Goal: Task Accomplishment & Management: Complete application form

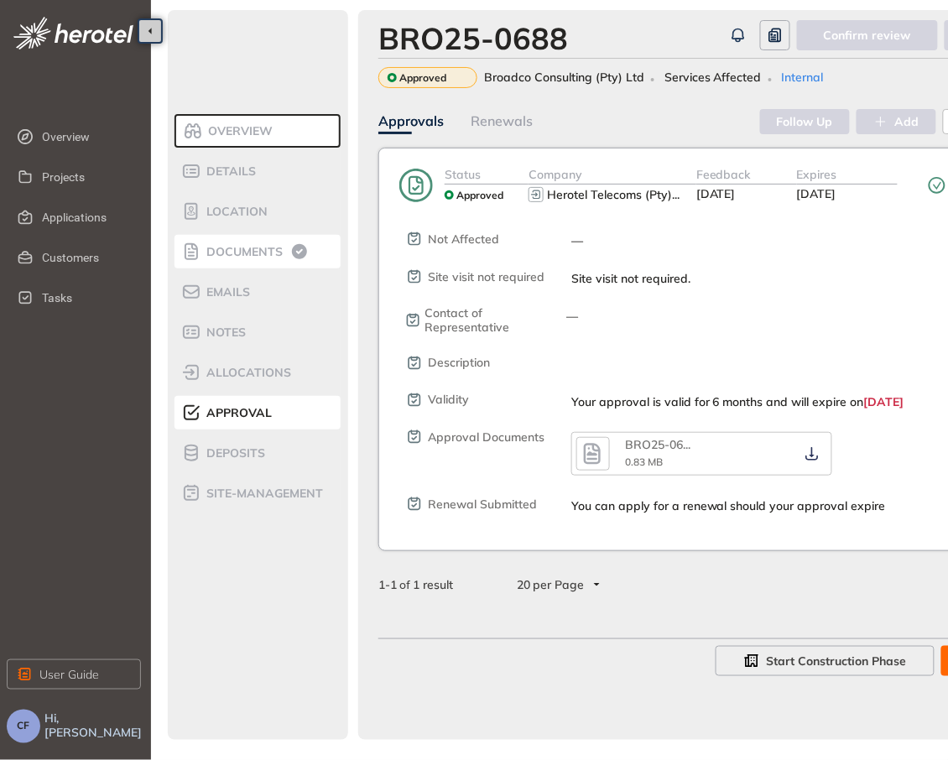
click at [258, 246] on span "Documents" at bounding box center [241, 252] width 81 height 14
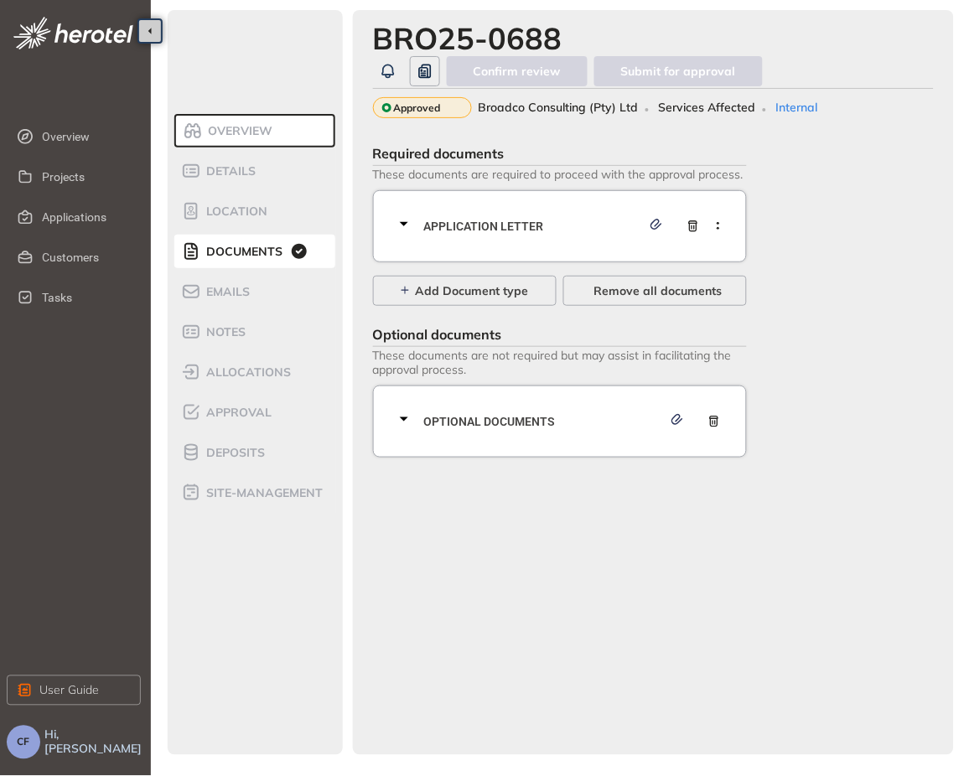
click at [505, 209] on div "Application letter" at bounding box center [565, 226] width 342 height 50
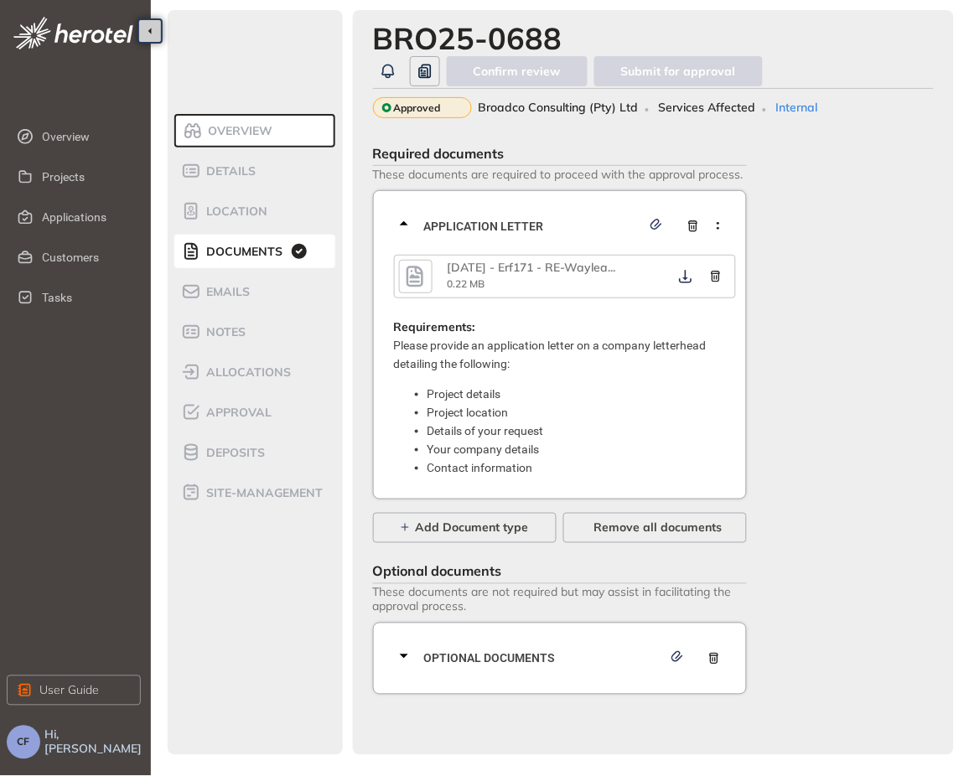
click at [414, 283] on icon "button" at bounding box center [414, 277] width 25 height 30
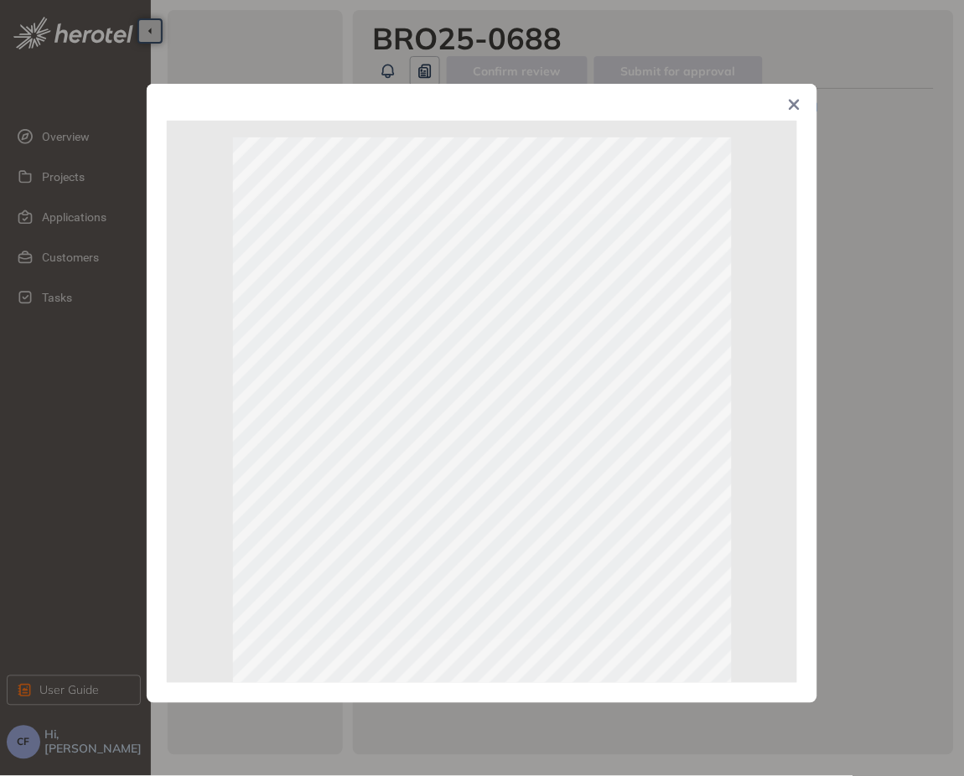
click at [797, 94] on span "Close" at bounding box center [794, 106] width 45 height 45
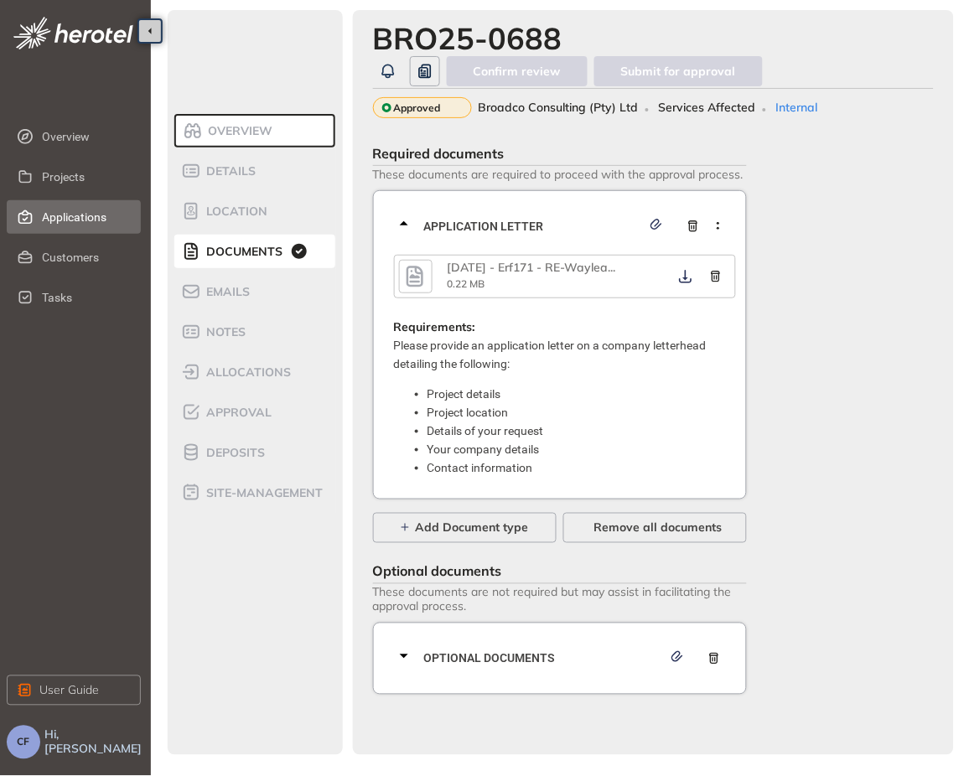
click at [101, 224] on span "Applications" at bounding box center [85, 217] width 86 height 34
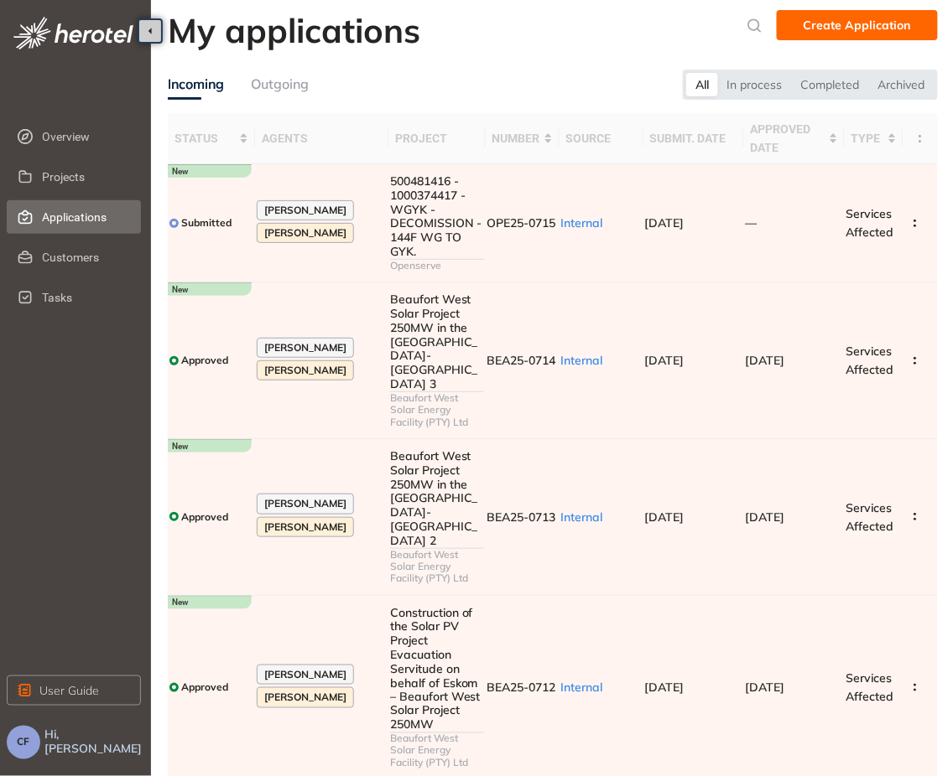
scroll to position [515, 0]
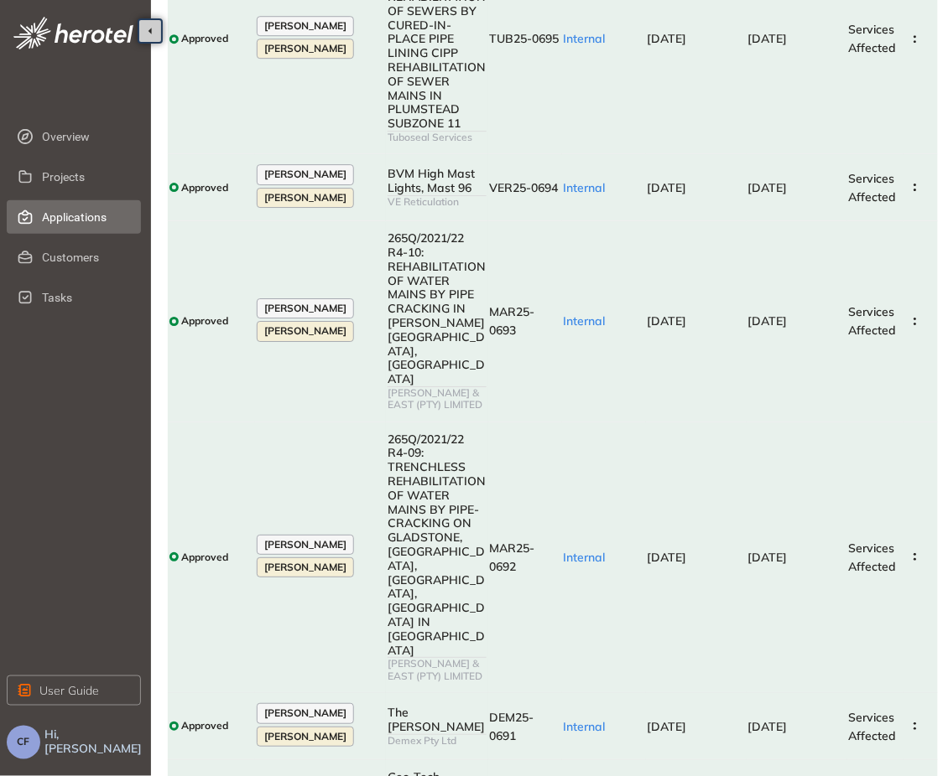
scroll to position [1145, 0]
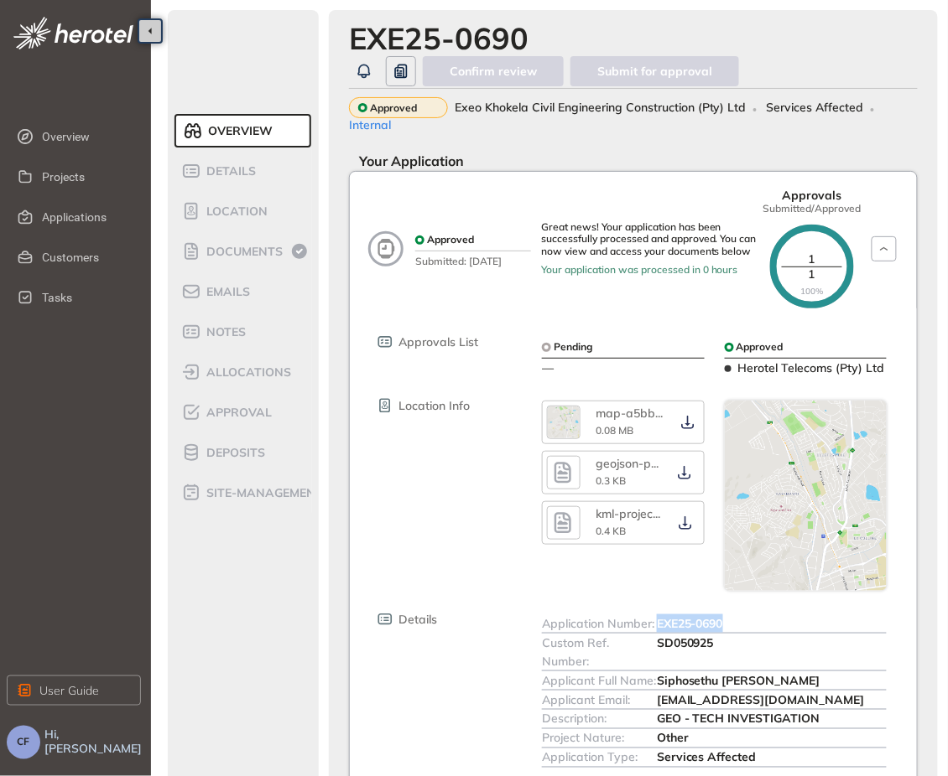
drag, startPoint x: 658, startPoint y: 590, endPoint x: 731, endPoint y: 592, distance: 73.0
click at [731, 615] on div "EXE25-0690" at bounding box center [772, 624] width 230 height 18
copy span "EXE25-0690"
click at [664, 636] on span "SD050925" at bounding box center [685, 643] width 57 height 15
drag, startPoint x: 659, startPoint y: 612, endPoint x: 720, endPoint y: 610, distance: 61.2
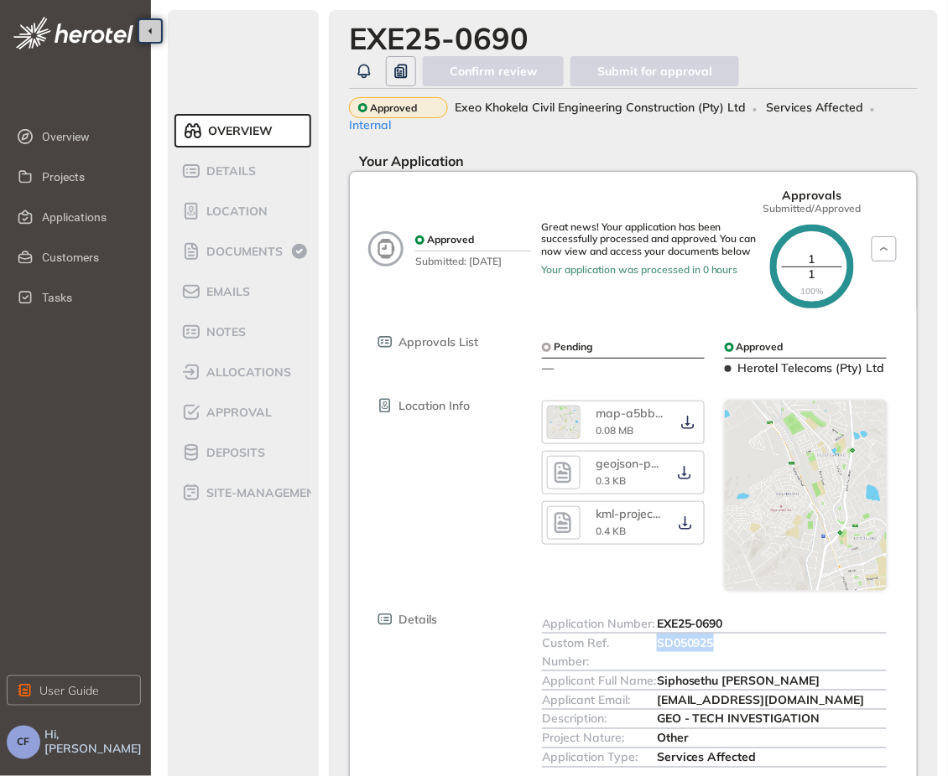
click at [720, 634] on div "SD050925" at bounding box center [772, 652] width 230 height 37
copy span "SD050925"
click at [259, 247] on span "Documents" at bounding box center [241, 252] width 81 height 14
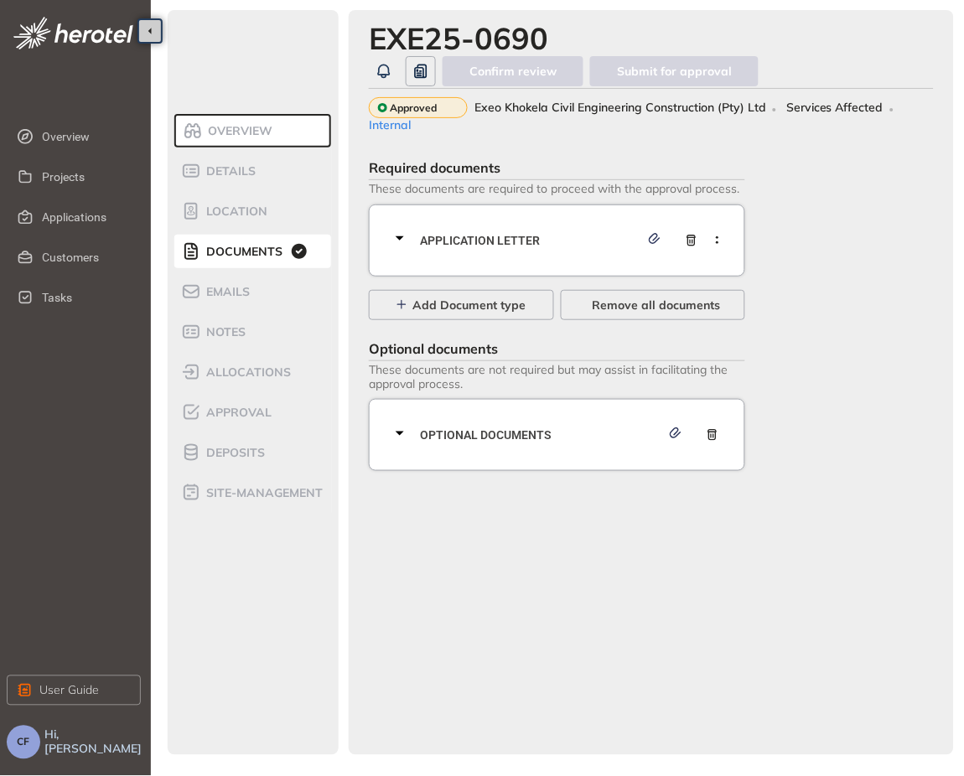
click at [541, 231] on span "Application letter" at bounding box center [530, 240] width 220 height 18
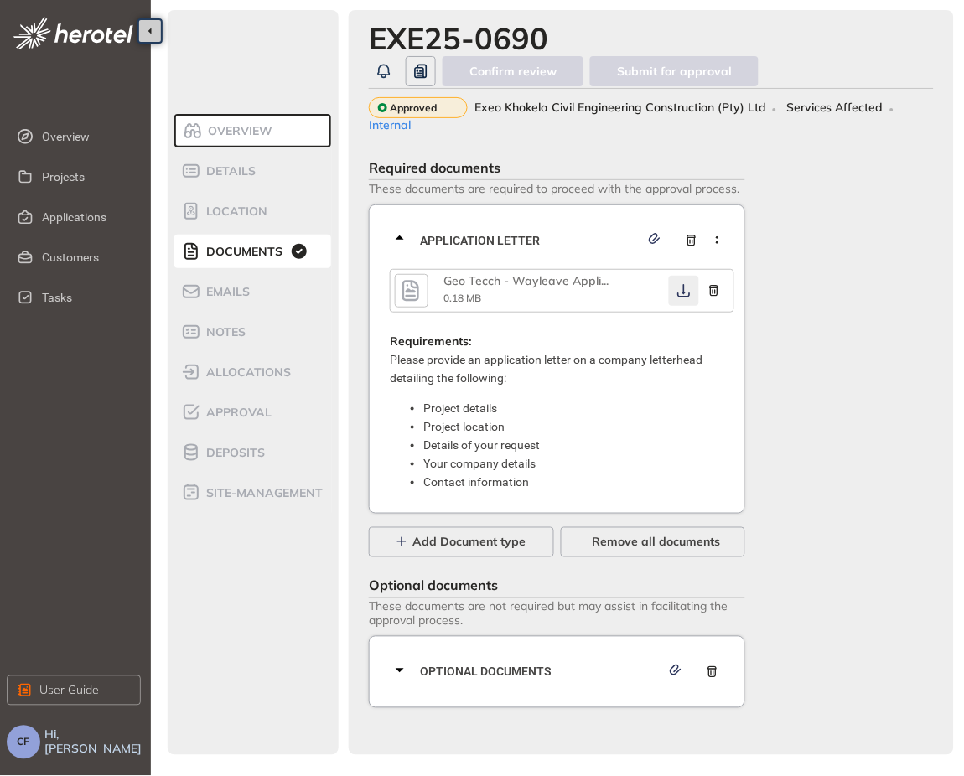
click at [680, 284] on icon "button" at bounding box center [684, 290] width 17 height 13
click at [507, 661] on div "Optional documents" at bounding box center [562, 672] width 345 height 50
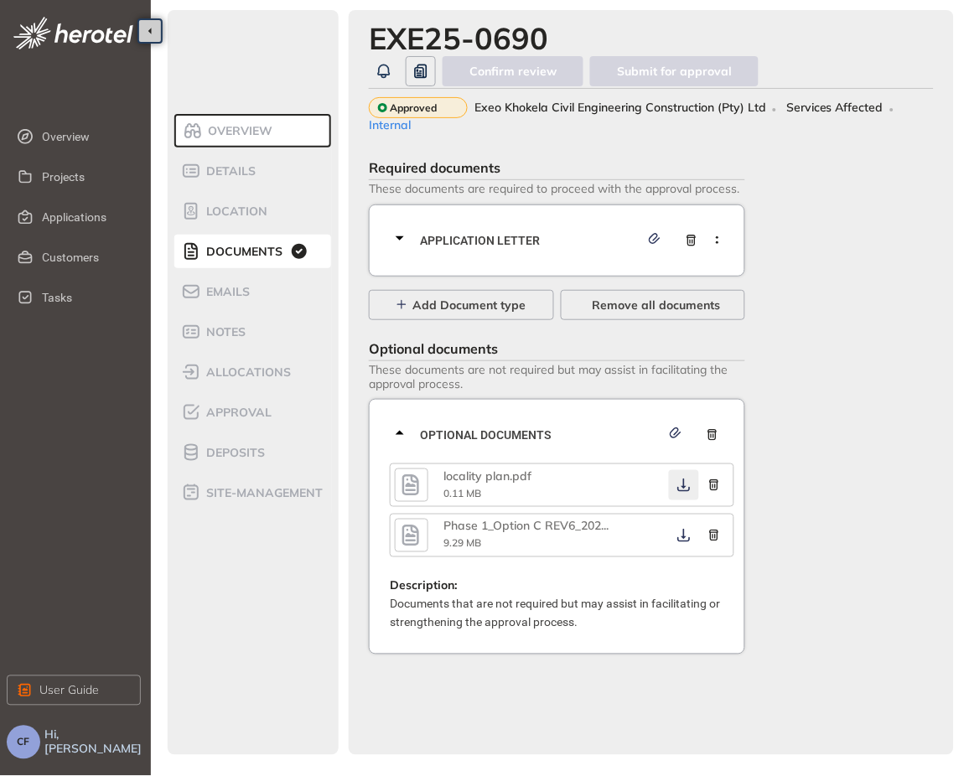
click at [683, 470] on button "button" at bounding box center [684, 485] width 30 height 30
click at [683, 479] on icon "button" at bounding box center [684, 485] width 17 height 13
click at [682, 521] on button "button" at bounding box center [684, 536] width 30 height 30
click at [682, 530] on icon "button" at bounding box center [684, 536] width 13 height 13
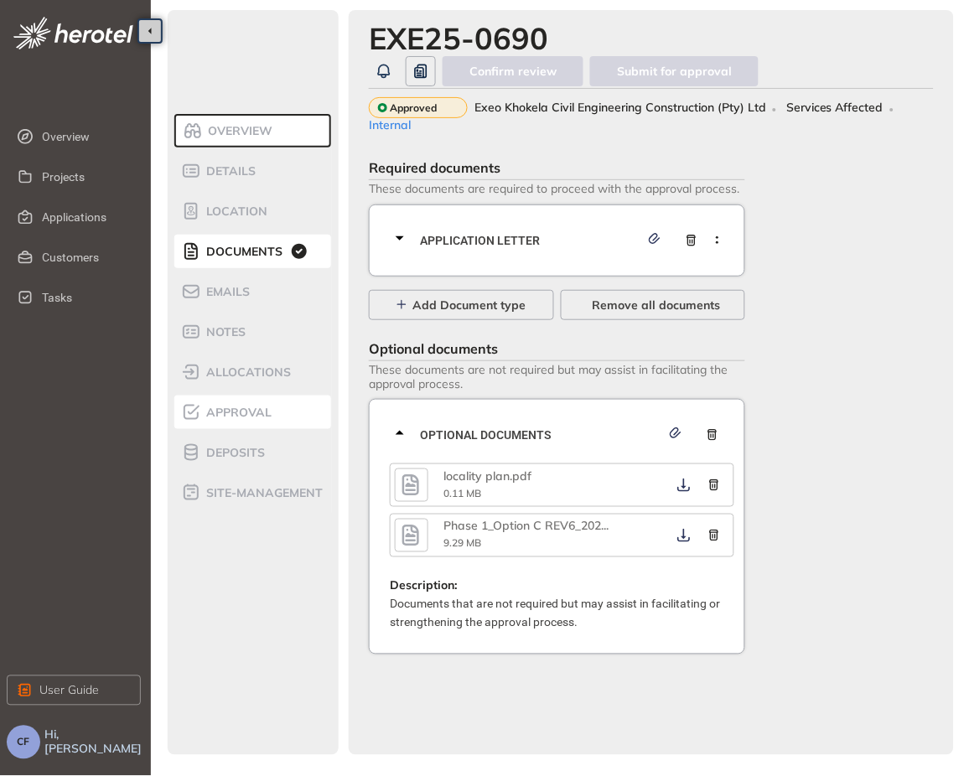
click at [249, 408] on span "Approval" at bounding box center [236, 413] width 70 height 14
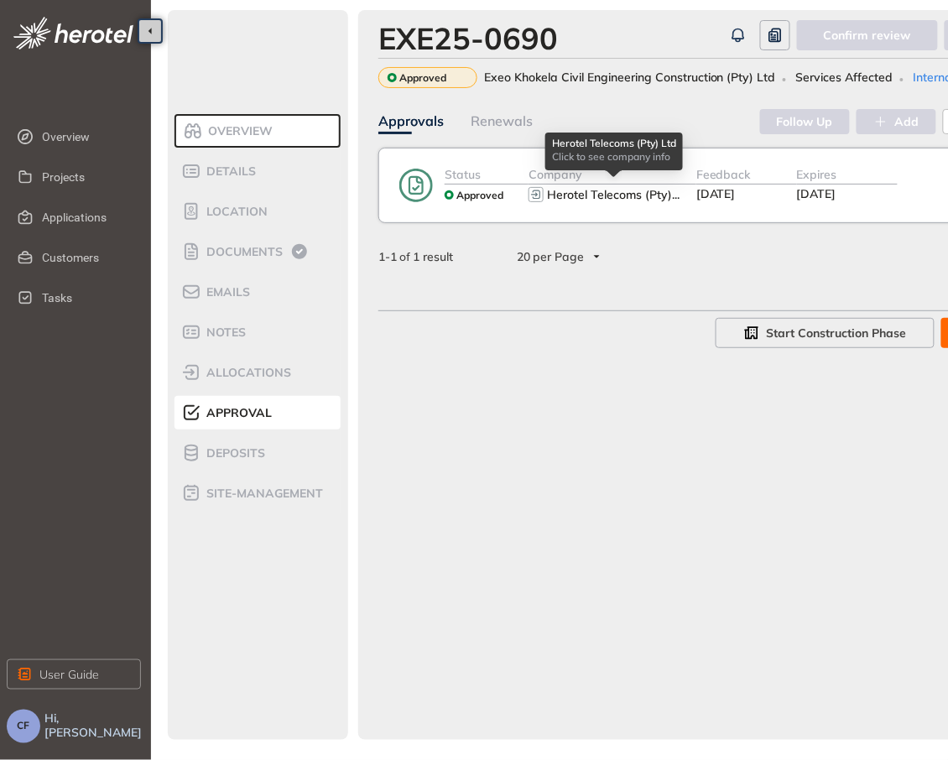
click at [623, 202] on button "Herotel Telecoms (Pty) ..." at bounding box center [614, 194] width 138 height 20
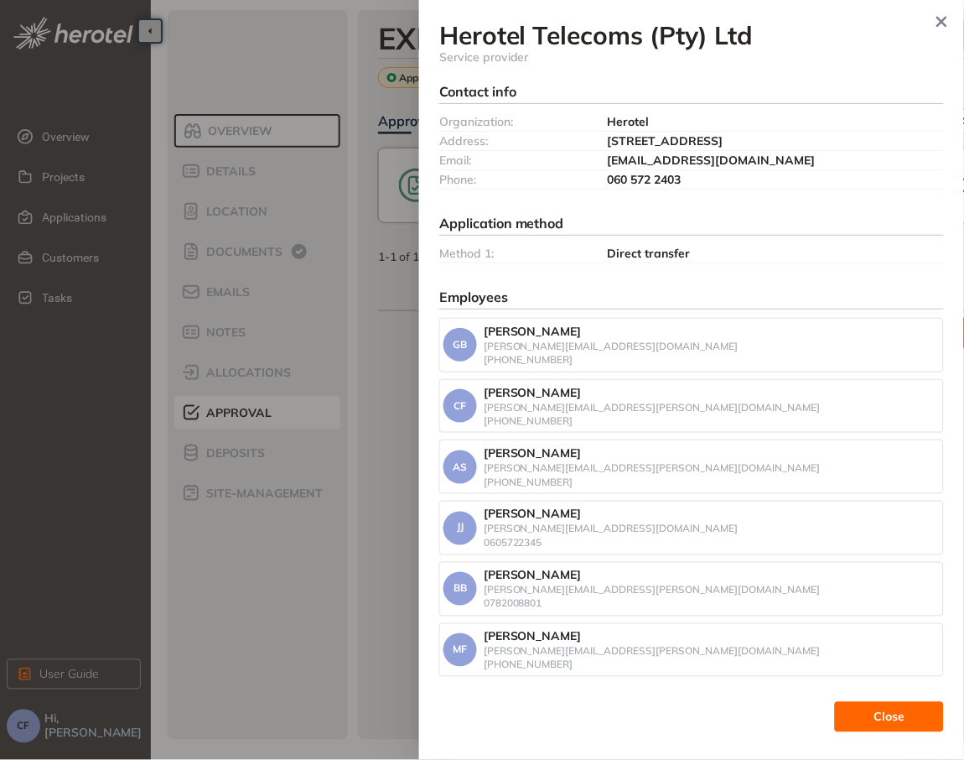
click at [376, 280] on div at bounding box center [482, 380] width 964 height 760
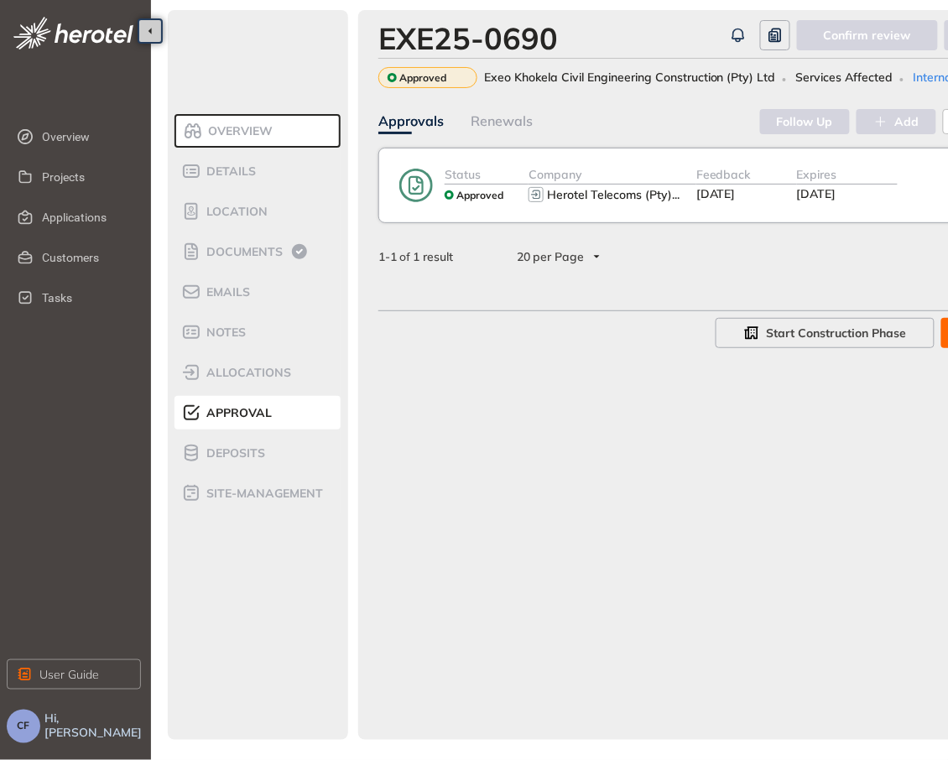
click at [434, 198] on div "Status Approved Company Herotel Telecoms (Pty) ... Feedback [DATE] Expires [DAT…" at bounding box center [773, 185] width 678 height 40
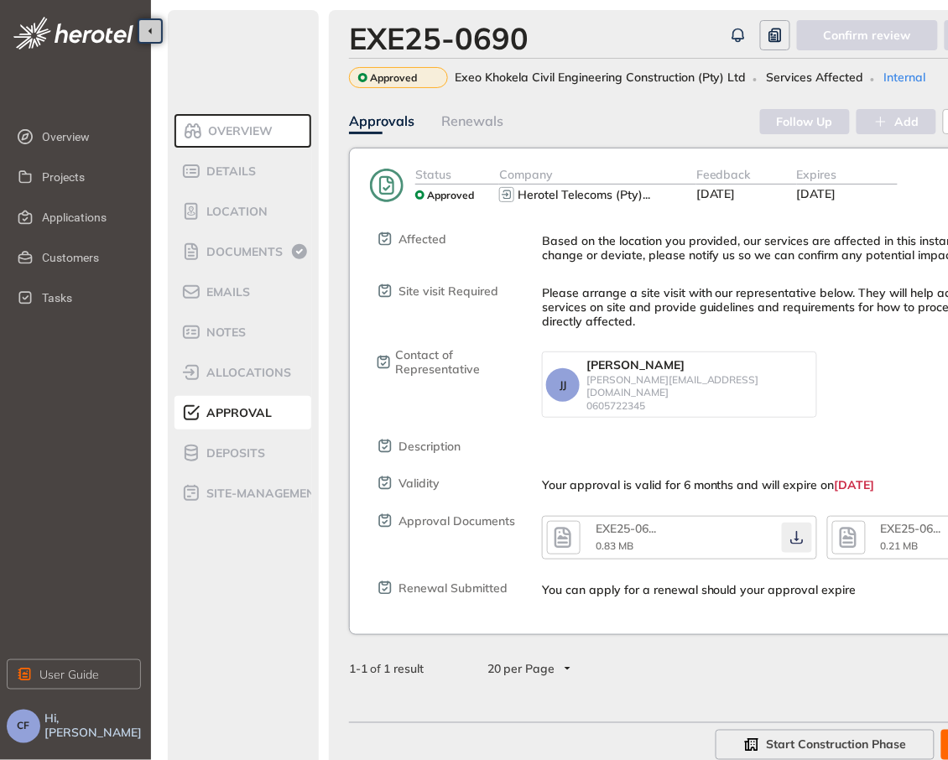
click at [795, 522] on button "button" at bounding box center [797, 537] width 30 height 30
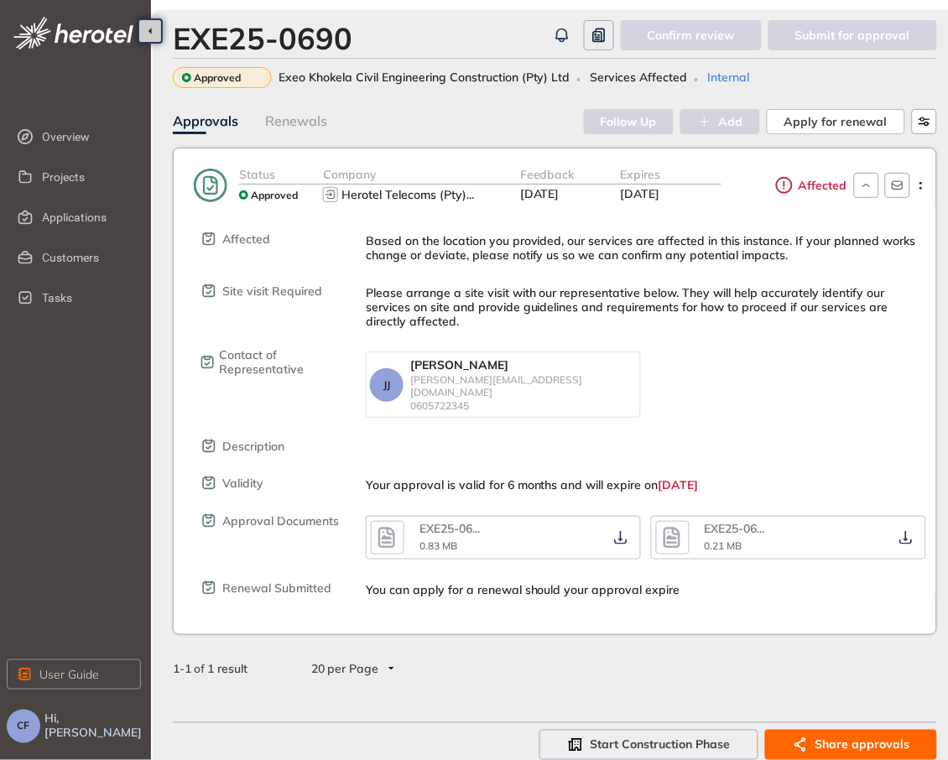
scroll to position [0, 193]
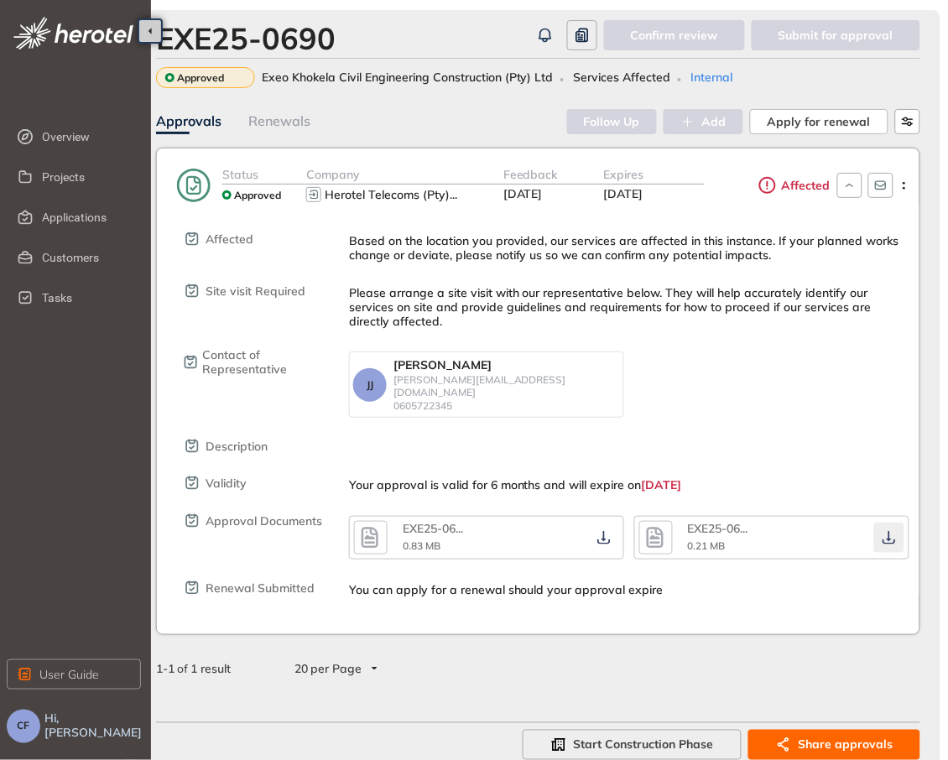
click at [887, 531] on icon "button" at bounding box center [888, 537] width 17 height 13
click at [599, 531] on icon "button" at bounding box center [603, 537] width 17 height 13
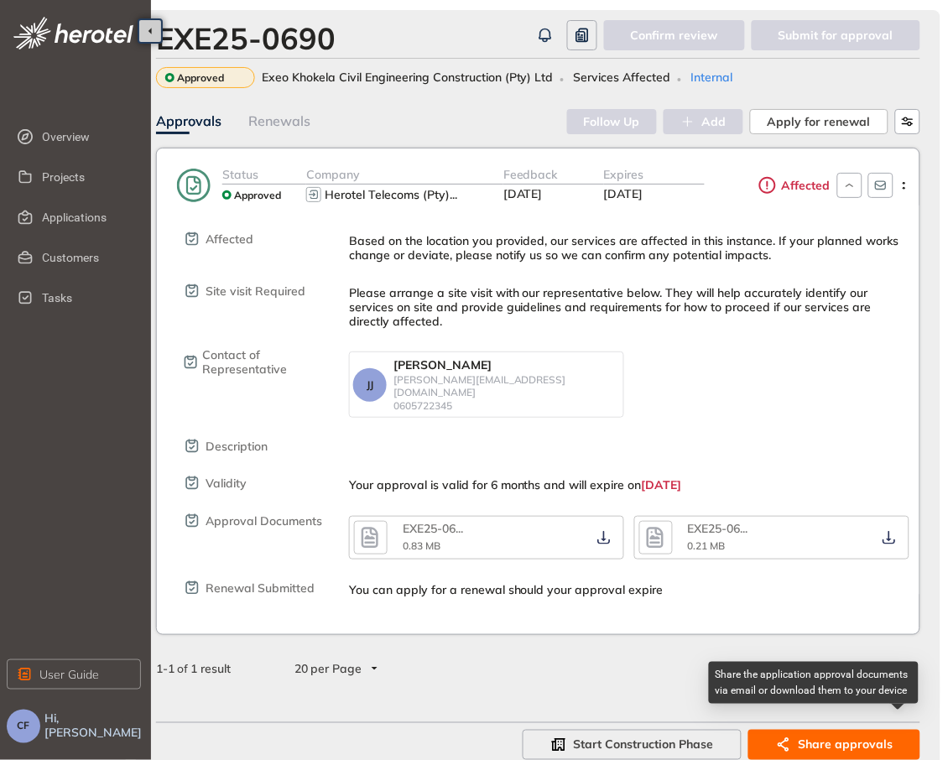
click at [814, 735] on span "Share approvals" at bounding box center [845, 744] width 95 height 18
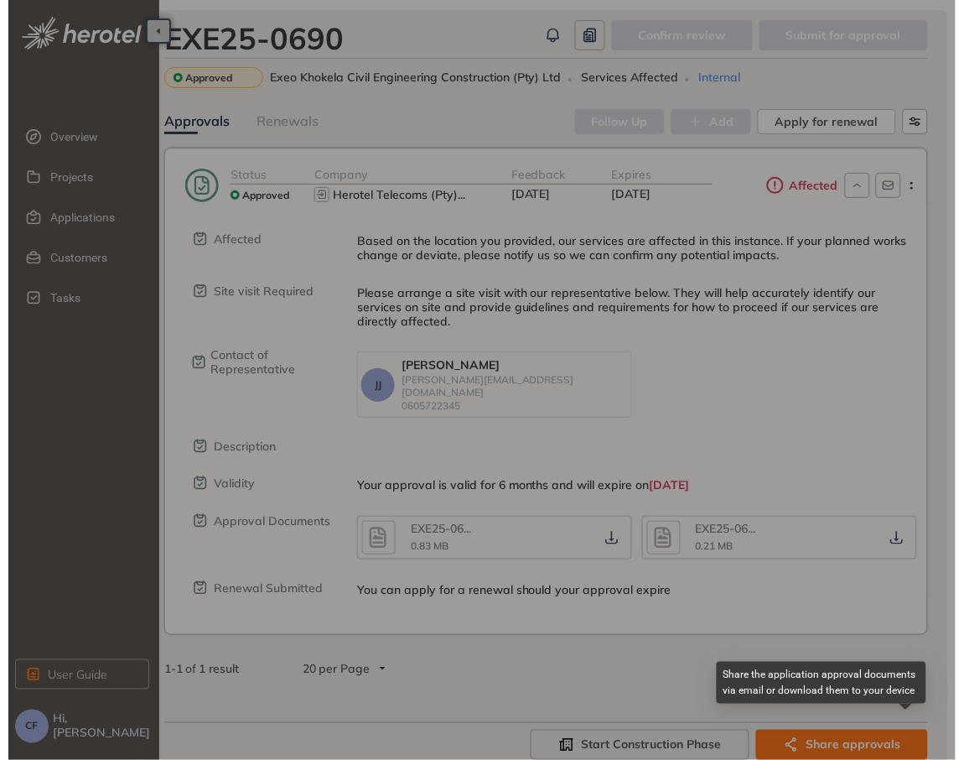
scroll to position [0, 176]
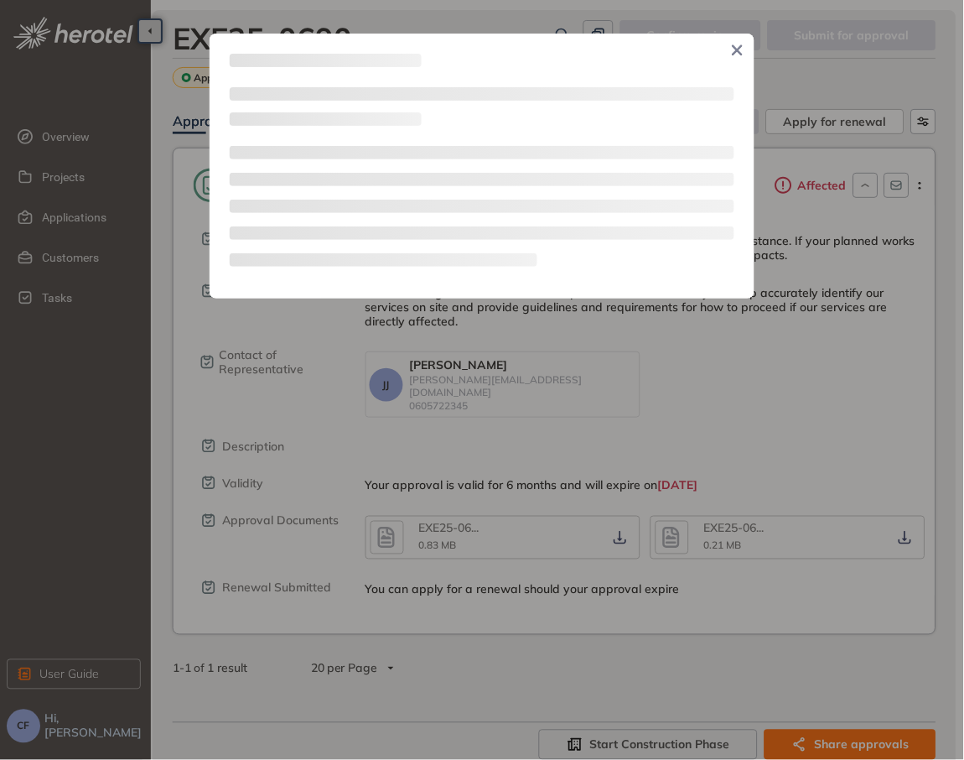
type textarea "**********"
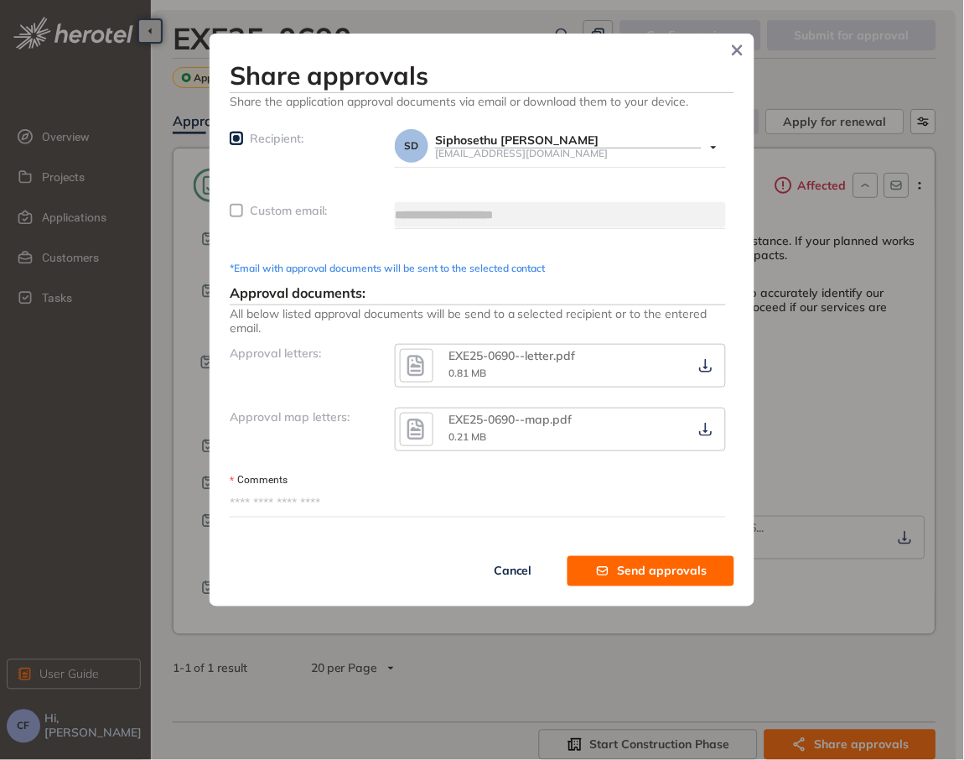
click at [293, 133] on span "Recipient:" at bounding box center [277, 138] width 54 height 15
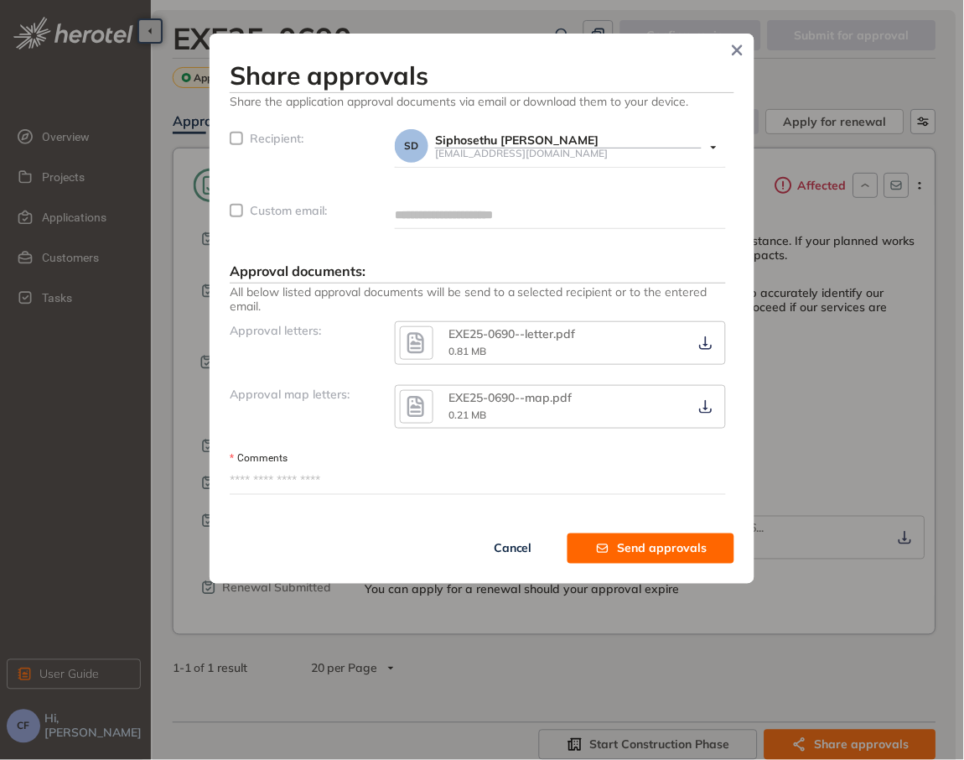
click at [293, 211] on span "Custom email:" at bounding box center [288, 210] width 77 height 15
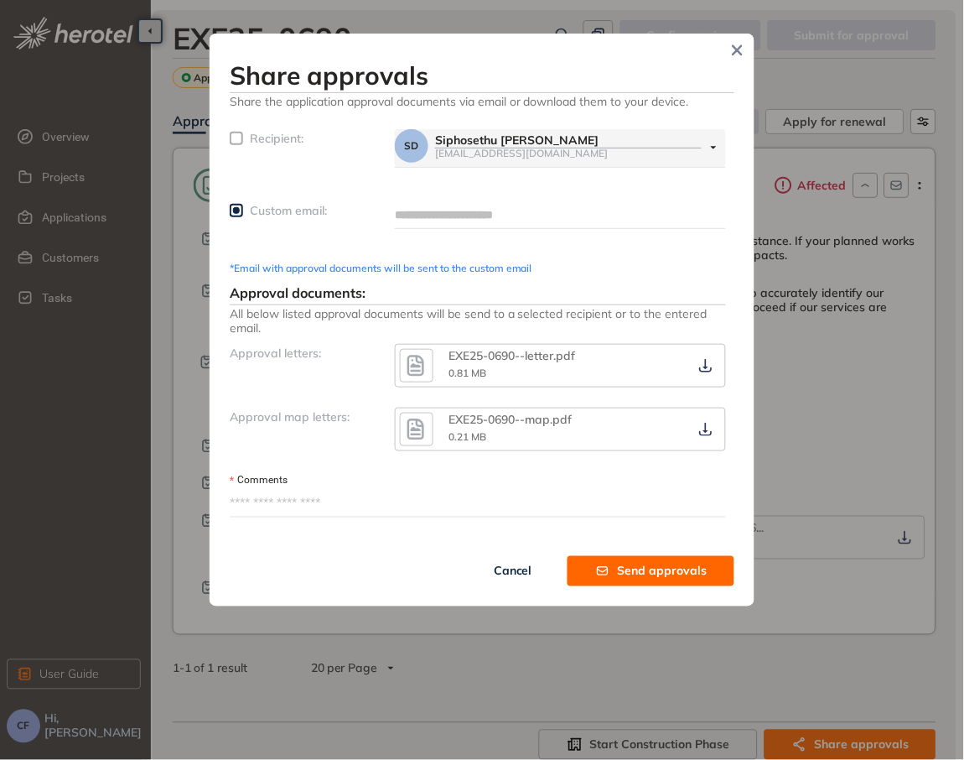
click at [428, 210] on input "text" at bounding box center [560, 214] width 331 height 25
type input "**********"
click at [361, 501] on textarea "Comments" at bounding box center [478, 503] width 496 height 27
paste textarea "**********"
type textarea "**********"
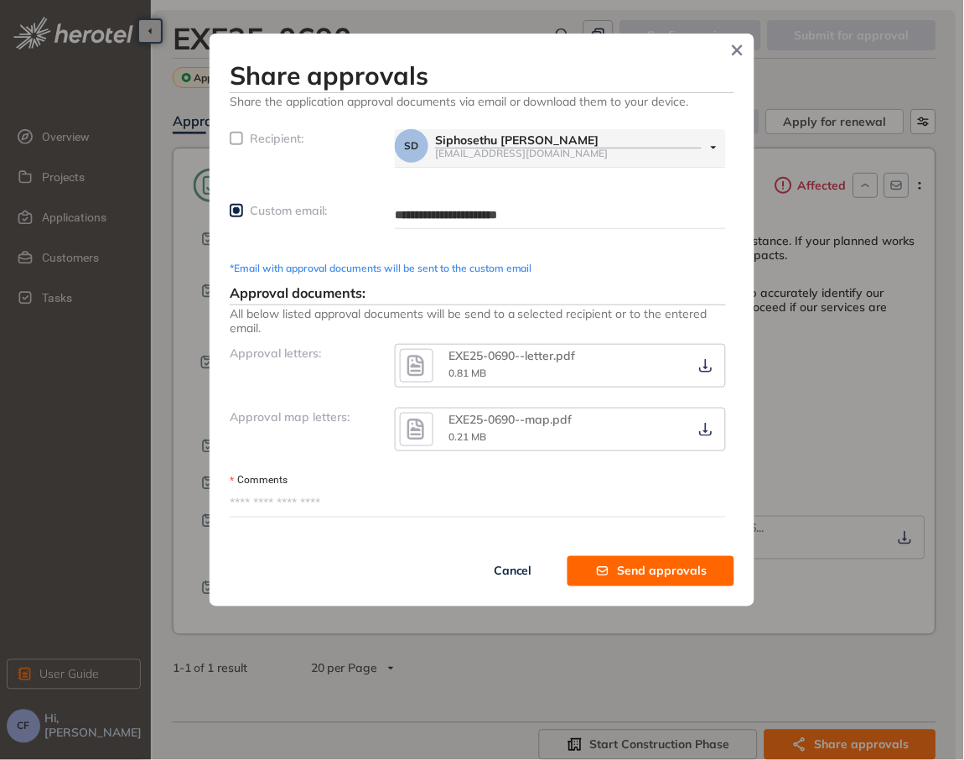
type textarea "**********"
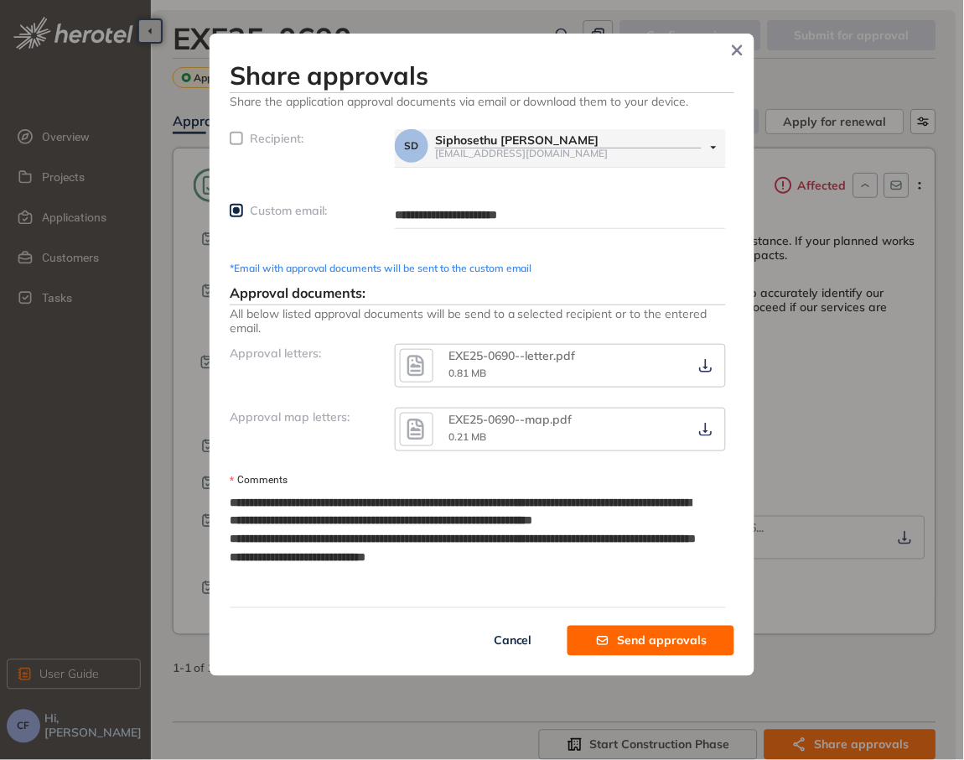
click at [311, 494] on textarea "**********" at bounding box center [473, 548] width 486 height 117
click at [307, 494] on textarea "**********" at bounding box center [473, 548] width 486 height 117
type textarea "**********"
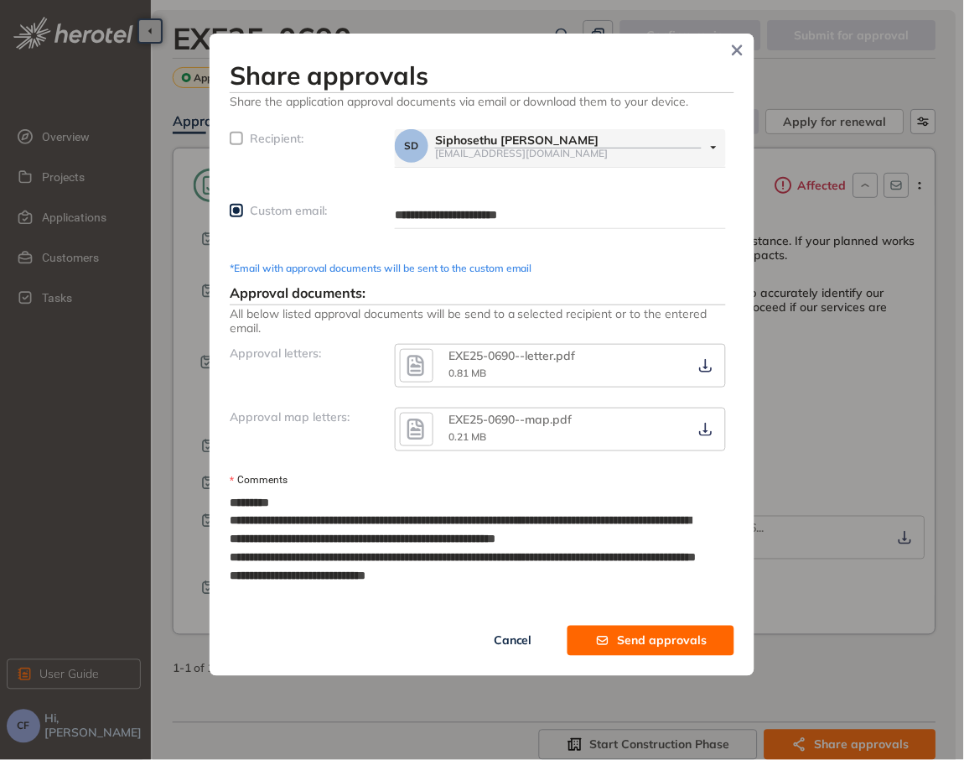
click at [311, 525] on textarea "**********" at bounding box center [473, 558] width 486 height 136
type textarea "**********"
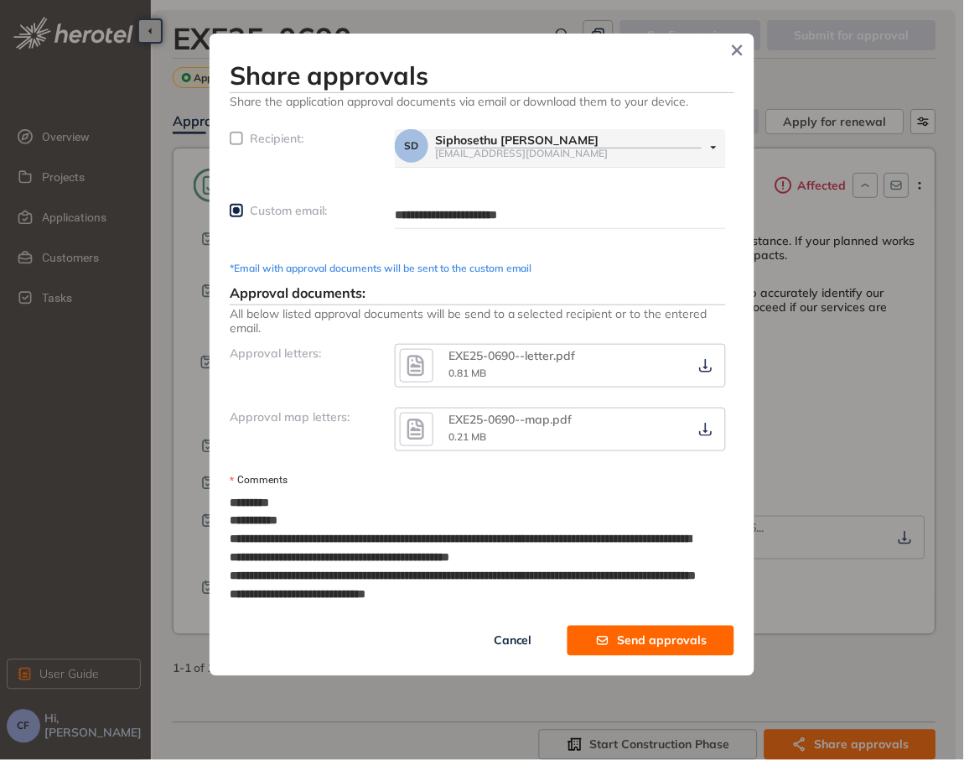
click at [311, 536] on textarea "**********" at bounding box center [473, 567] width 486 height 154
type textarea "**********"
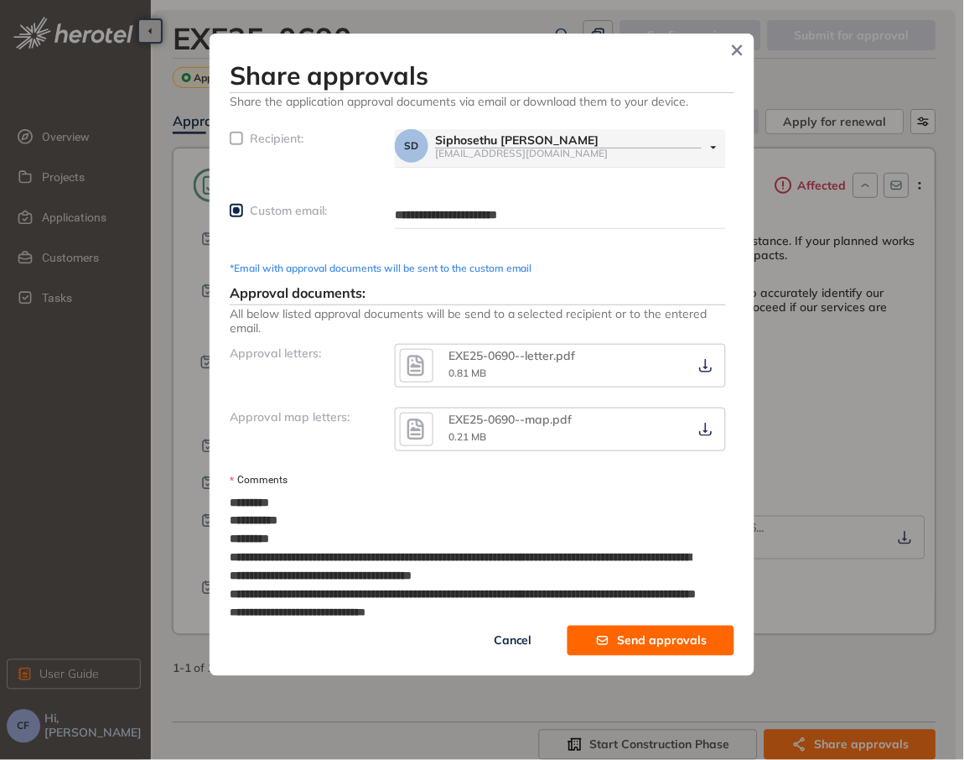
click at [540, 561] on textarea "**********" at bounding box center [473, 576] width 486 height 173
type textarea "**********"
drag, startPoint x: 544, startPoint y: 571, endPoint x: 226, endPoint y: 572, distance: 317.8
click at [226, 572] on div "**********" at bounding box center [482, 355] width 545 height 642
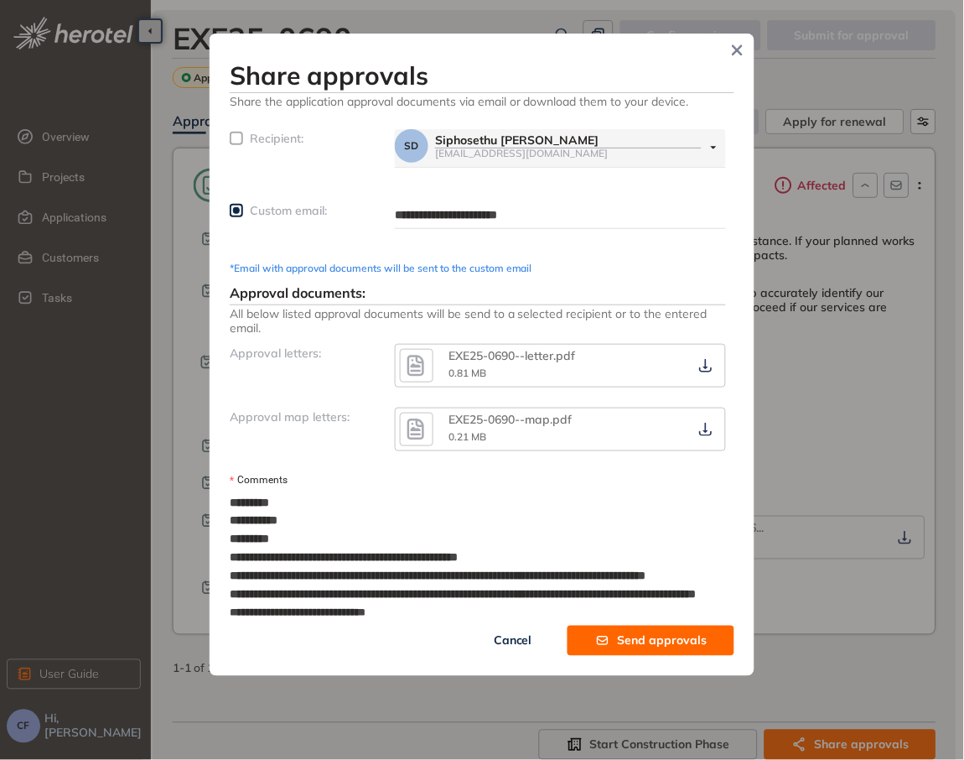
type textarea "**********"
click at [514, 590] on textarea "**********" at bounding box center [473, 567] width 486 height 154
type textarea "**********"
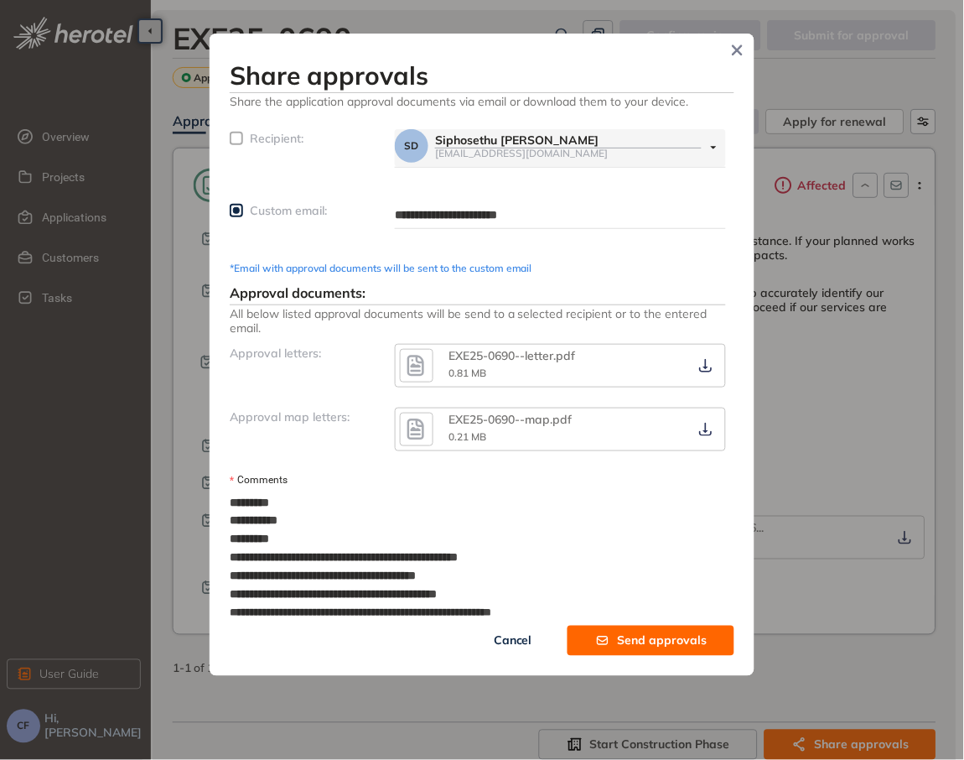
click at [512, 590] on textarea "**********" at bounding box center [473, 567] width 486 height 154
click at [506, 589] on textarea "**********" at bounding box center [473, 567] width 486 height 154
type textarea "**********"
drag, startPoint x: 735, startPoint y: 565, endPoint x: 727, endPoint y: 582, distance: 18.4
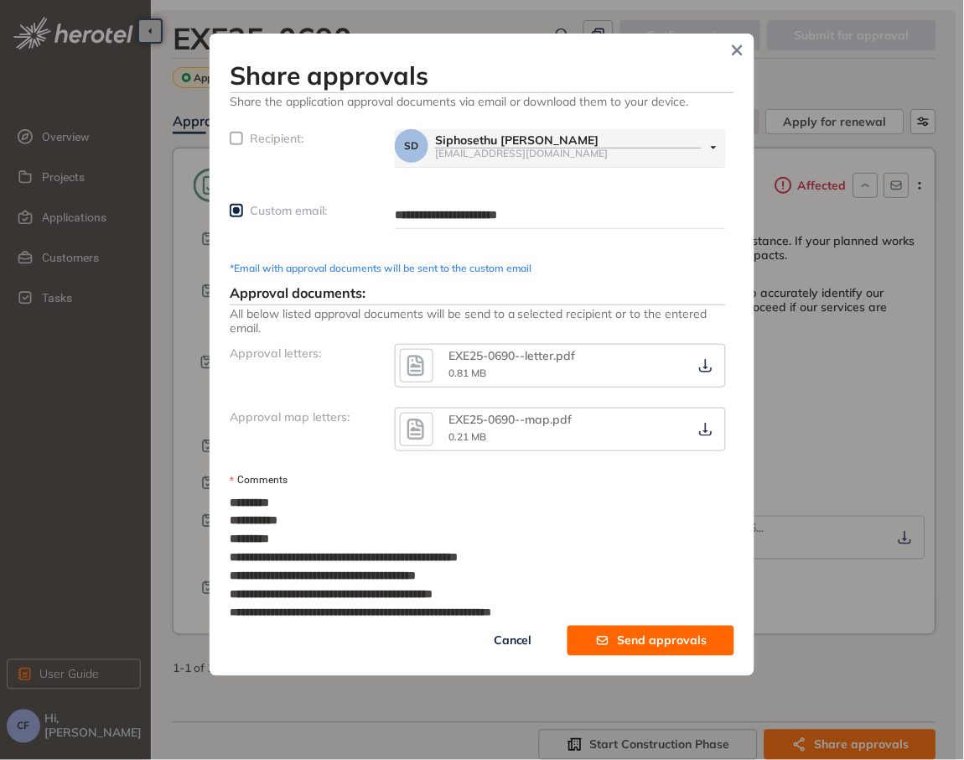
click at [727, 582] on div "**********" at bounding box center [482, 355] width 545 height 642
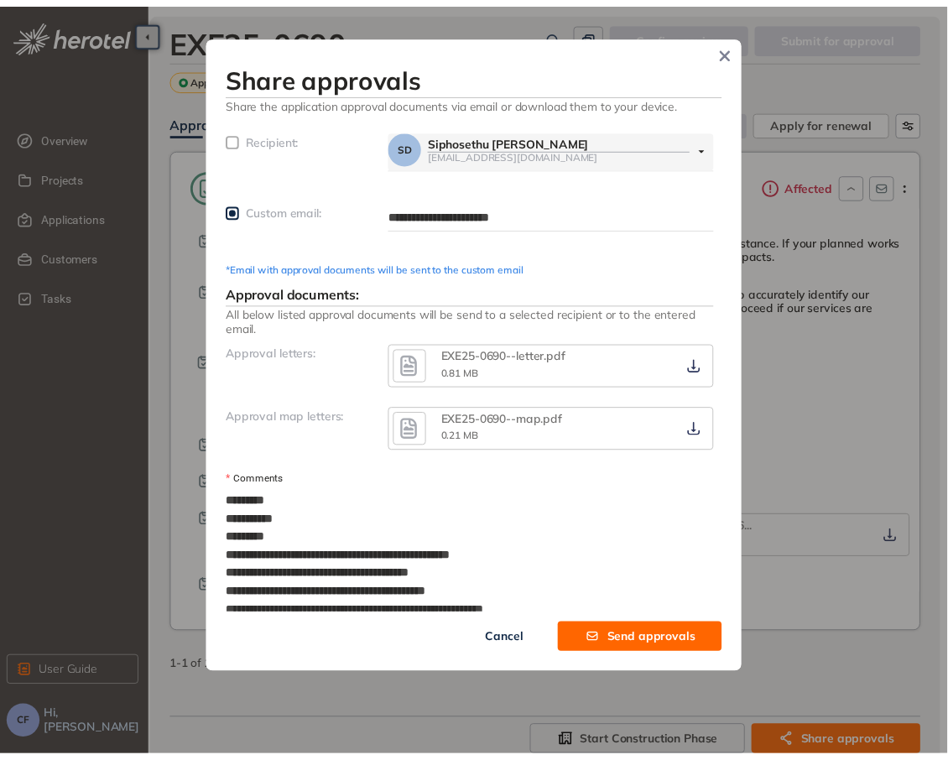
scroll to position [35, 0]
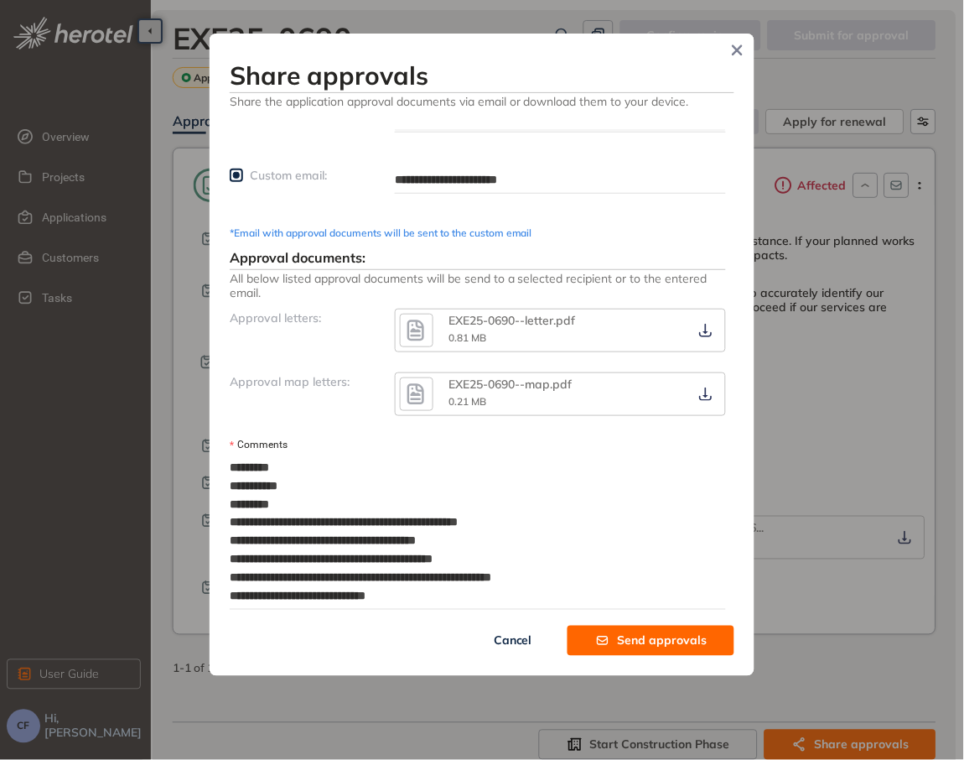
click at [666, 650] on span "Send approvals" at bounding box center [663, 640] width 90 height 18
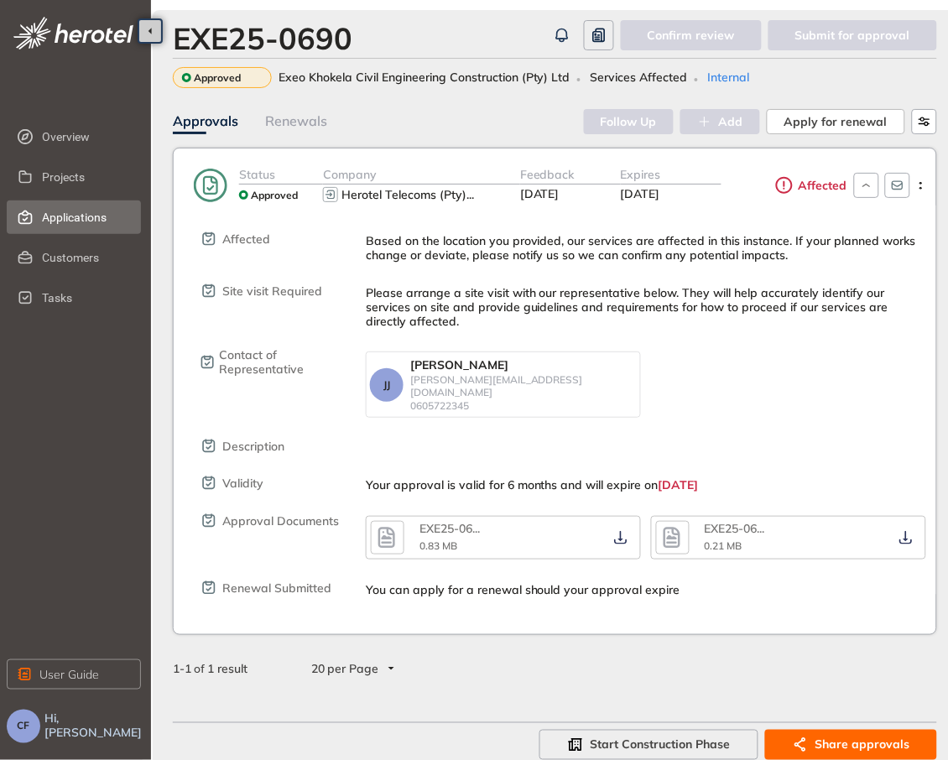
click at [52, 210] on span "Applications" at bounding box center [85, 217] width 86 height 34
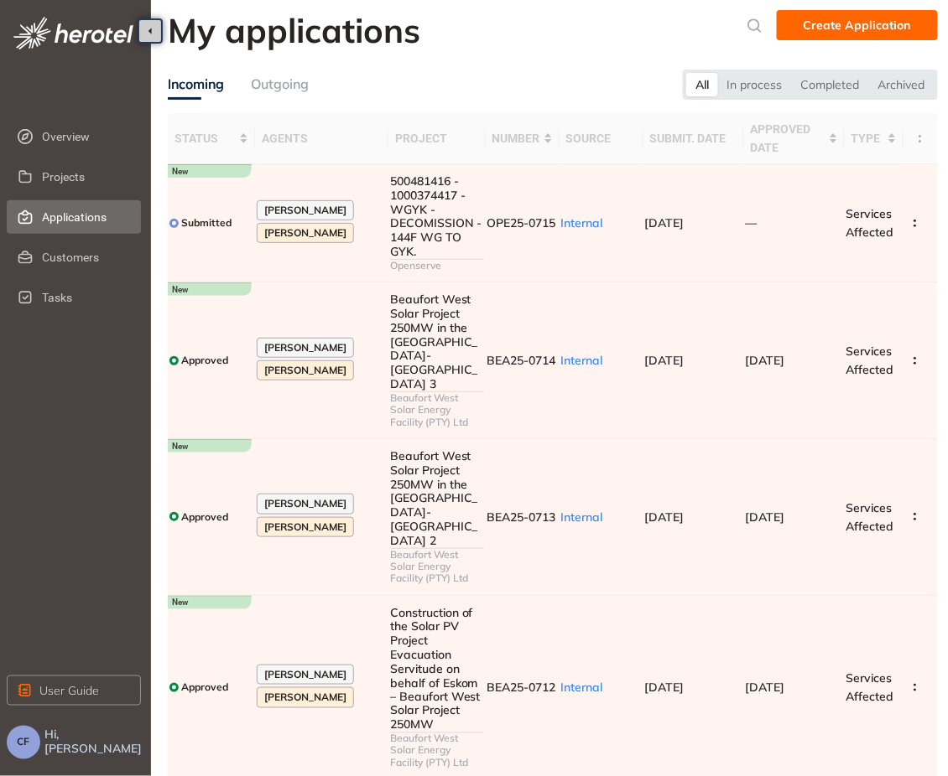
scroll to position [515, 0]
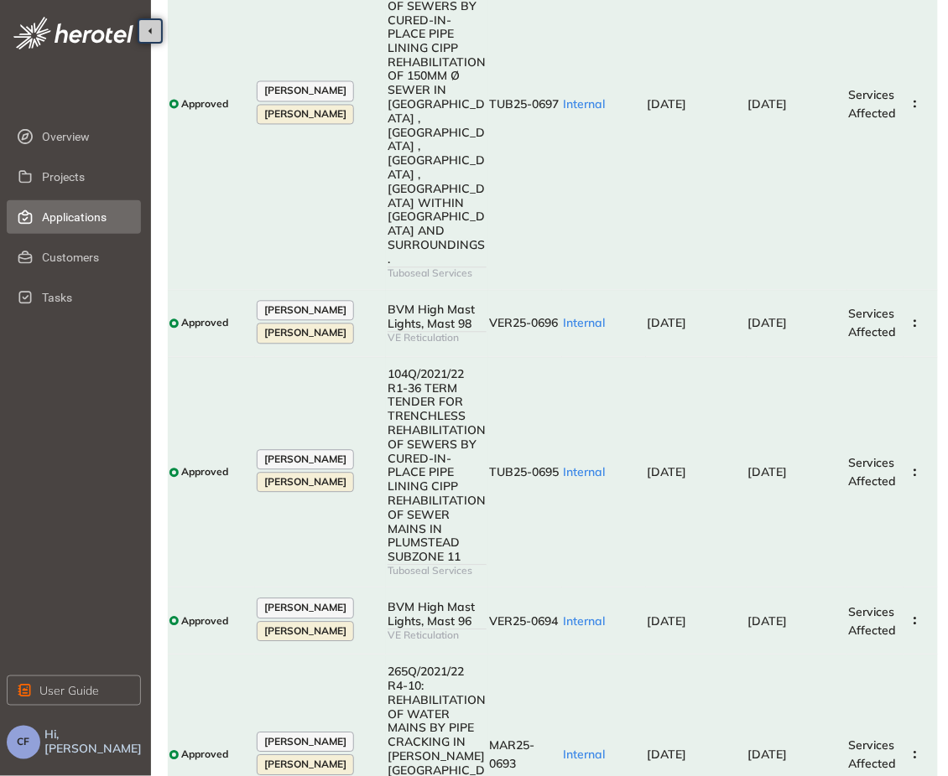
scroll to position [1145, 0]
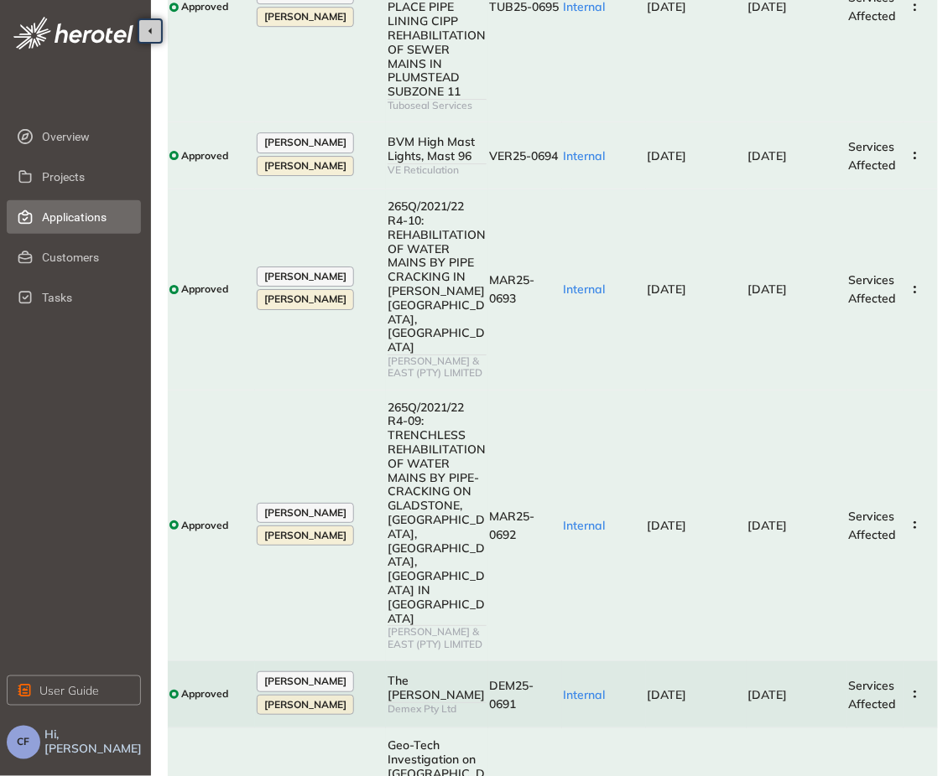
click at [759, 688] on span "[DATE]" at bounding box center [767, 695] width 39 height 15
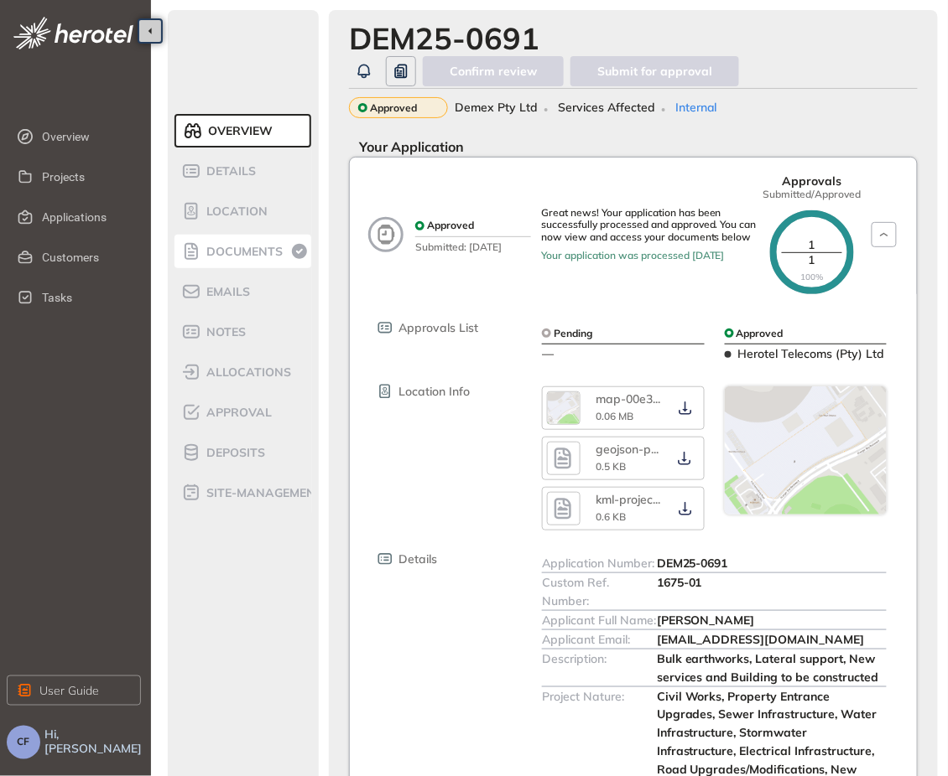
click at [248, 255] on span "Documents" at bounding box center [241, 252] width 81 height 14
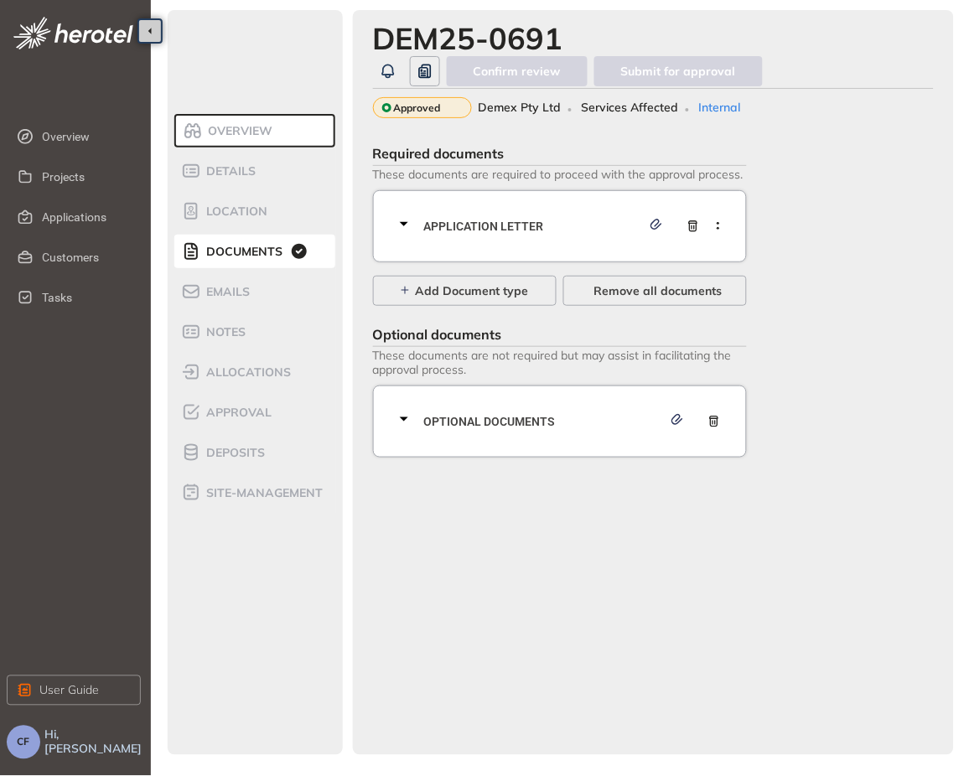
click at [517, 230] on span "Application letter" at bounding box center [532, 226] width 217 height 18
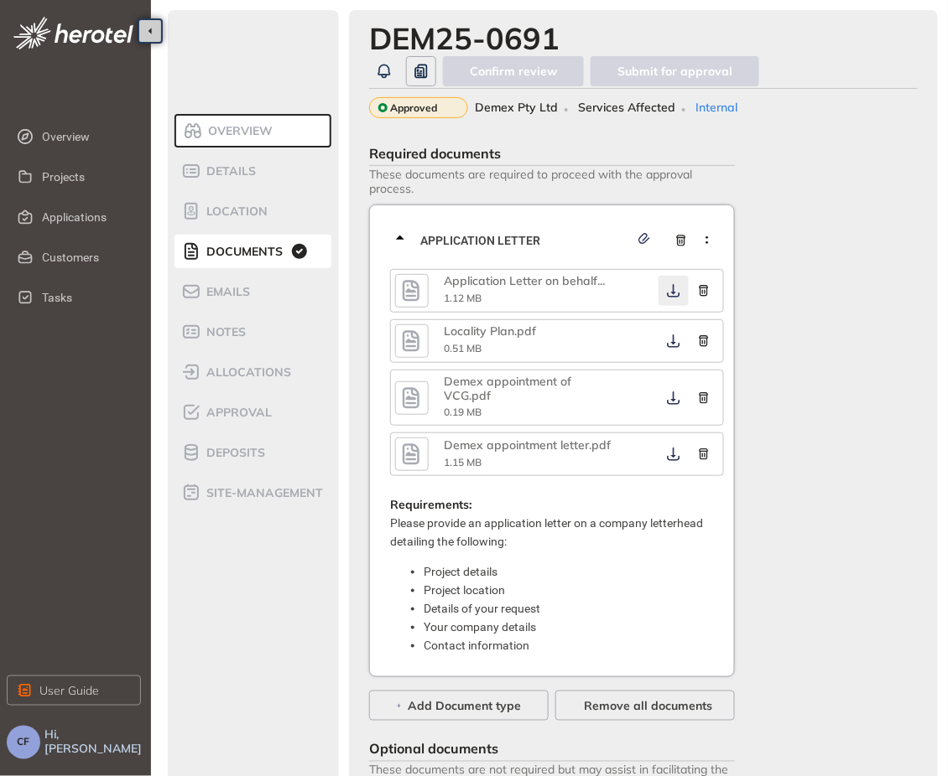
click at [673, 281] on button "button" at bounding box center [673, 291] width 30 height 30
click at [675, 292] on icon "button" at bounding box center [673, 290] width 13 height 13
click at [857, 564] on div "Required documents These documents are required to proceed with the approval pr…" at bounding box center [643, 505] width 548 height 735
click at [669, 348] on button "button" at bounding box center [673, 341] width 30 height 30
click at [678, 402] on icon "button" at bounding box center [673, 398] width 13 height 13
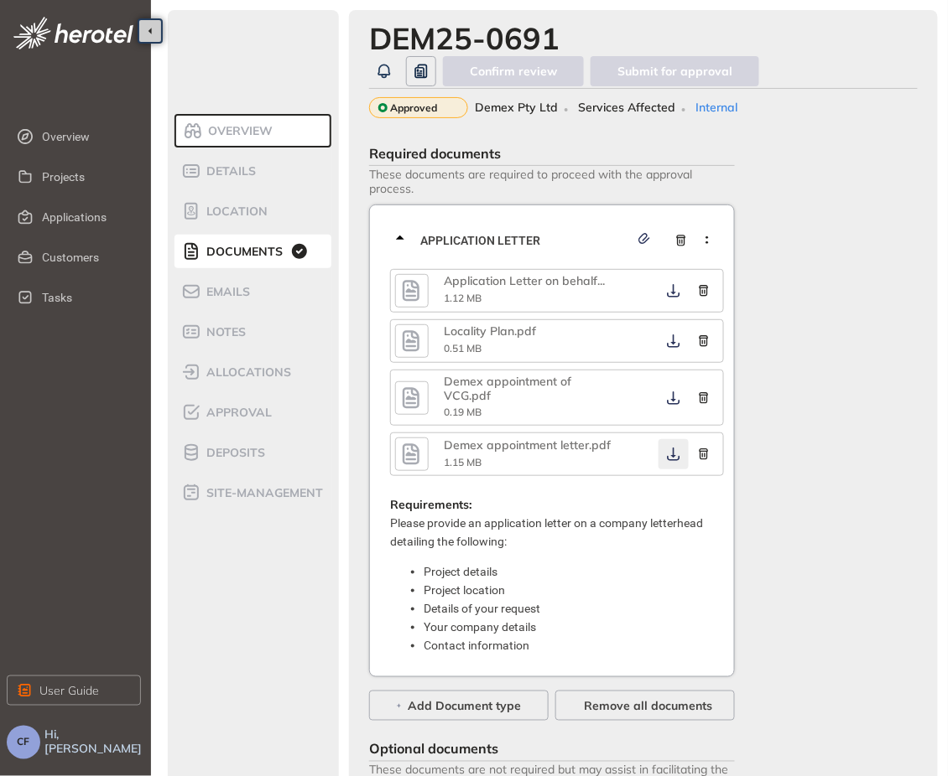
click at [667, 455] on icon "button" at bounding box center [673, 454] width 17 height 13
click at [673, 345] on icon "button" at bounding box center [673, 341] width 17 height 13
click at [252, 416] on span "Approval" at bounding box center [236, 413] width 70 height 14
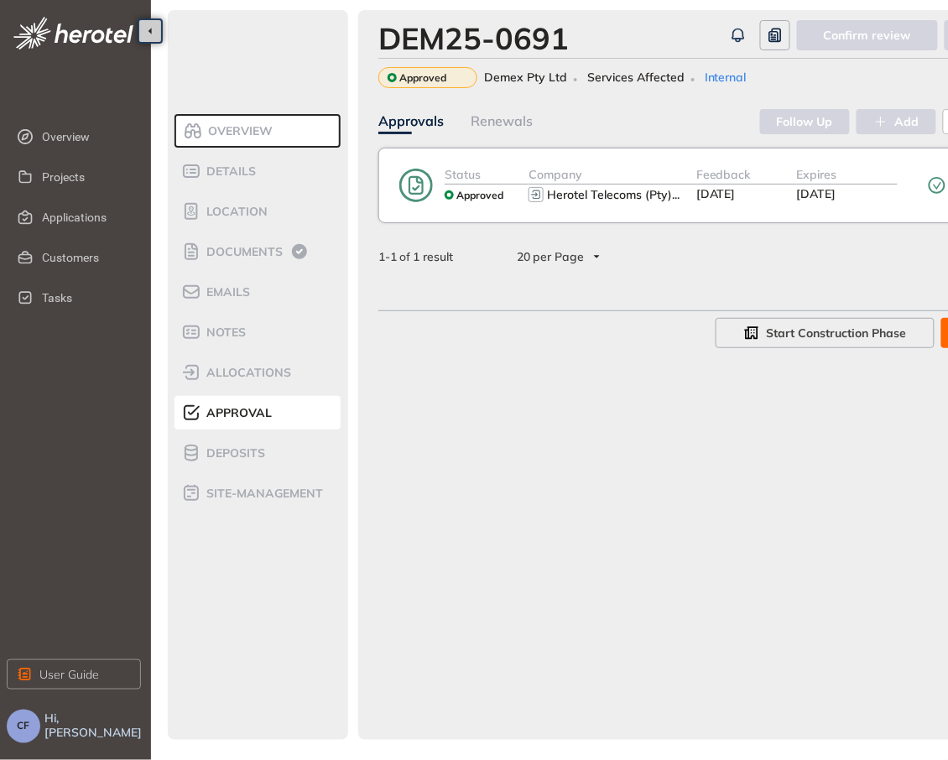
click at [451, 208] on div "Status Approved Company Herotel Telecoms (Pty) ... Feedback [DATE] Expires [DAT…" at bounding box center [745, 185] width 735 height 75
click at [408, 205] on div "Status Approved Company Herotel Telecoms (Pty) ... Feedback [DATE] Expires [DAT…" at bounding box center [758, 185] width 708 height 40
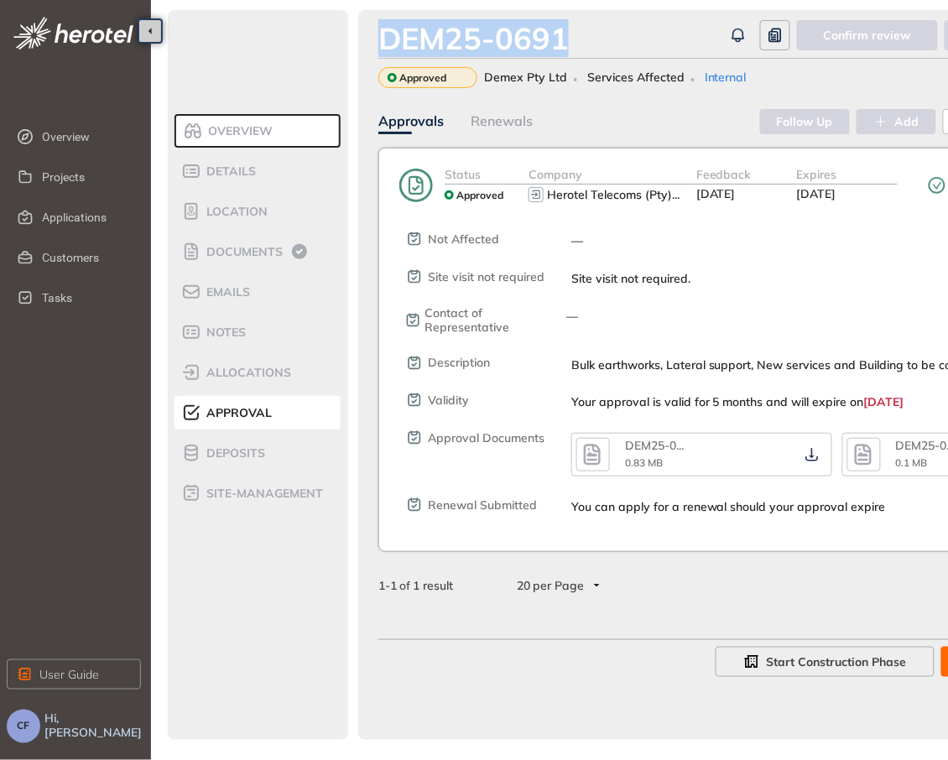
drag, startPoint x: 565, startPoint y: 23, endPoint x: 385, endPoint y: 33, distance: 180.6
click at [385, 33] on div "DEM25-0691" at bounding box center [473, 38] width 190 height 36
copy div "DEM25-0691"
click at [803, 450] on icon "button" at bounding box center [811, 454] width 17 height 13
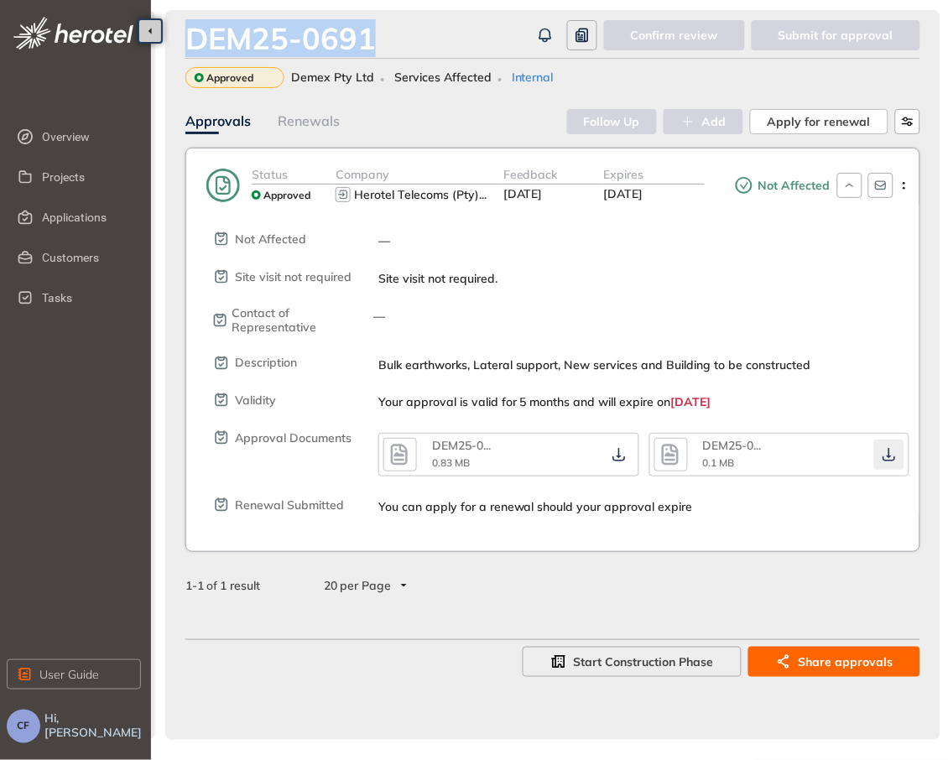
click at [886, 457] on icon "button" at bounding box center [888, 454] width 13 height 13
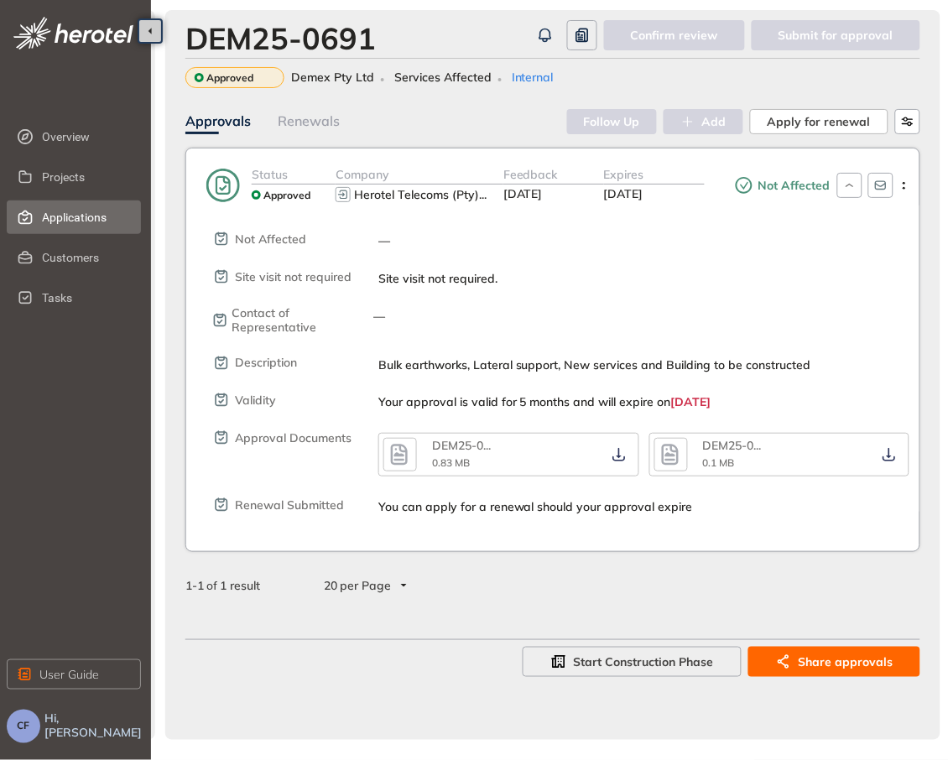
click at [76, 210] on span "Applications" at bounding box center [85, 217] width 86 height 34
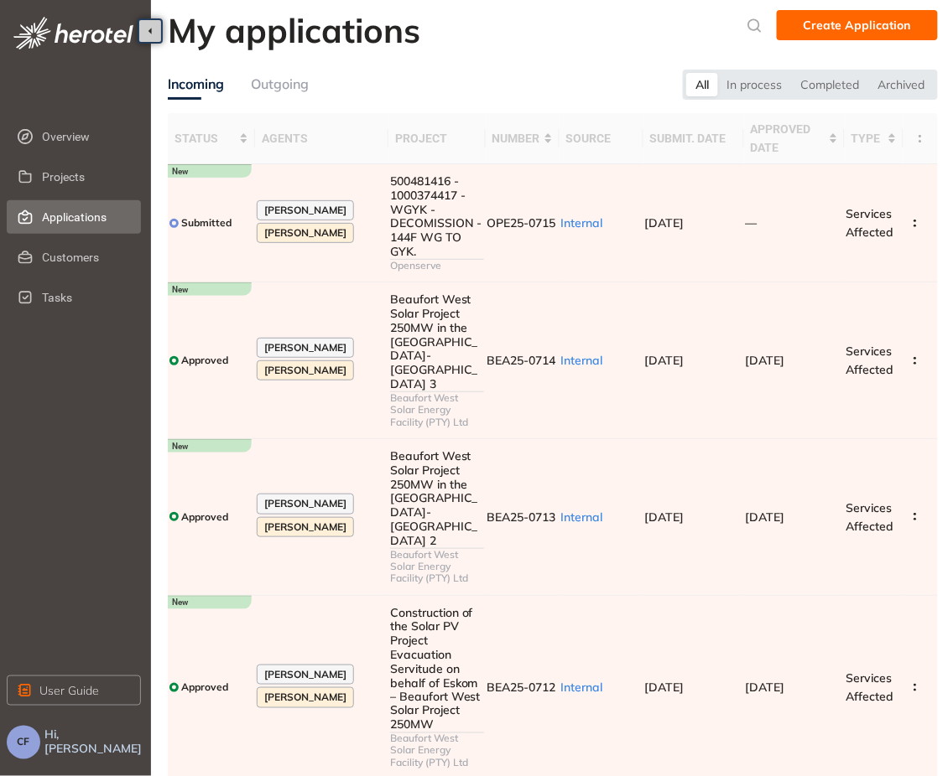
scroll to position [515, 0]
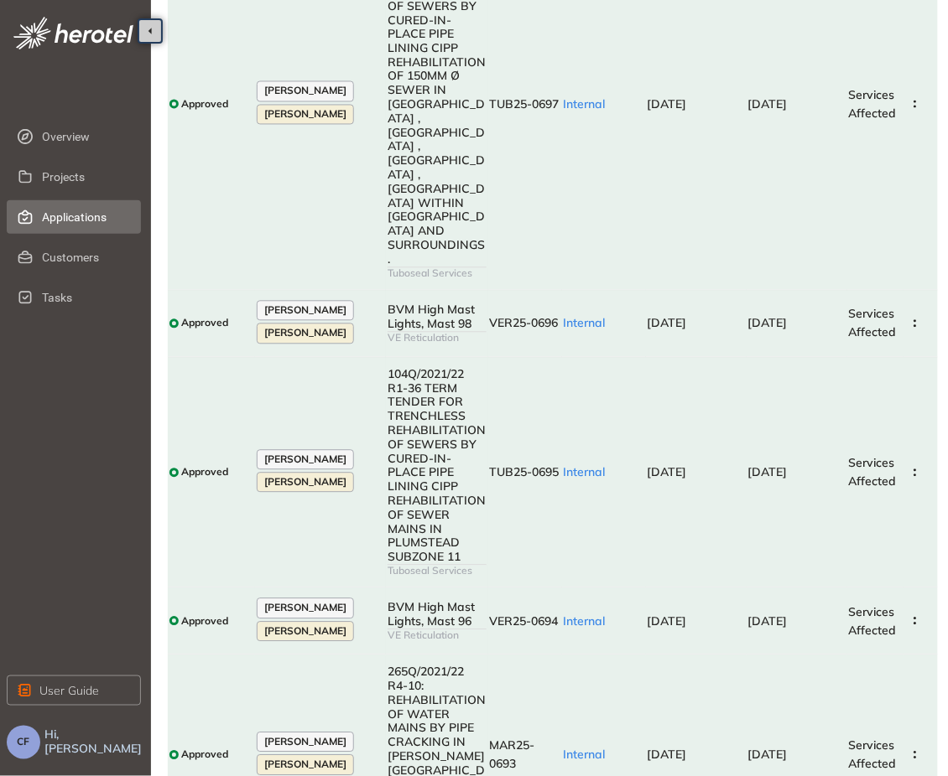
scroll to position [1145, 0]
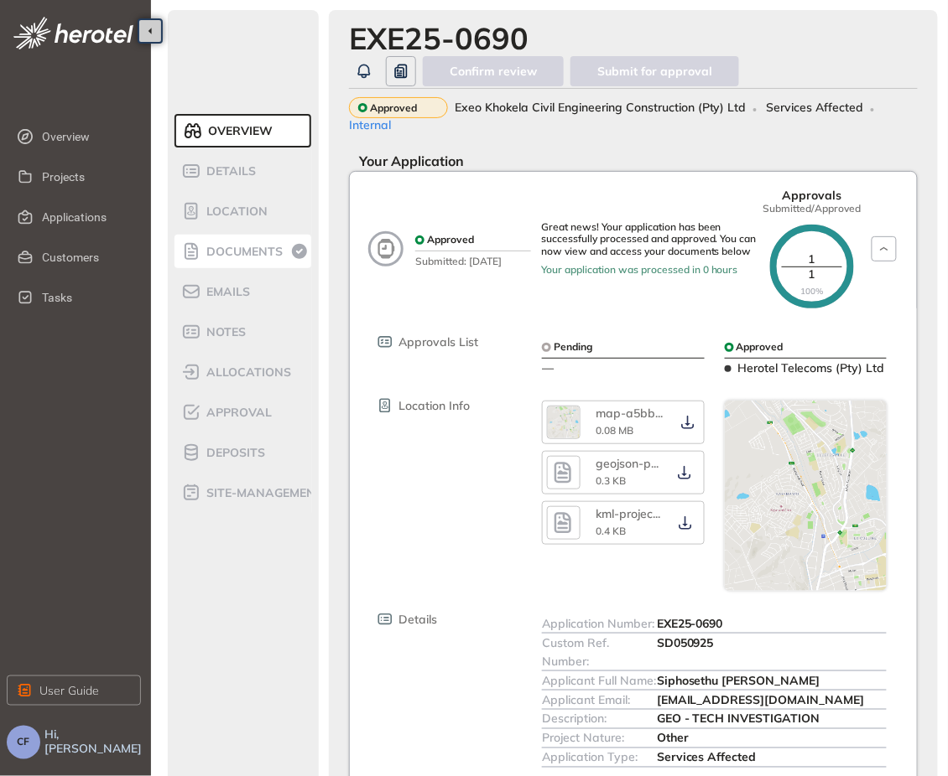
click at [243, 262] on li "Documents" at bounding box center [242, 252] width 137 height 34
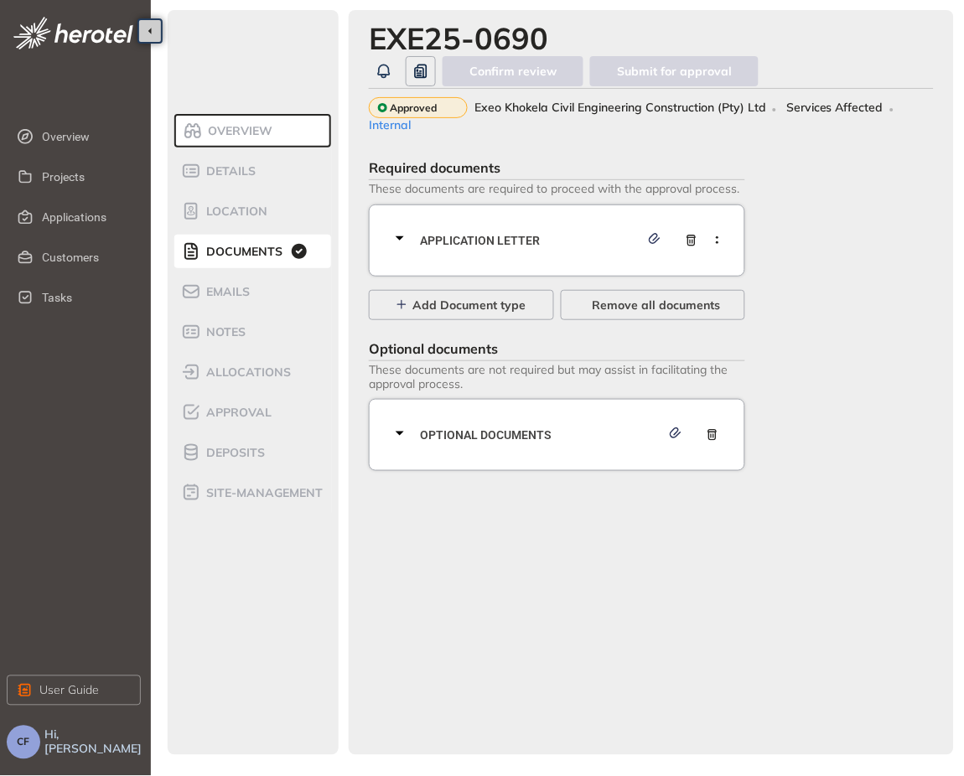
click at [486, 231] on span "Application letter" at bounding box center [530, 240] width 220 height 18
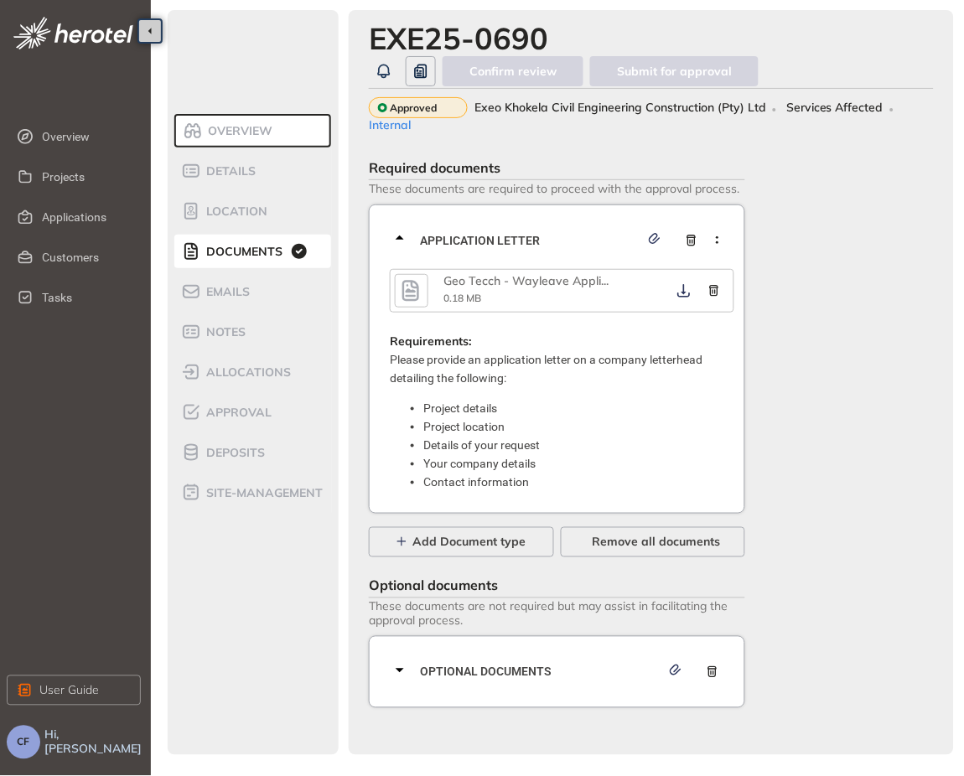
click at [403, 280] on icon "button" at bounding box center [410, 290] width 17 height 21
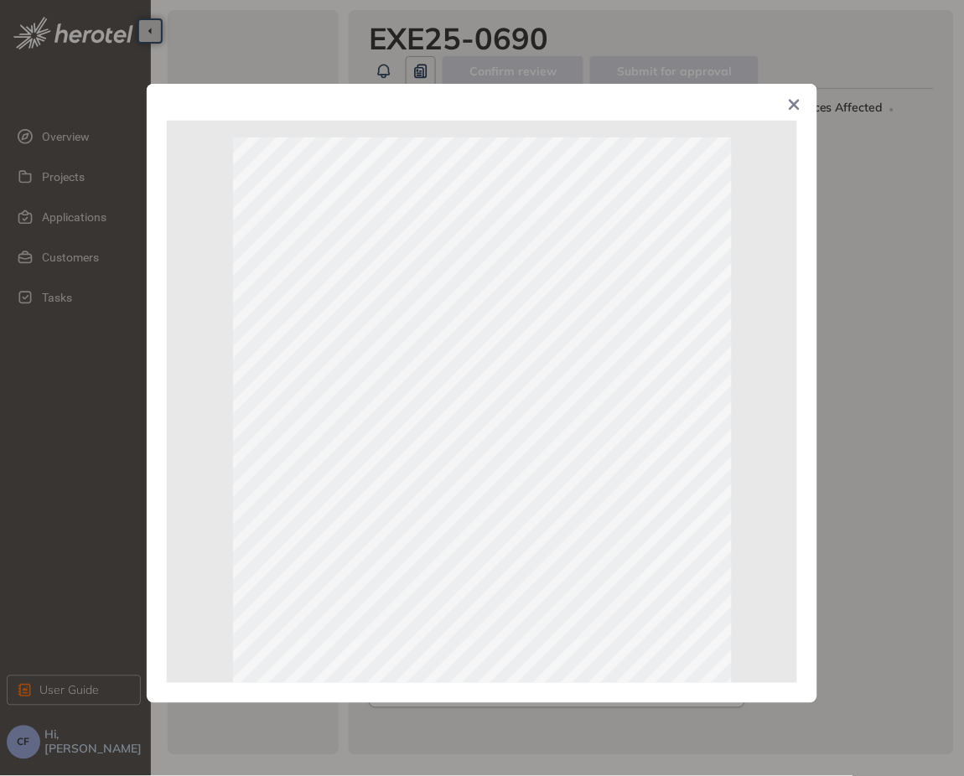
click at [937, 370] on div "Page 1 of 1" at bounding box center [482, 388] width 964 height 776
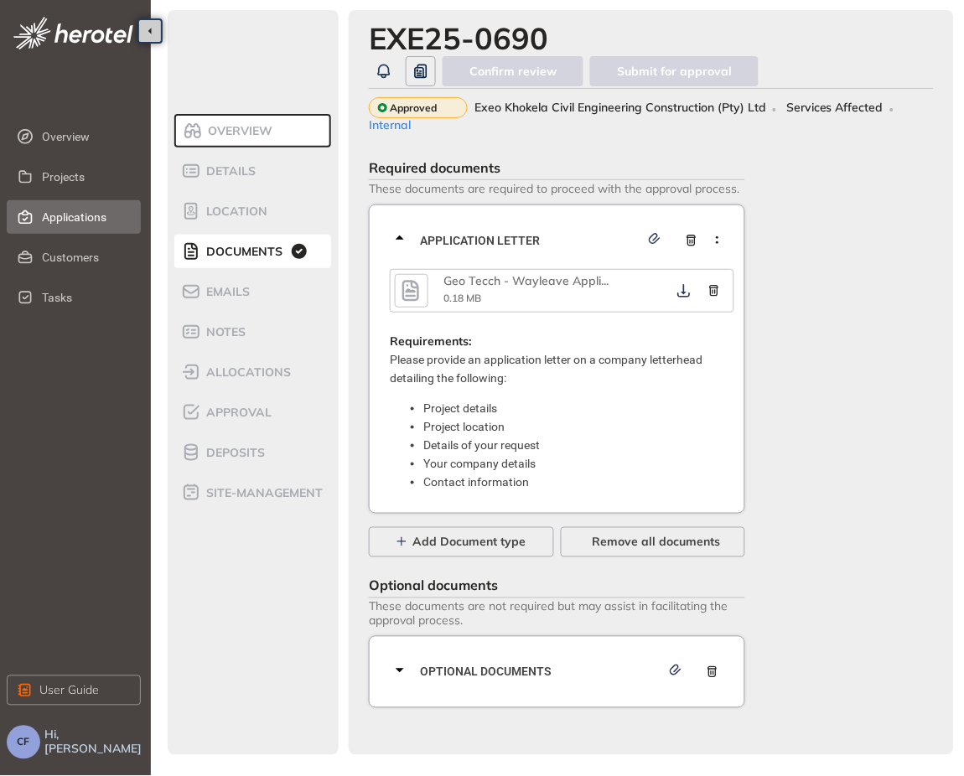
click at [99, 202] on span "Applications" at bounding box center [85, 217] width 86 height 34
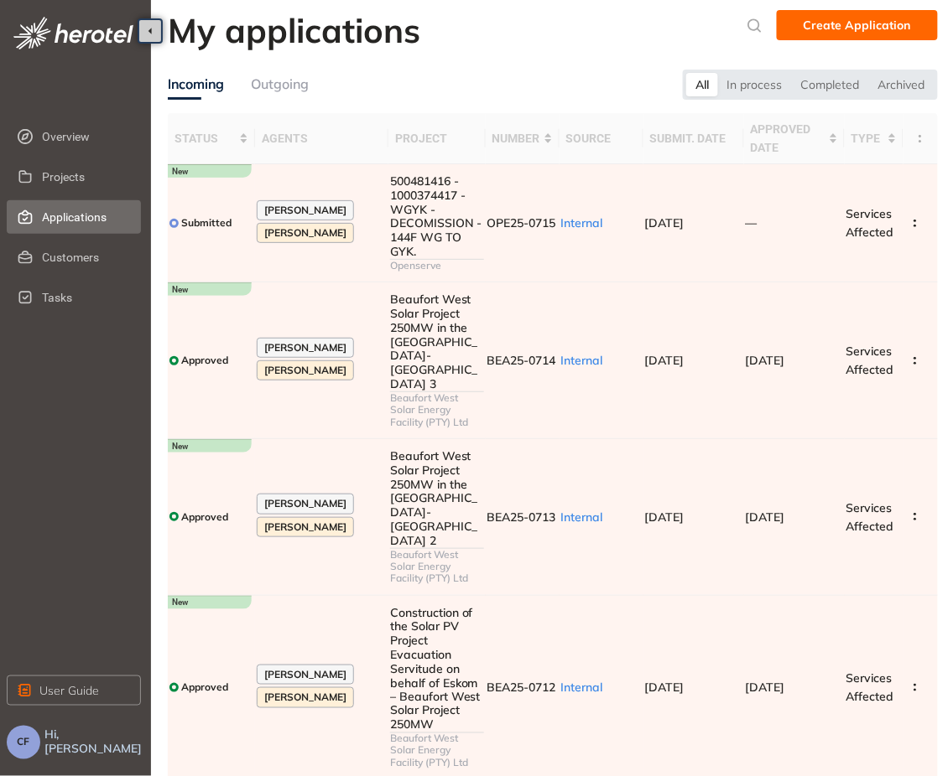
scroll to position [515, 0]
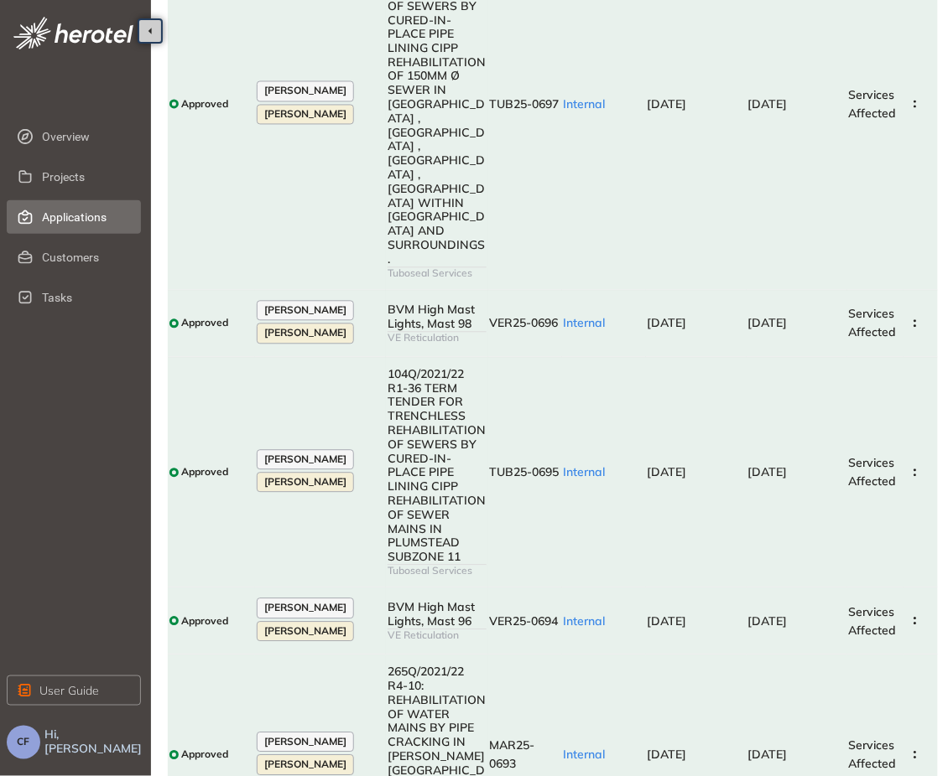
scroll to position [1145, 0]
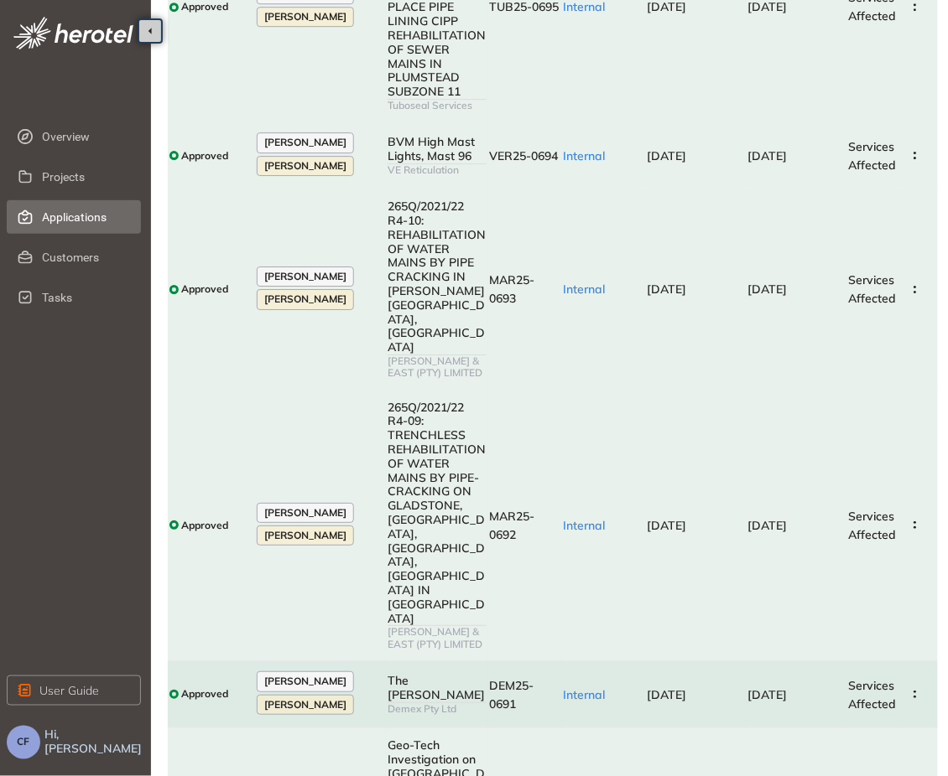
click at [734, 662] on td "[DATE]" at bounding box center [696, 695] width 101 height 67
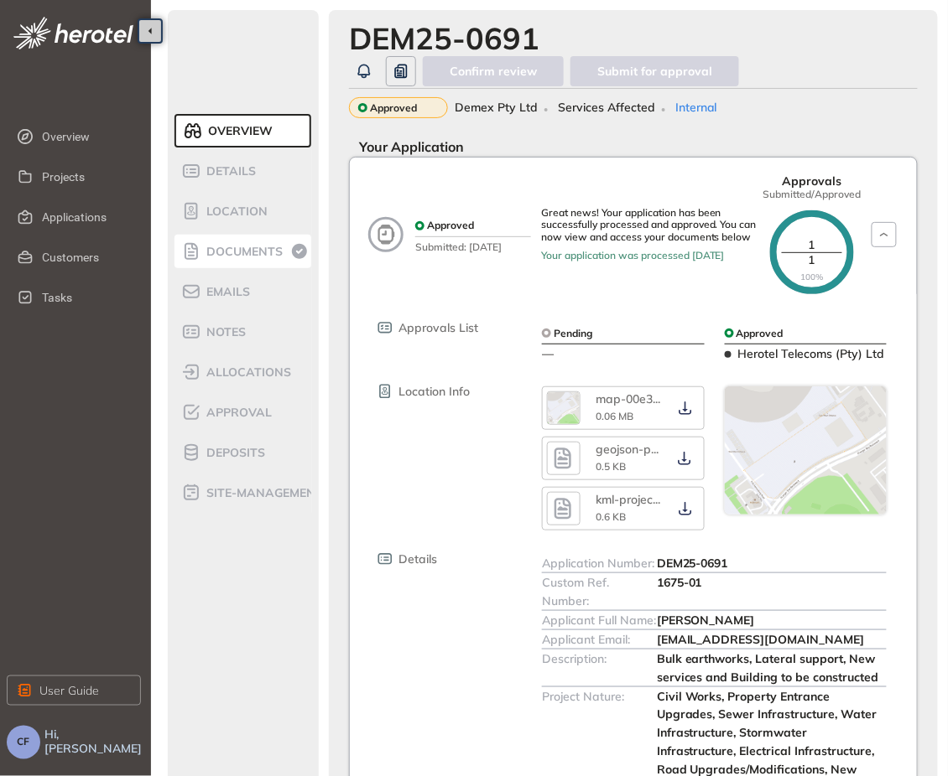
click at [228, 257] on span "Documents" at bounding box center [241, 252] width 81 height 14
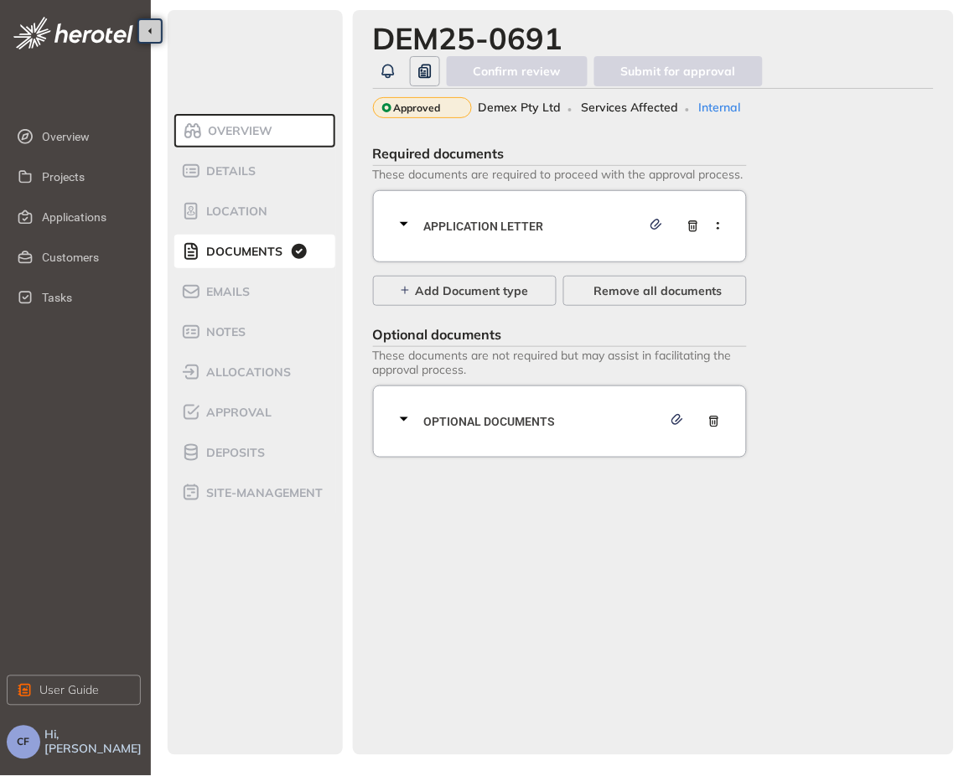
click at [453, 220] on span "Application letter" at bounding box center [532, 226] width 217 height 18
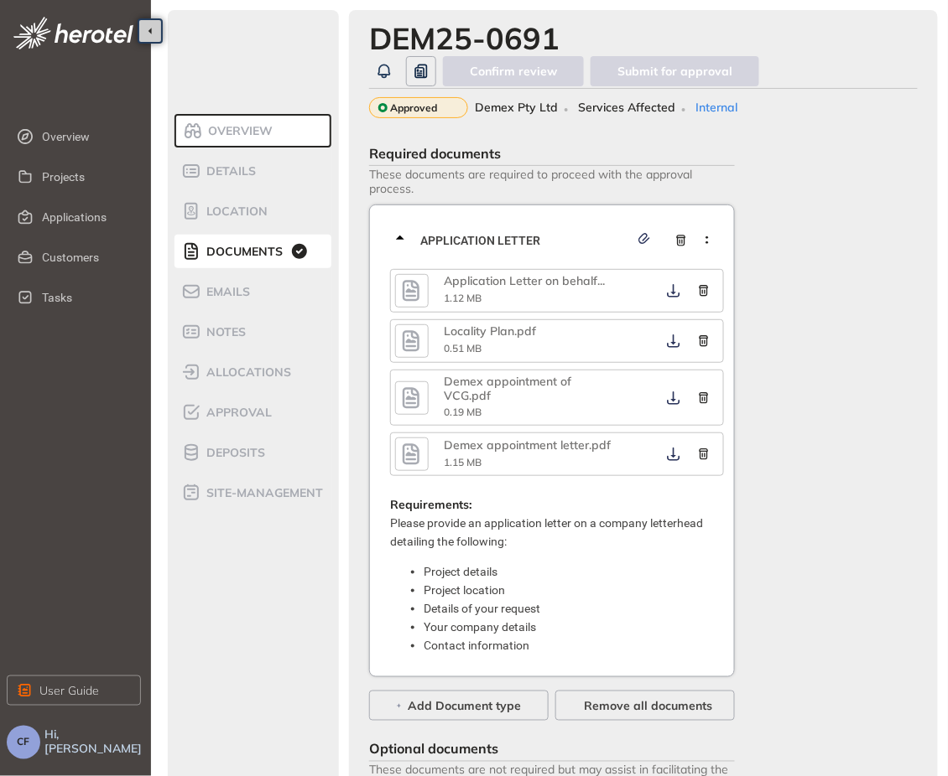
click at [413, 287] on icon "button" at bounding box center [410, 290] width 17 height 21
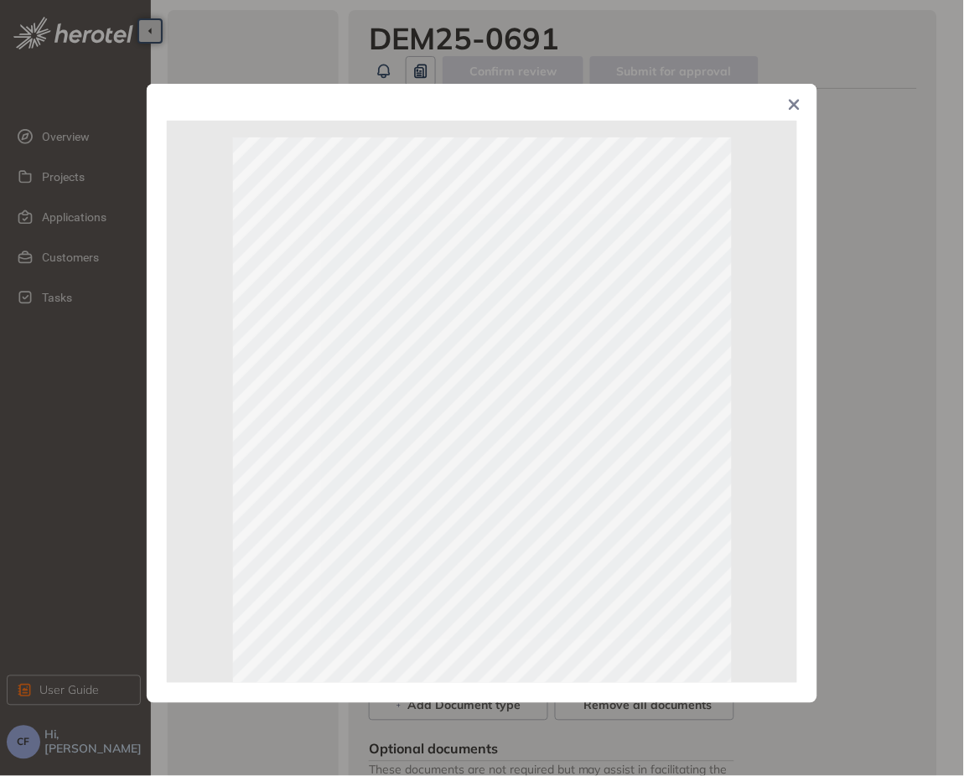
click at [796, 99] on icon "Close" at bounding box center [795, 105] width 12 height 12
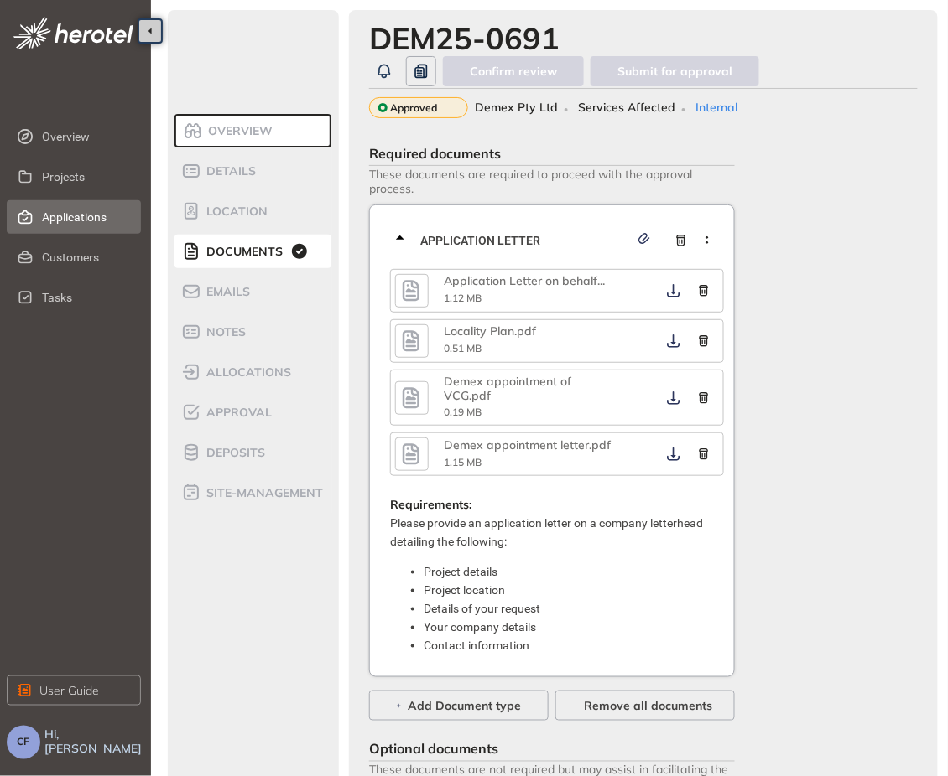
click at [60, 216] on span "Applications" at bounding box center [85, 217] width 86 height 34
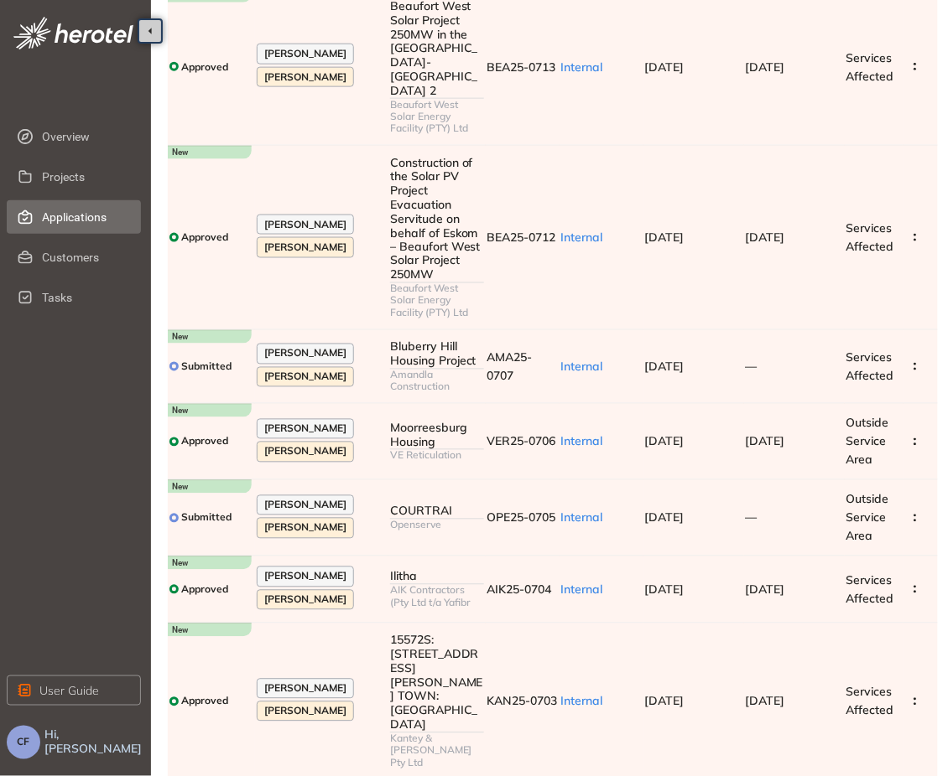
scroll to position [515, 0]
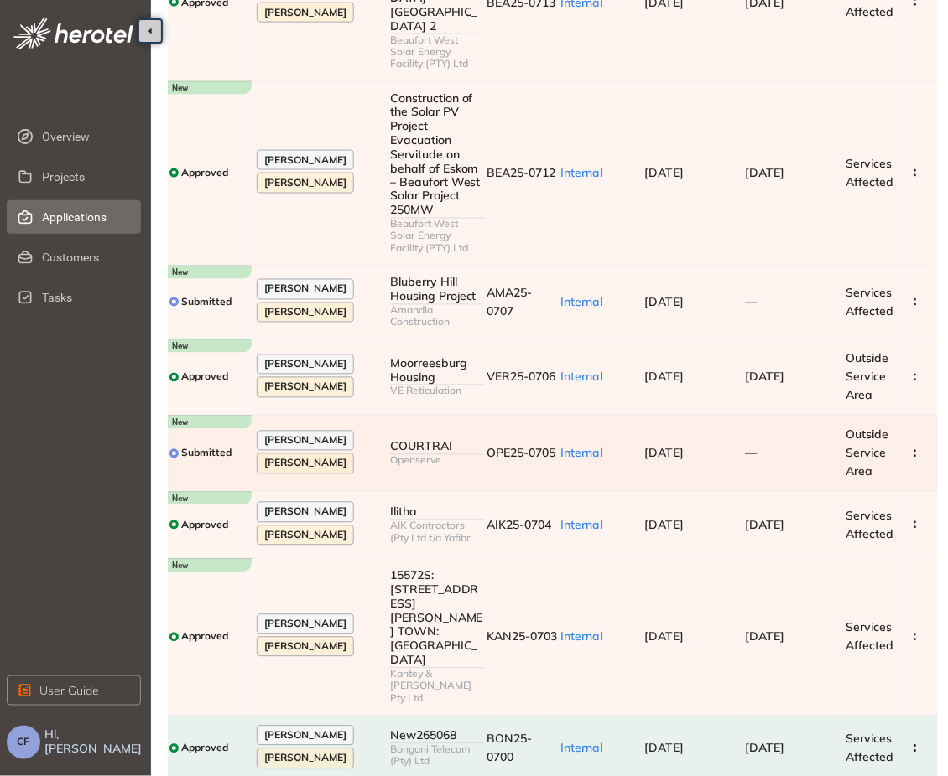
click at [733, 423] on td "[DATE]" at bounding box center [693, 454] width 101 height 76
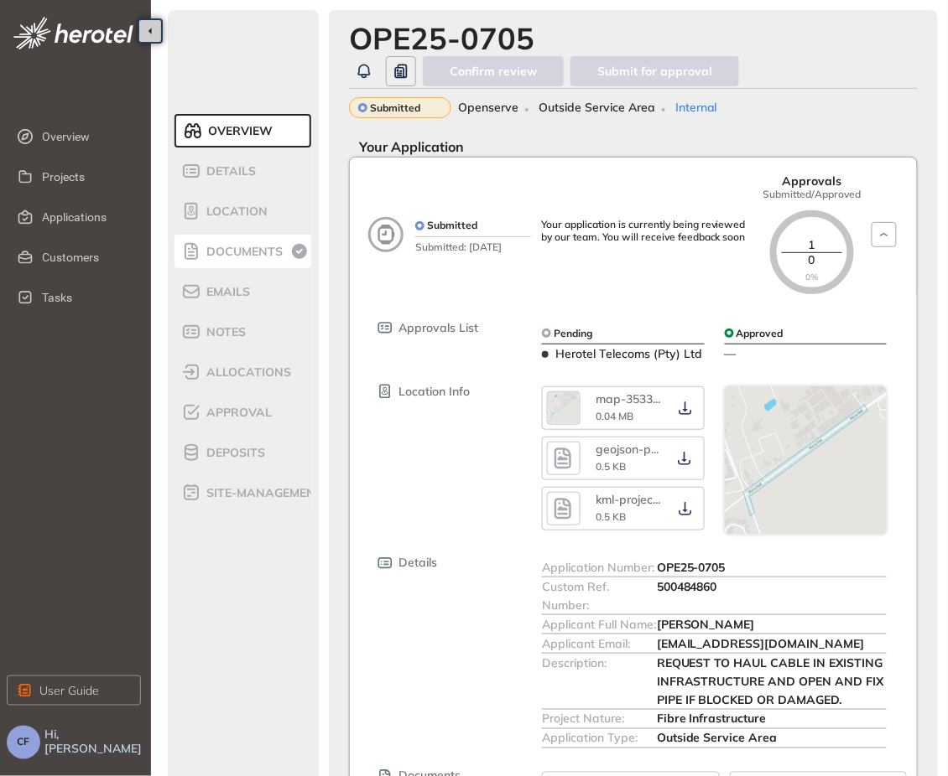
click at [264, 238] on li "Documents" at bounding box center [242, 252] width 137 height 34
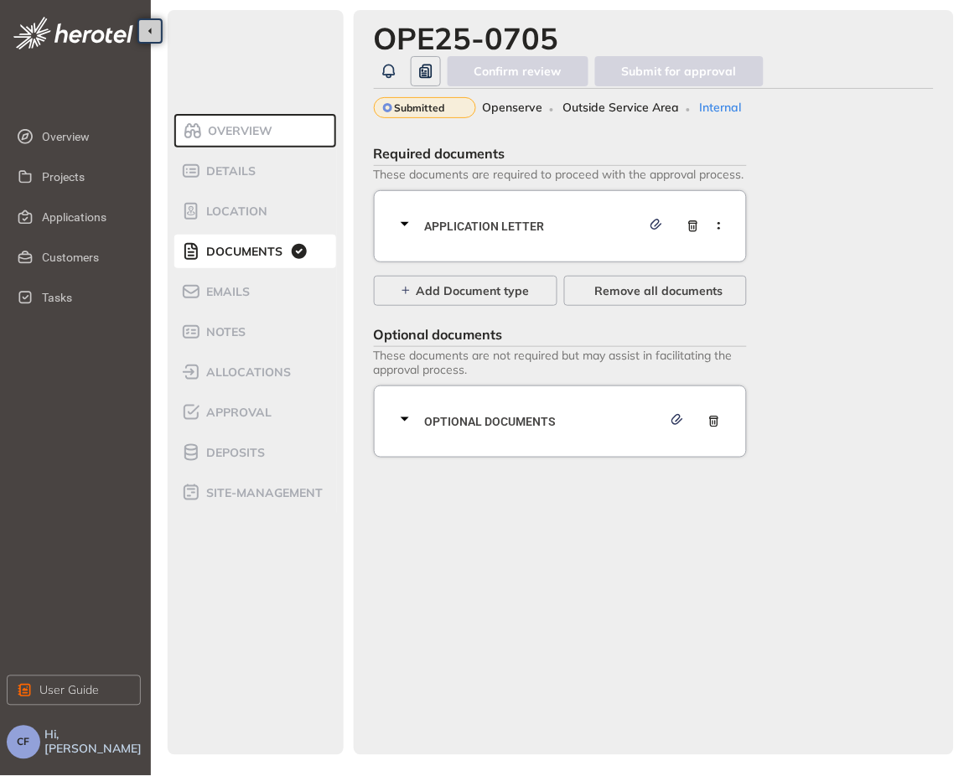
click at [544, 218] on span "Application letter" at bounding box center [533, 226] width 216 height 18
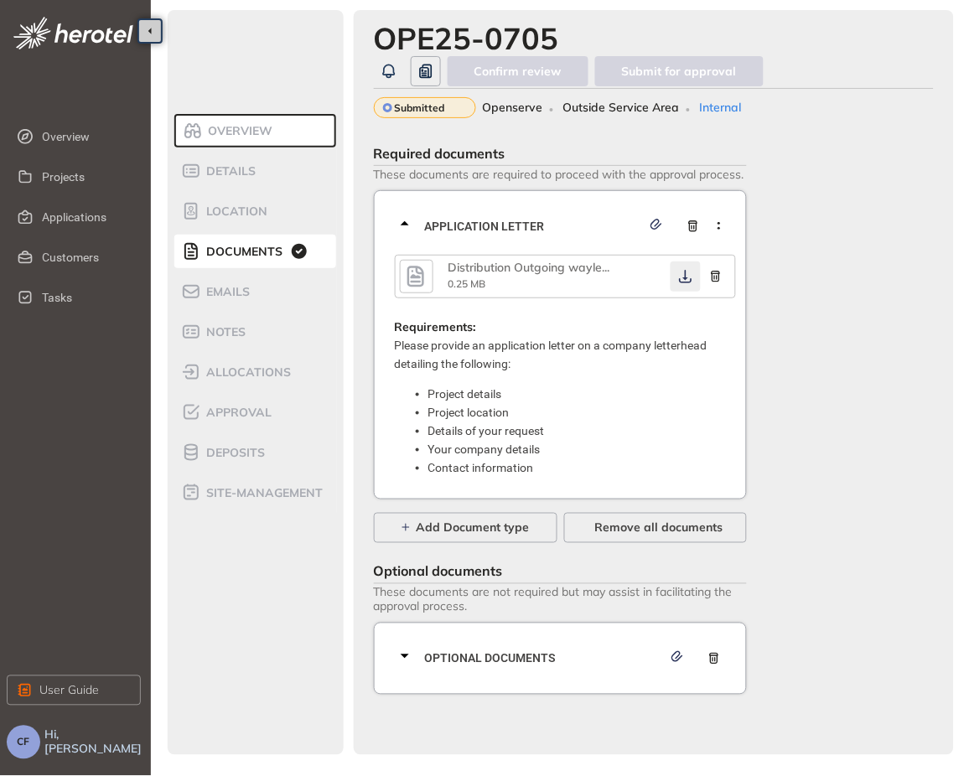
click at [685, 280] on icon "button" at bounding box center [686, 276] width 17 height 13
click at [600, 662] on span "Optional documents" at bounding box center [543, 659] width 237 height 18
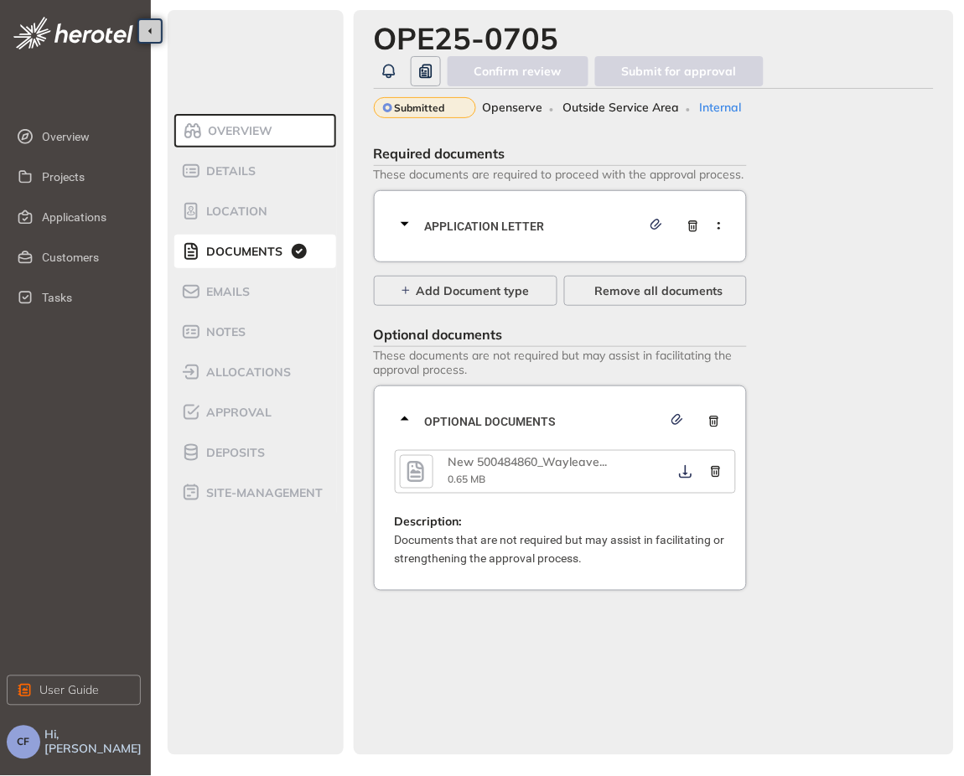
click at [818, 571] on div "Required documents These documents are required to proceed with the approval pr…" at bounding box center [654, 364] width 560 height 452
click at [681, 469] on icon "button" at bounding box center [686, 471] width 17 height 13
click at [756, 710] on div "OPE25-0705 Confirm review Submit for approval Submitted Openserve Outside Servi…" at bounding box center [654, 382] width 600 height 745
click at [506, 212] on div "Application letter" at bounding box center [565, 226] width 341 height 50
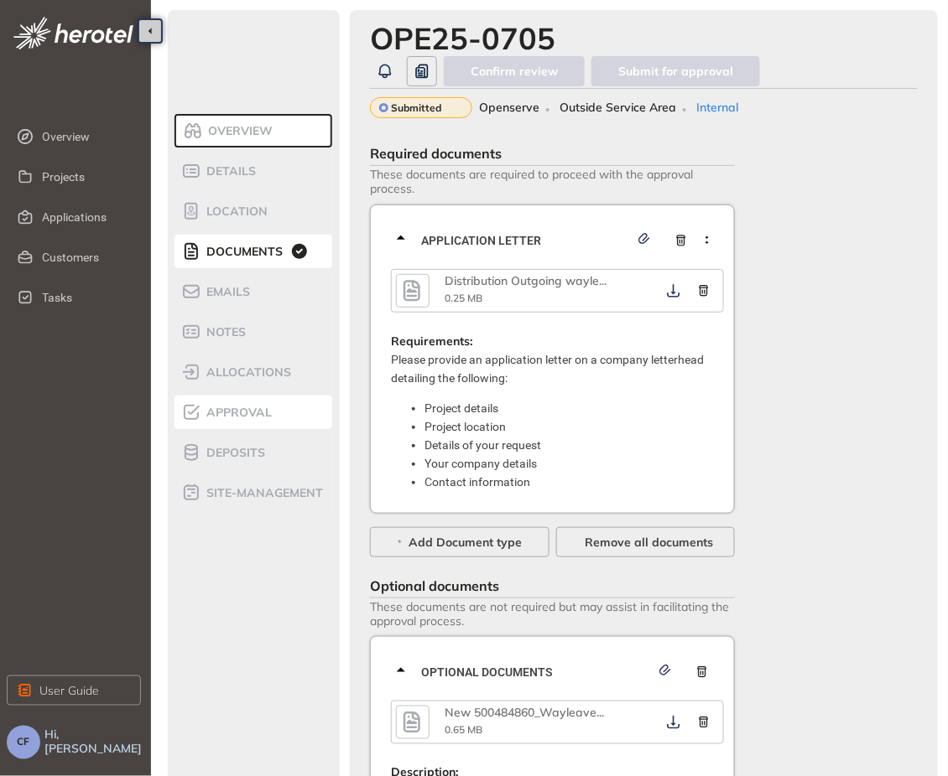
click at [258, 409] on span "Approval" at bounding box center [236, 413] width 70 height 14
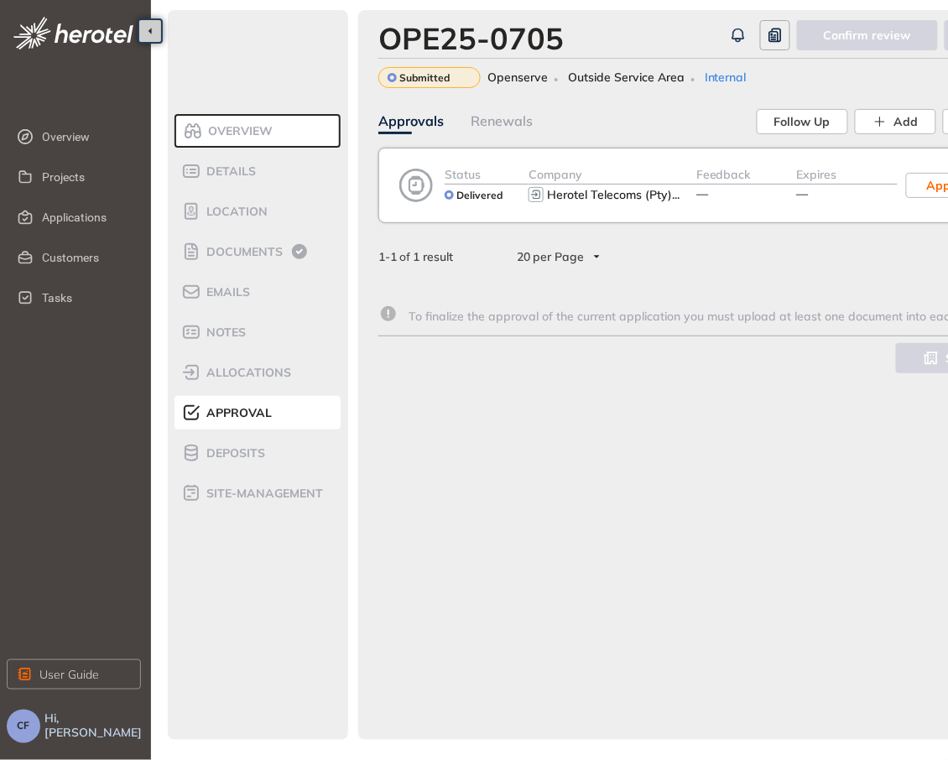
click at [430, 206] on div "Status Delivered Company Herotel Telecoms (Pty) ... Feedback — Expires — Approv…" at bounding box center [745, 185] width 735 height 75
click at [421, 182] on icon at bounding box center [416, 186] width 34 height 34
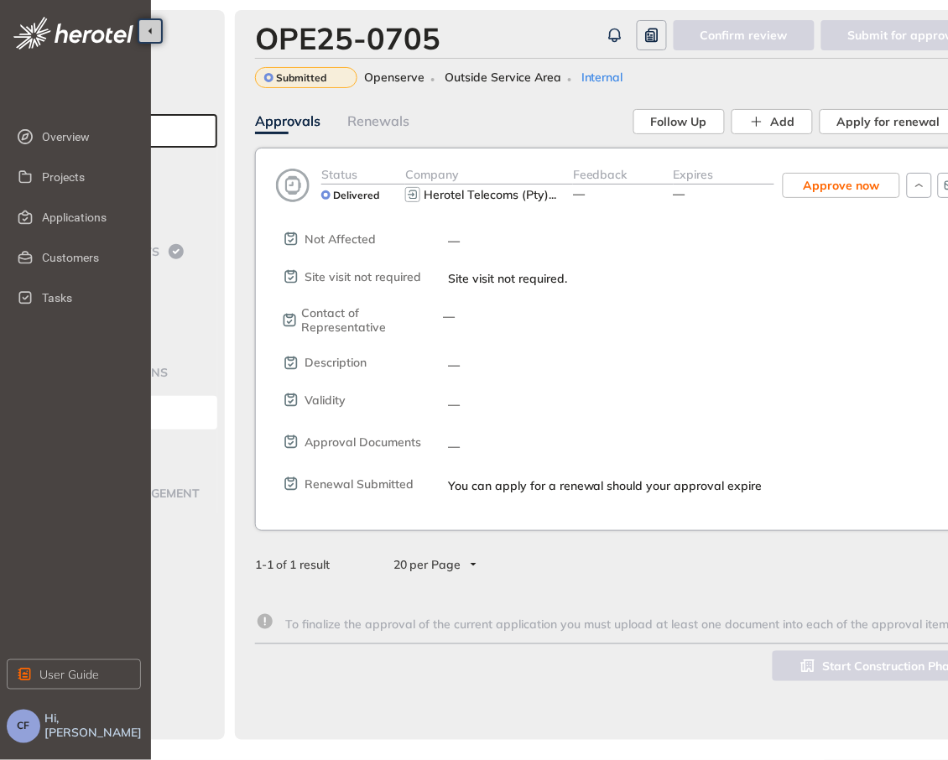
scroll to position [0, 193]
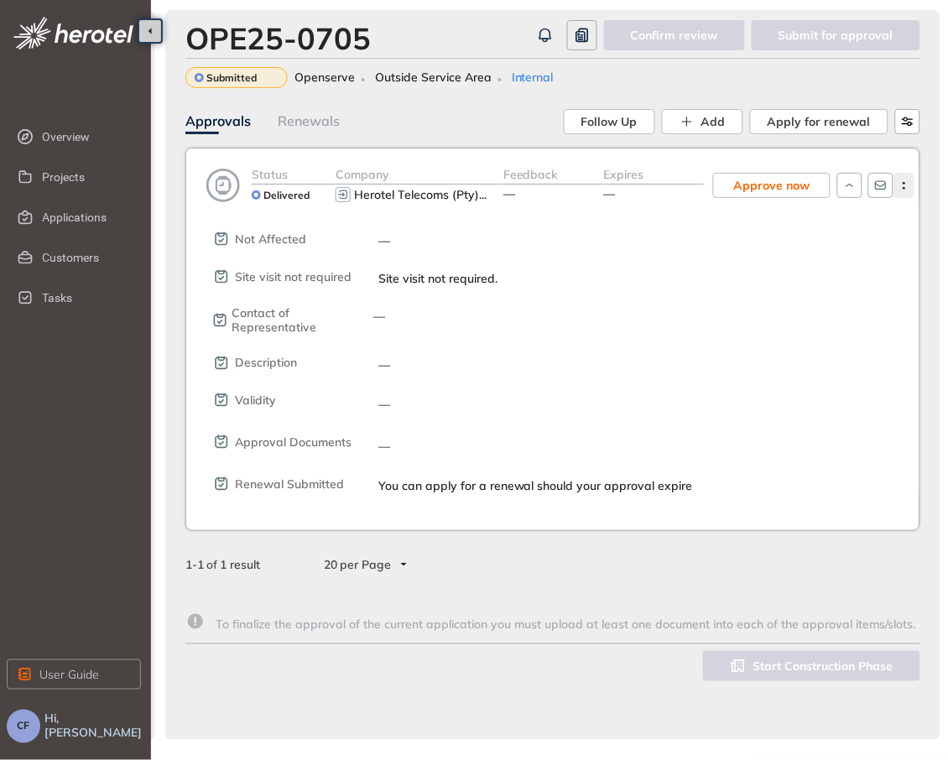
click at [905, 186] on icon "button" at bounding box center [904, 186] width 17 height 8
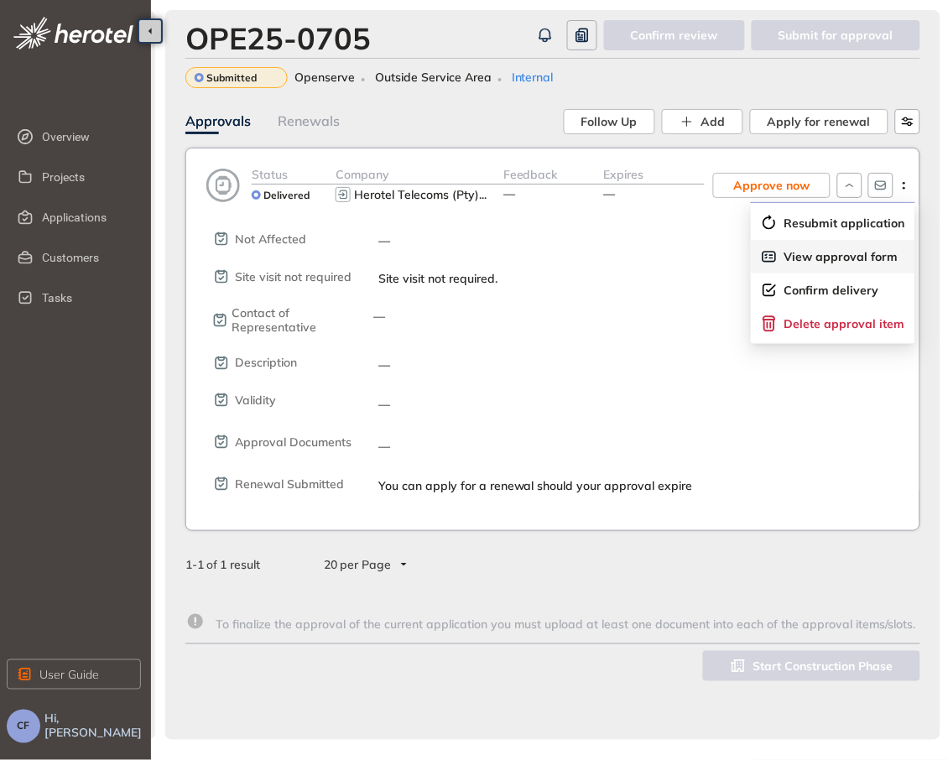
click at [866, 256] on span "View approval form" at bounding box center [841, 257] width 114 height 14
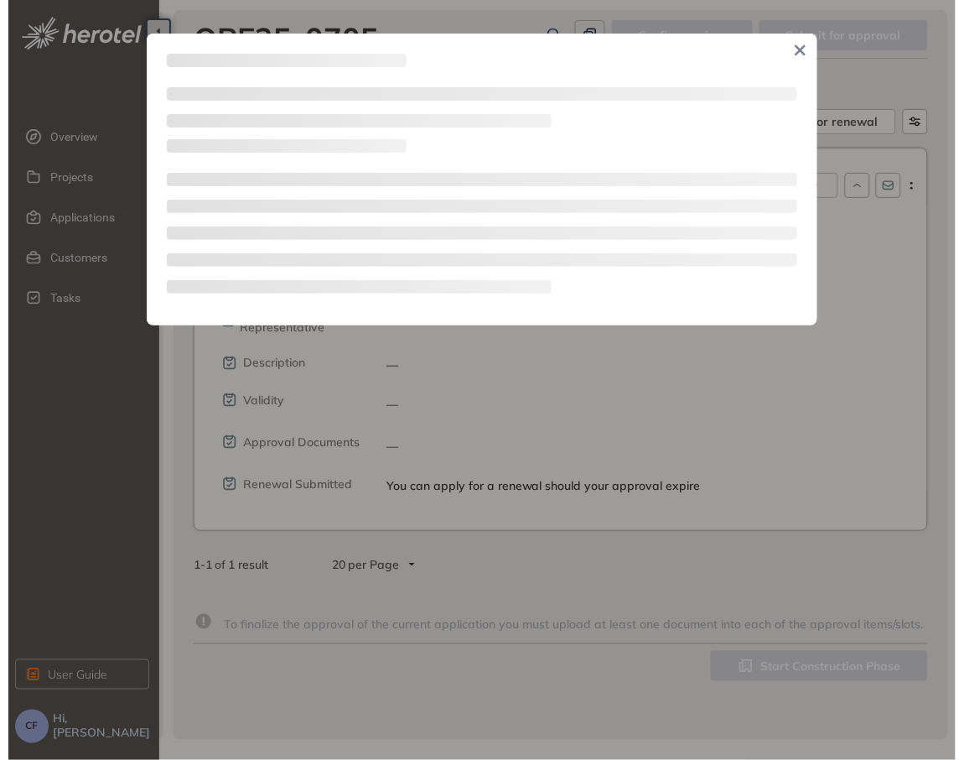
scroll to position [0, 176]
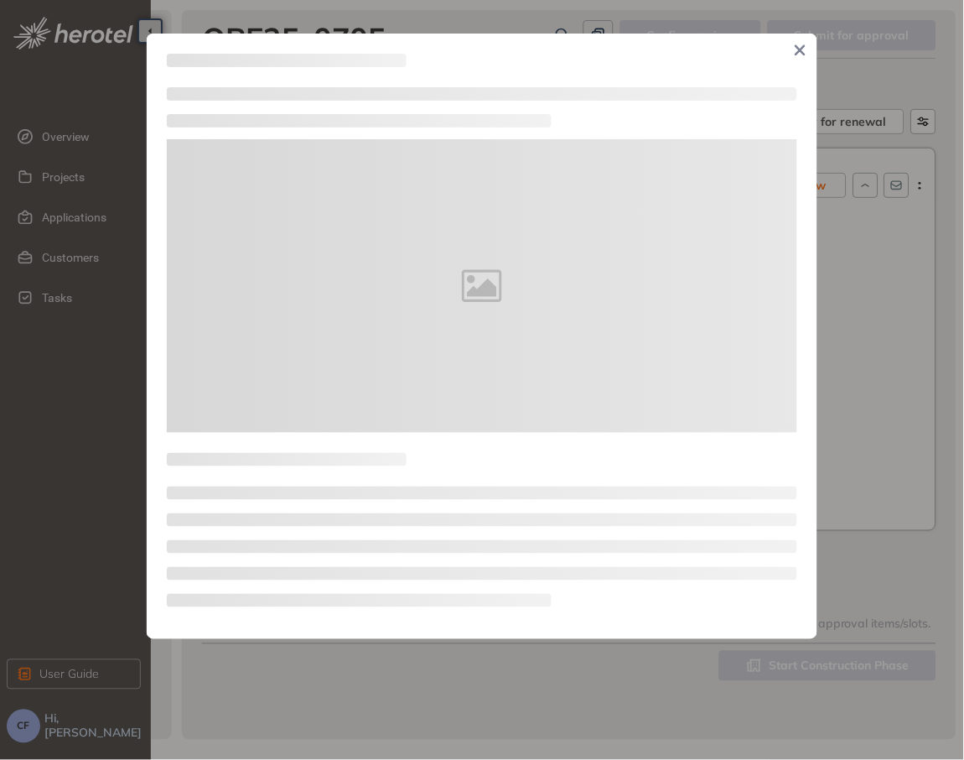
type textarea "**********"
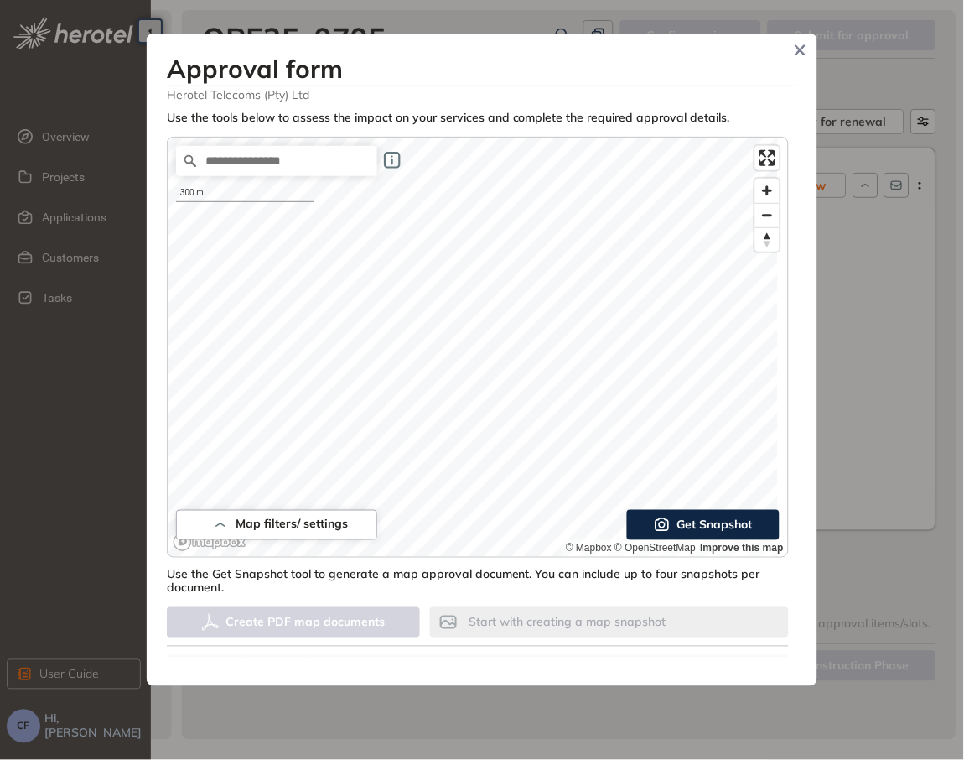
scroll to position [489, 0]
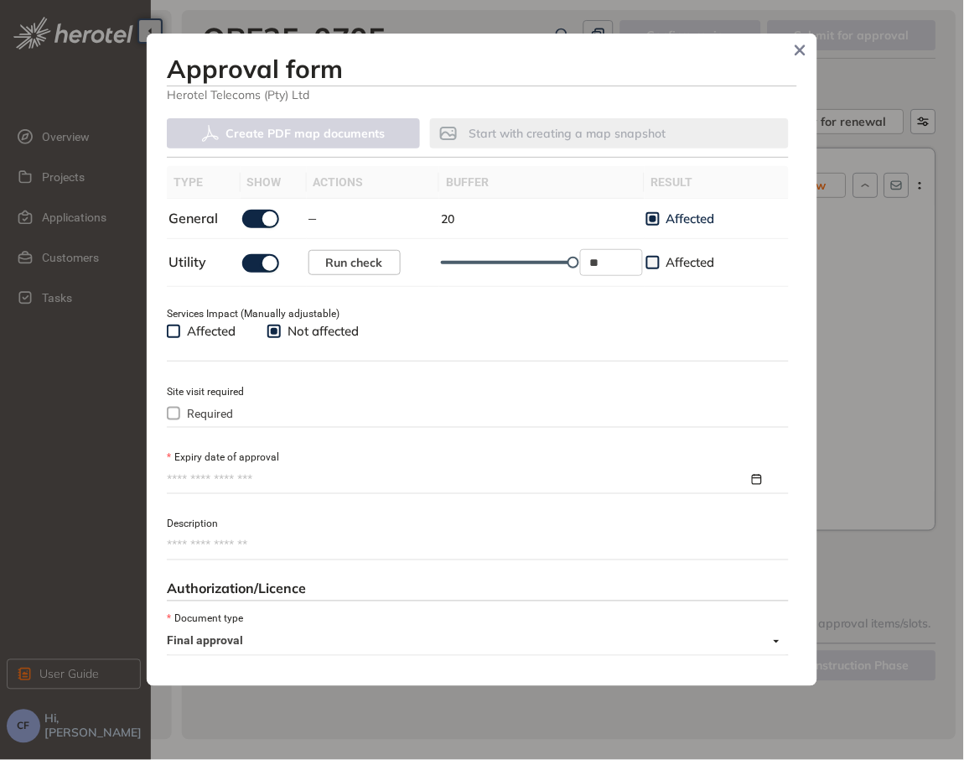
click at [548, 475] on input "Expiry date of approval" at bounding box center [458, 479] width 582 height 18
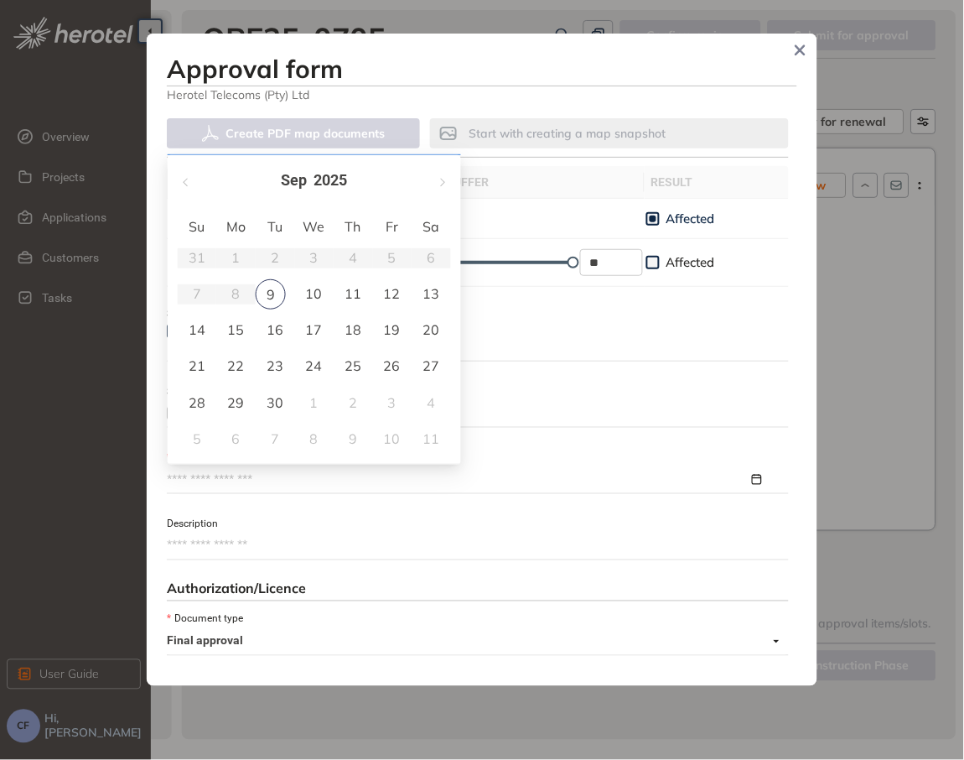
type input "**********"
click at [431, 187] on div "[DATE]" at bounding box center [314, 180] width 293 height 51
click at [448, 184] on button "button" at bounding box center [441, 181] width 18 height 34
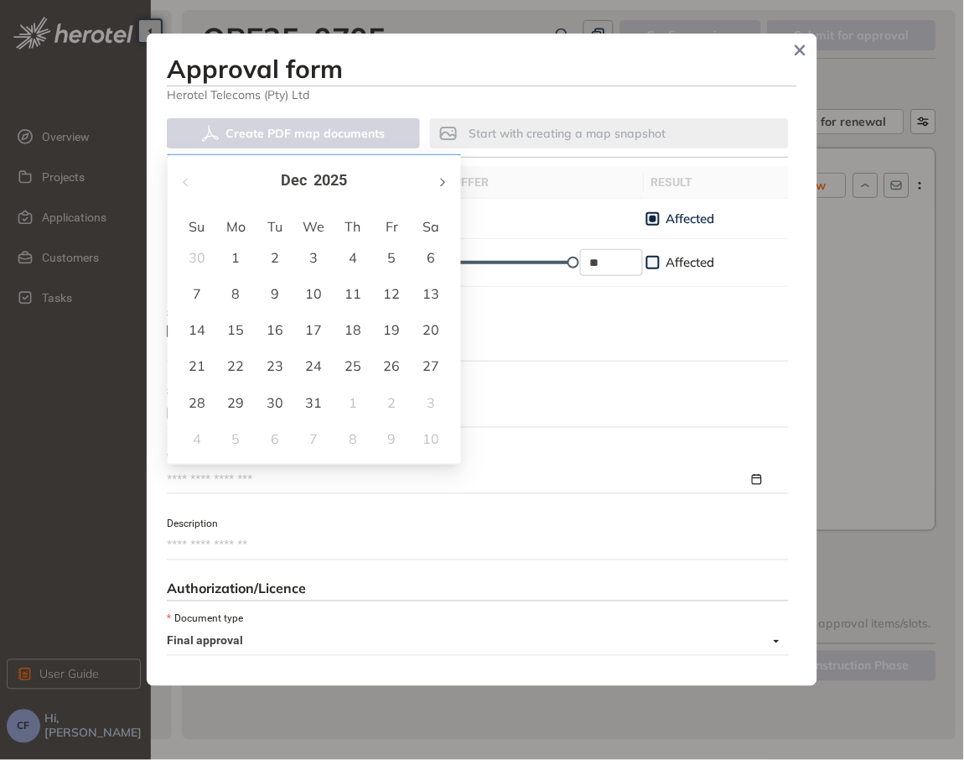
click at [448, 184] on button "button" at bounding box center [441, 181] width 18 height 34
click at [189, 172] on button "button" at bounding box center [187, 181] width 18 height 34
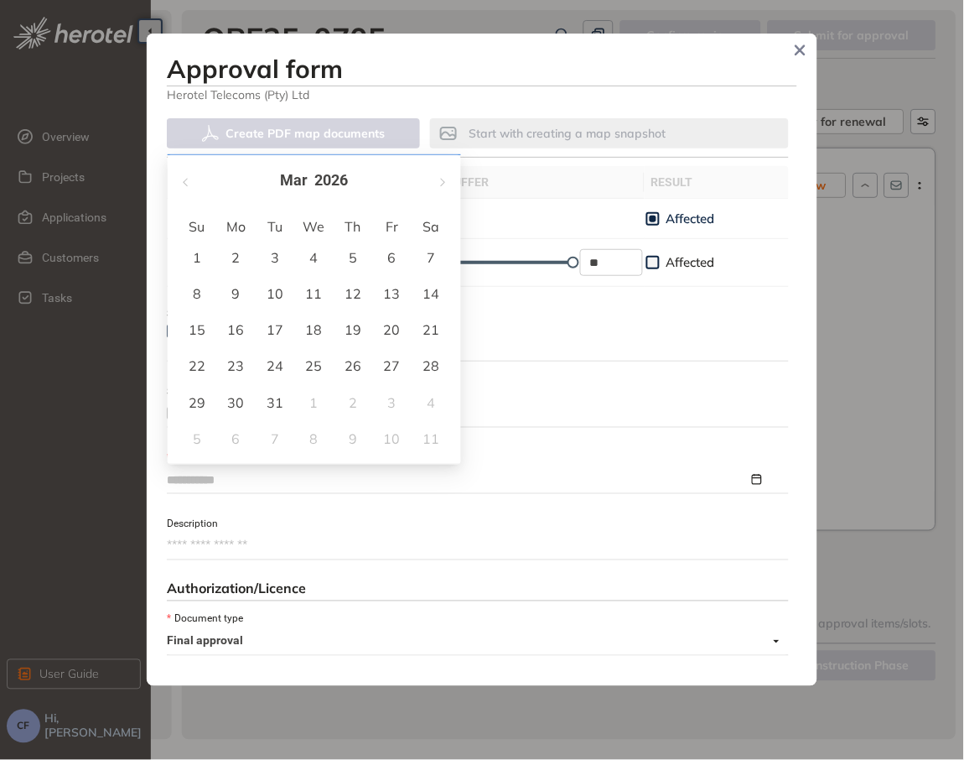
type input "**********"
click at [235, 290] on div "9" at bounding box center [236, 293] width 20 height 20
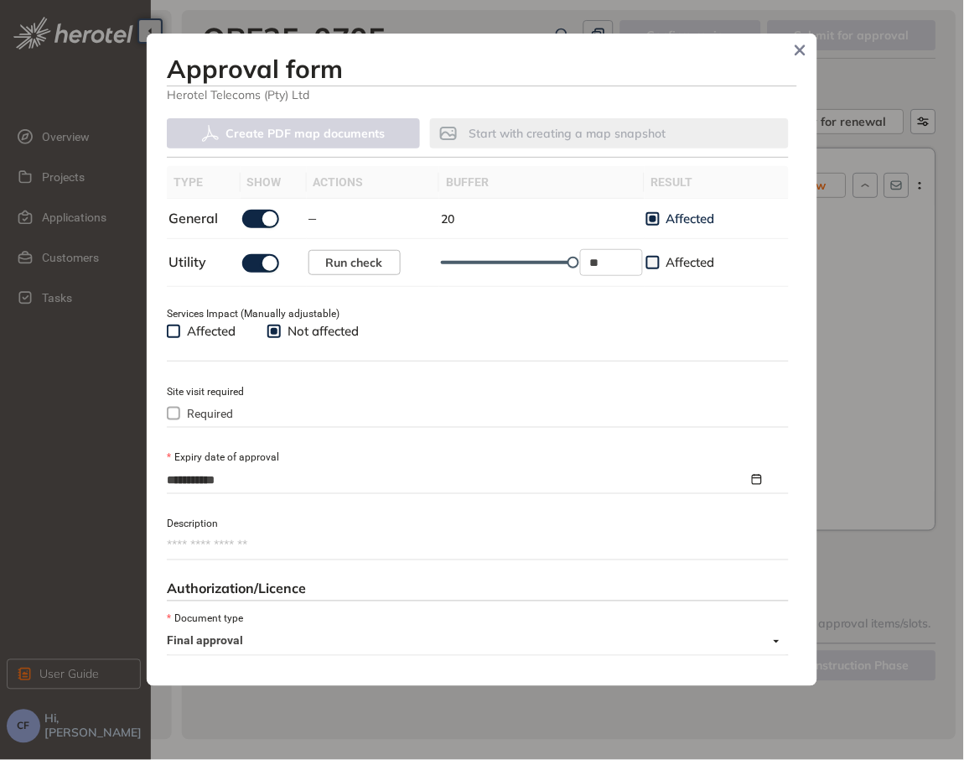
scroll to position [654, 0]
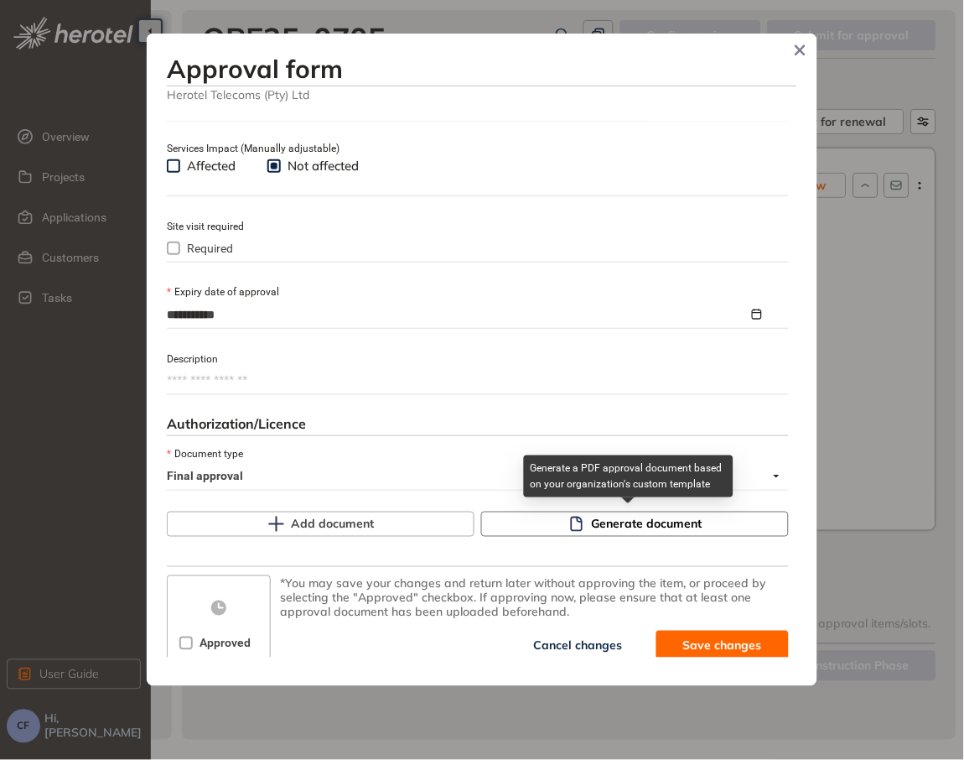
click at [652, 527] on span "Generate document" at bounding box center [647, 524] width 111 height 18
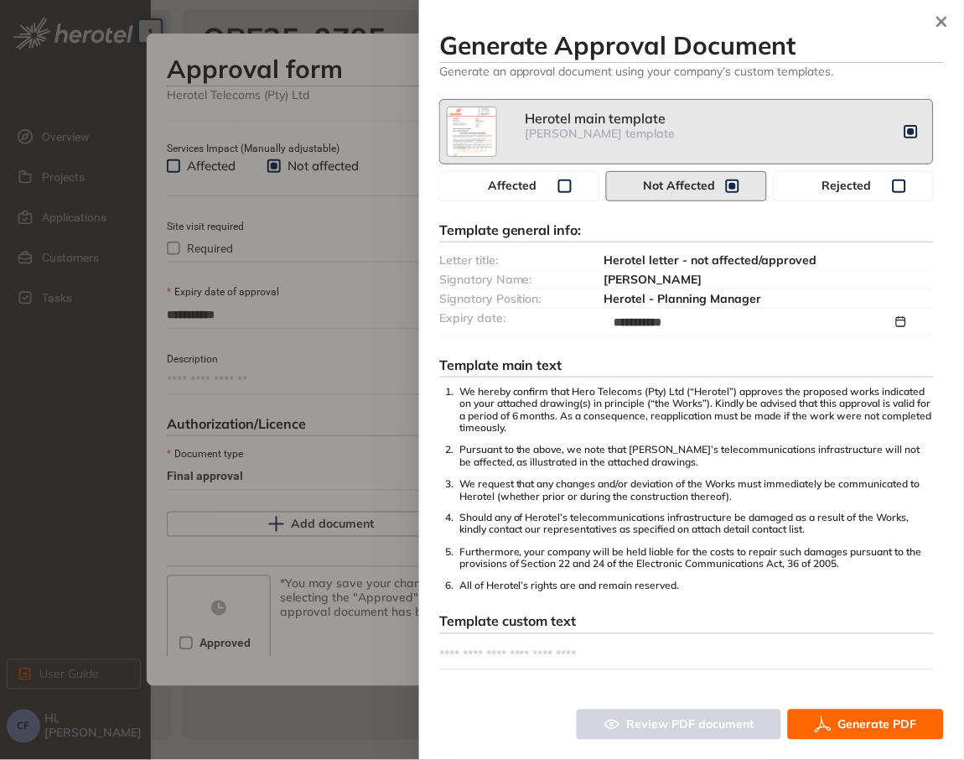
click at [870, 724] on span "Generate PDF" at bounding box center [878, 724] width 79 height 18
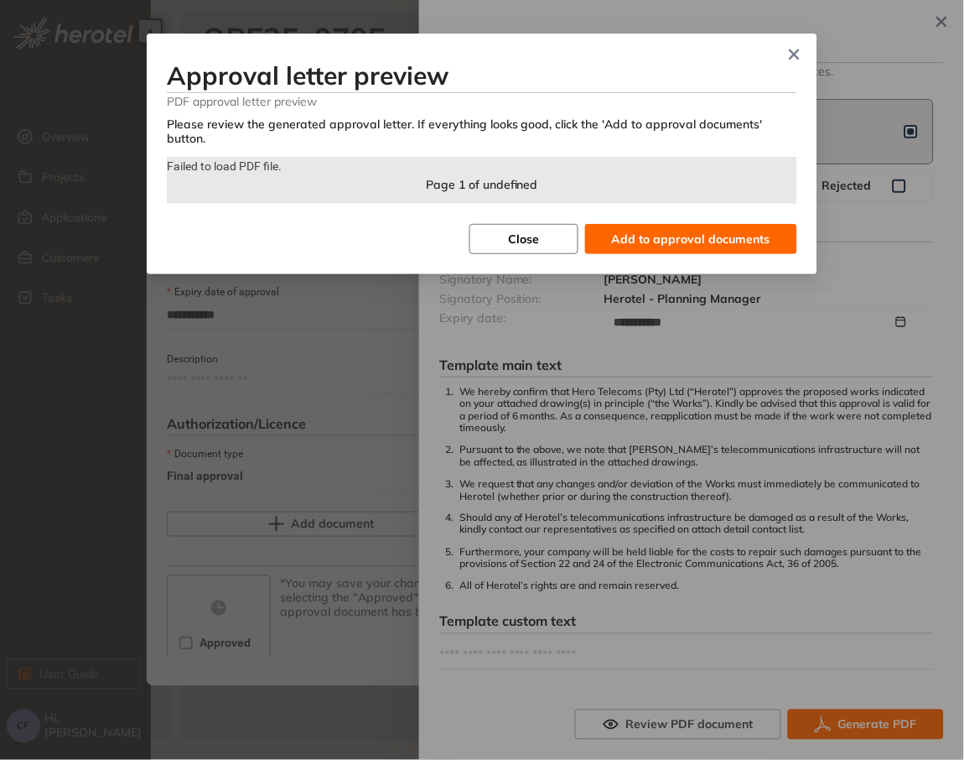
click at [548, 238] on button "Close" at bounding box center [524, 239] width 109 height 30
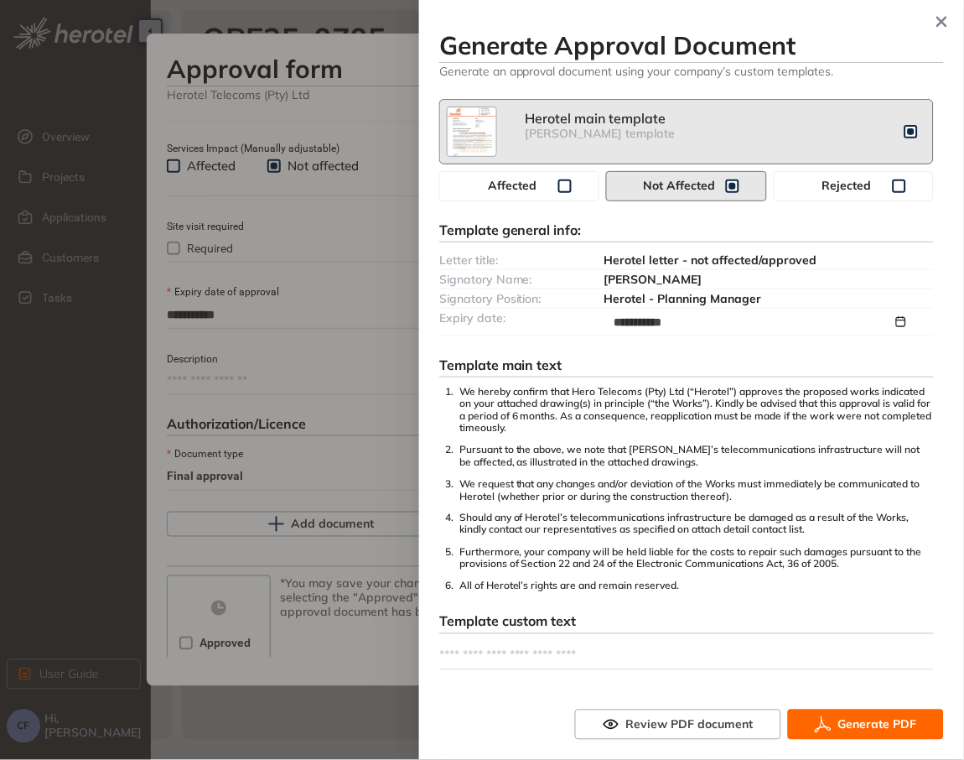
click at [901, 734] on span "Generate PDF" at bounding box center [878, 724] width 79 height 18
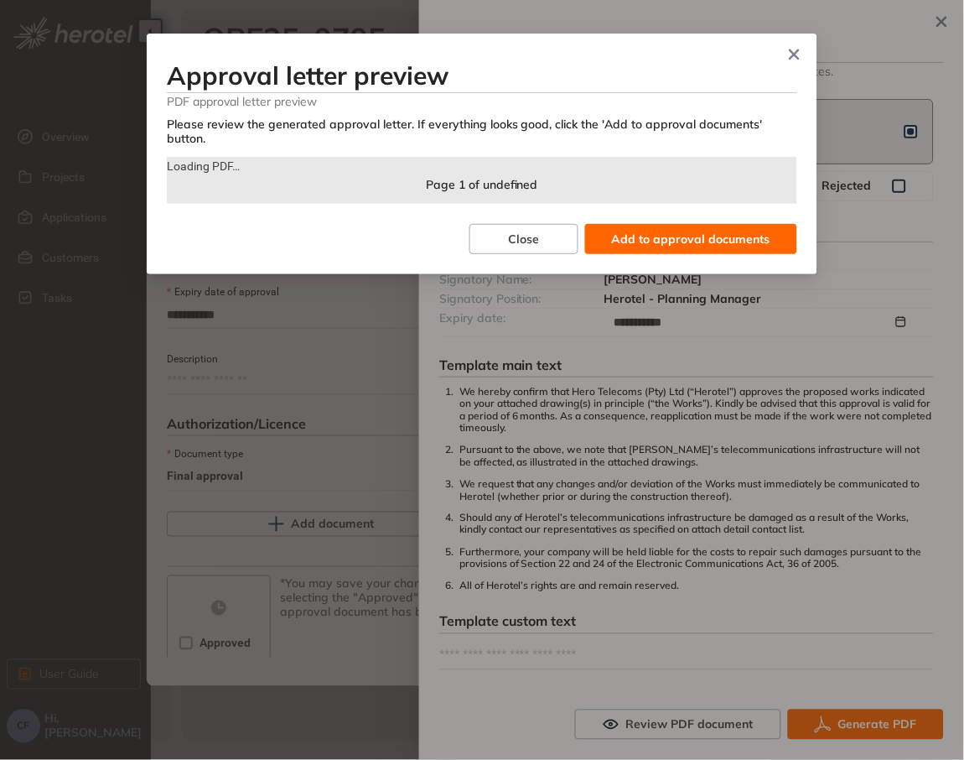
click at [753, 230] on span "Add to approval documents" at bounding box center [691, 239] width 158 height 18
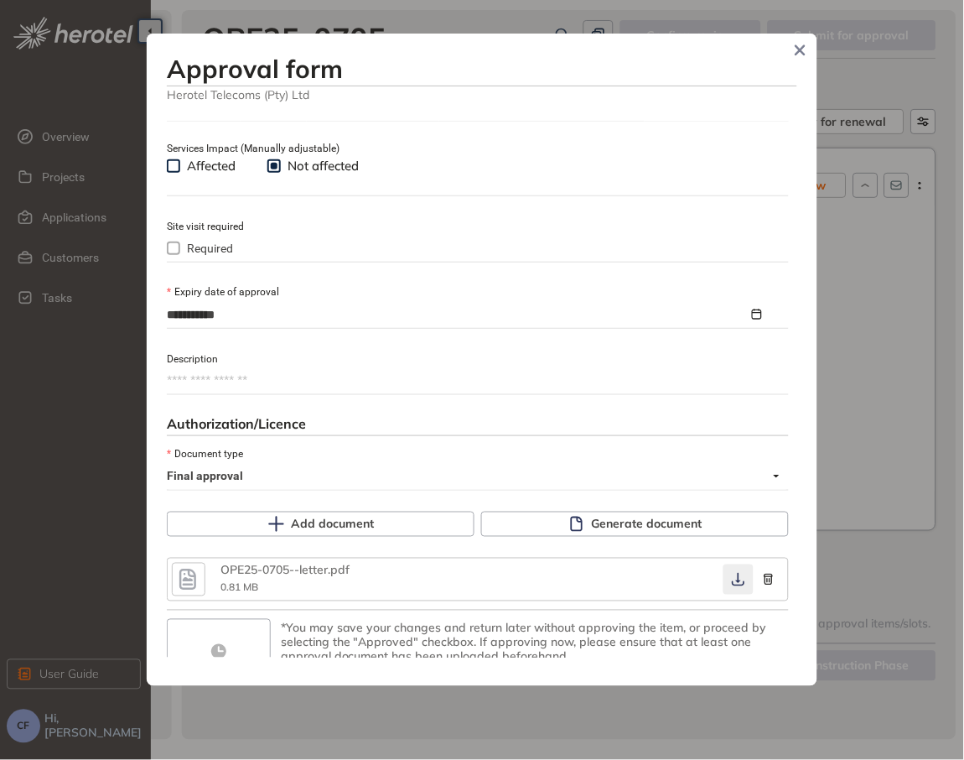
click at [727, 567] on button "button" at bounding box center [739, 579] width 30 height 30
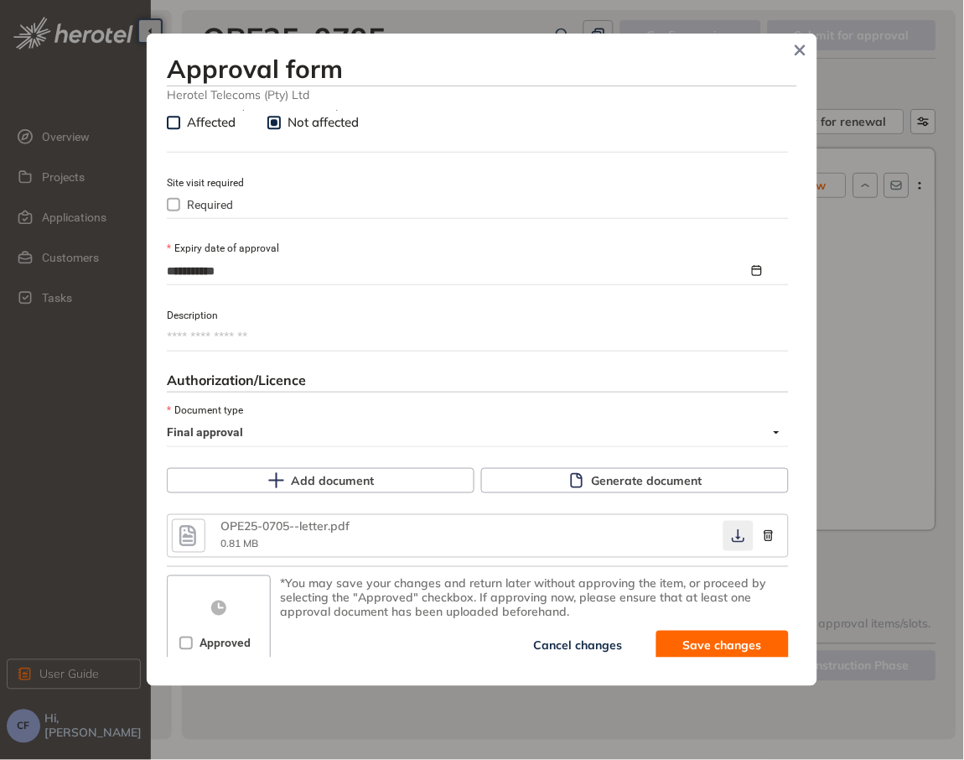
click at [725, 544] on button "button" at bounding box center [739, 536] width 30 height 30
click at [730, 533] on icon "button" at bounding box center [738, 535] width 17 height 13
click at [667, 538] on div "OPE25-0705--letter.pdf 0.81 MB" at bounding box center [472, 536] width 503 height 33
click at [242, 636] on span "Approved" at bounding box center [225, 643] width 65 height 18
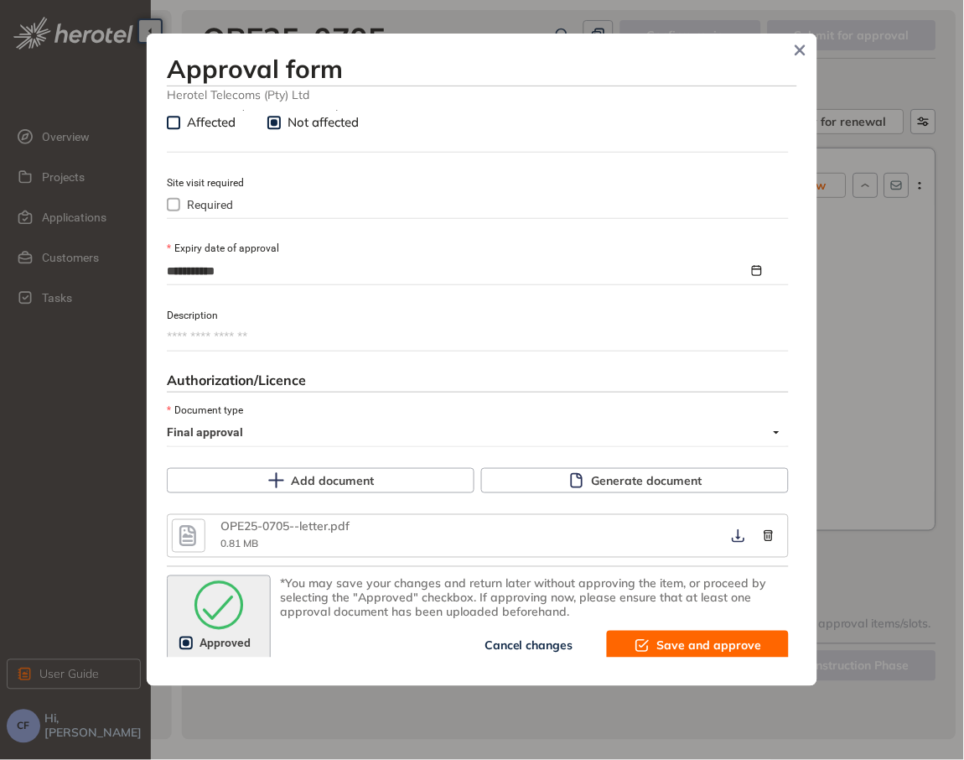
click at [699, 642] on span "Save and approve" at bounding box center [709, 645] width 105 height 18
type textarea "**********"
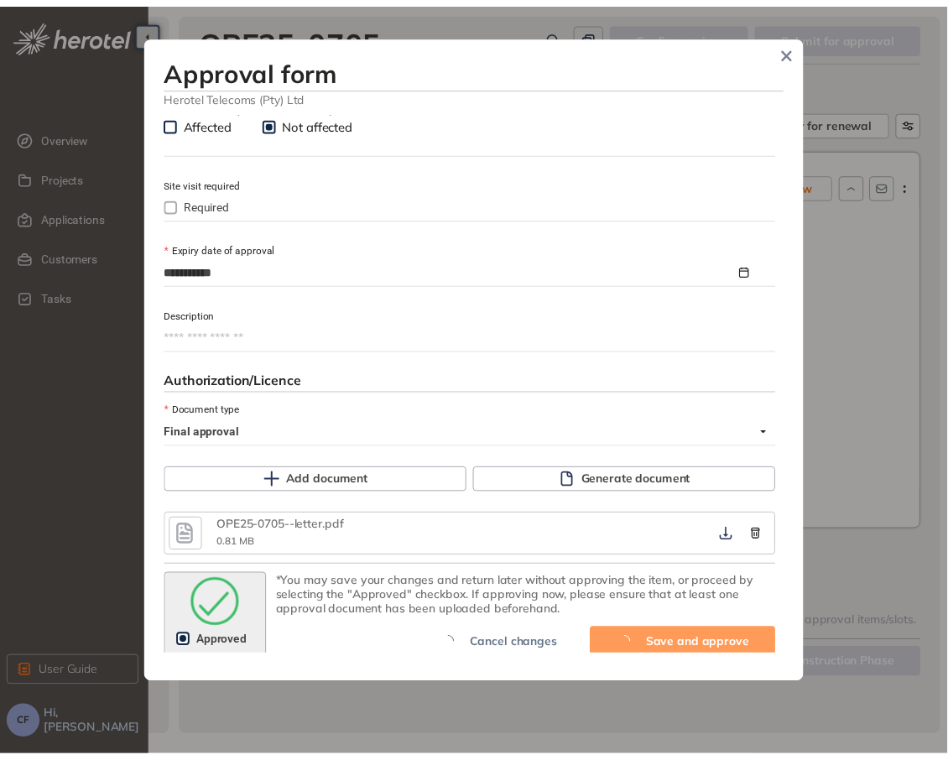
scroll to position [876, 0]
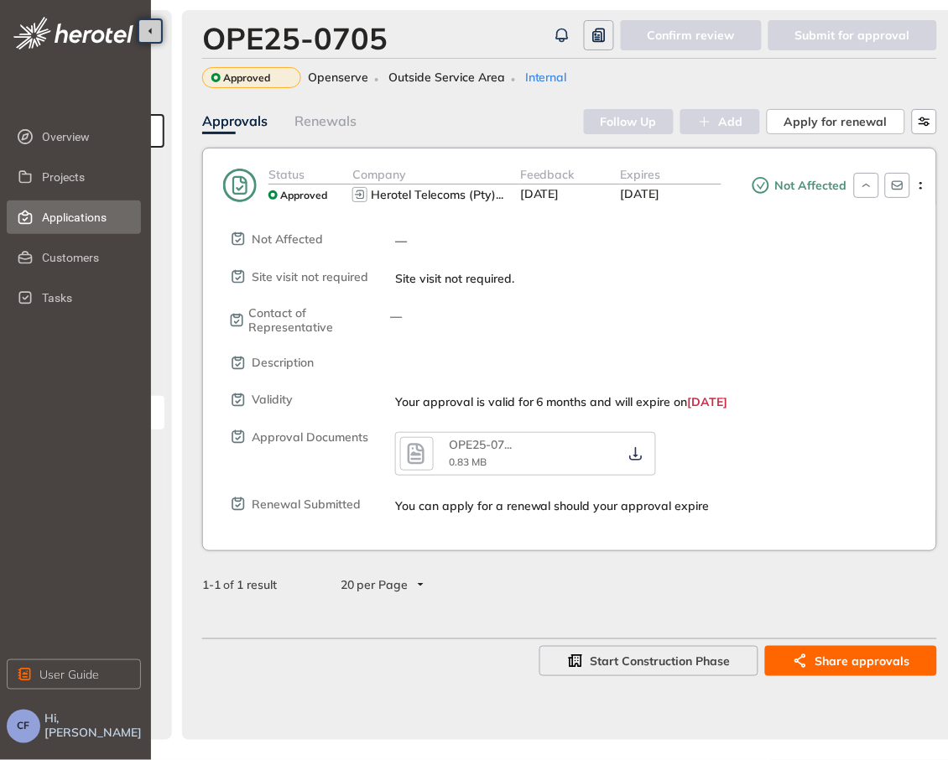
click at [82, 216] on span "Applications" at bounding box center [85, 217] width 86 height 34
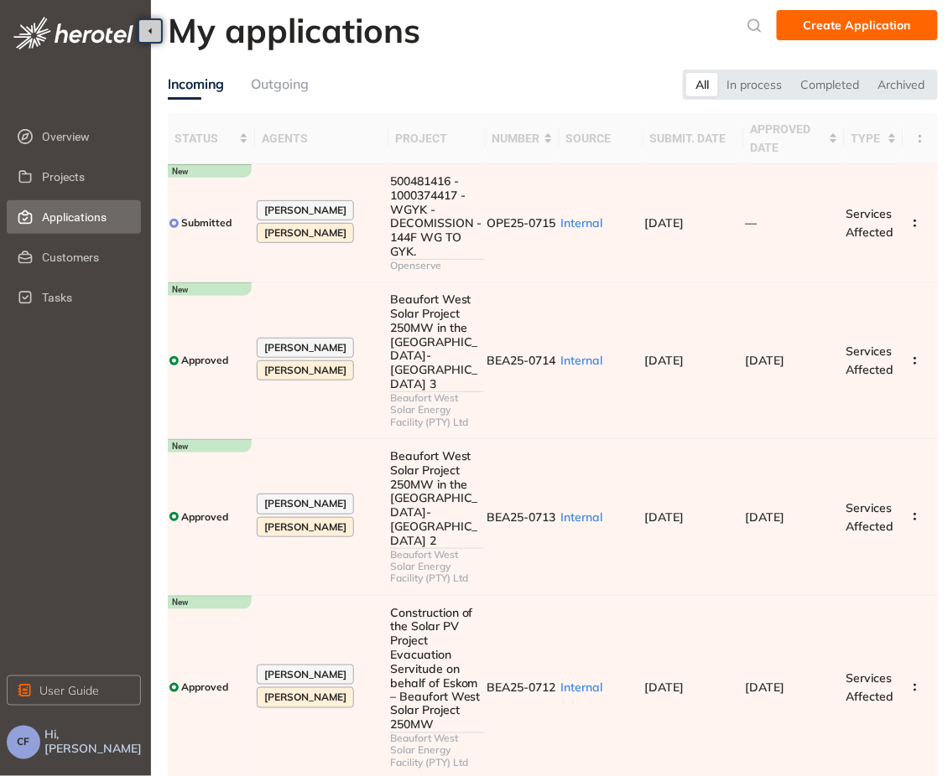
scroll to position [515, 0]
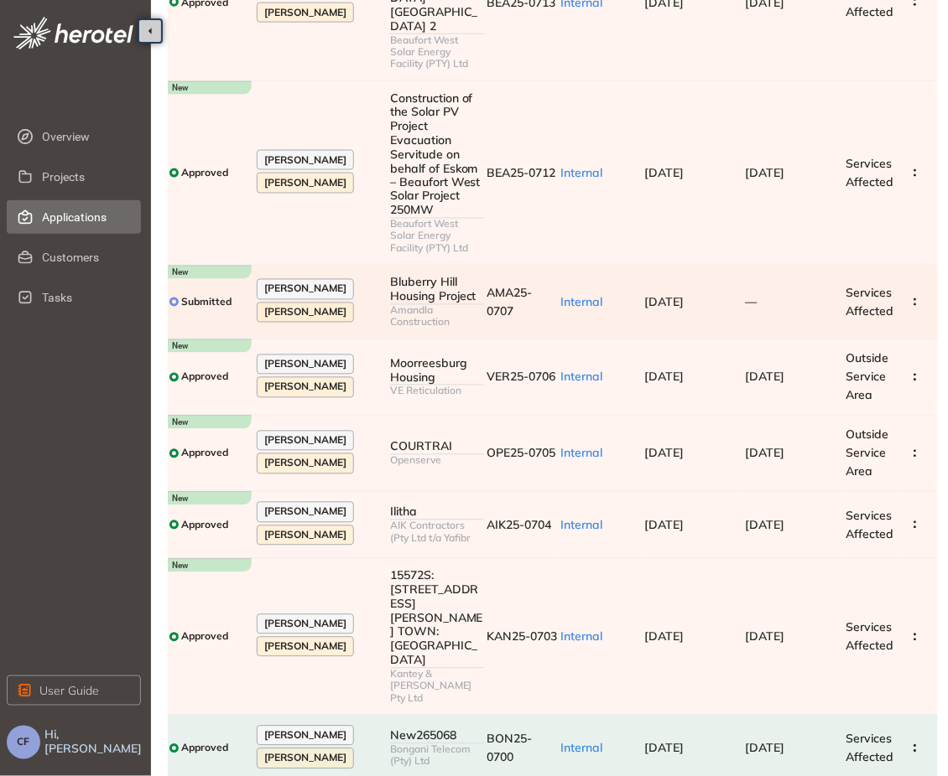
click at [770, 266] on td "—" at bounding box center [794, 303] width 101 height 74
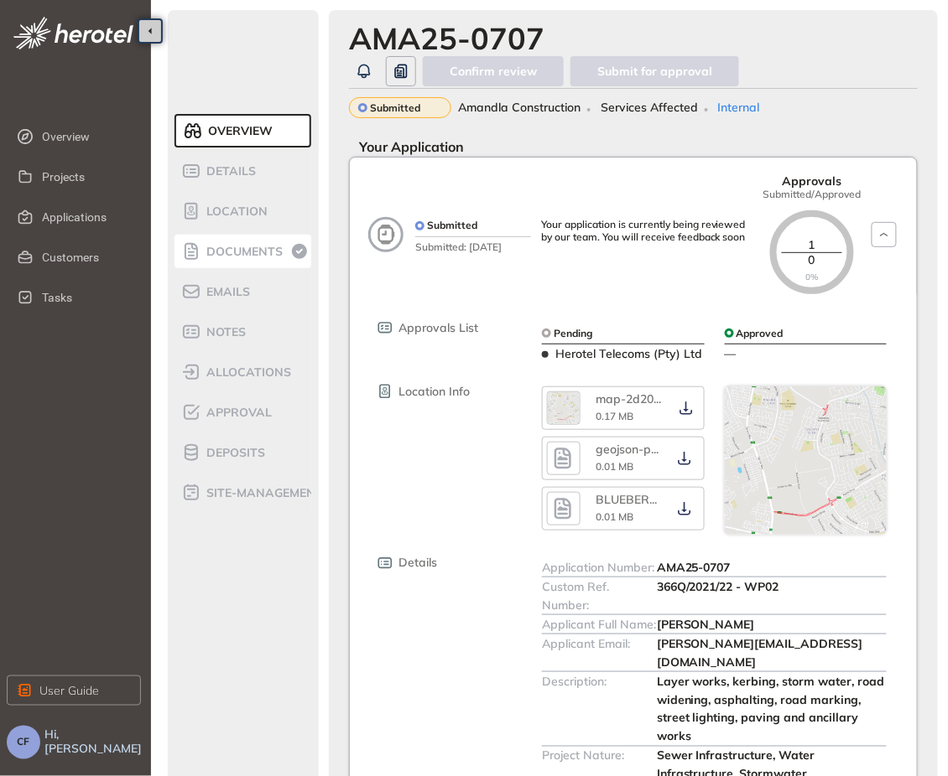
click at [213, 247] on span "Documents" at bounding box center [241, 252] width 81 height 14
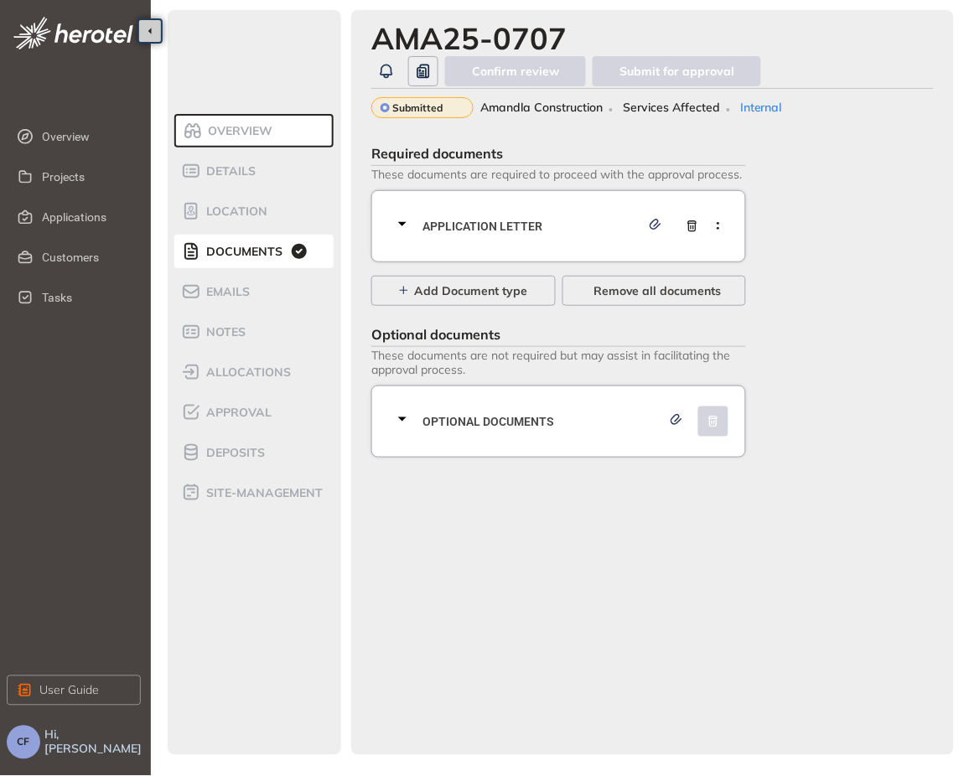
click at [578, 240] on div "Application letter" at bounding box center [563, 226] width 343 height 50
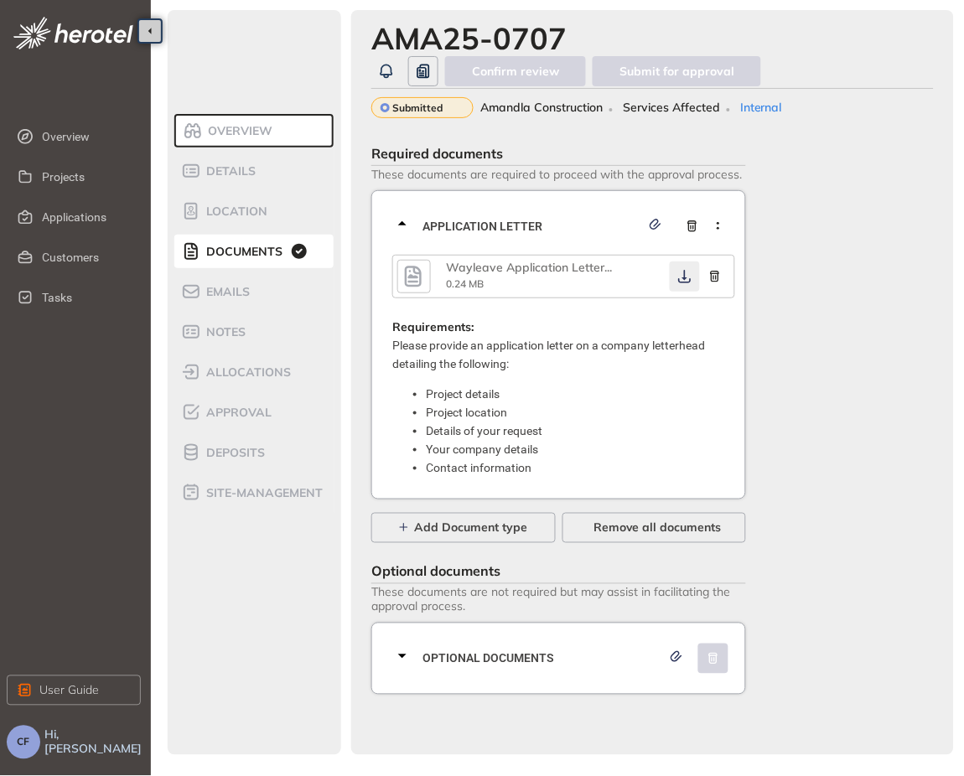
click at [689, 268] on button "button" at bounding box center [685, 277] width 30 height 30
click at [538, 666] on span "Optional documents" at bounding box center [542, 659] width 239 height 18
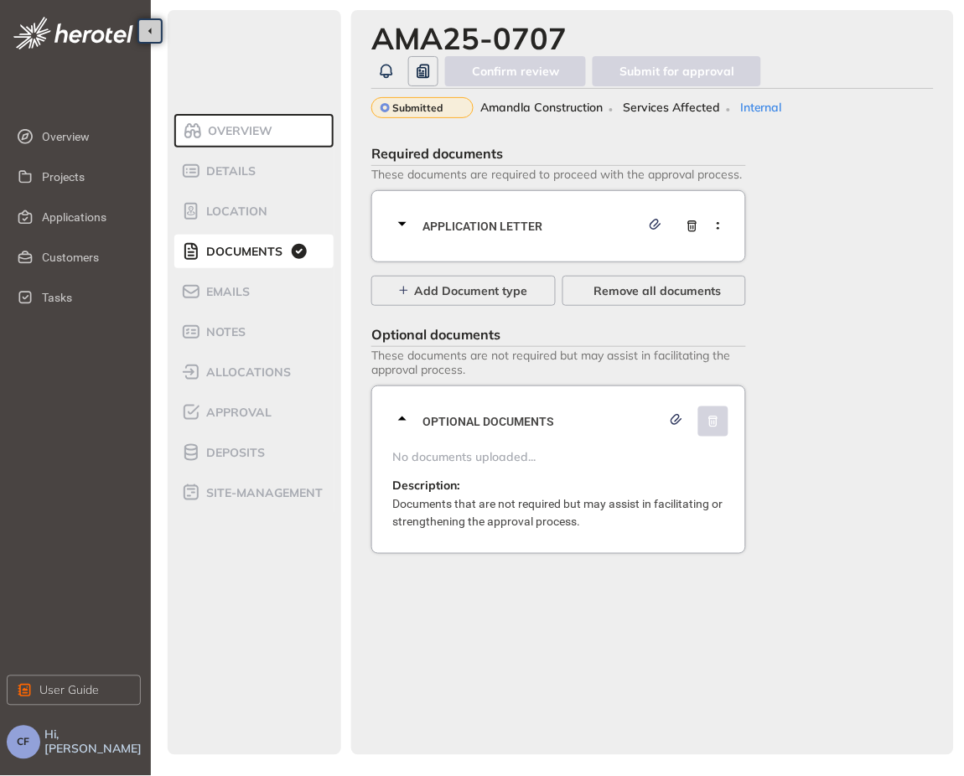
click at [899, 725] on div "AMA25-0707 Confirm review Submit for approval Submitted Amandla Construction Se…" at bounding box center [652, 382] width 603 height 745
click at [425, 214] on div "Application letter" at bounding box center [563, 226] width 343 height 50
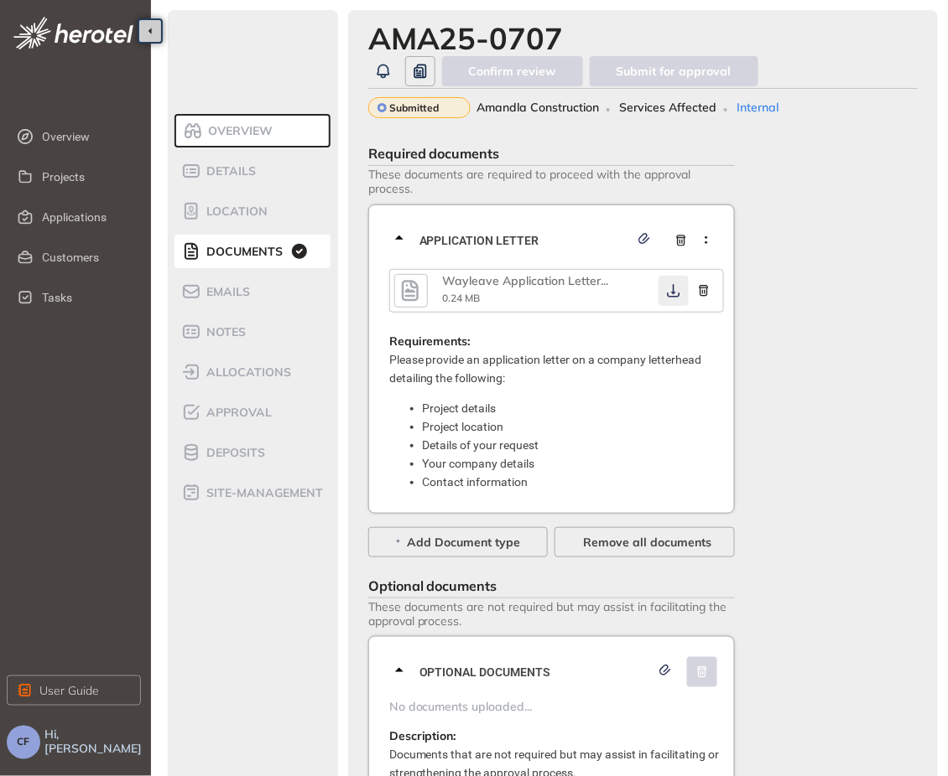
click at [671, 290] on icon "button" at bounding box center [673, 290] width 17 height 13
click at [263, 406] on span "Approval" at bounding box center [236, 413] width 70 height 14
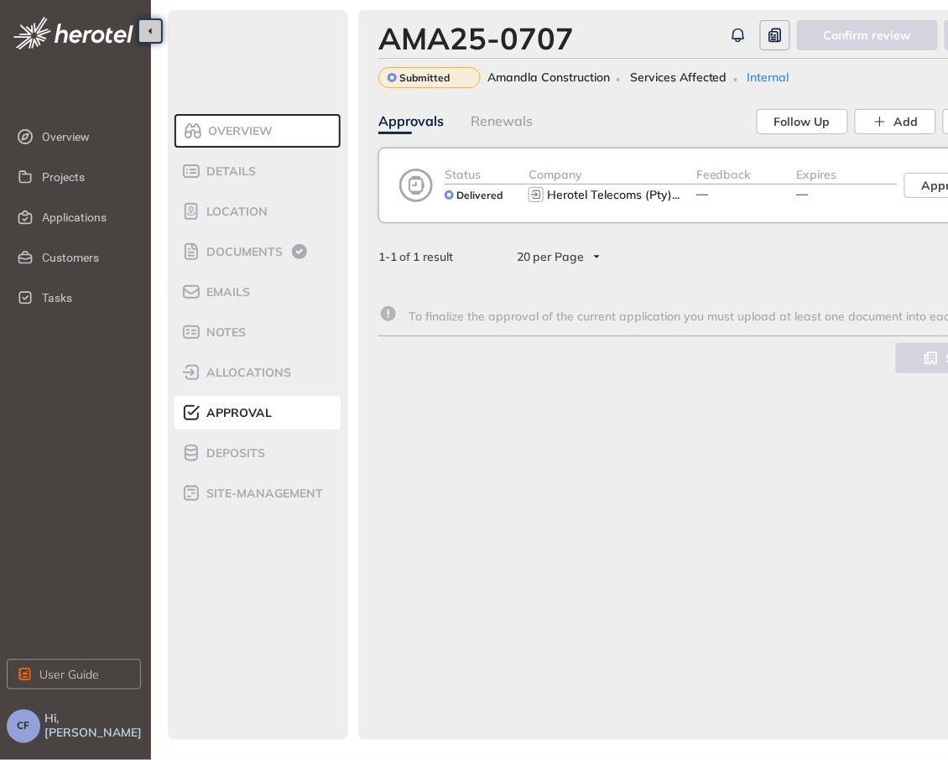
click at [596, 210] on div "Status Delivered Company Herotel Telecoms (Pty) ... Feedback — Expires — Approv…" at bounding box center [745, 185] width 735 height 75
click at [922, 183] on span "Approval form" at bounding box center [964, 185] width 84 height 18
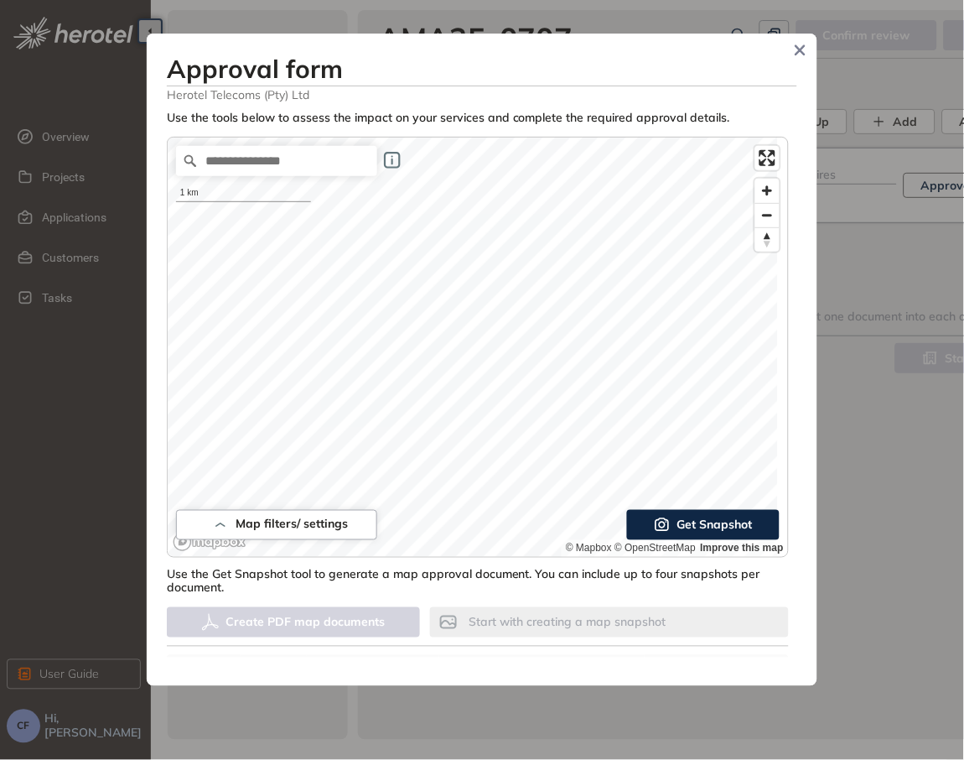
type input "**"
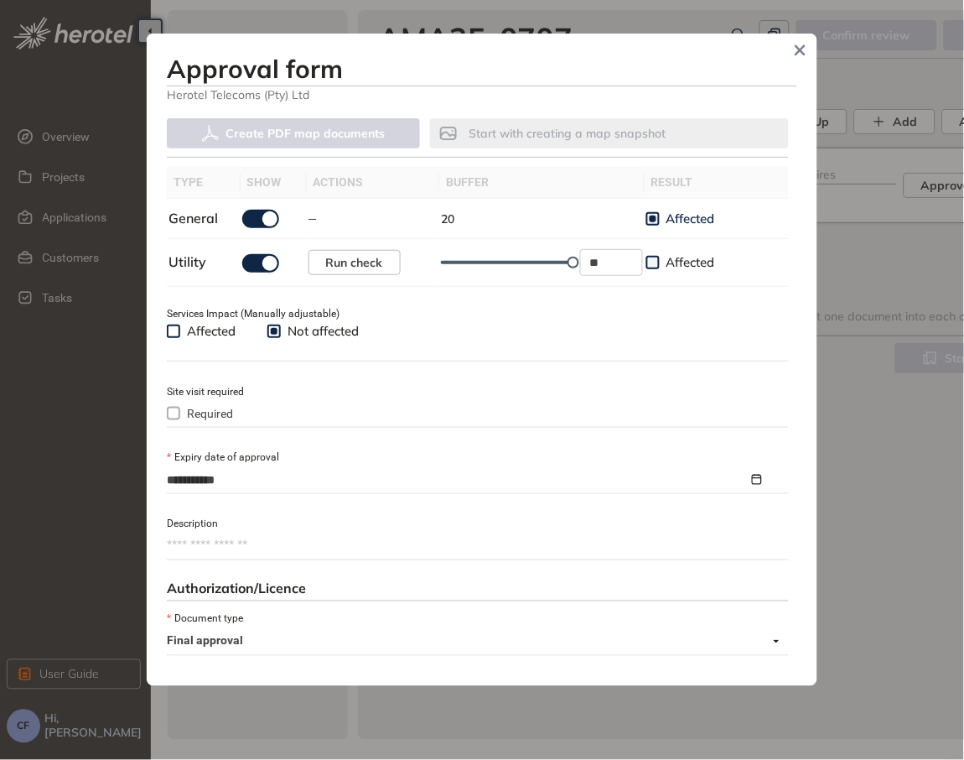
scroll to position [654, 0]
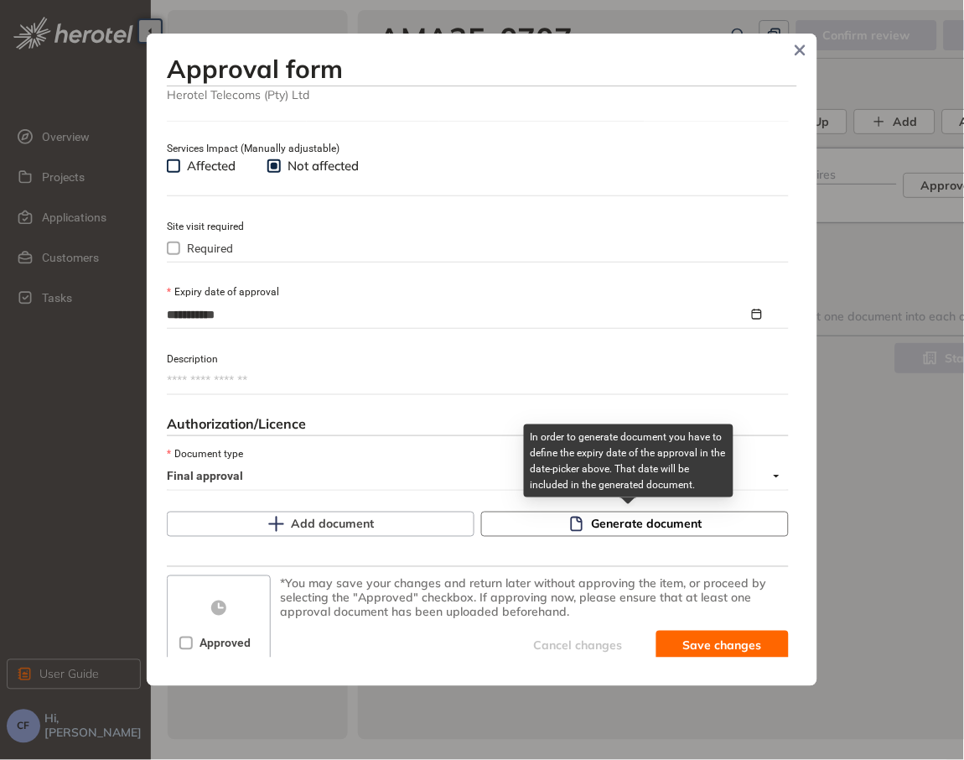
click at [695, 514] on button "Generate document" at bounding box center [635, 524] width 308 height 25
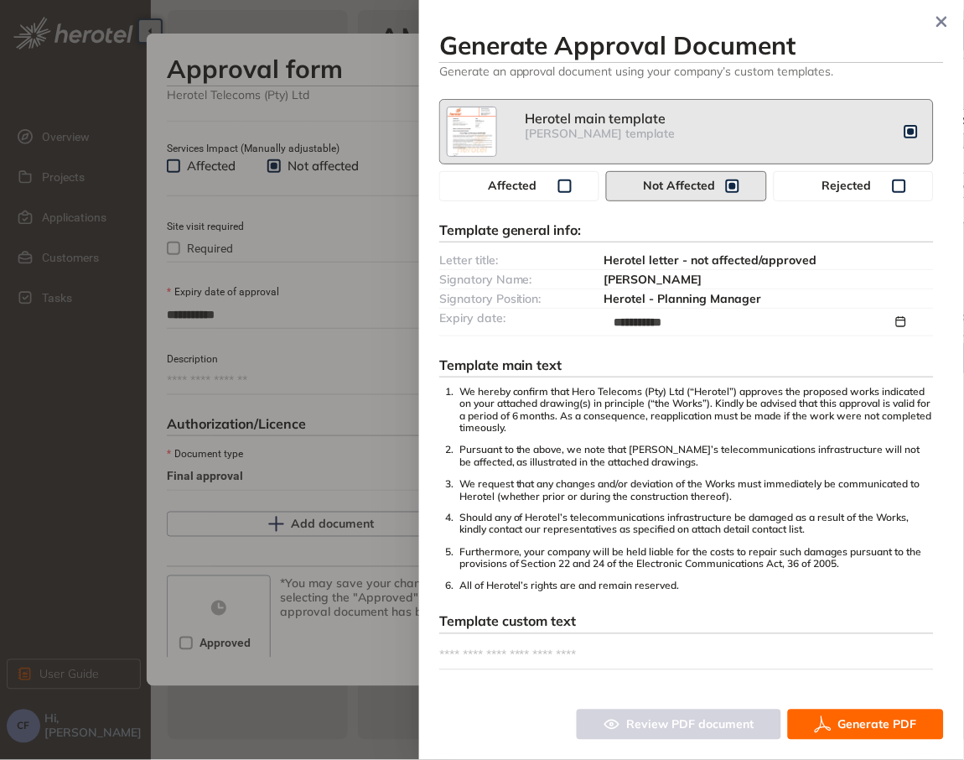
click at [852, 719] on span "Generate PDF" at bounding box center [878, 724] width 79 height 18
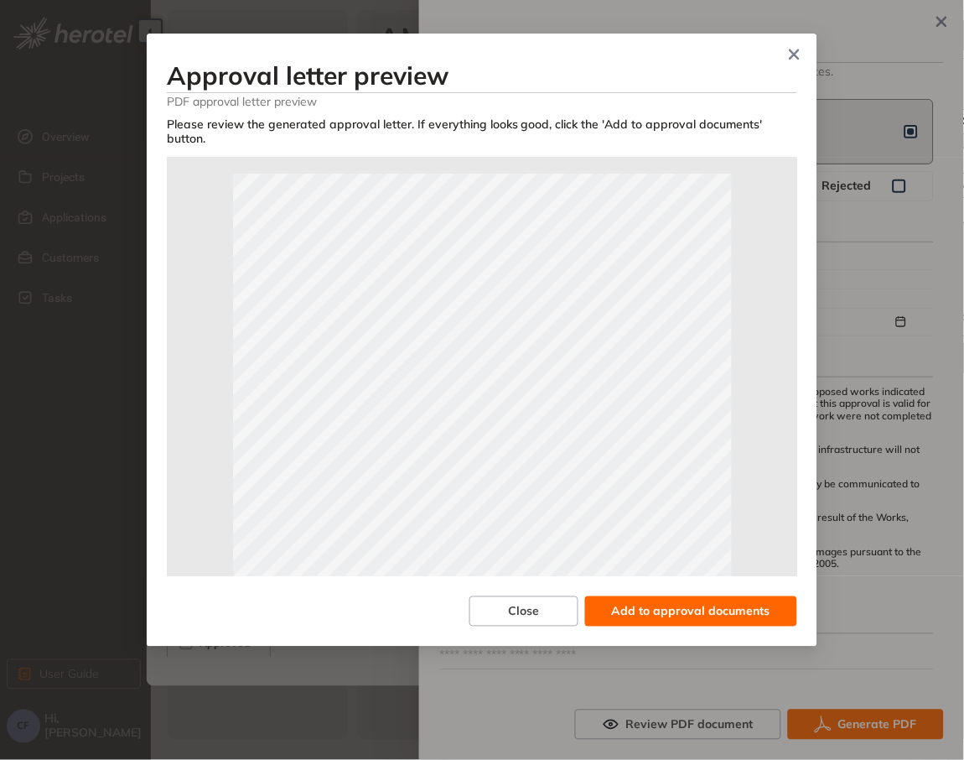
click at [688, 602] on span "Add to approval documents" at bounding box center [691, 611] width 158 height 18
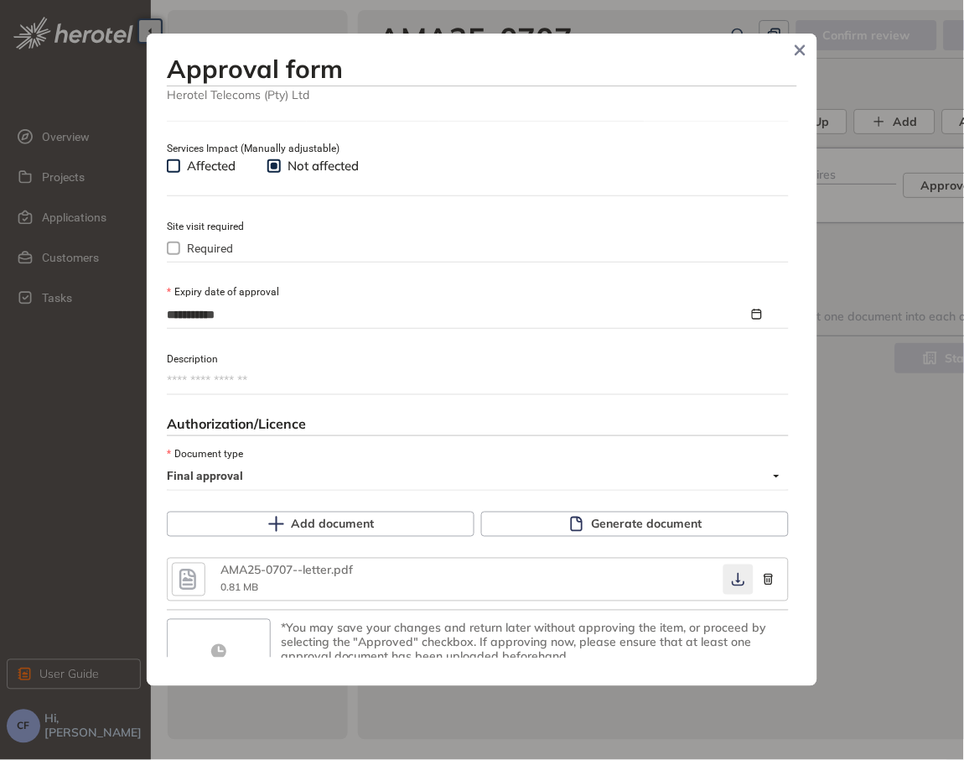
click at [732, 586] on icon "button" at bounding box center [738, 580] width 13 height 13
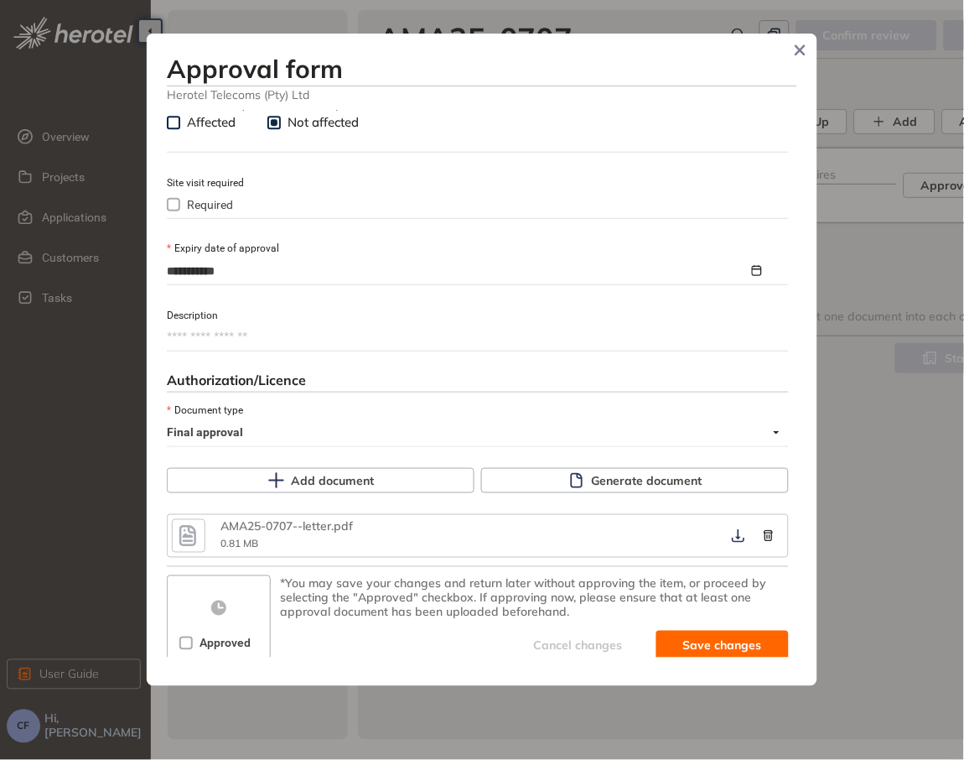
click at [226, 657] on div "Approved" at bounding box center [218, 643] width 78 height 27
click at [221, 642] on span "Approved" at bounding box center [225, 643] width 65 height 18
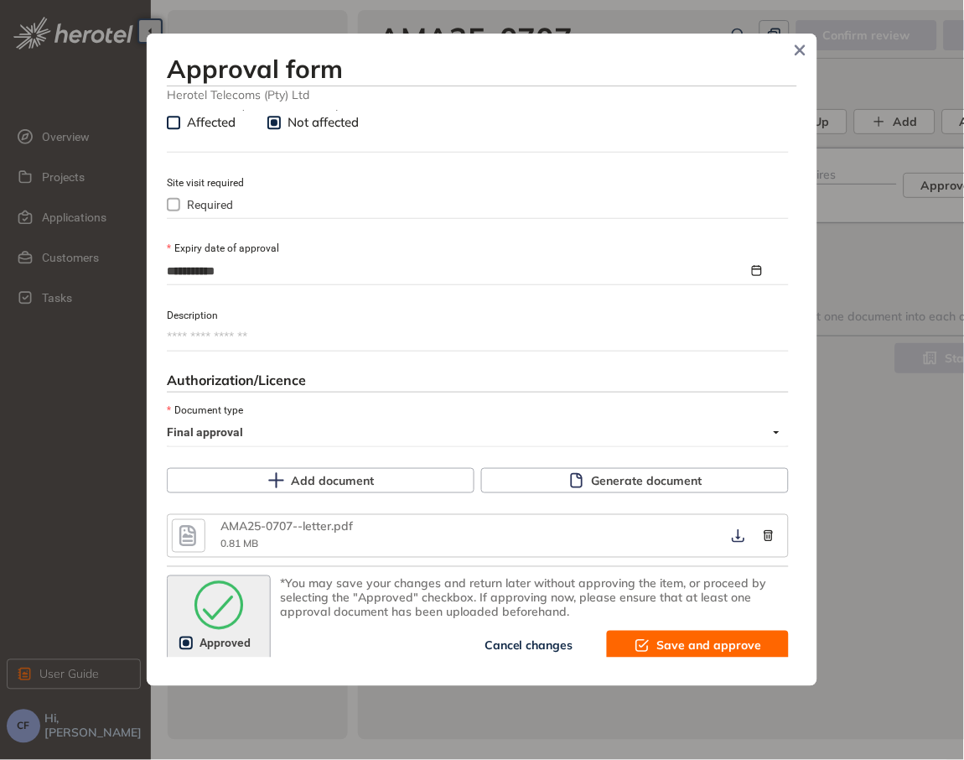
click at [693, 637] on span "Save and approve" at bounding box center [709, 645] width 105 height 18
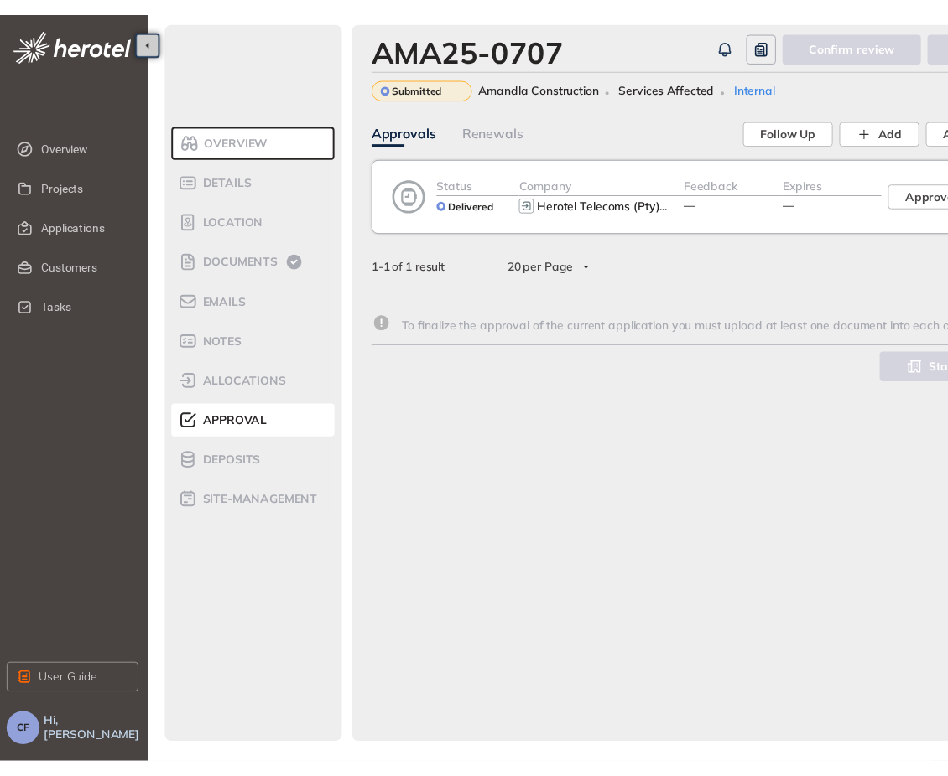
scroll to position [876, 0]
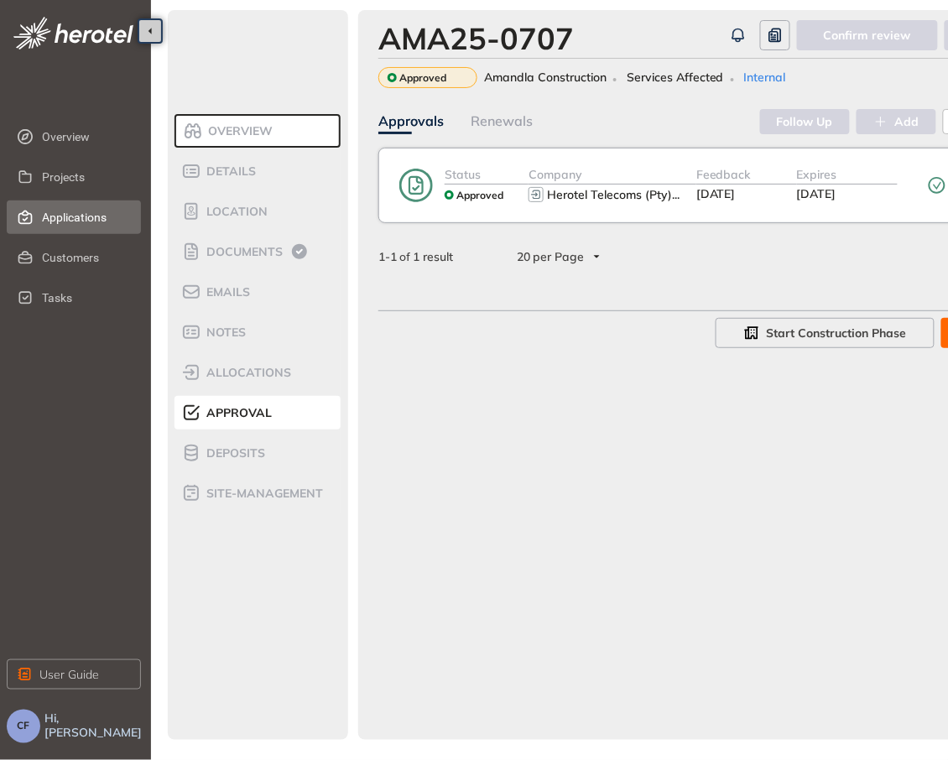
click at [65, 209] on span "Applications" at bounding box center [85, 217] width 86 height 34
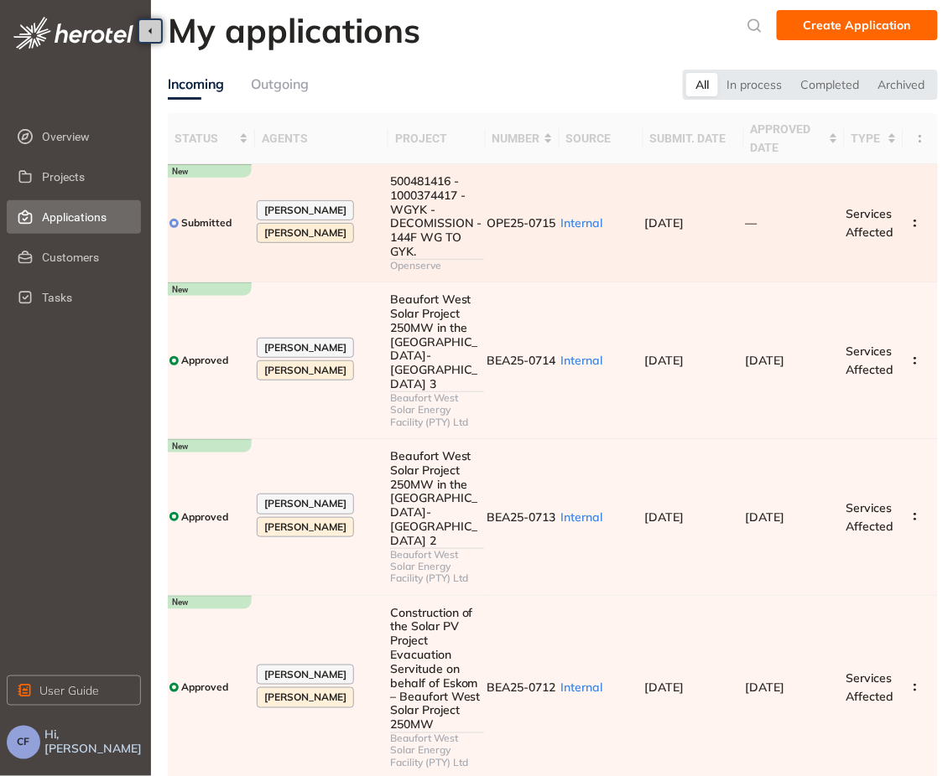
click at [740, 179] on td "[DATE]" at bounding box center [693, 223] width 101 height 118
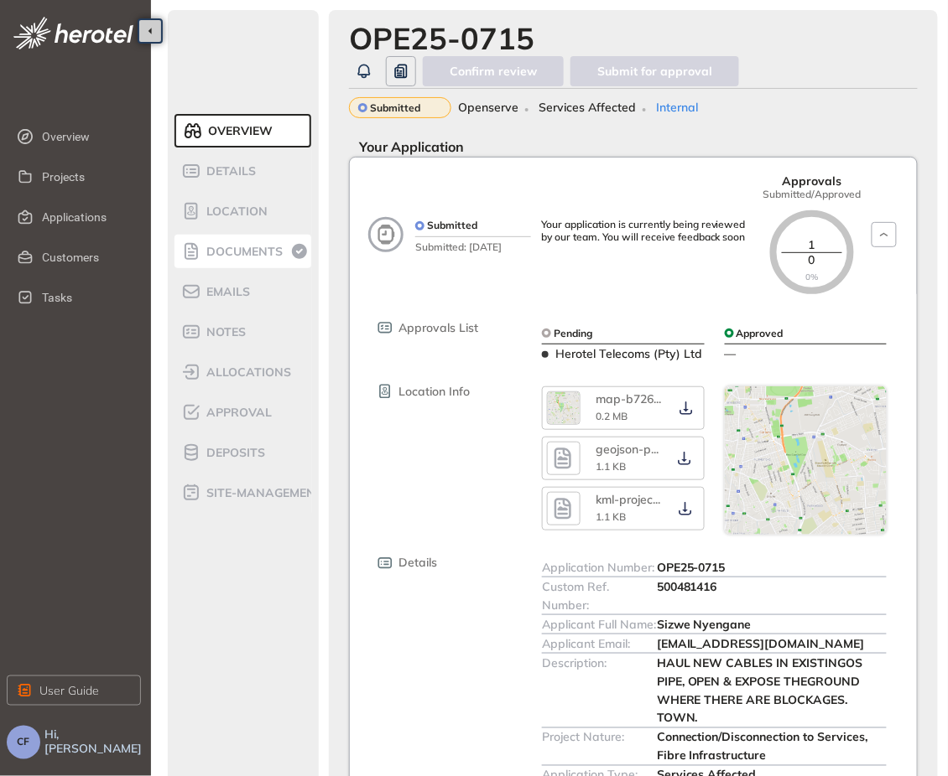
click at [278, 252] on span "Documents" at bounding box center [241, 252] width 81 height 14
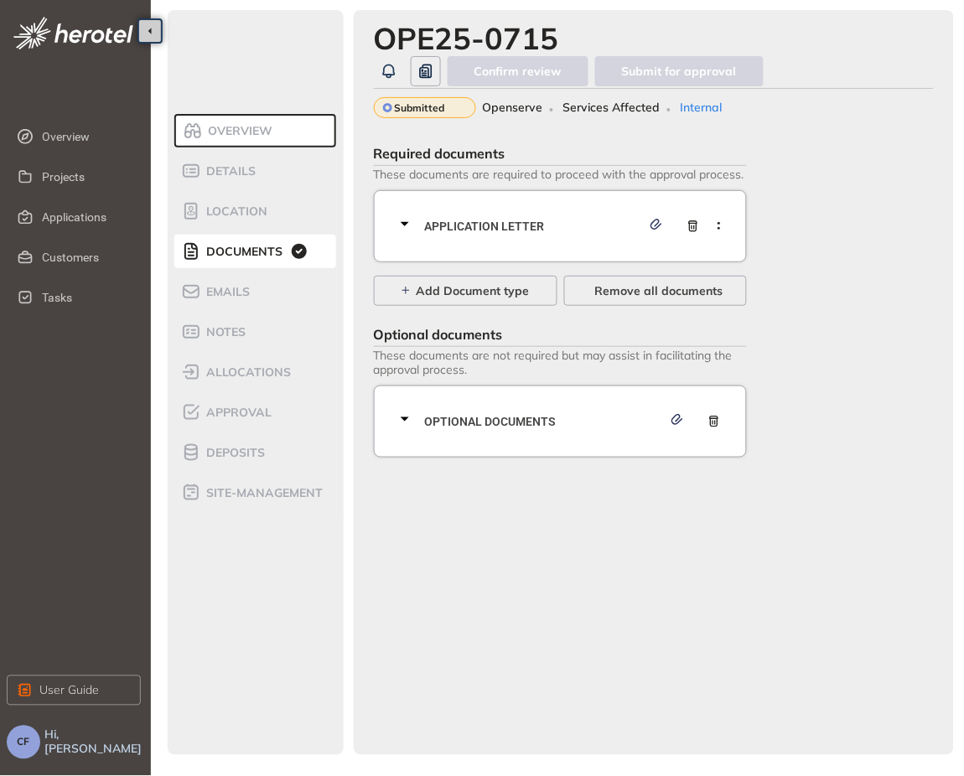
click at [464, 227] on span "Application letter" at bounding box center [533, 226] width 216 height 18
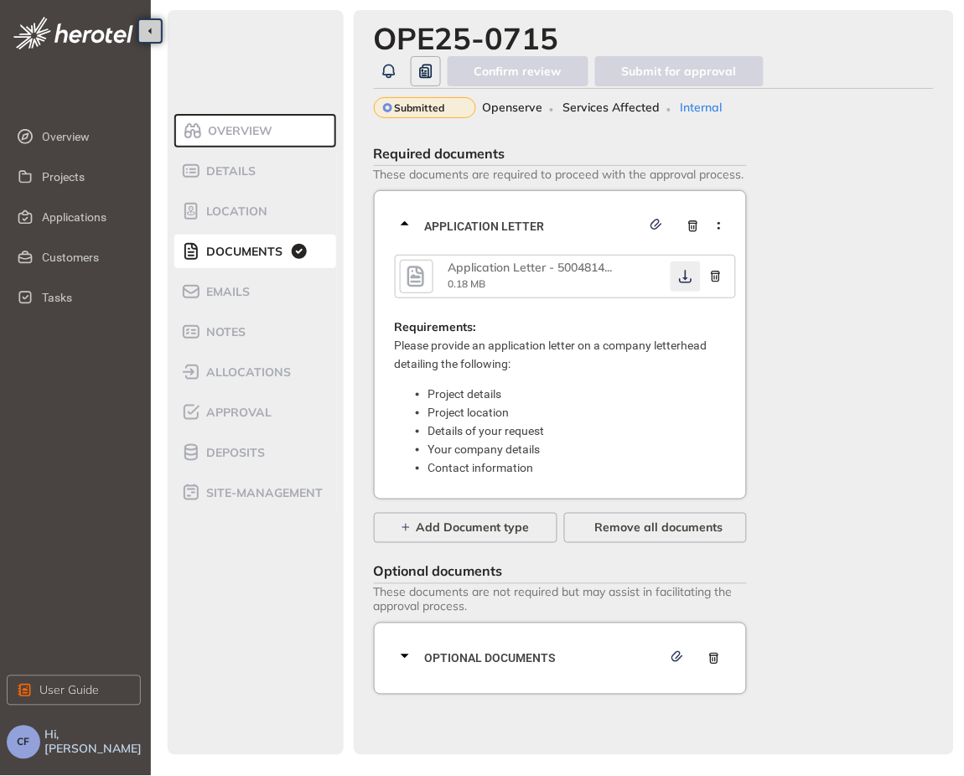
click at [678, 278] on icon "button" at bounding box center [686, 276] width 17 height 13
click at [584, 659] on span "Optional documents" at bounding box center [543, 659] width 237 height 18
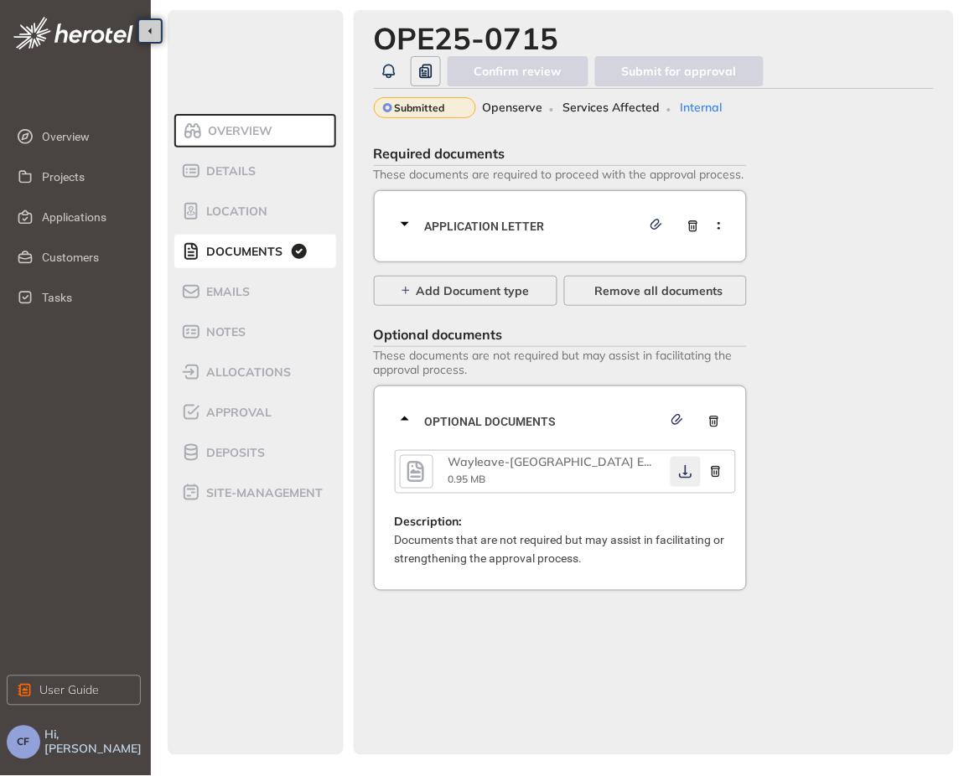
click at [683, 469] on icon "button" at bounding box center [686, 471] width 17 height 13
click at [260, 400] on li "Approval" at bounding box center [255, 413] width 162 height 34
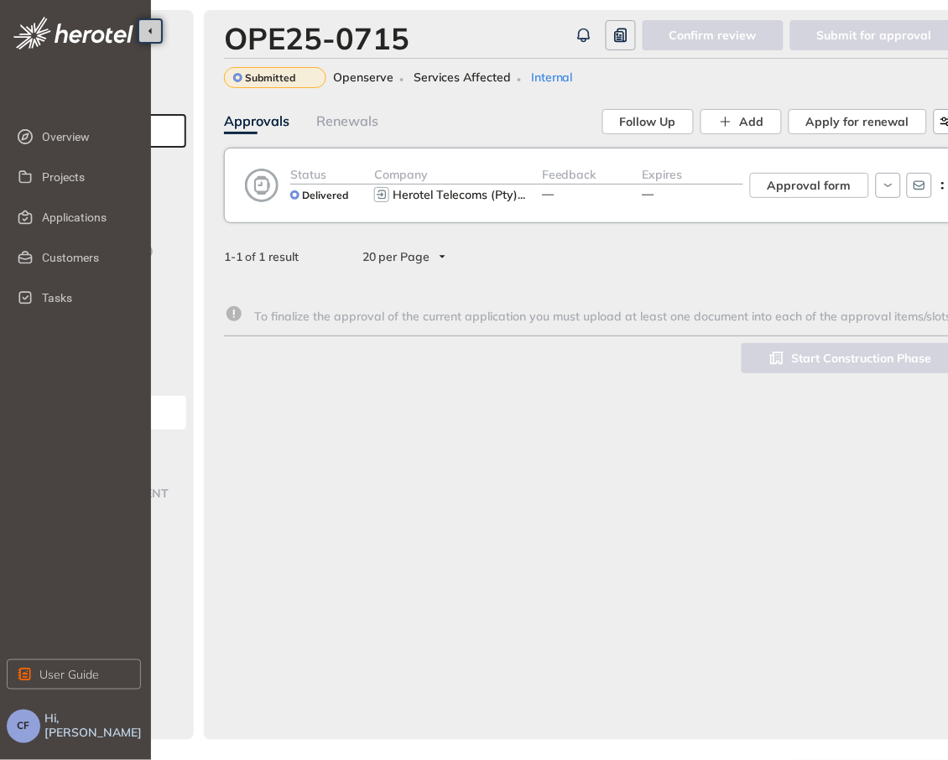
scroll to position [0, 193]
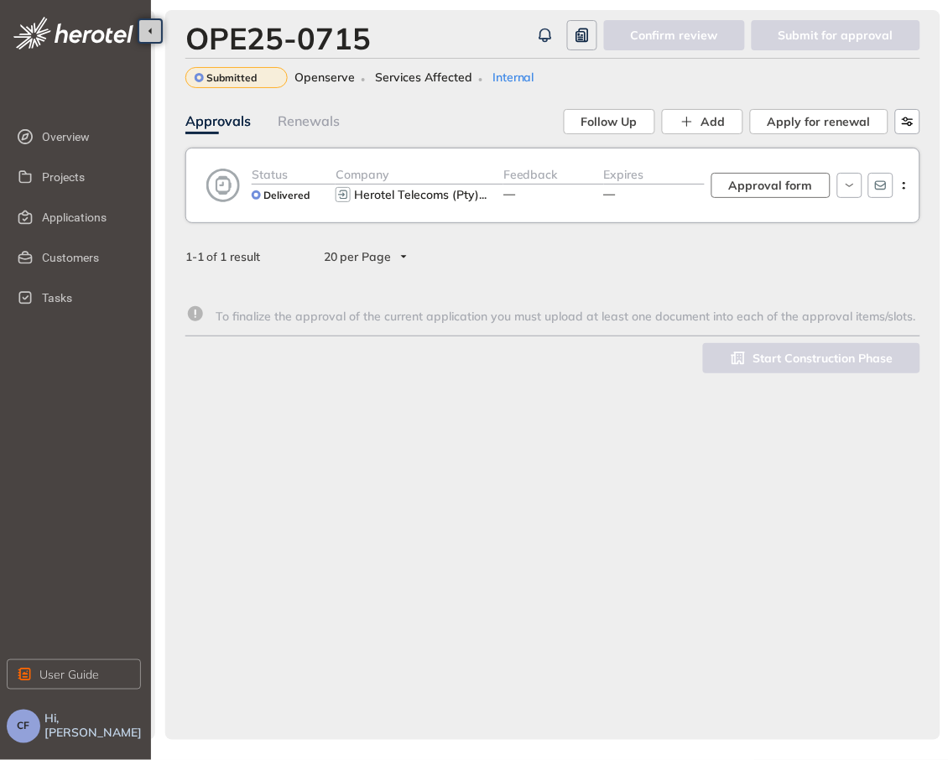
click at [802, 183] on span "Approval form" at bounding box center [771, 185] width 84 height 18
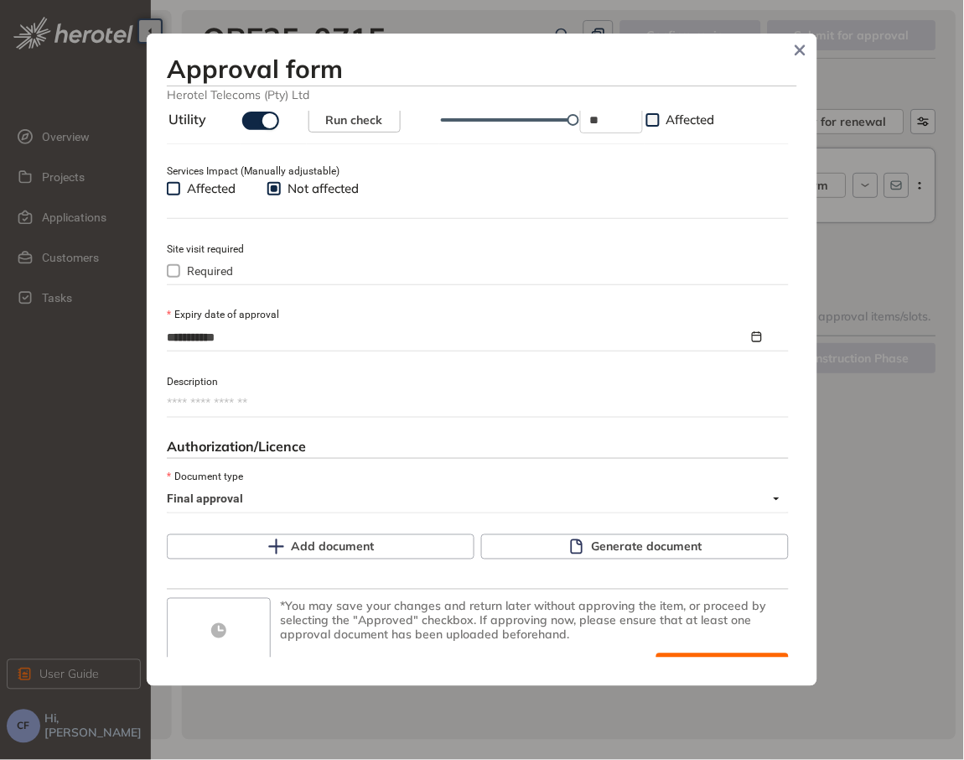
scroll to position [654, 0]
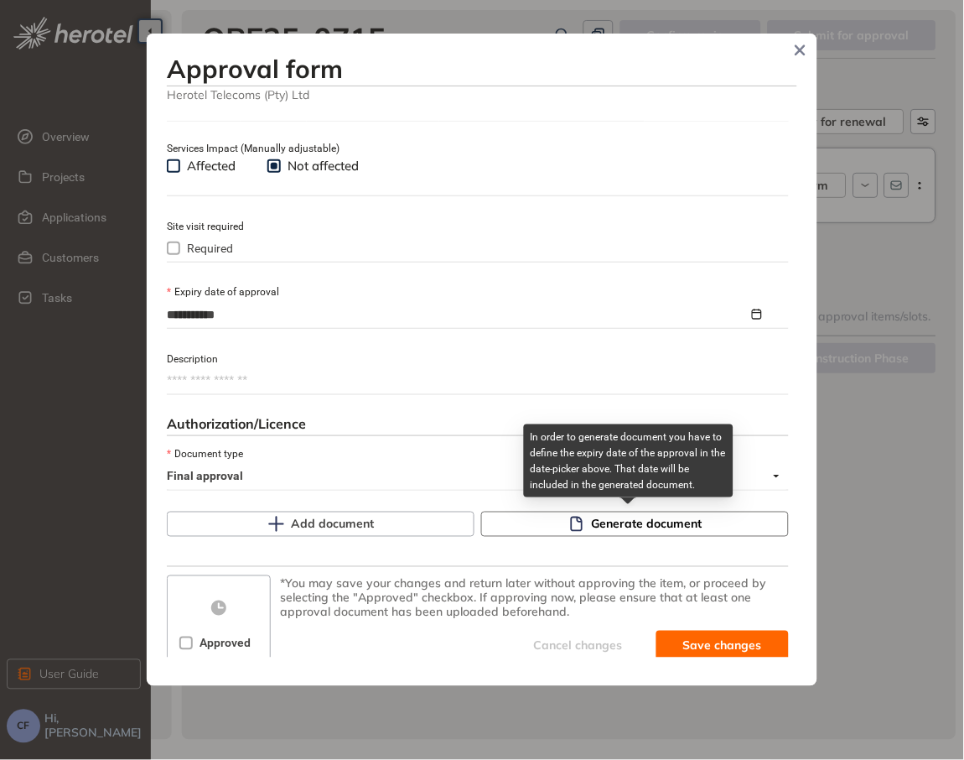
click at [685, 521] on span "Generate document" at bounding box center [647, 524] width 111 height 18
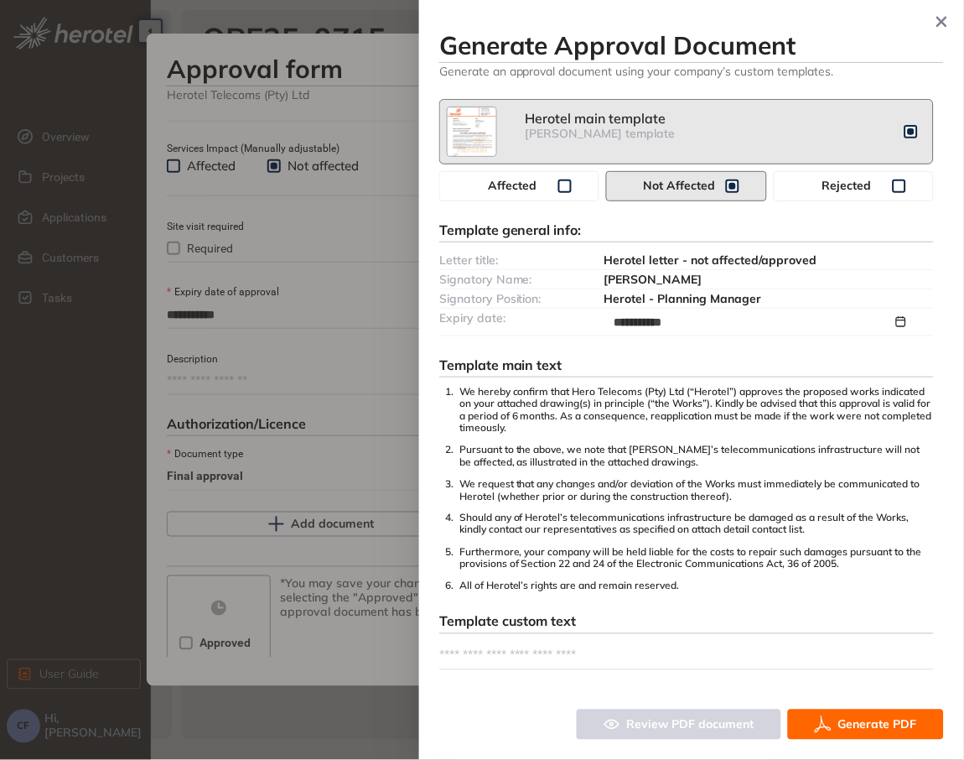
click at [837, 735] on button "Generate PDF" at bounding box center [866, 724] width 156 height 30
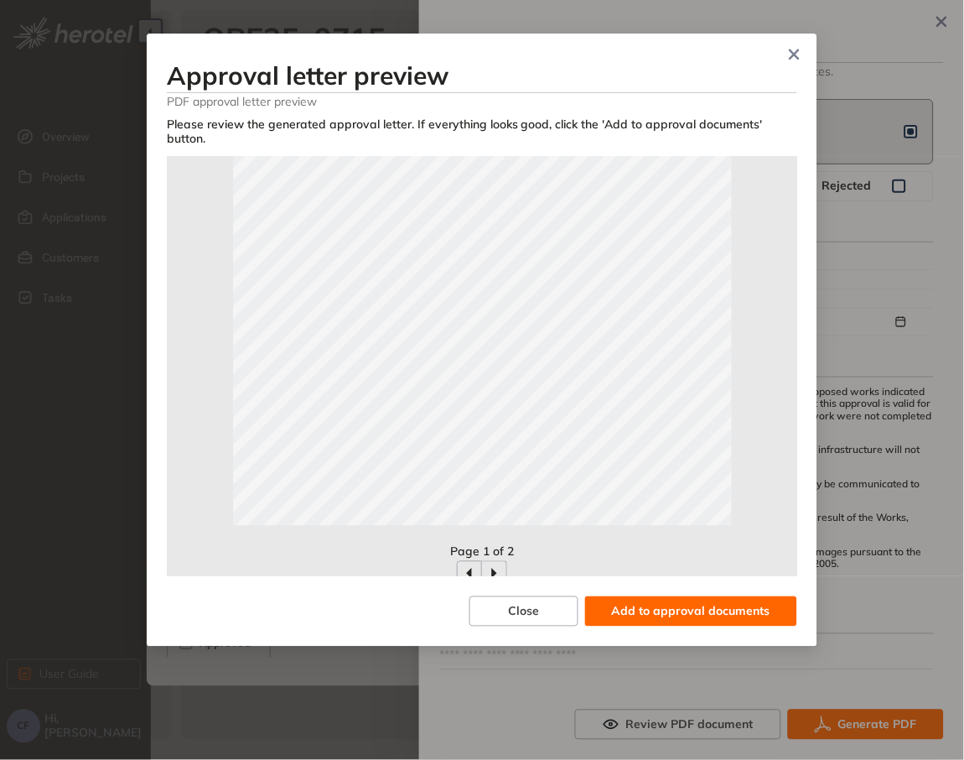
scroll to position [366, 0]
click at [768, 604] on span "Add to approval documents" at bounding box center [691, 611] width 158 height 18
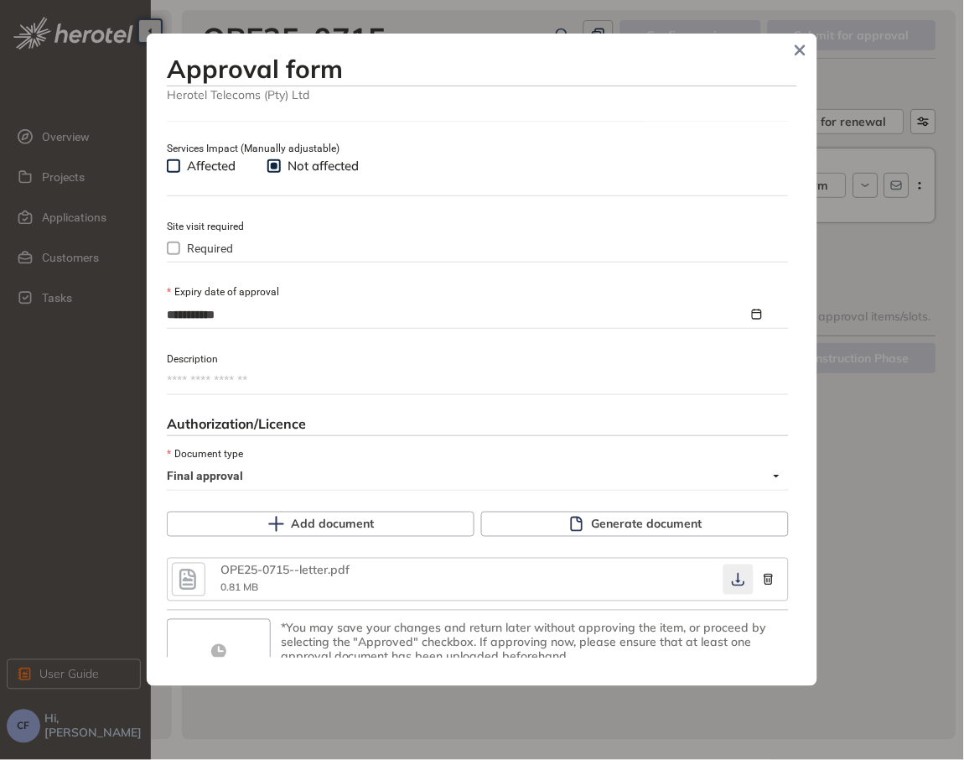
click at [730, 580] on icon "button" at bounding box center [738, 579] width 17 height 13
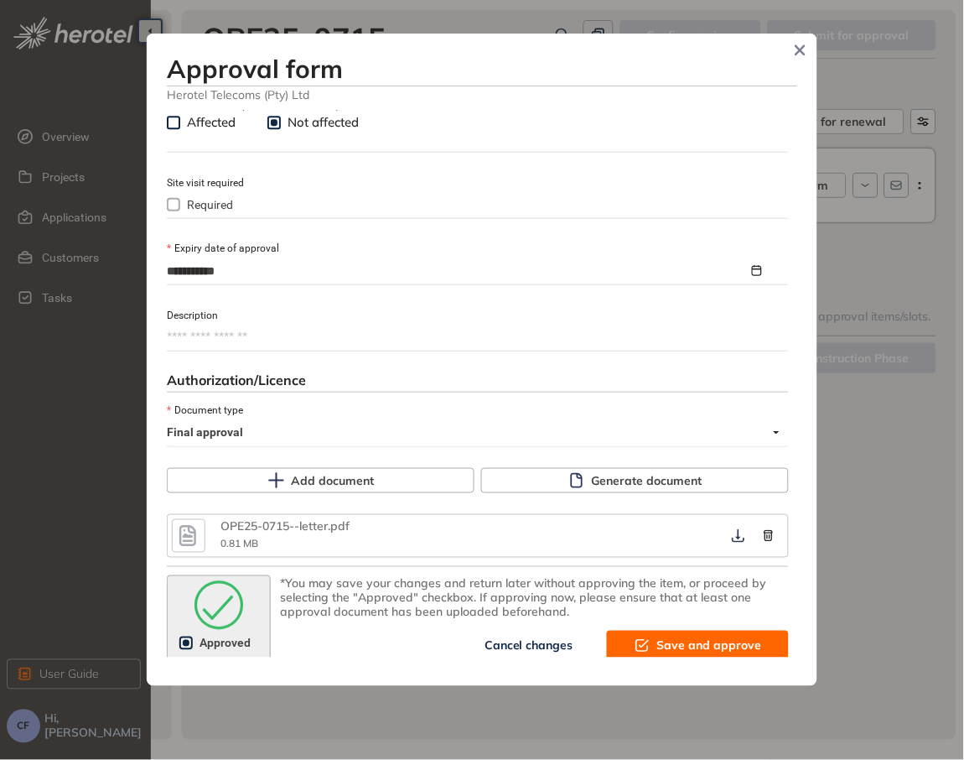
click at [709, 655] on span "Save and approve" at bounding box center [709, 645] width 105 height 18
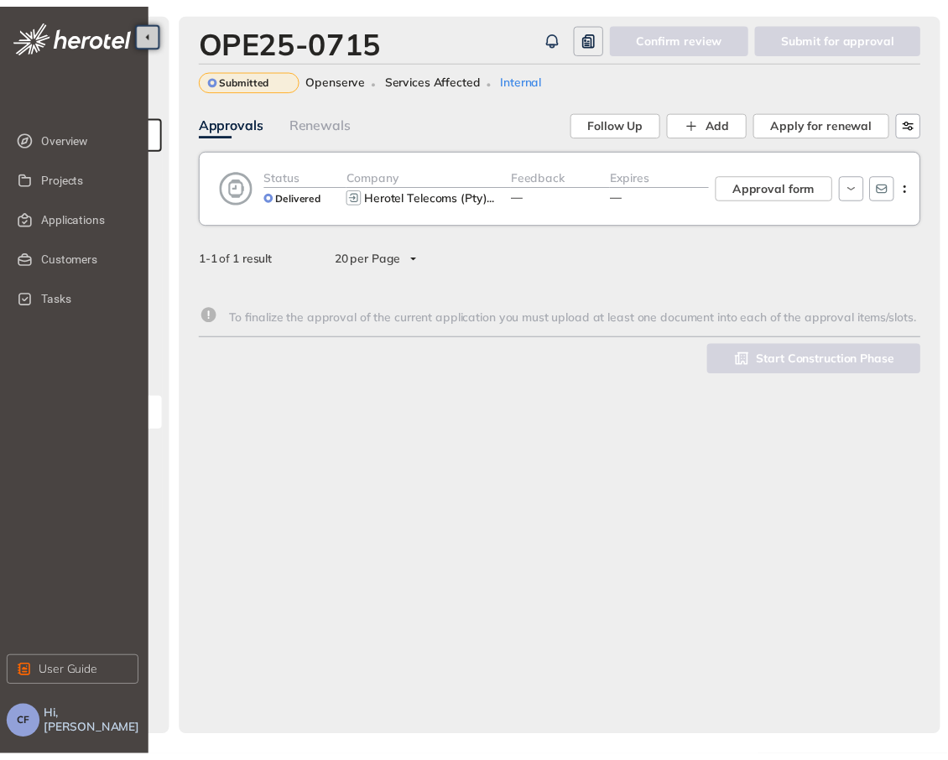
scroll to position [876, 0]
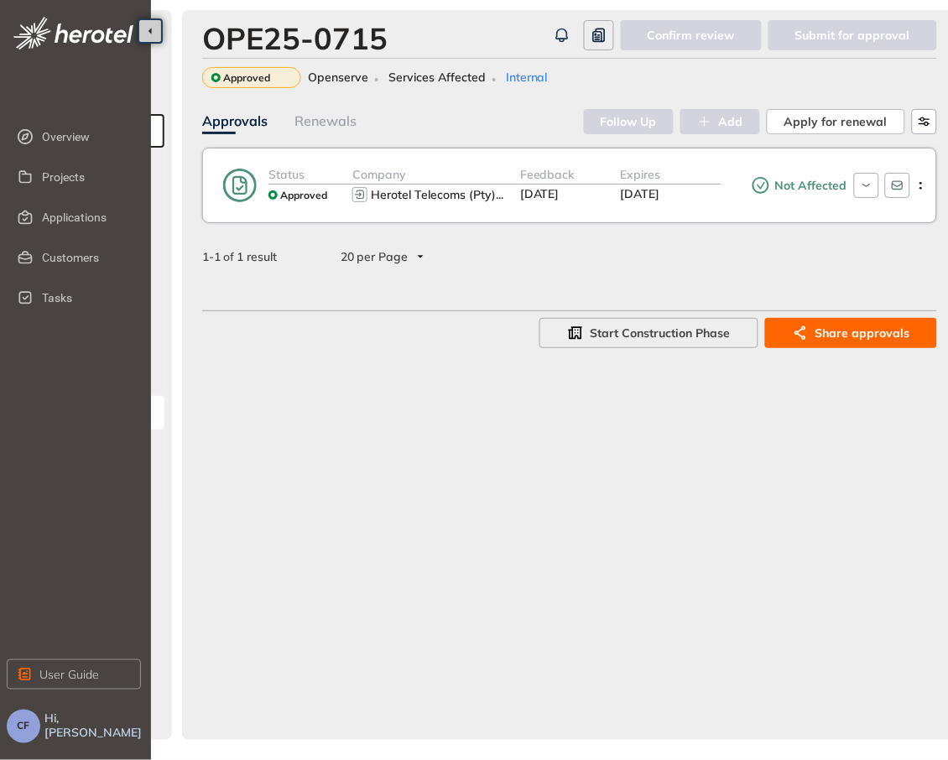
click at [839, 449] on div "OPE25-0715 Confirm review Submit for approval Approved Openserve Services Affec…" at bounding box center [569, 375] width 775 height 730
click at [88, 215] on span "Applications" at bounding box center [85, 217] width 86 height 34
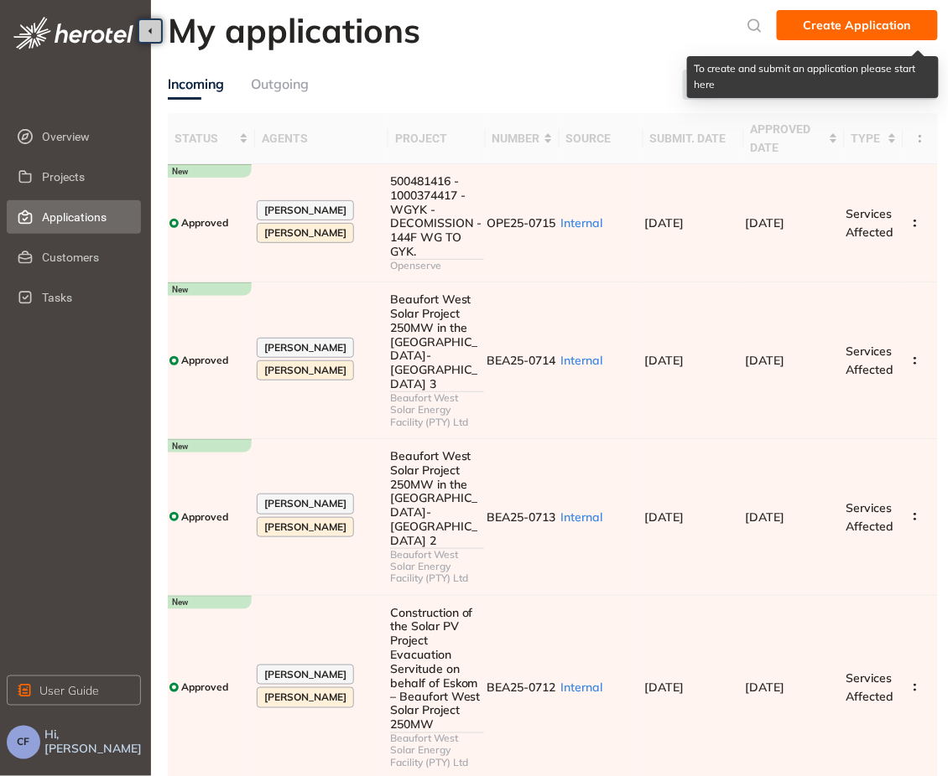
click at [796, 23] on button "Create Application" at bounding box center [856, 25] width 161 height 30
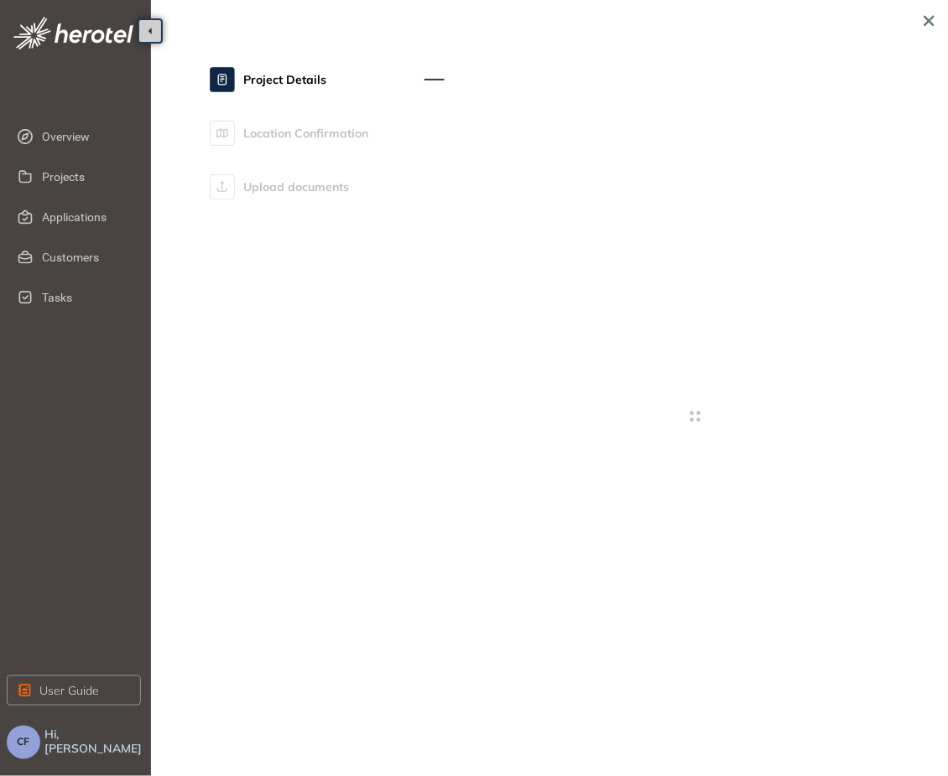
type textarea "**********"
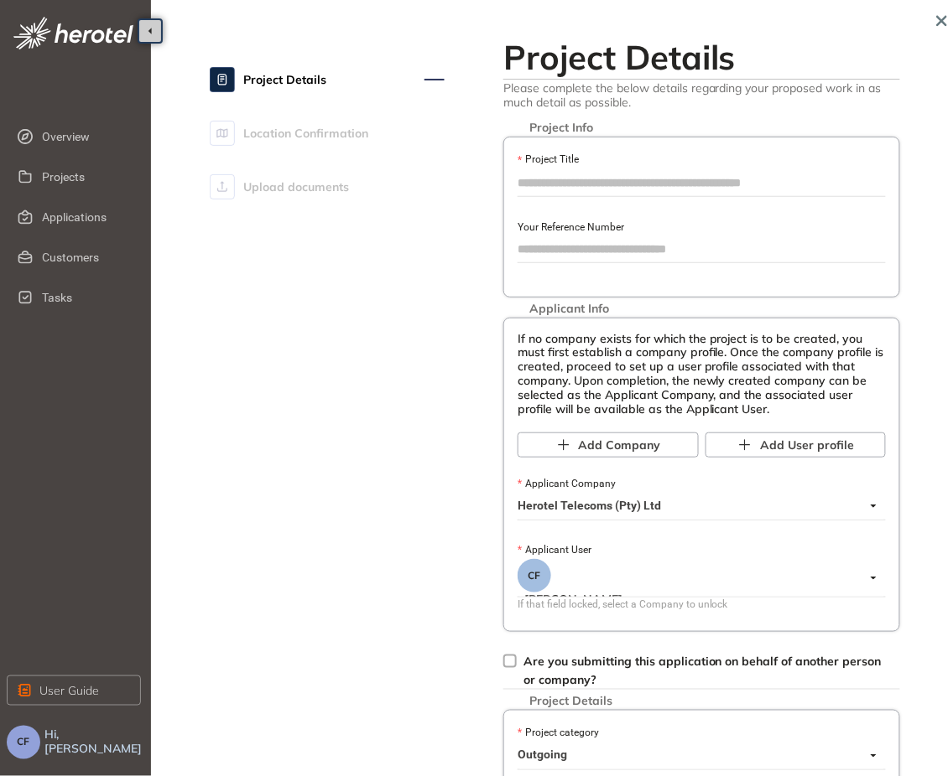
click at [599, 184] on input "Project Title" at bounding box center [701, 182] width 368 height 25
type input "*"
click at [617, 252] on input "Your Reference Number" at bounding box center [701, 248] width 368 height 25
type input "**********"
drag, startPoint x: 608, startPoint y: 243, endPoint x: 492, endPoint y: 246, distance: 115.7
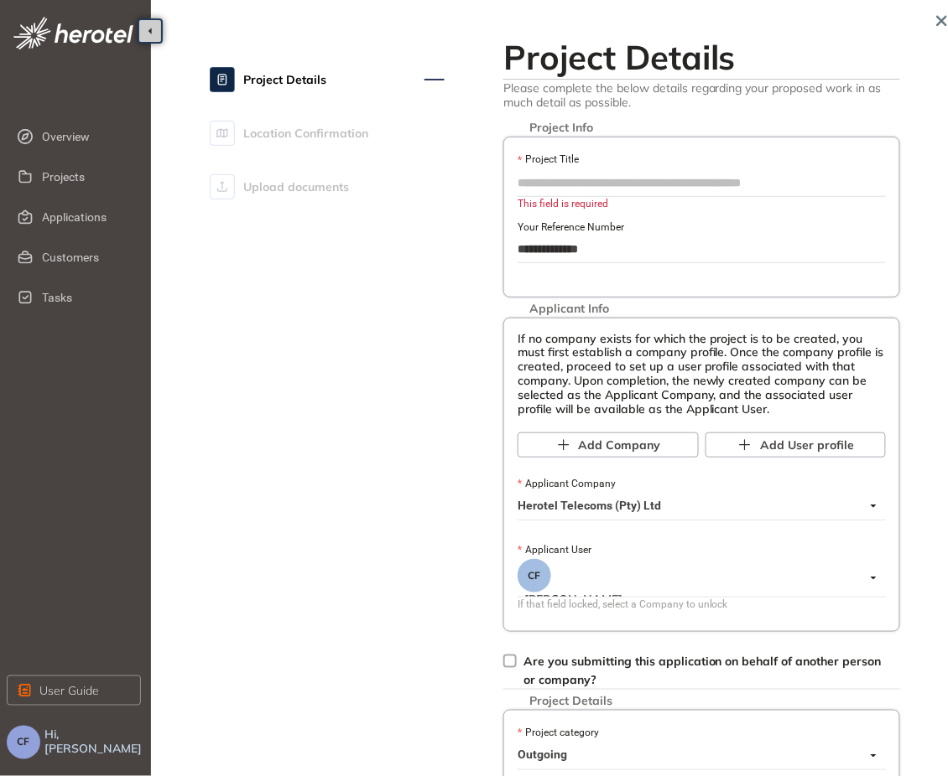
click at [492, 246] on div "**********" at bounding box center [701, 721] width 430 height 1369
click at [602, 178] on input "Project Title" at bounding box center [701, 182] width 368 height 25
paste input "**********"
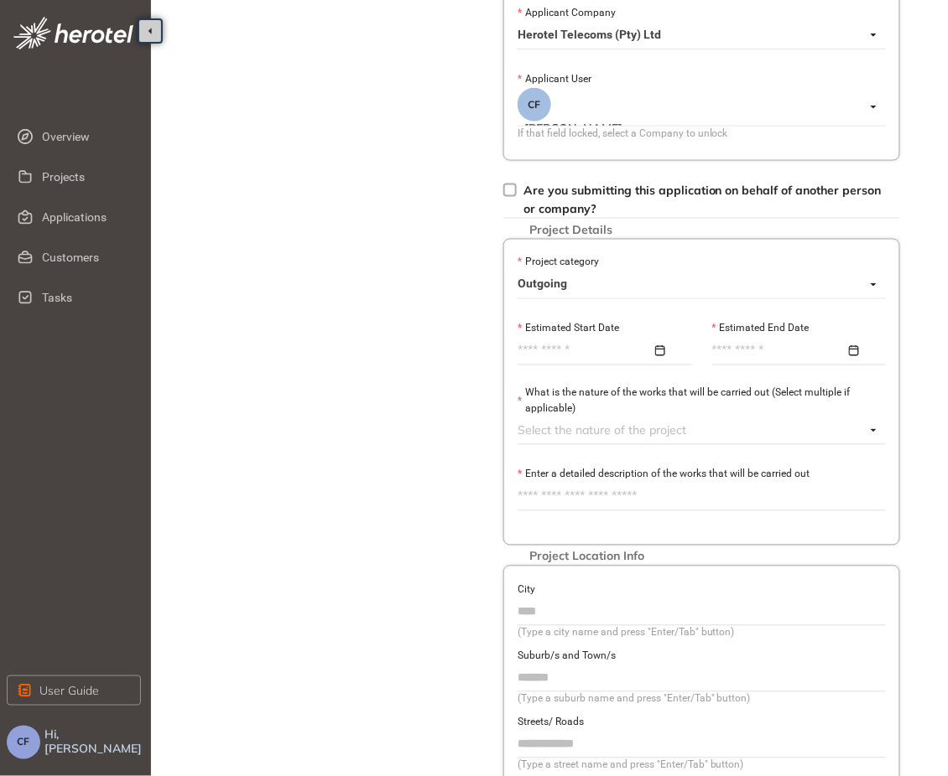
scroll to position [491, 0]
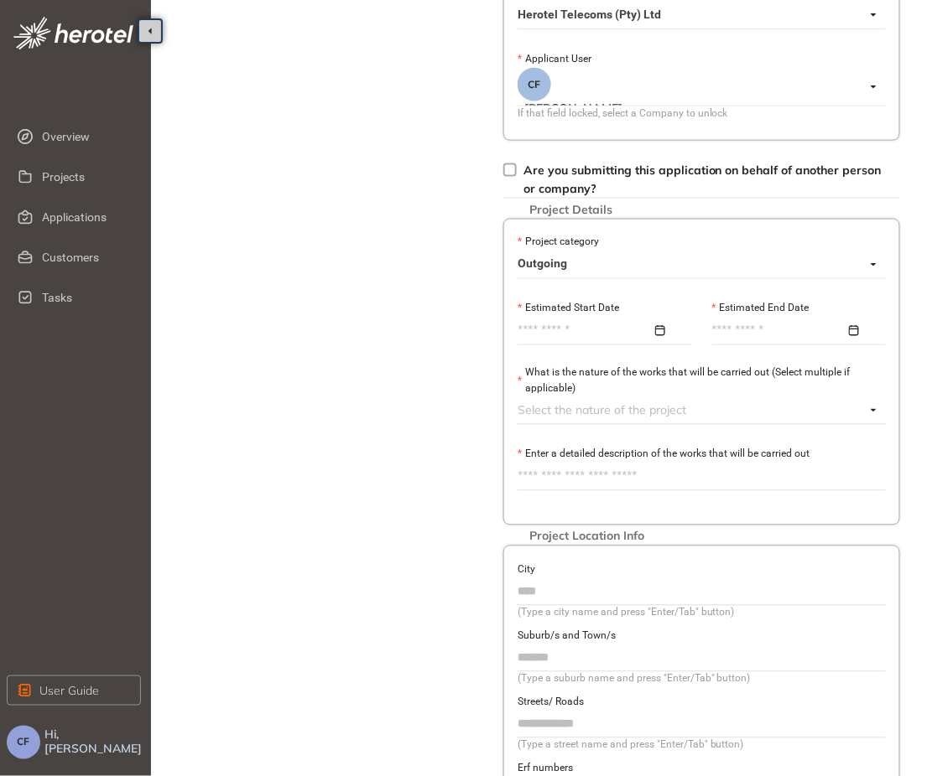
type input "**********"
click at [637, 343] on div at bounding box center [604, 331] width 174 height 25
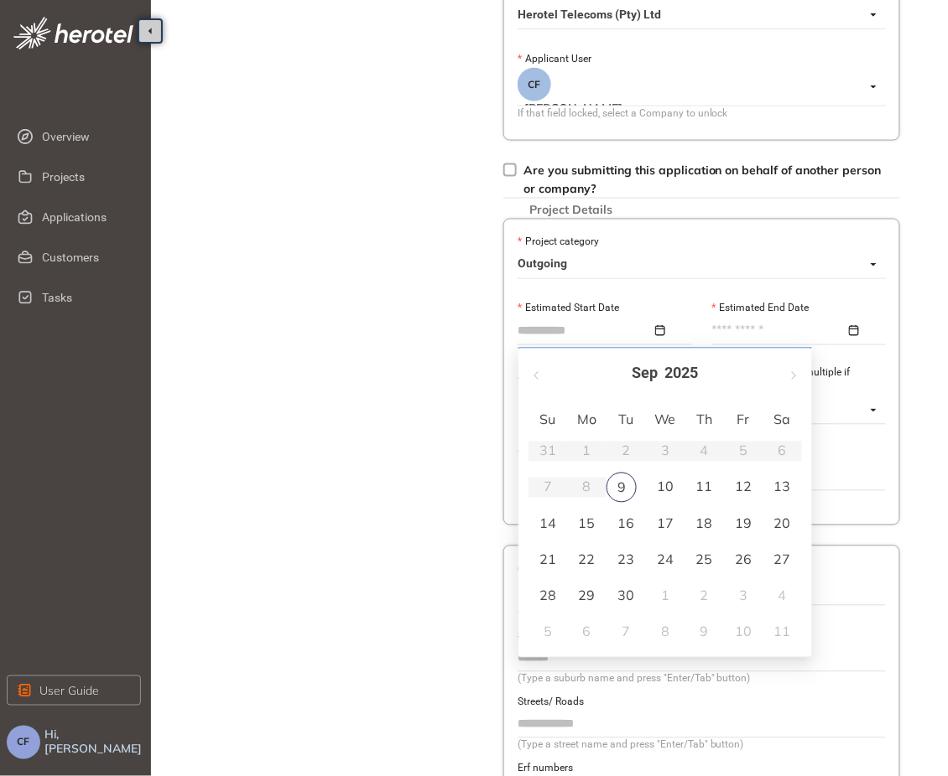
type input "**********"
click at [618, 482] on div "9" at bounding box center [621, 488] width 30 height 30
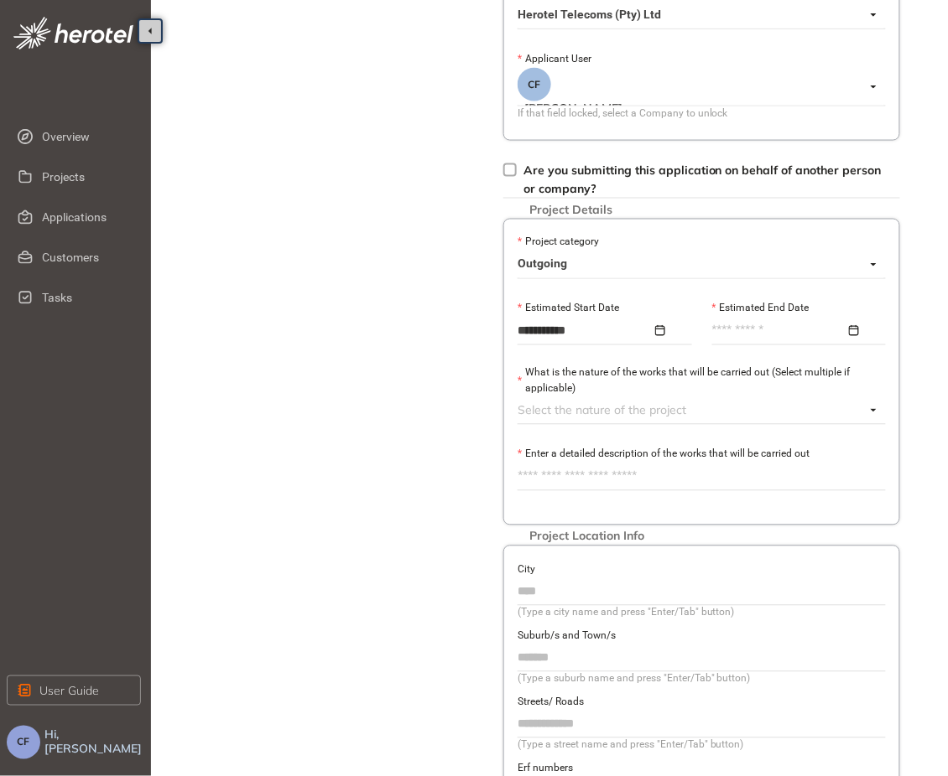
click at [756, 332] on input "Estimated End Date" at bounding box center [779, 331] width 134 height 18
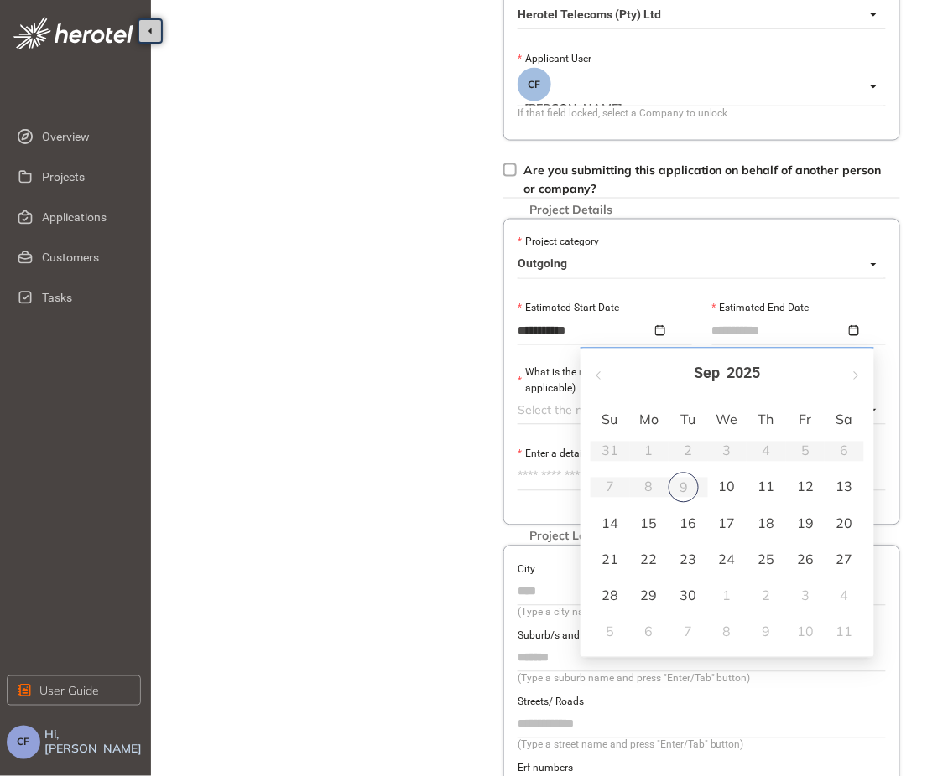
type input "**********"
click at [682, 597] on div "30" at bounding box center [688, 596] width 20 height 20
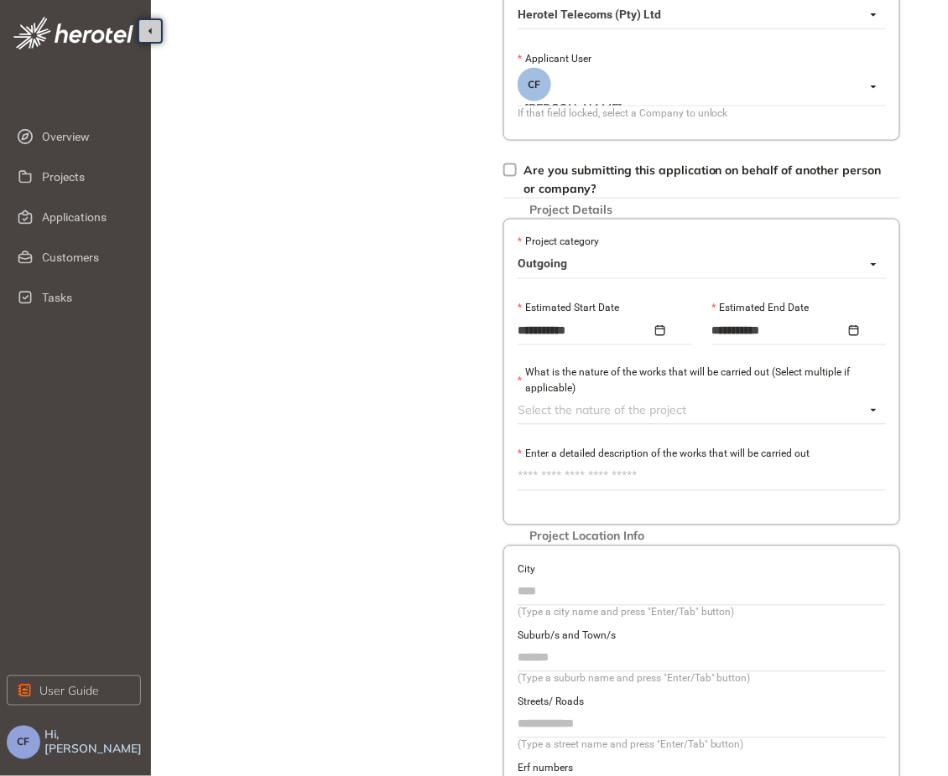
click at [629, 408] on div at bounding box center [691, 411] width 348 height 20
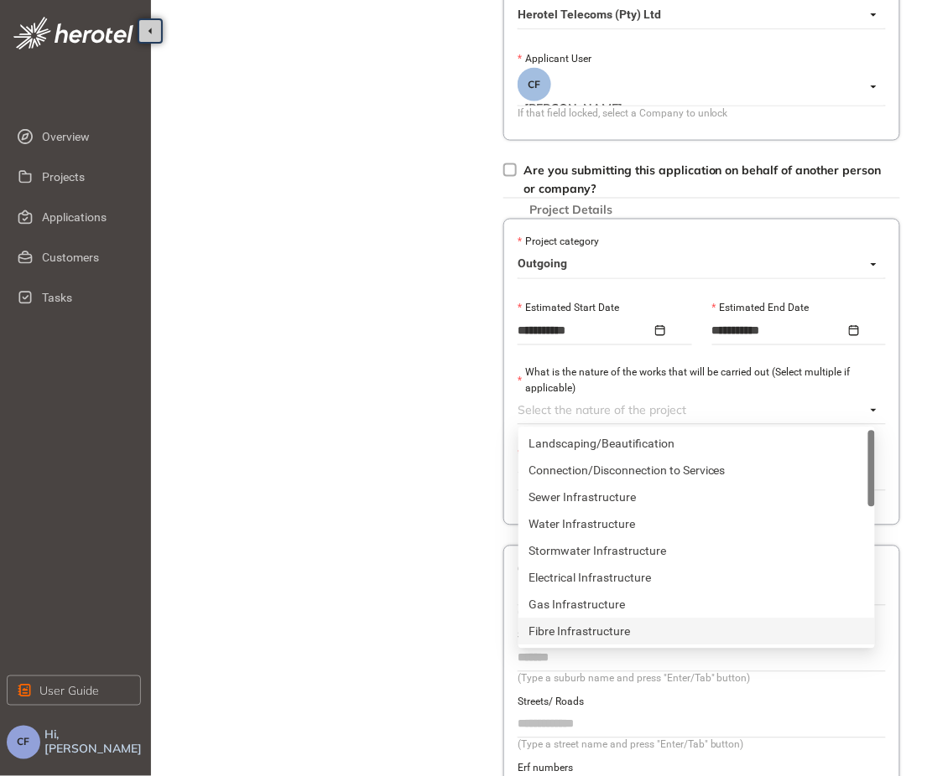
click at [592, 636] on div "Fibre Infrastructure" at bounding box center [696, 632] width 336 height 18
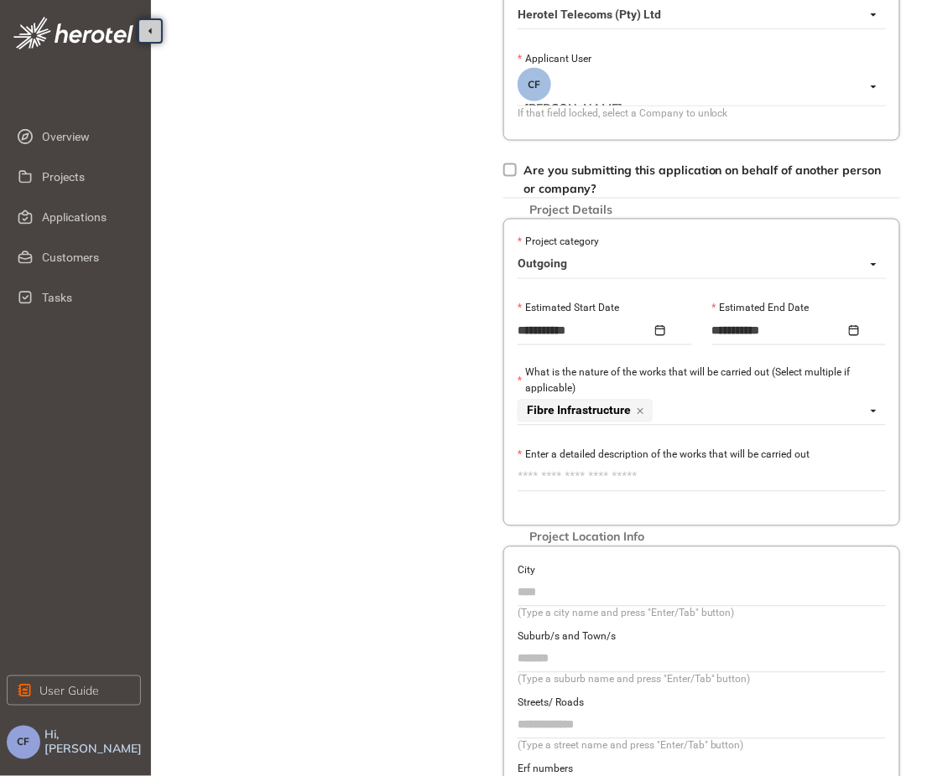
click at [464, 494] on div "**********" at bounding box center [559, 230] width 782 height 1422
click at [588, 487] on textarea "Enter a detailed description of the works that will be carried out" at bounding box center [701, 478] width 368 height 27
paste textarea "**********"
type textarea "**********"
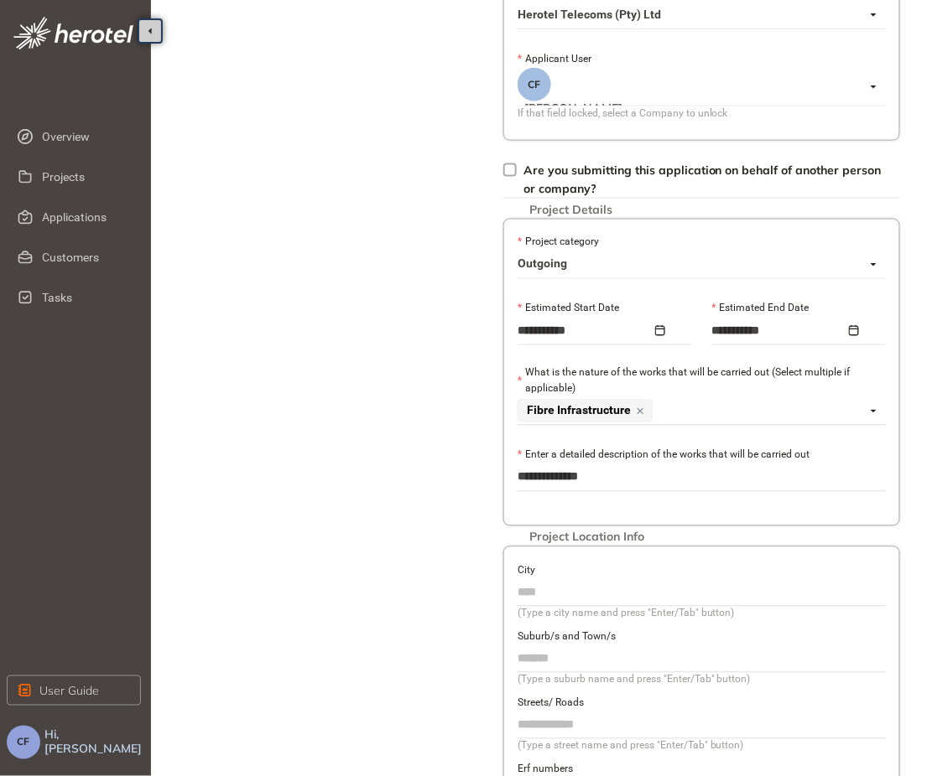
click at [610, 598] on input "City" at bounding box center [701, 592] width 368 height 25
type input "**********"
click at [600, 659] on input "Suburb/s and Town/s" at bounding box center [701, 659] width 368 height 25
click at [584, 729] on input "Streets/ Roads" at bounding box center [701, 725] width 368 height 25
click at [592, 735] on input "**********" at bounding box center [701, 725] width 368 height 25
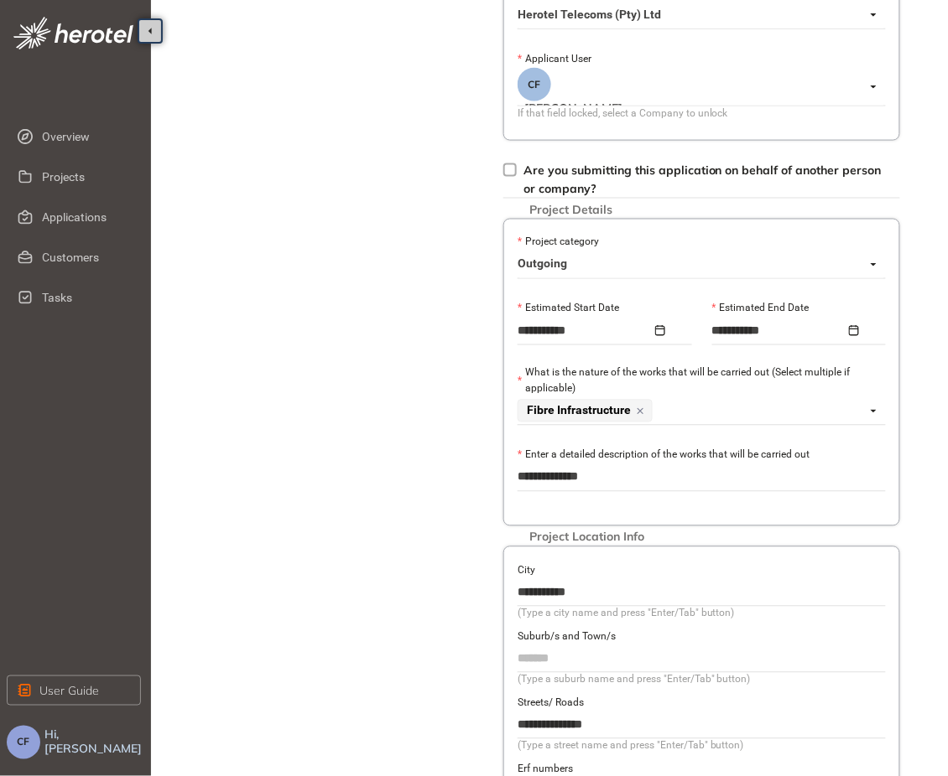
scroll to position [666, 0]
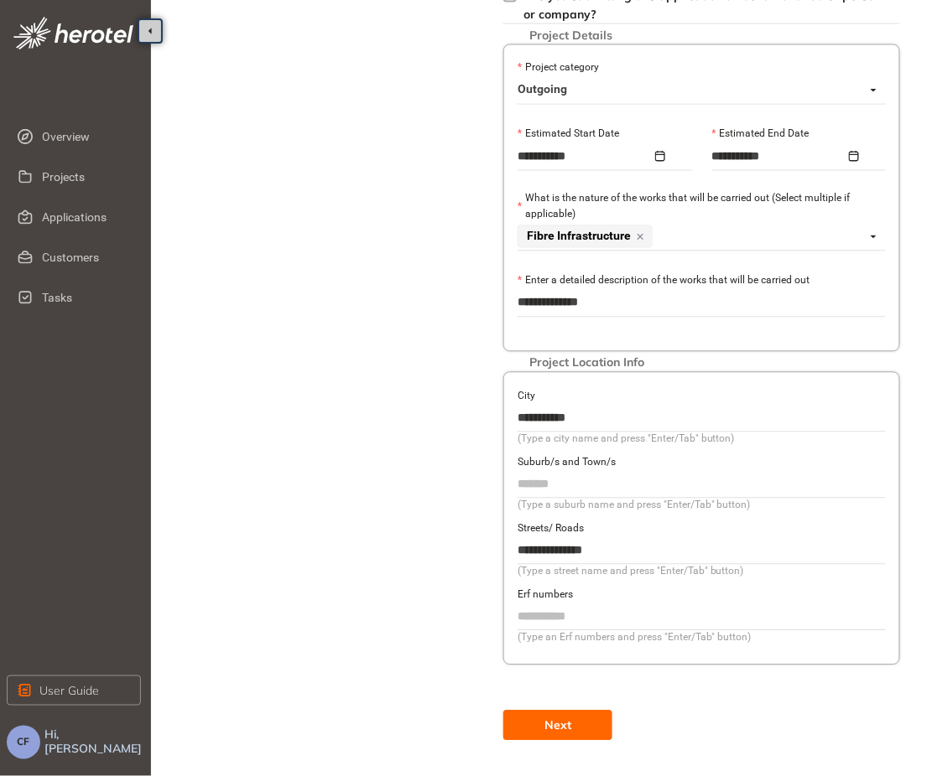
type input "**********"
click at [564, 717] on span "Next" at bounding box center [557, 726] width 27 height 18
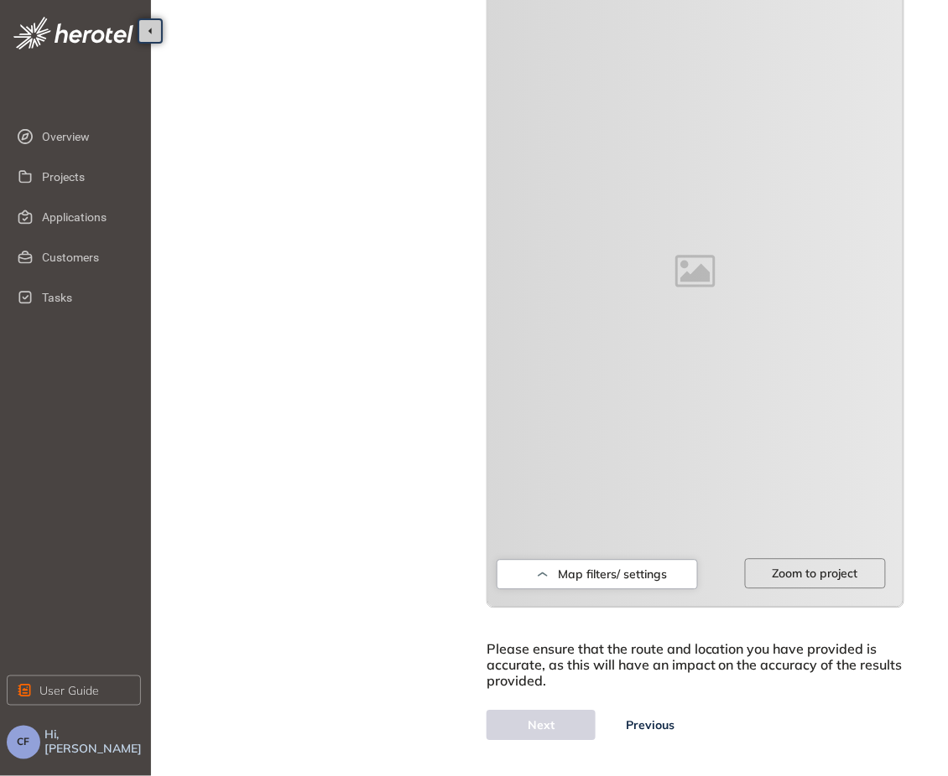
scroll to position [65, 0]
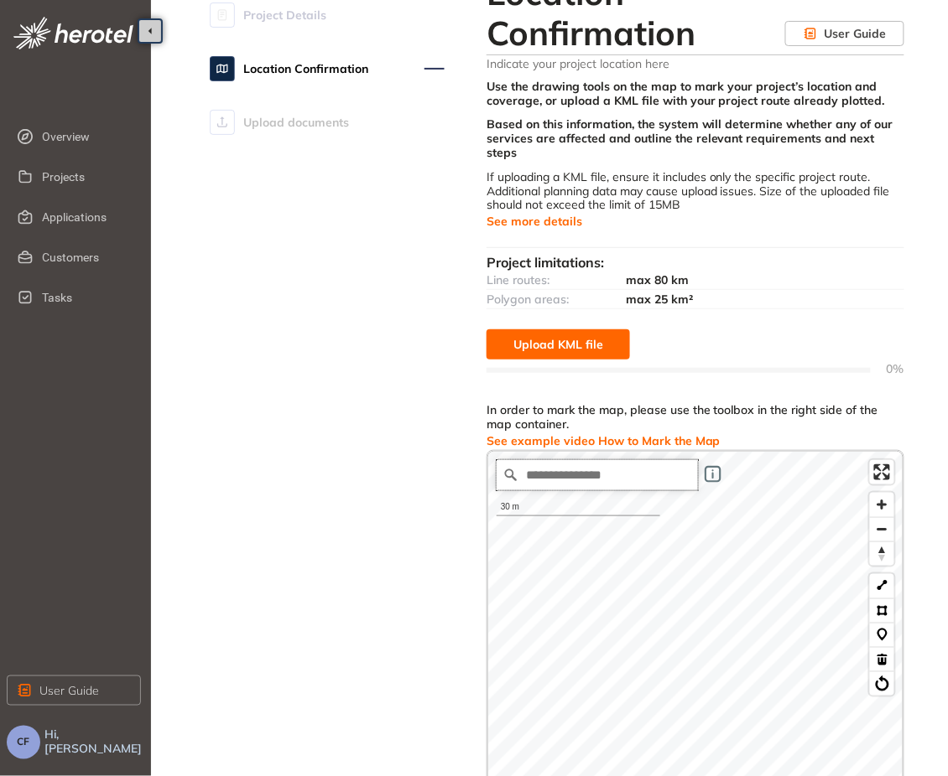
click at [589, 460] on input "Search place..." at bounding box center [596, 475] width 201 height 30
paste input "**********"
type input "**********"
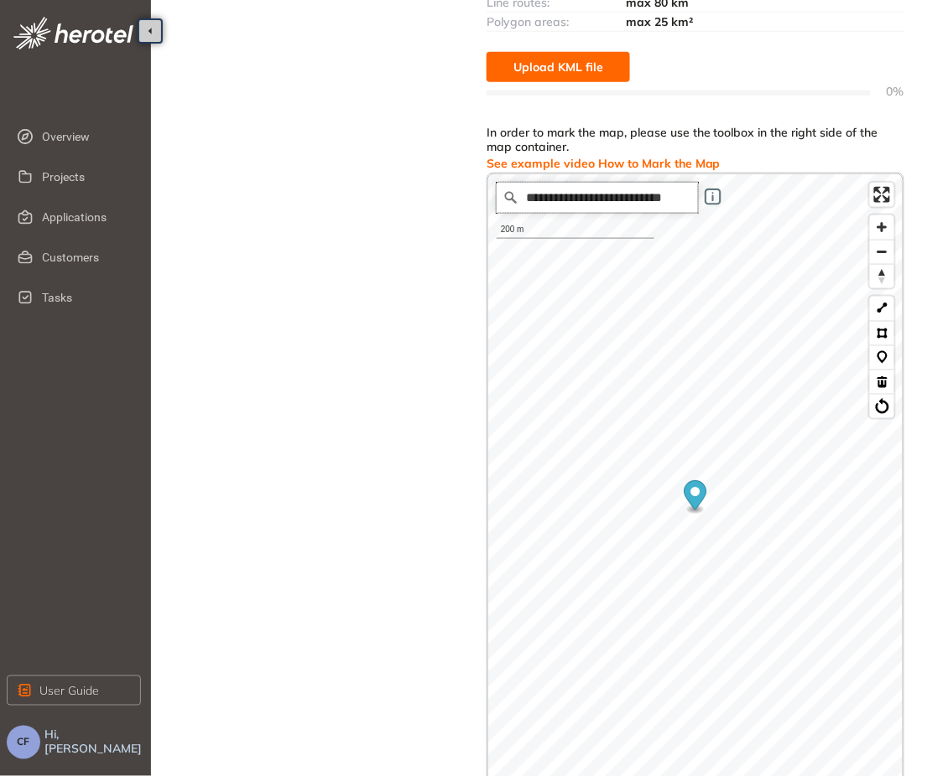
scroll to position [344, 0]
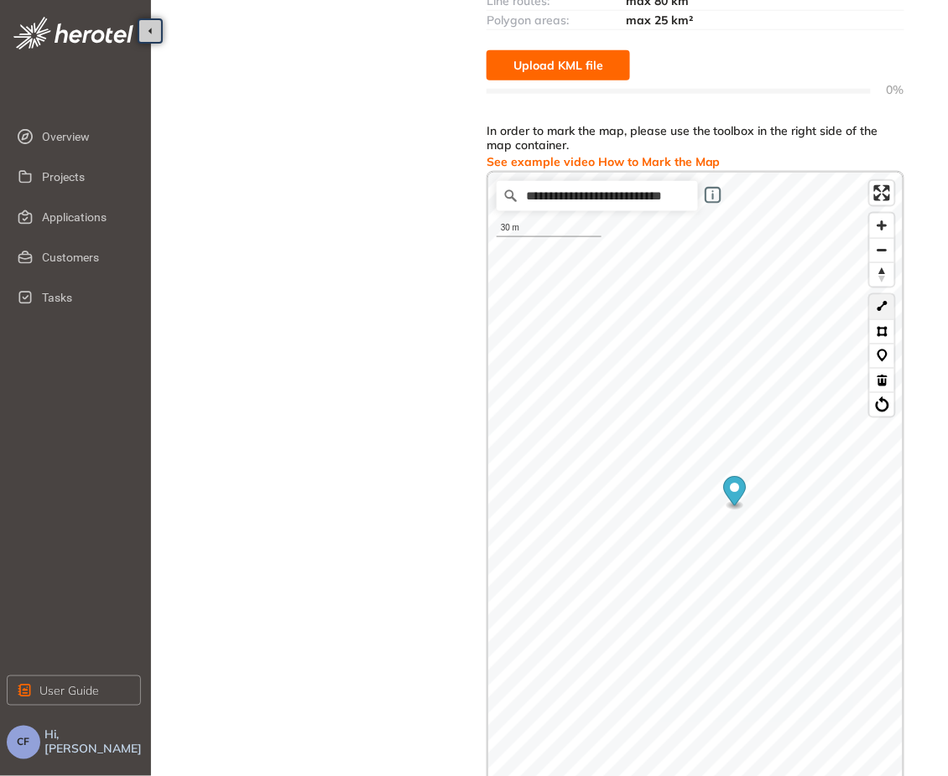
click at [886, 297] on button at bounding box center [882, 307] width 24 height 24
click at [742, 476] on icon "Map marker" at bounding box center [735, 490] width 23 height 29
drag, startPoint x: 946, startPoint y: 456, endPoint x: 957, endPoint y: 569, distance: 113.7
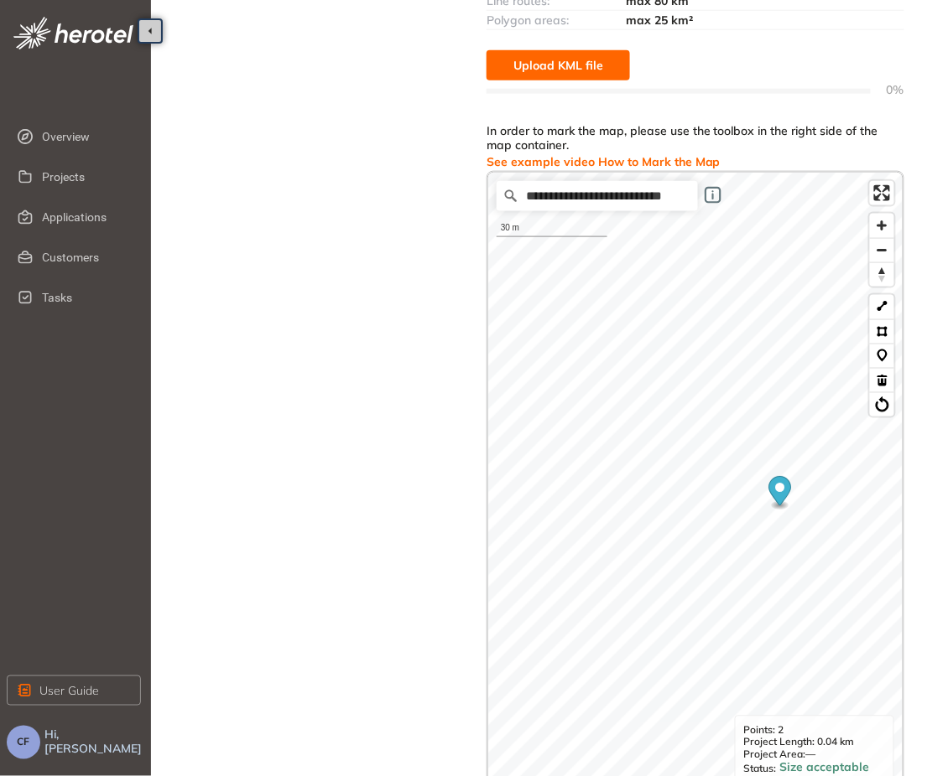
click at [947, 433] on html "Overview Projects Applications Customers Tasks User Guide CF Hi, [PERSON_NAME] …" at bounding box center [474, 44] width 948 height 776
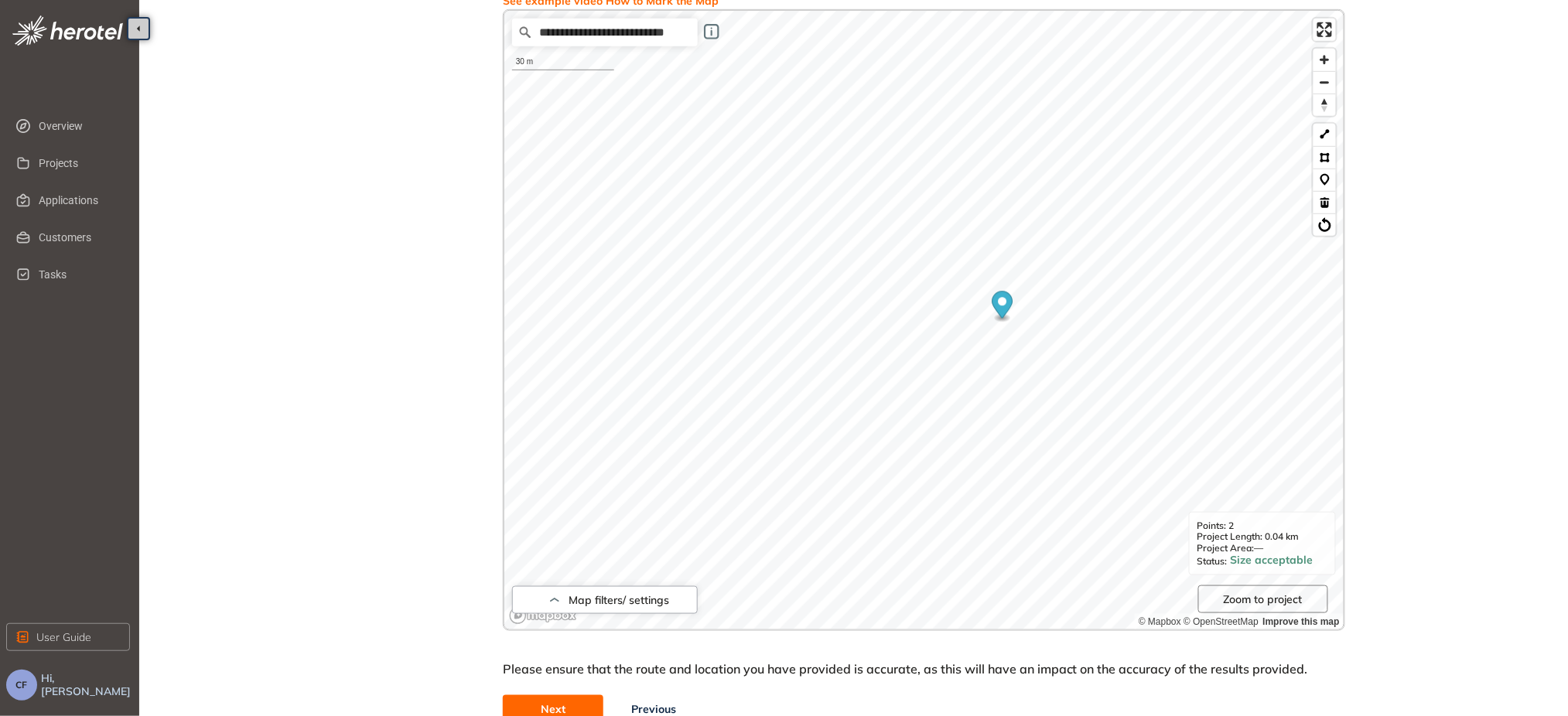
scroll to position [362, 0]
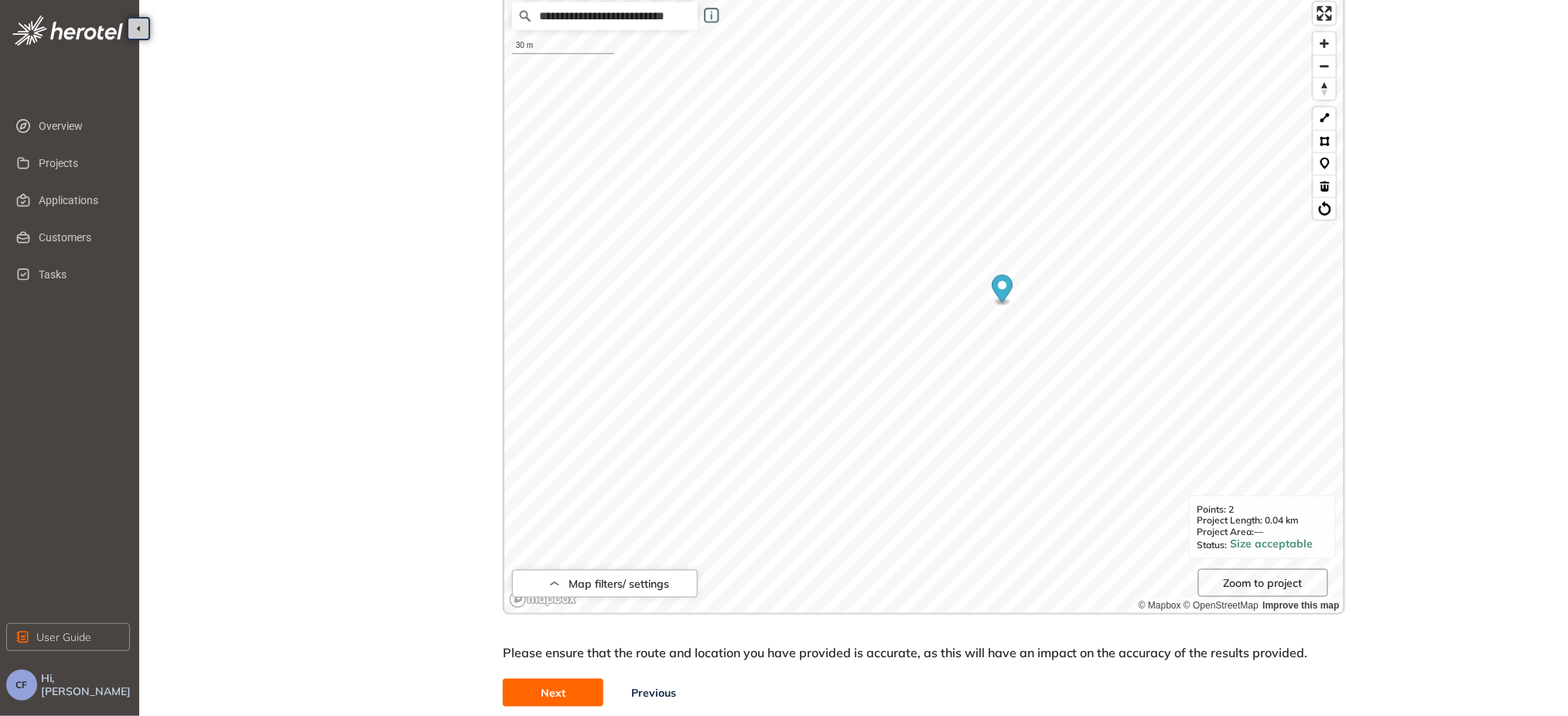
click at [580, 688] on button "Next" at bounding box center [552, 693] width 101 height 28
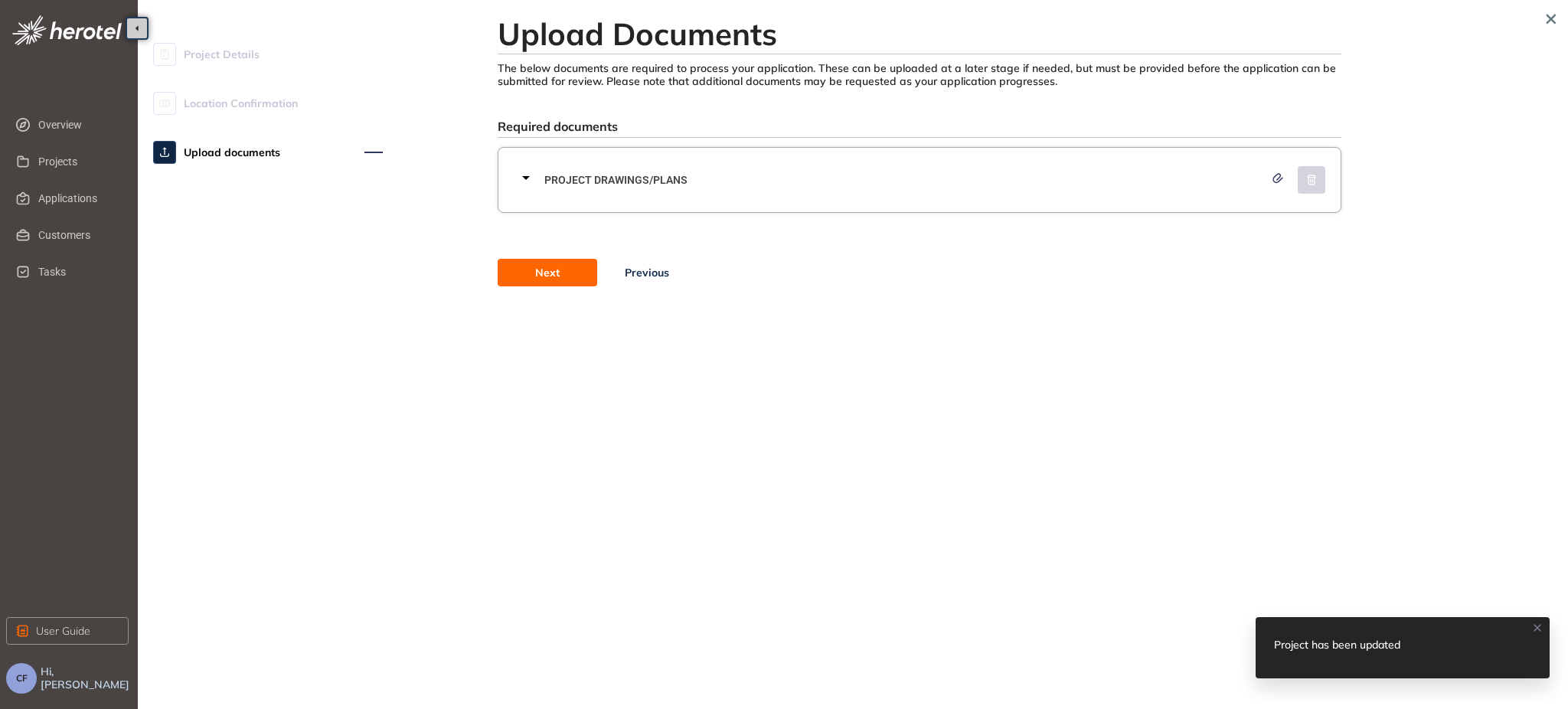
click at [237, 105] on span "Location Confirmation" at bounding box center [240, 103] width 114 height 31
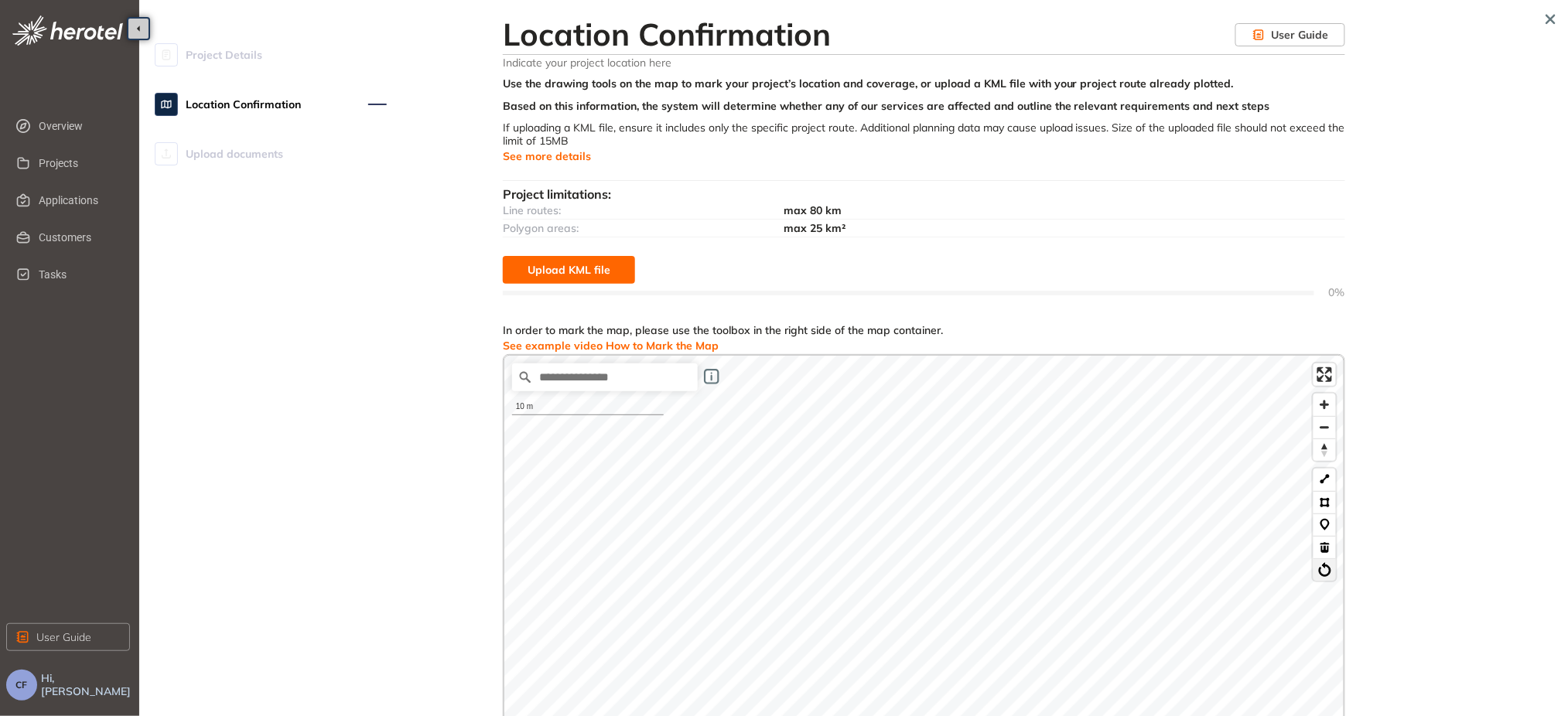
click at [873, 575] on button at bounding box center [1324, 569] width 22 height 22
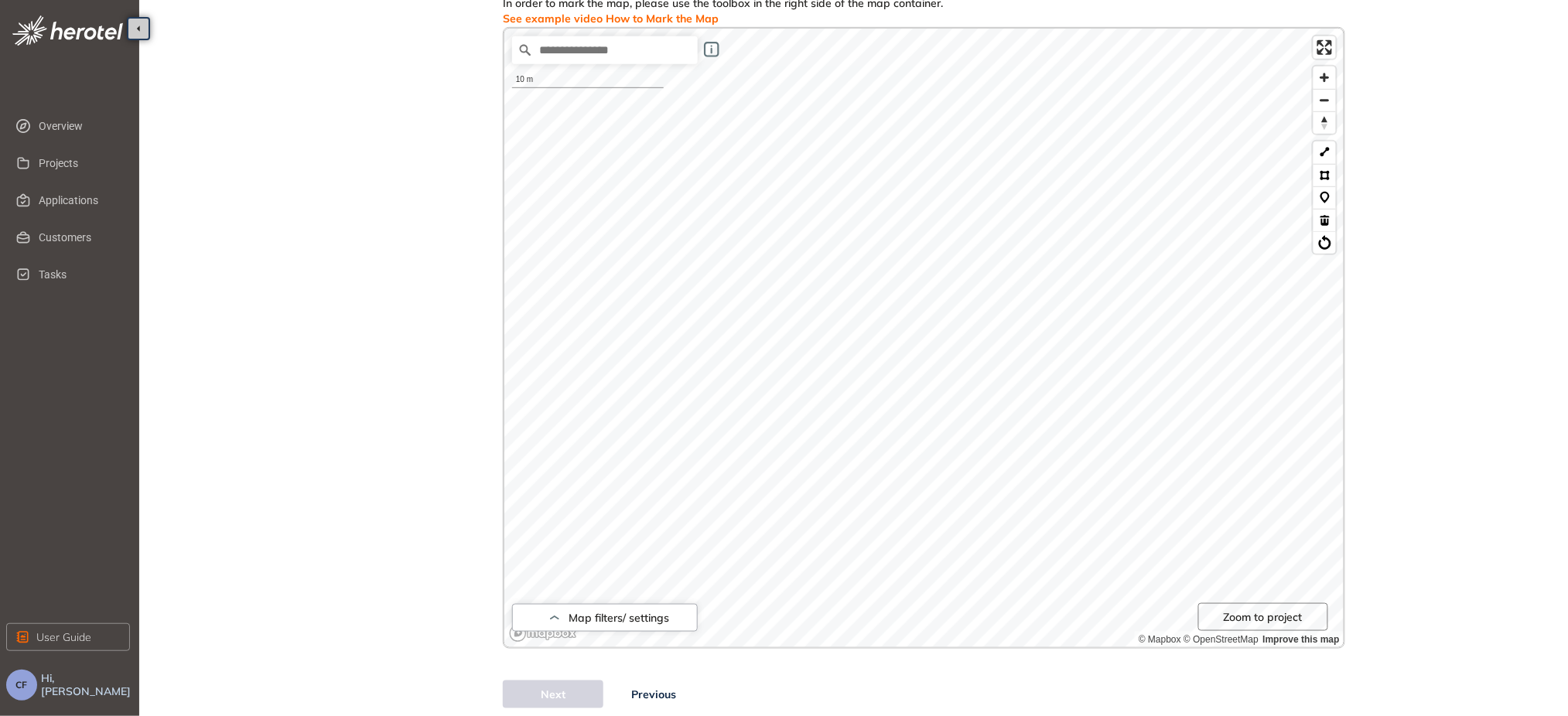
scroll to position [328, 0]
click at [654, 50] on input "Search place..." at bounding box center [604, 50] width 185 height 28
paste input "**********"
type input "**********"
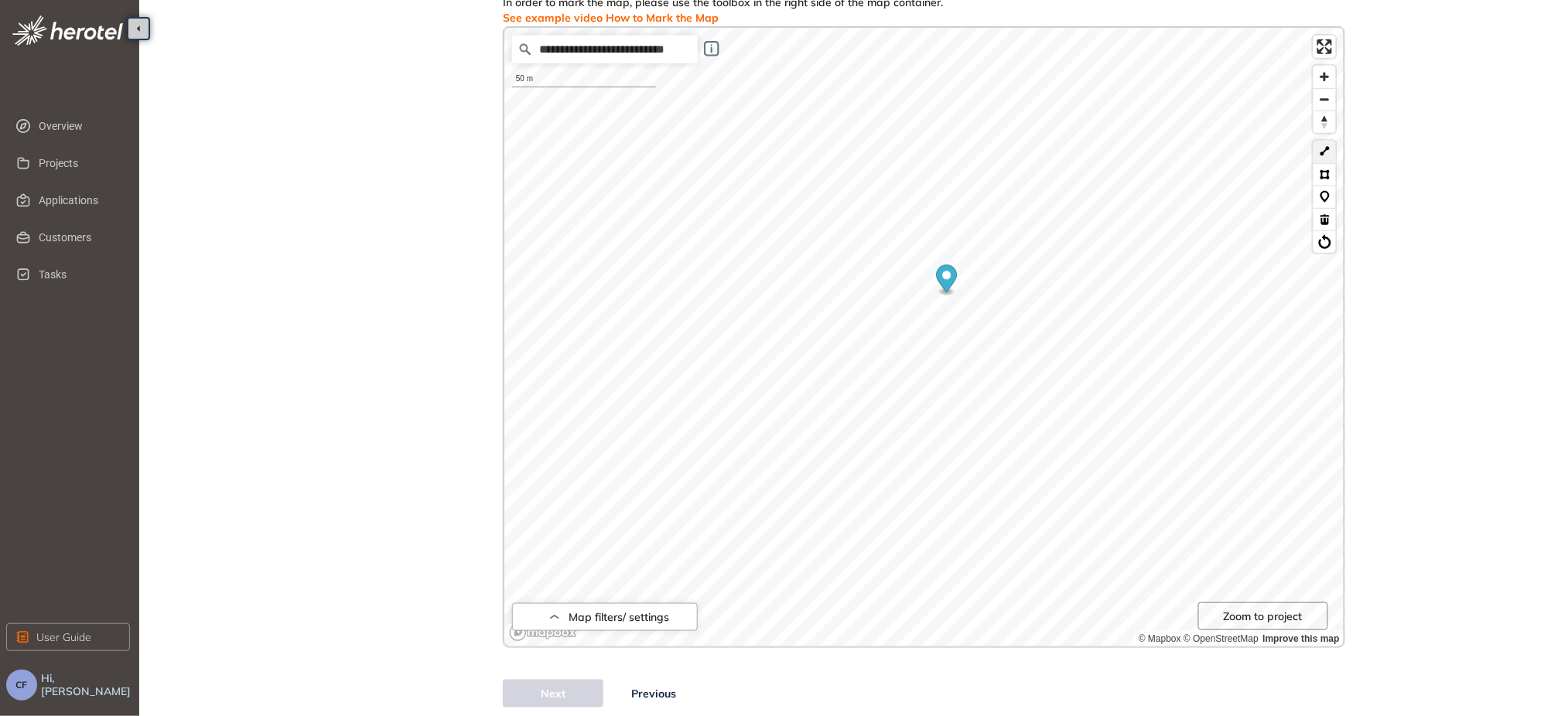
click at [873, 150] on button at bounding box center [1324, 152] width 22 height 22
click at [873, 273] on icon "Map marker" at bounding box center [946, 278] width 21 height 27
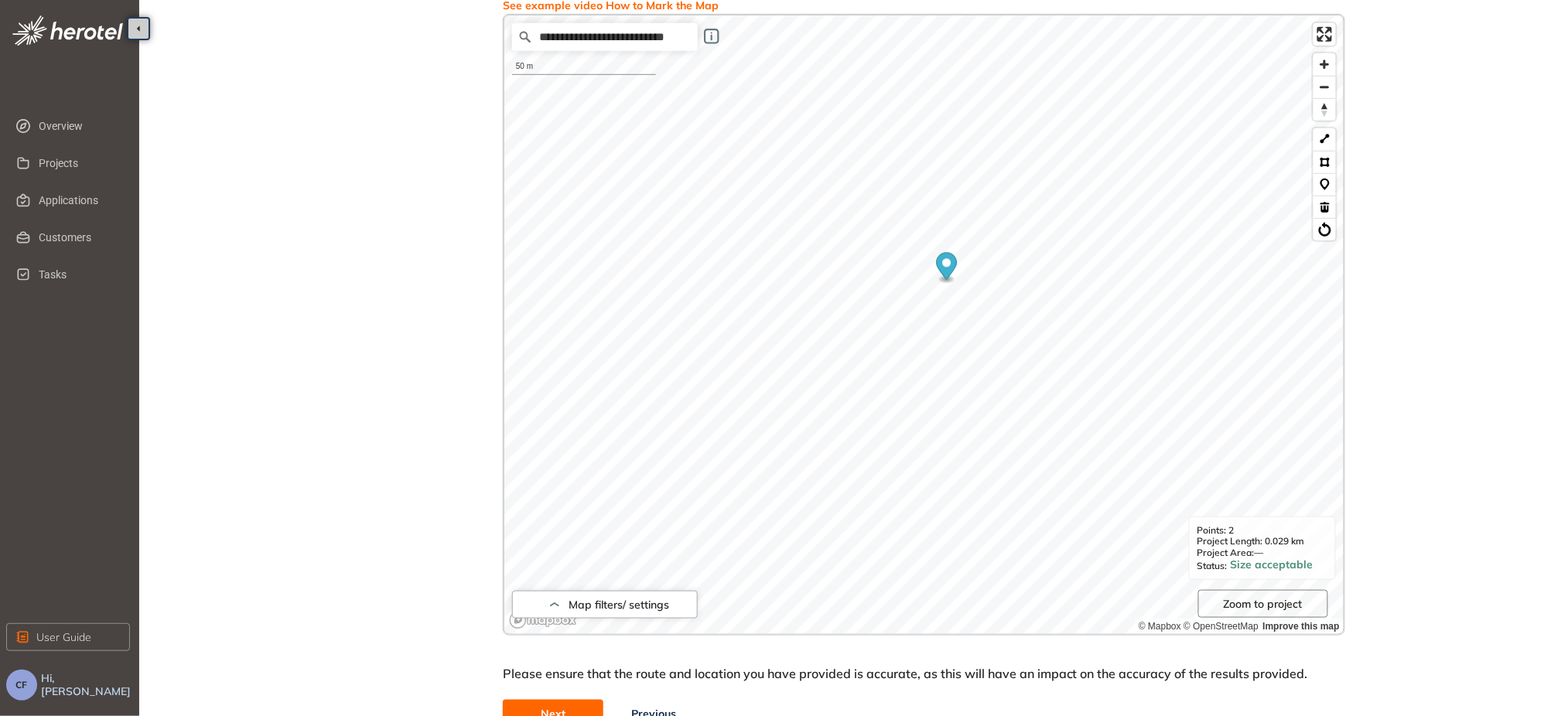
scroll to position [362, 0]
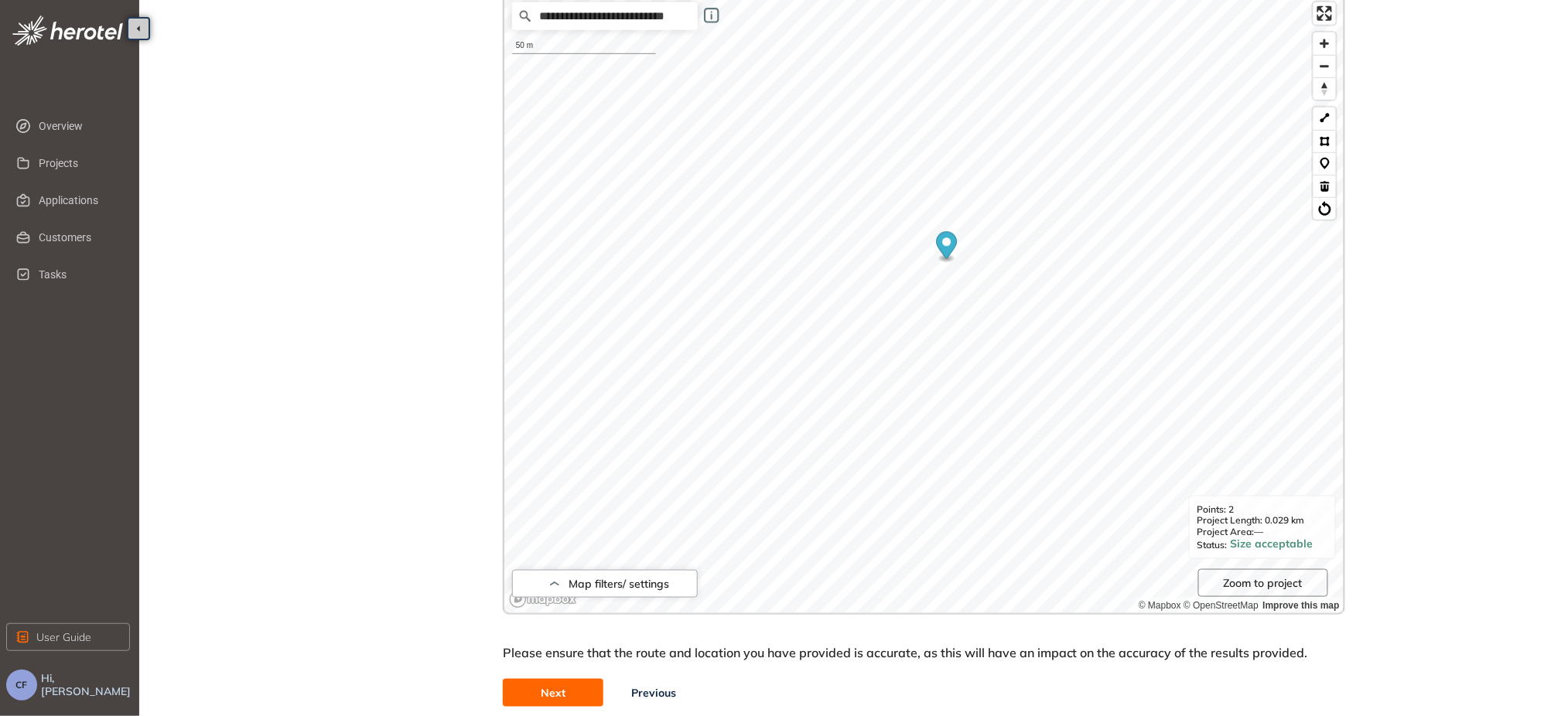
click at [580, 698] on button "Next" at bounding box center [552, 693] width 101 height 28
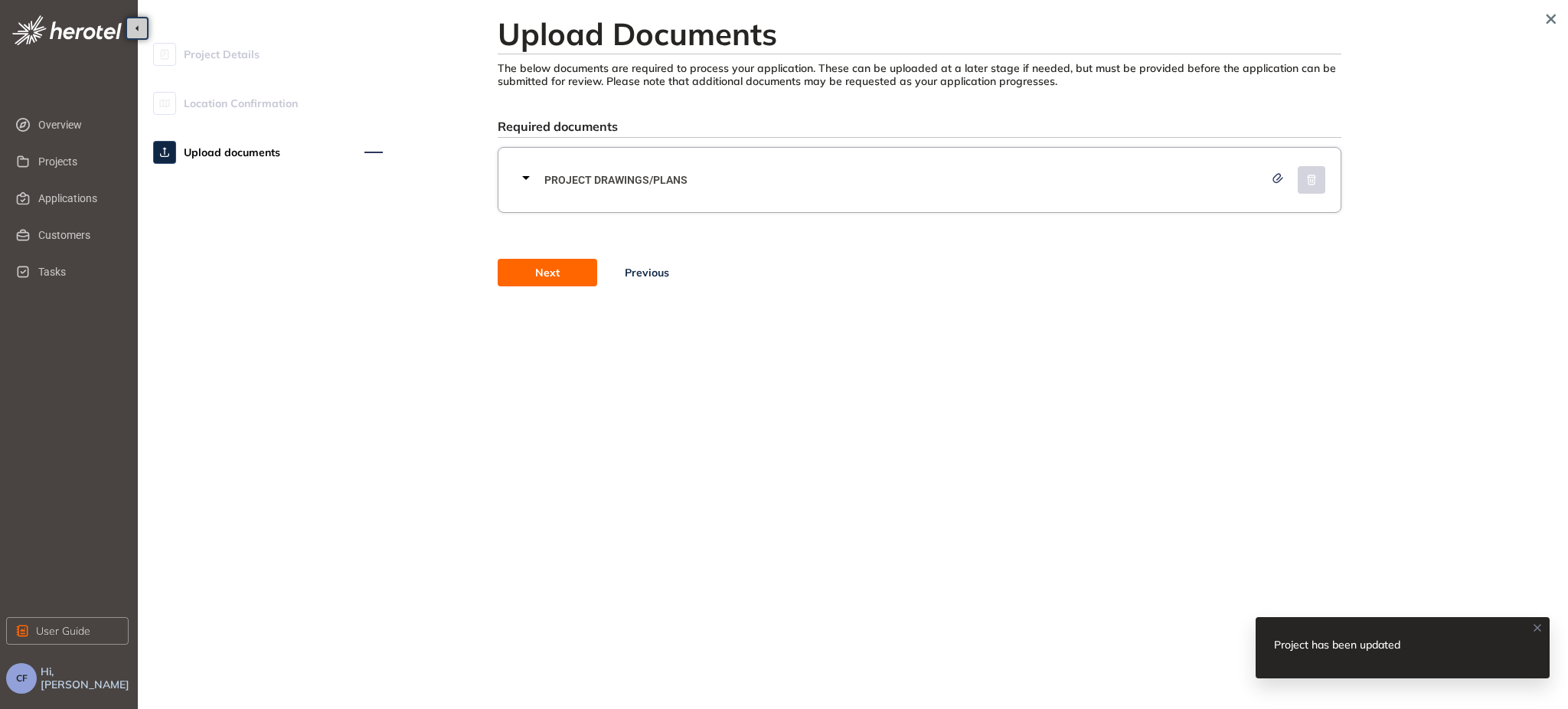
click at [226, 107] on span "Location Confirmation" at bounding box center [240, 103] width 114 height 31
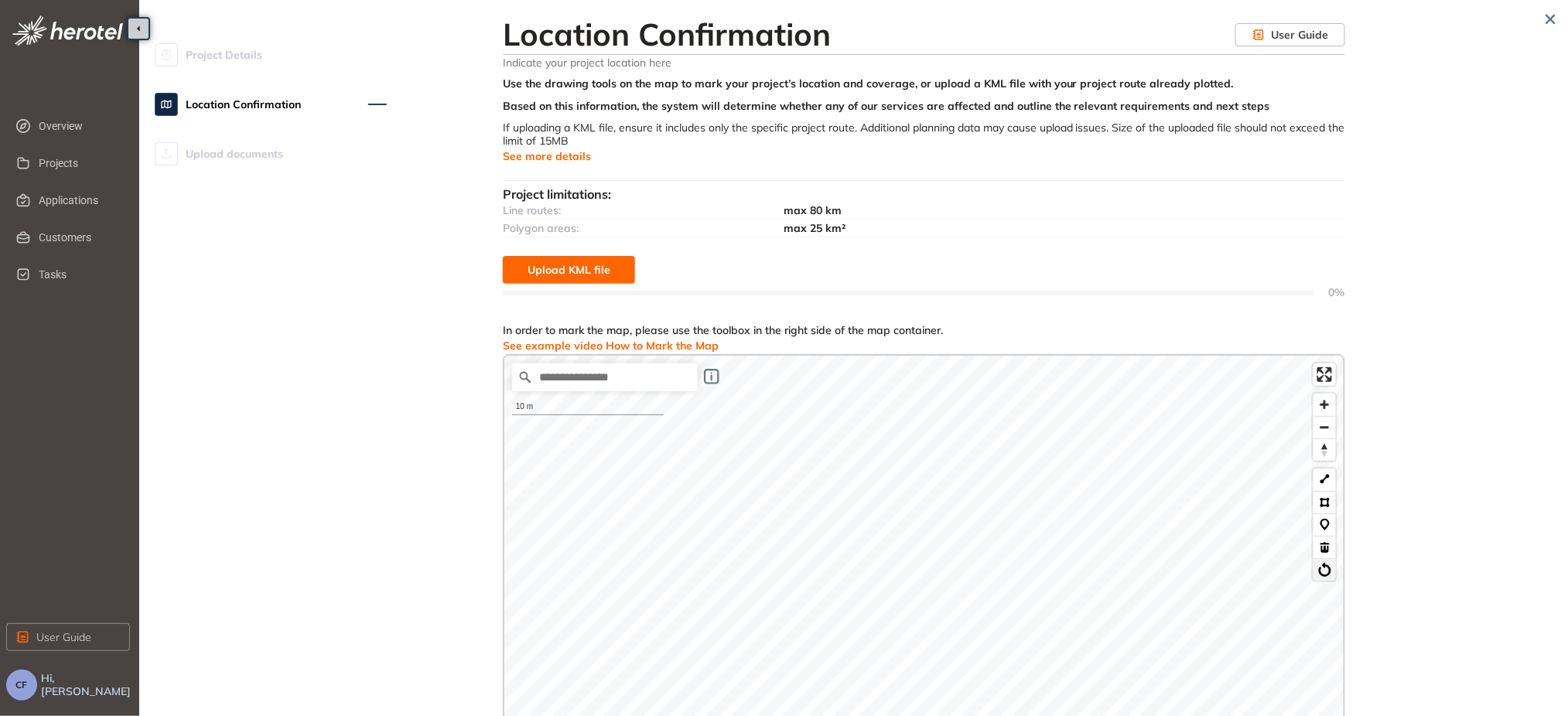
click at [873, 563] on button at bounding box center [1324, 569] width 22 height 22
click at [873, 486] on button at bounding box center [1324, 480] width 22 height 22
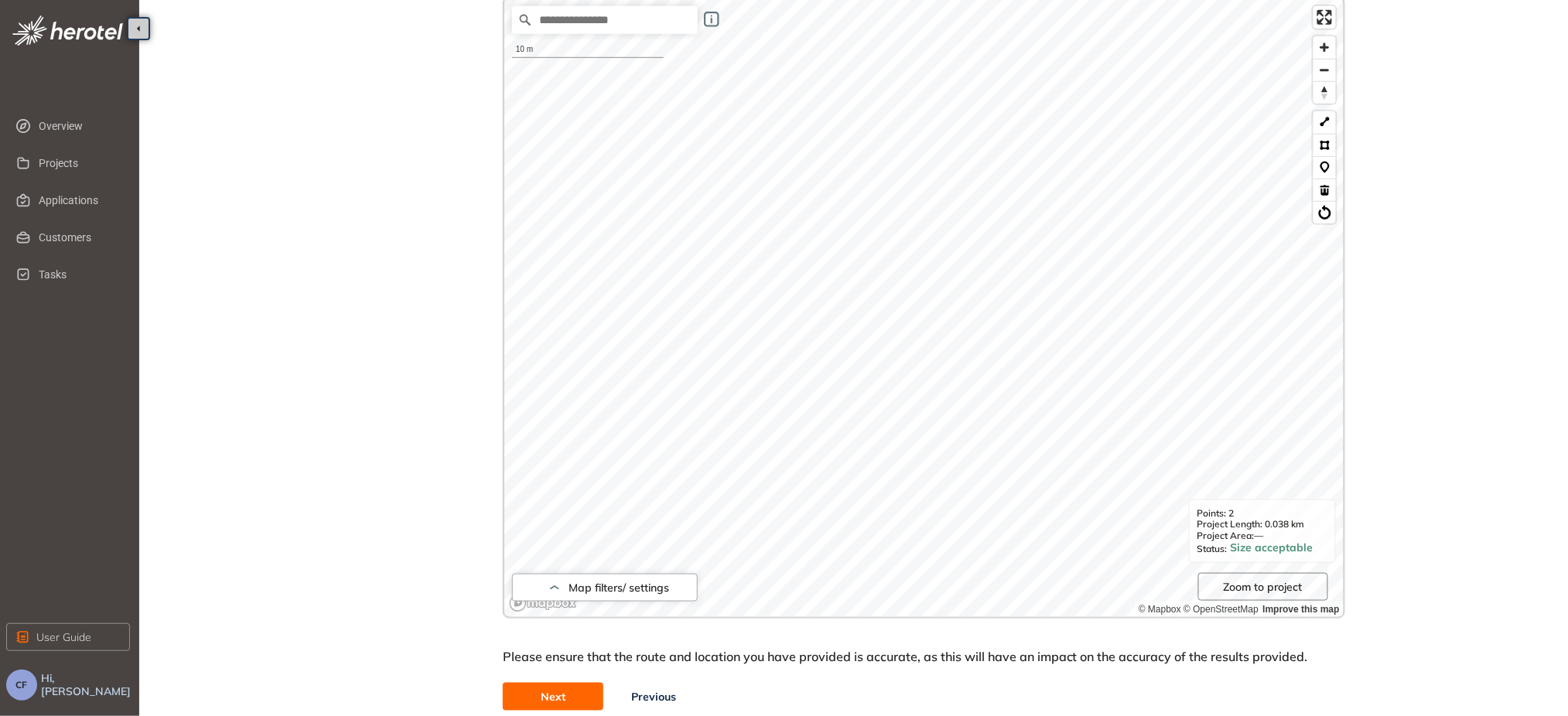
scroll to position [359, 0]
click at [570, 687] on button "Next" at bounding box center [552, 696] width 101 height 28
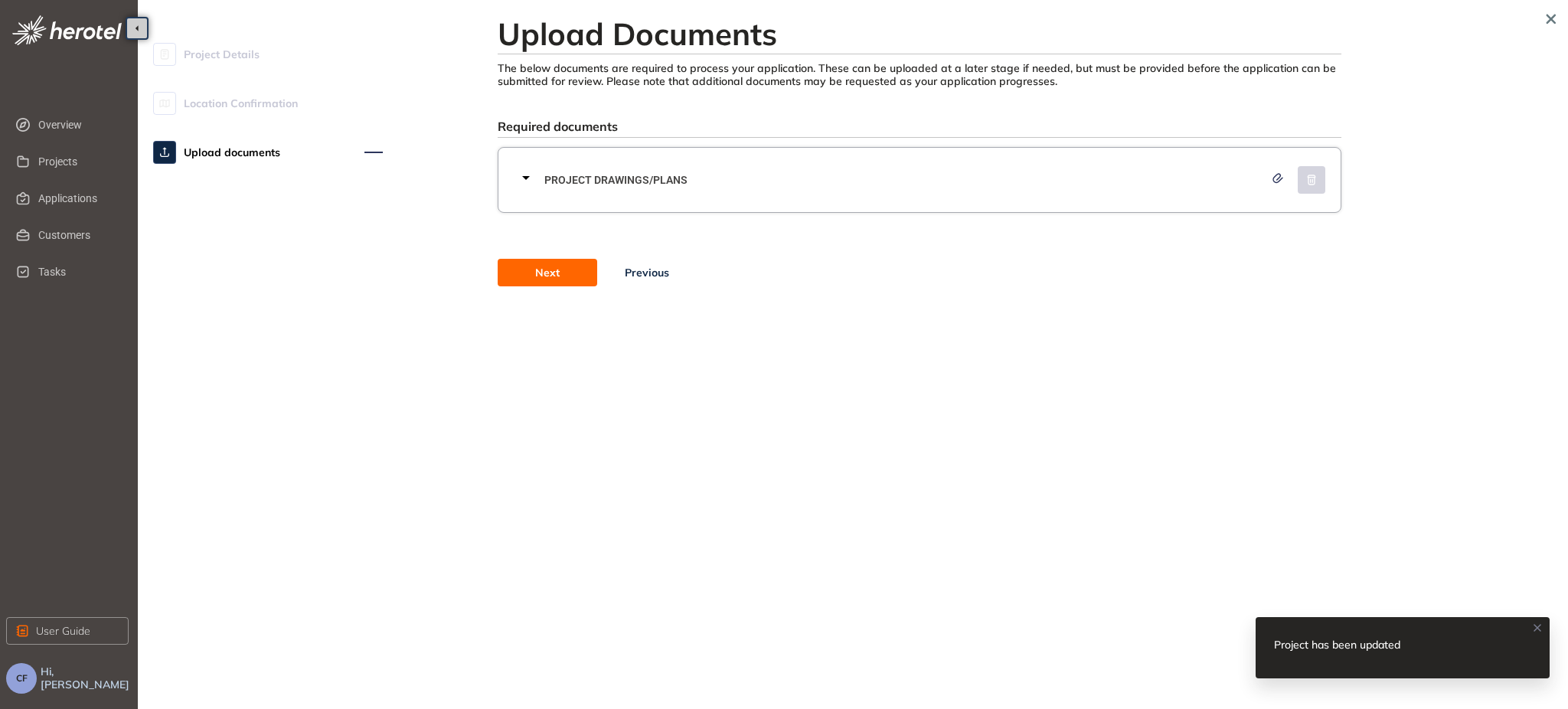
click at [593, 277] on button "Next" at bounding box center [547, 272] width 100 height 27
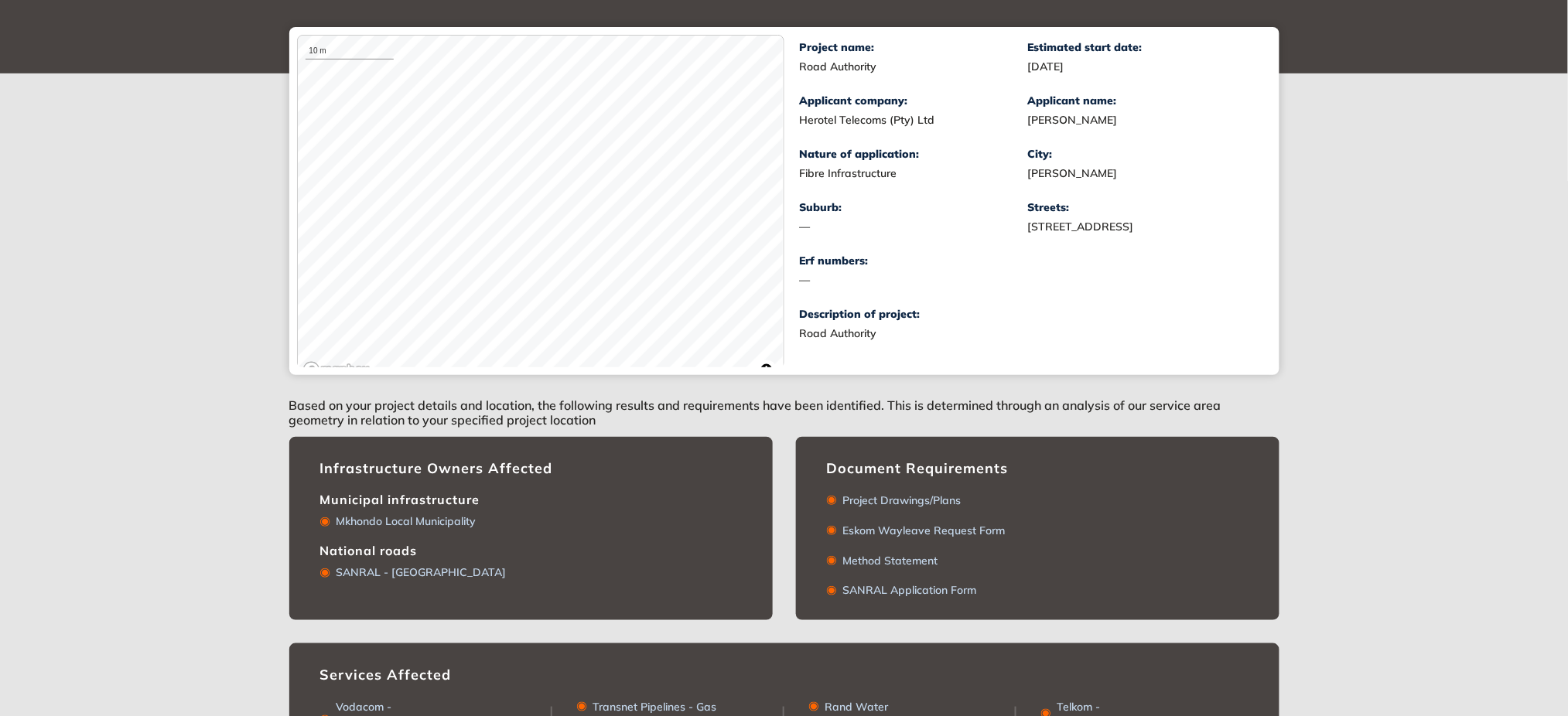
scroll to position [209, 0]
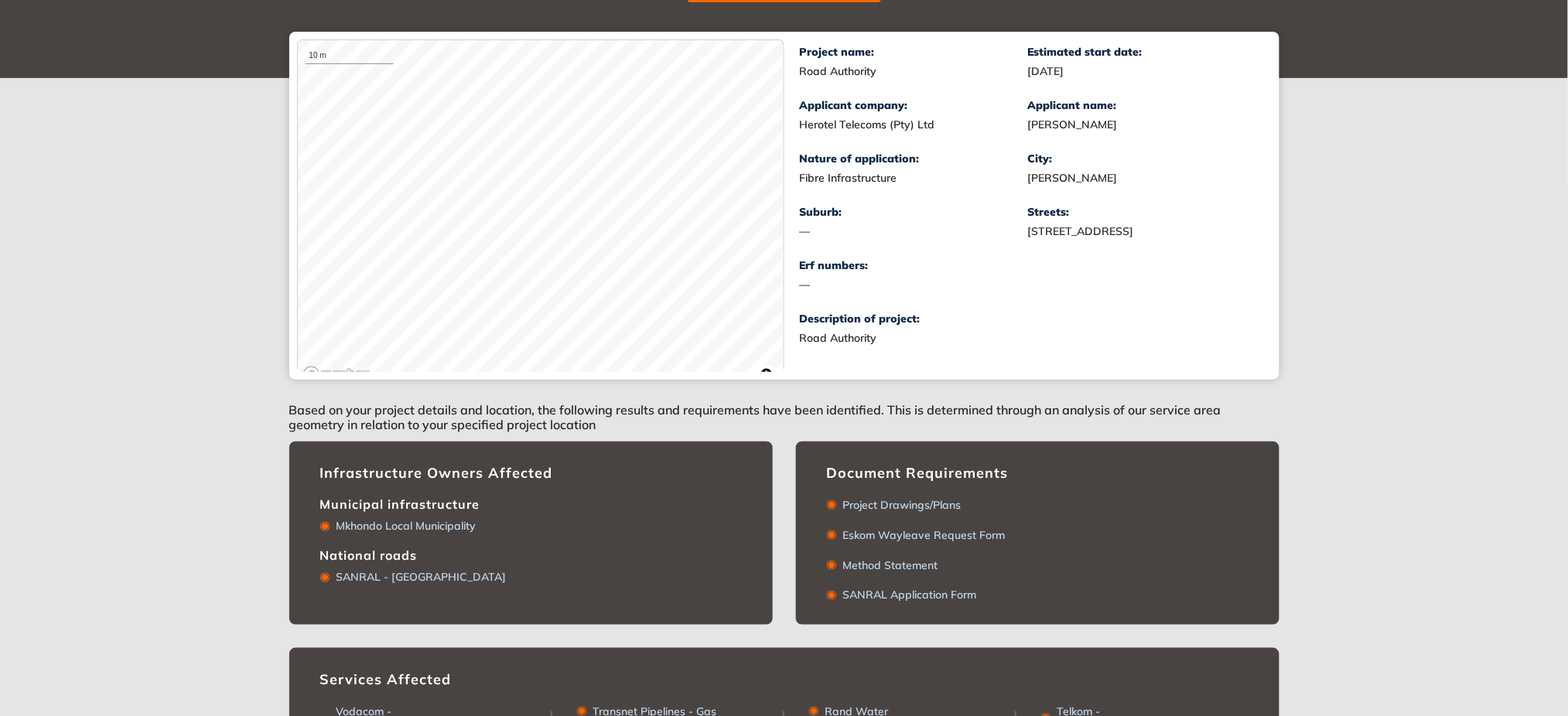
drag, startPoint x: 1452, startPoint y: 276, endPoint x: 1444, endPoint y: 291, distance: 17.0
click at [873, 291] on div "10 m © Mapbox © OpenStreetMap Improve this map Project name: Road Authority Est…" at bounding box center [784, 205] width 1568 height 348
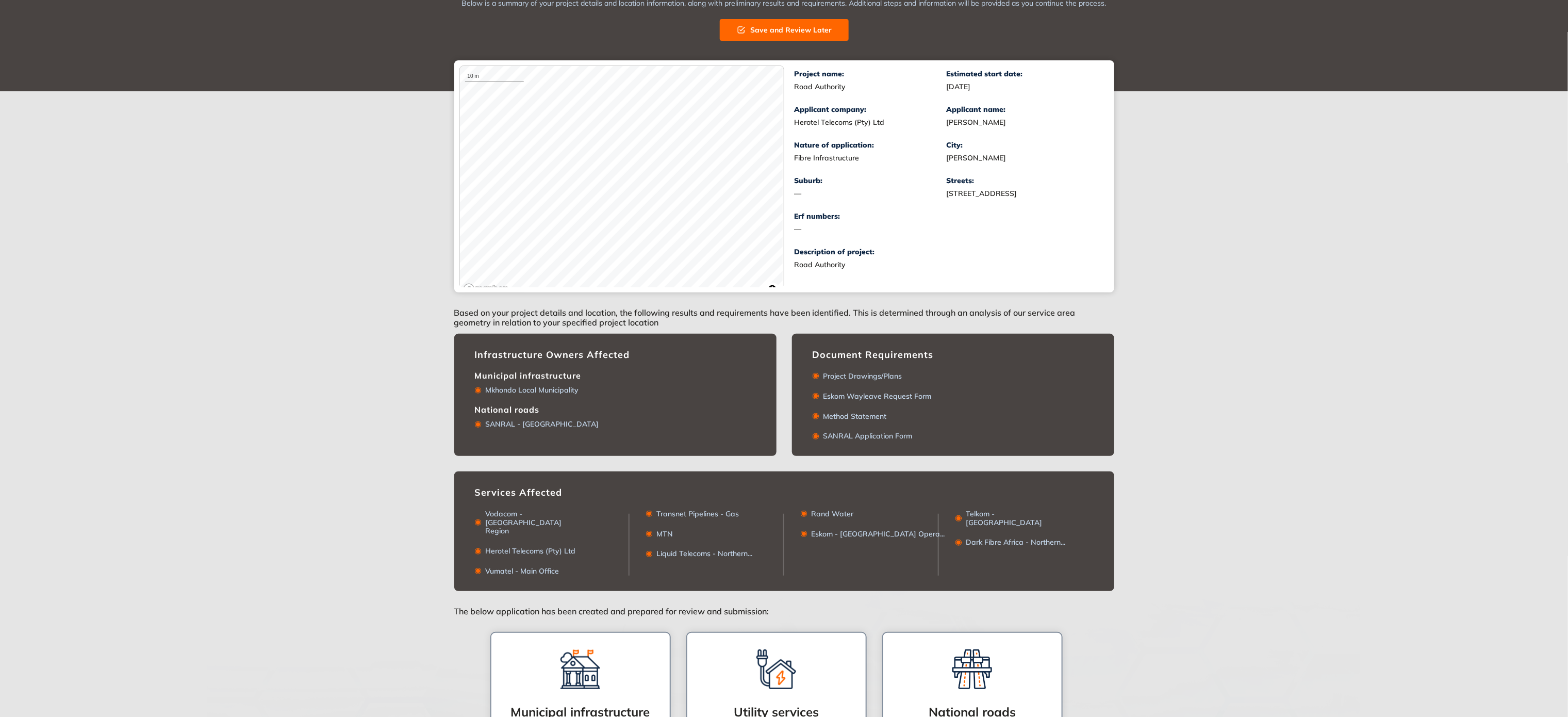
scroll to position [104, 0]
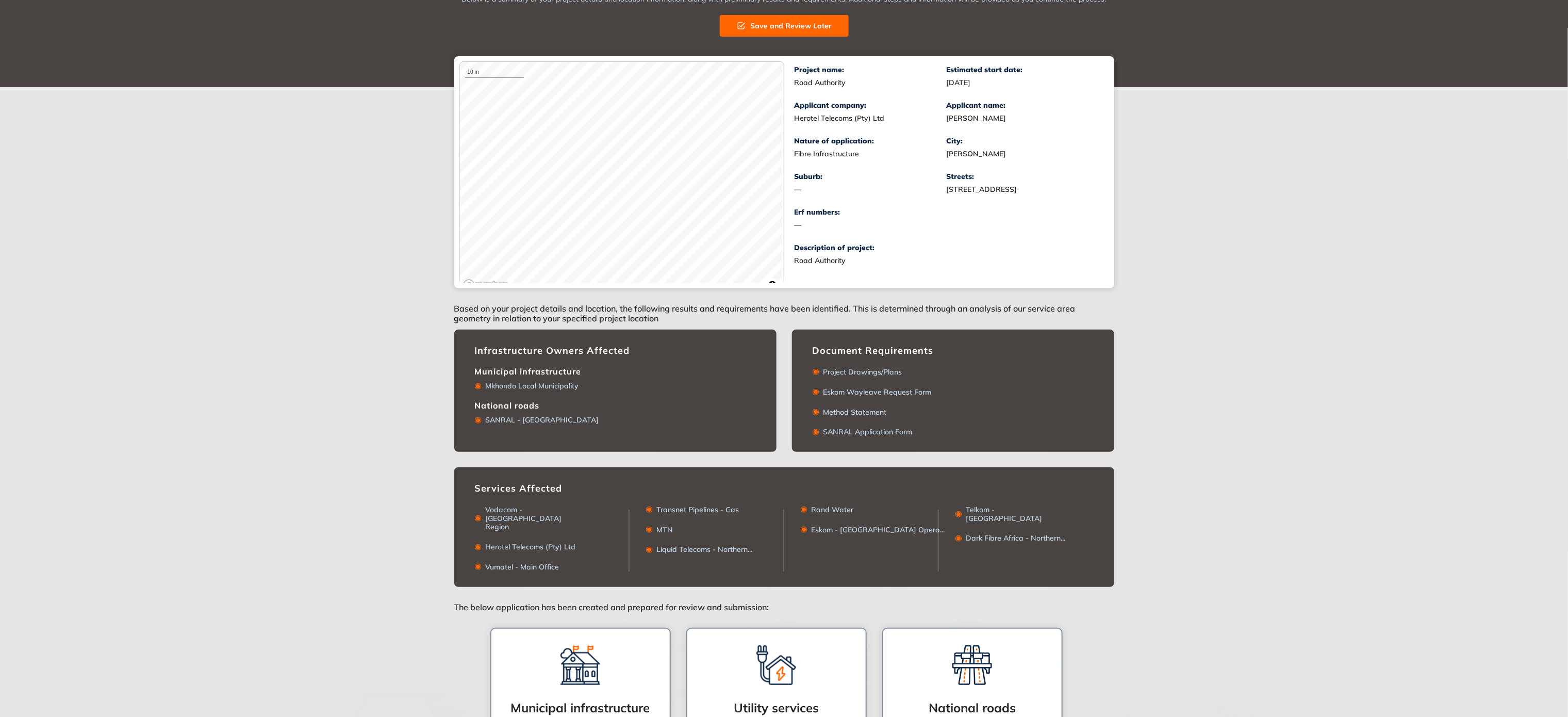
click at [582, 319] on div at bounding box center [784, 668] width 1568 height 759
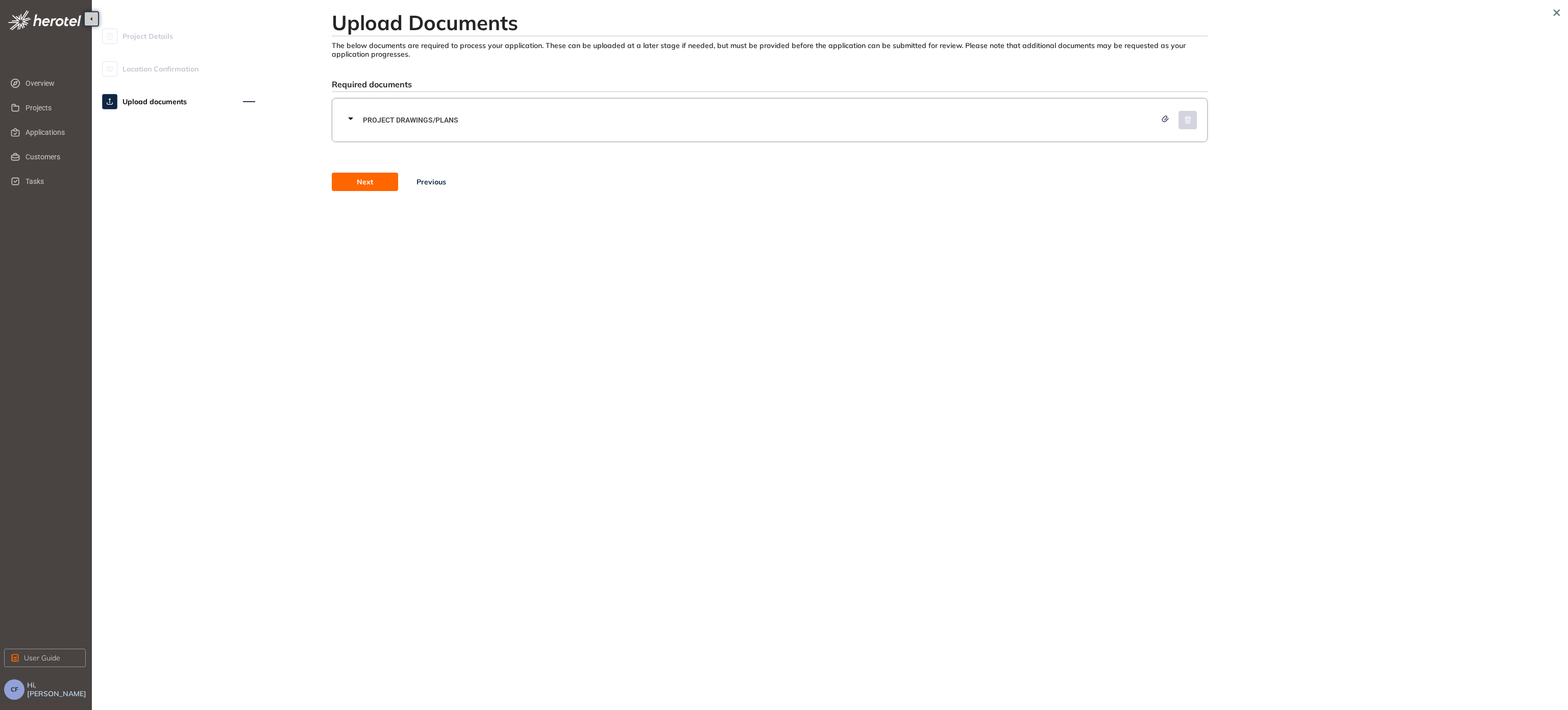
click at [157, 71] on span "Location Confirmation" at bounding box center [160, 69] width 76 height 21
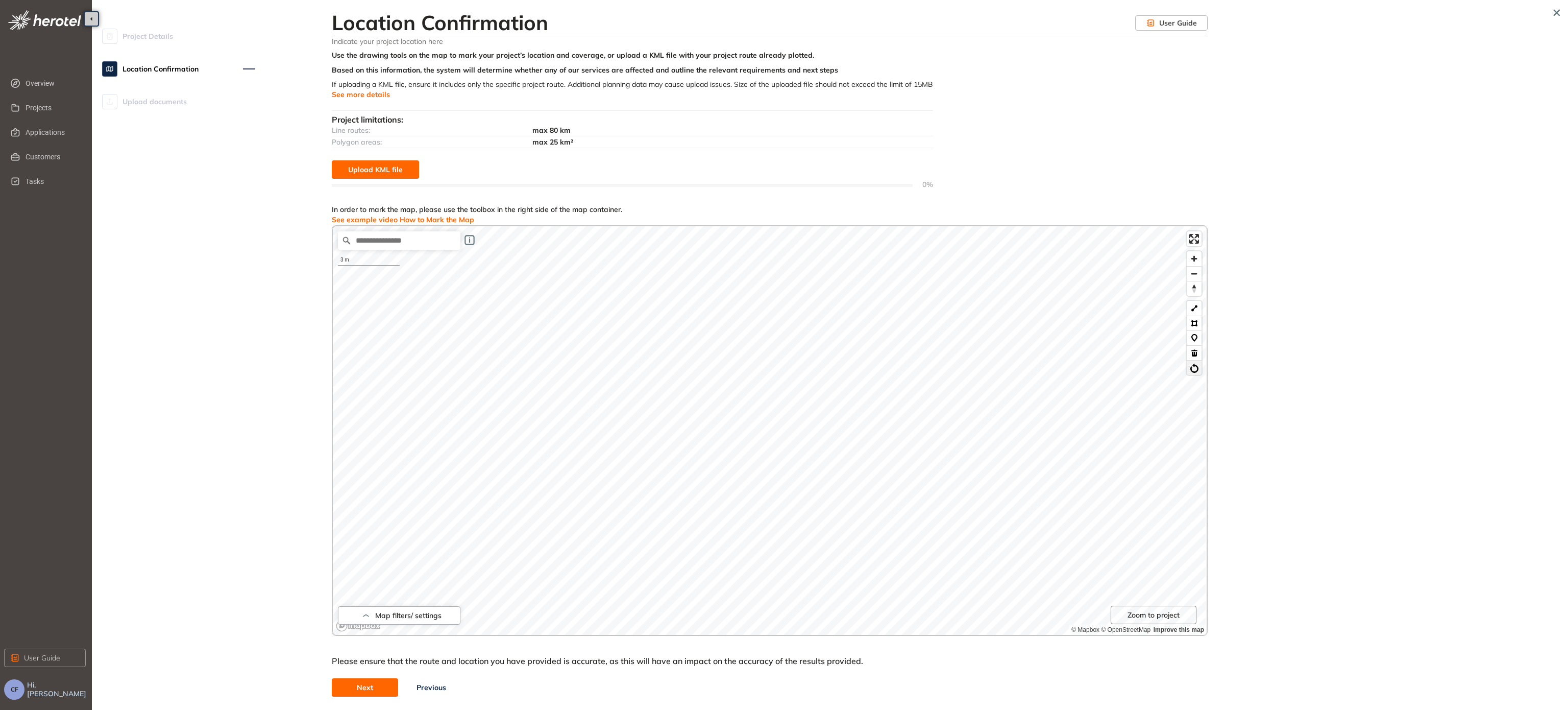
click at [576, 368] on button at bounding box center [1194, 367] width 15 height 15
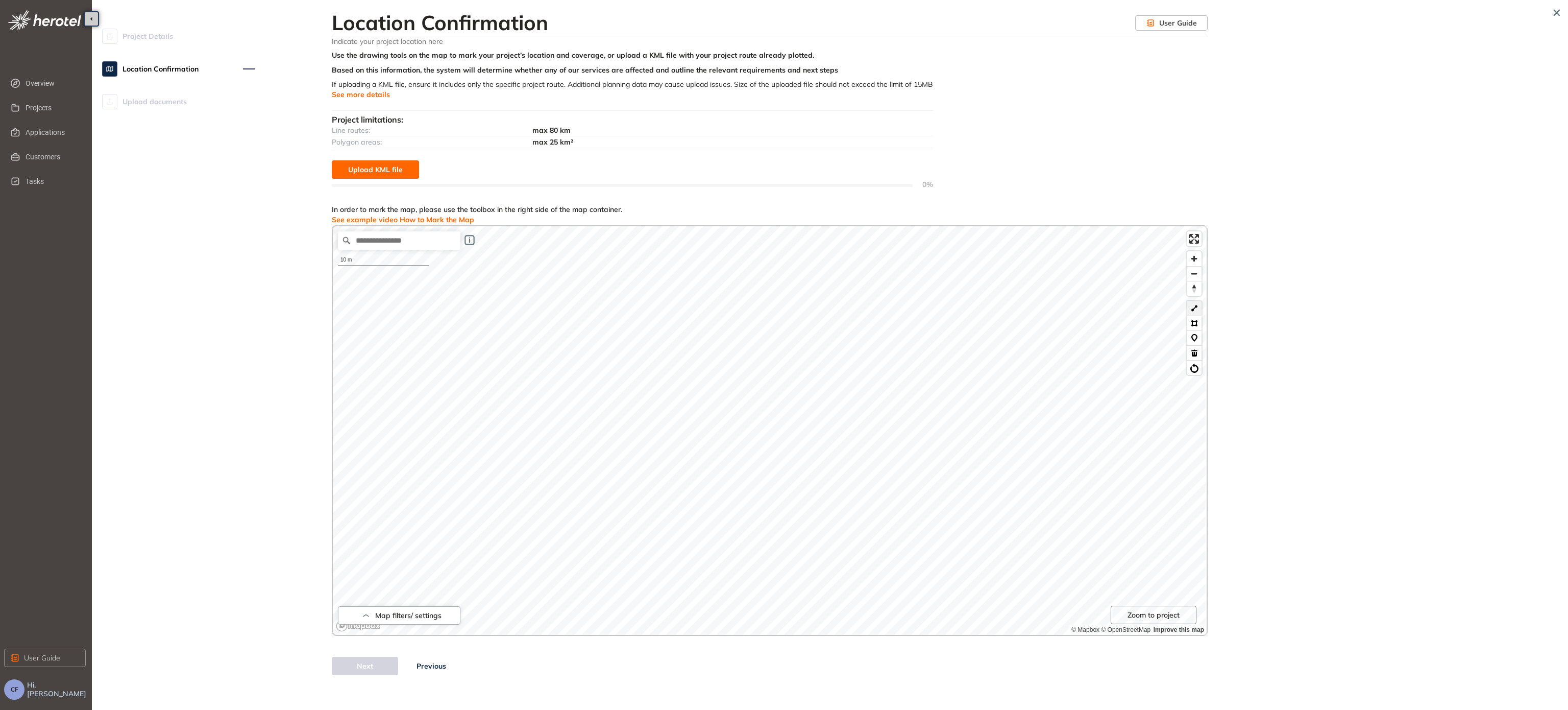
click at [576, 309] on button at bounding box center [1194, 308] width 15 height 15
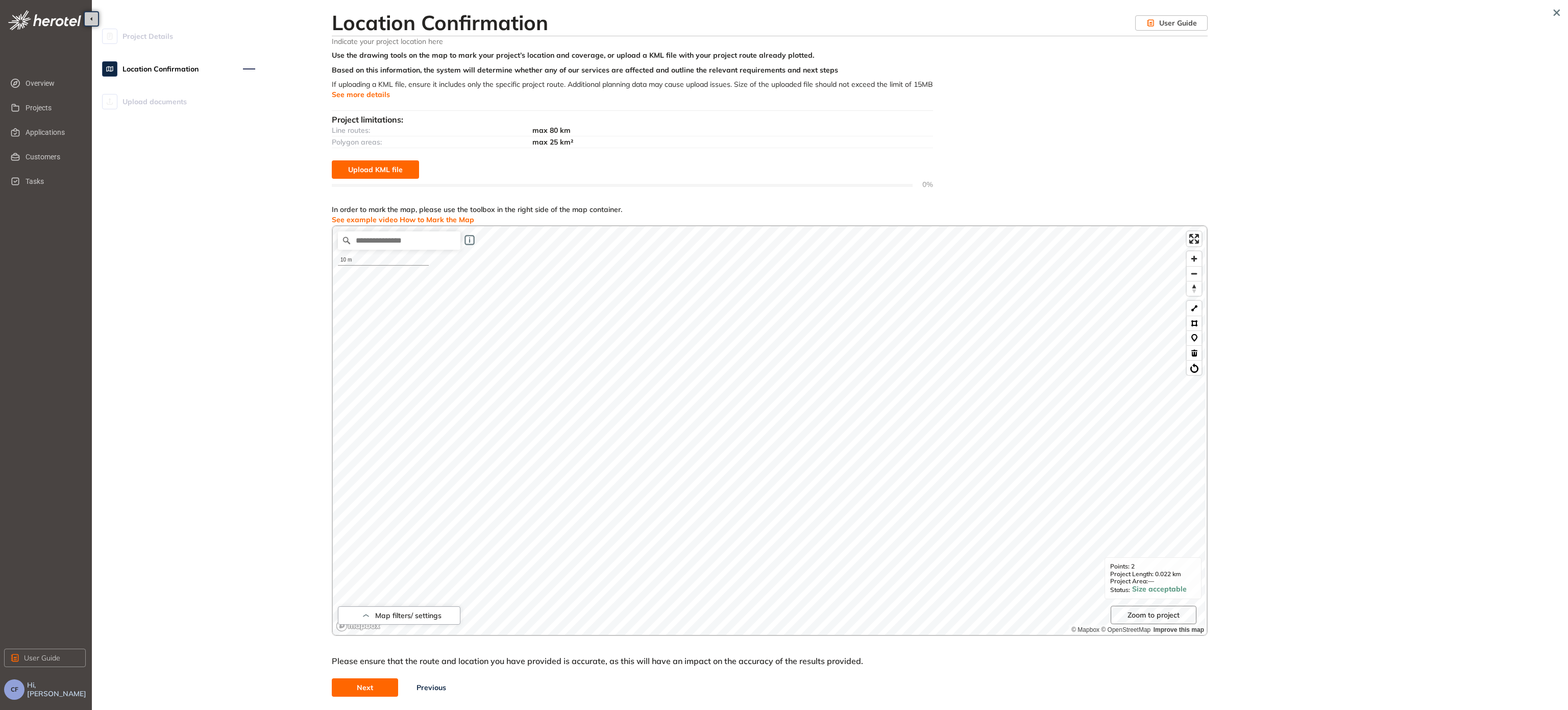
click at [374, 462] on button "Next" at bounding box center [365, 687] width 66 height 18
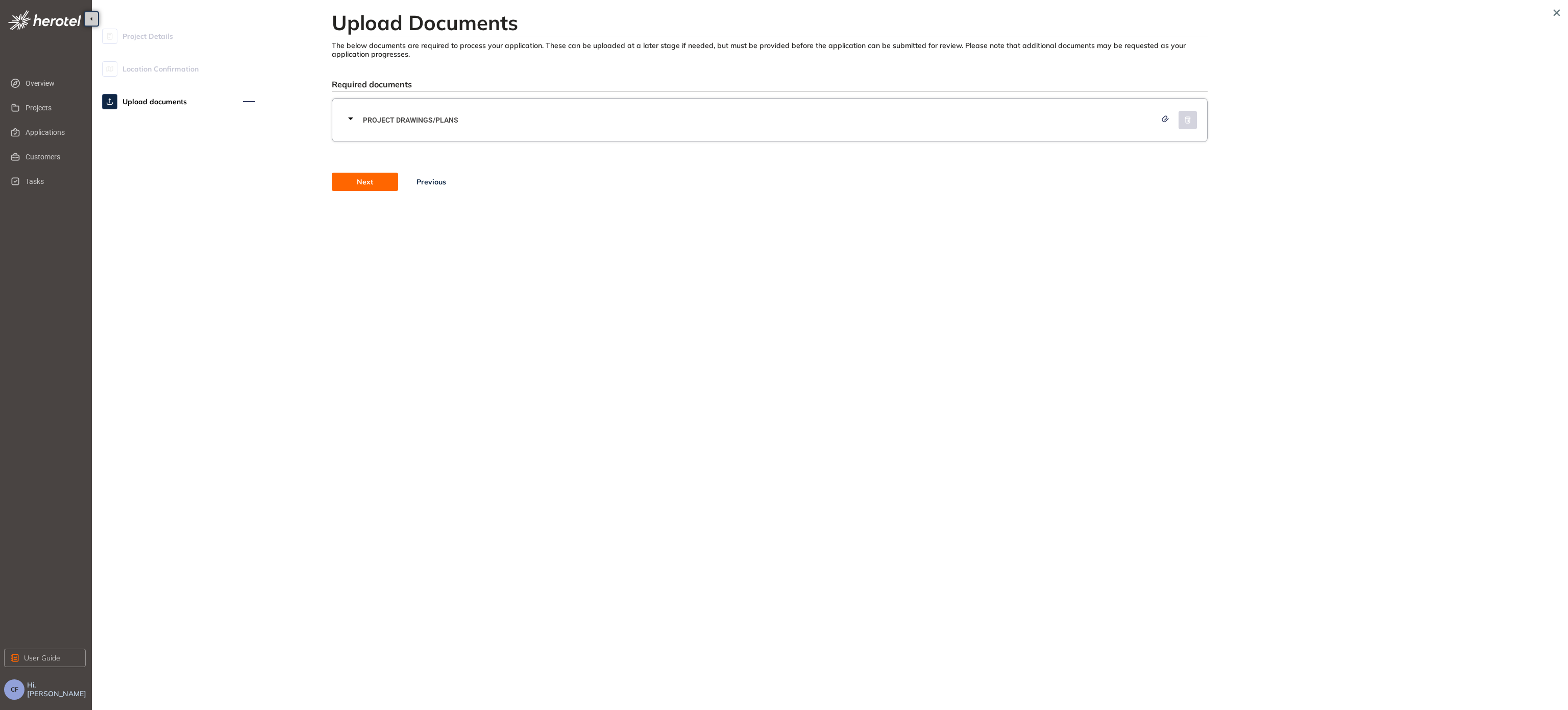
click at [371, 183] on span "Next" at bounding box center [365, 181] width 16 height 11
click at [169, 70] on span "Location Confirmation" at bounding box center [160, 69] width 76 height 21
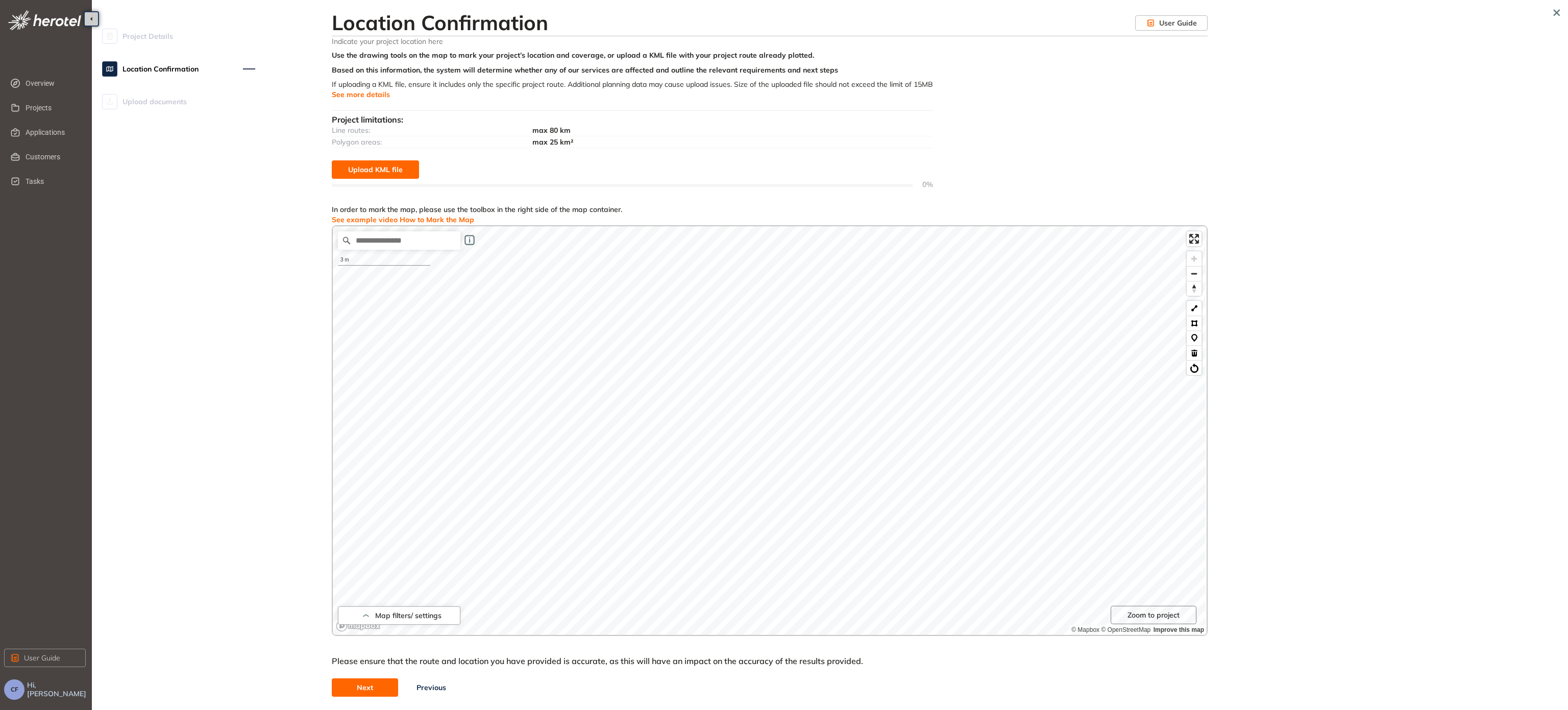
click at [157, 33] on span "Project Details" at bounding box center [147, 37] width 51 height 21
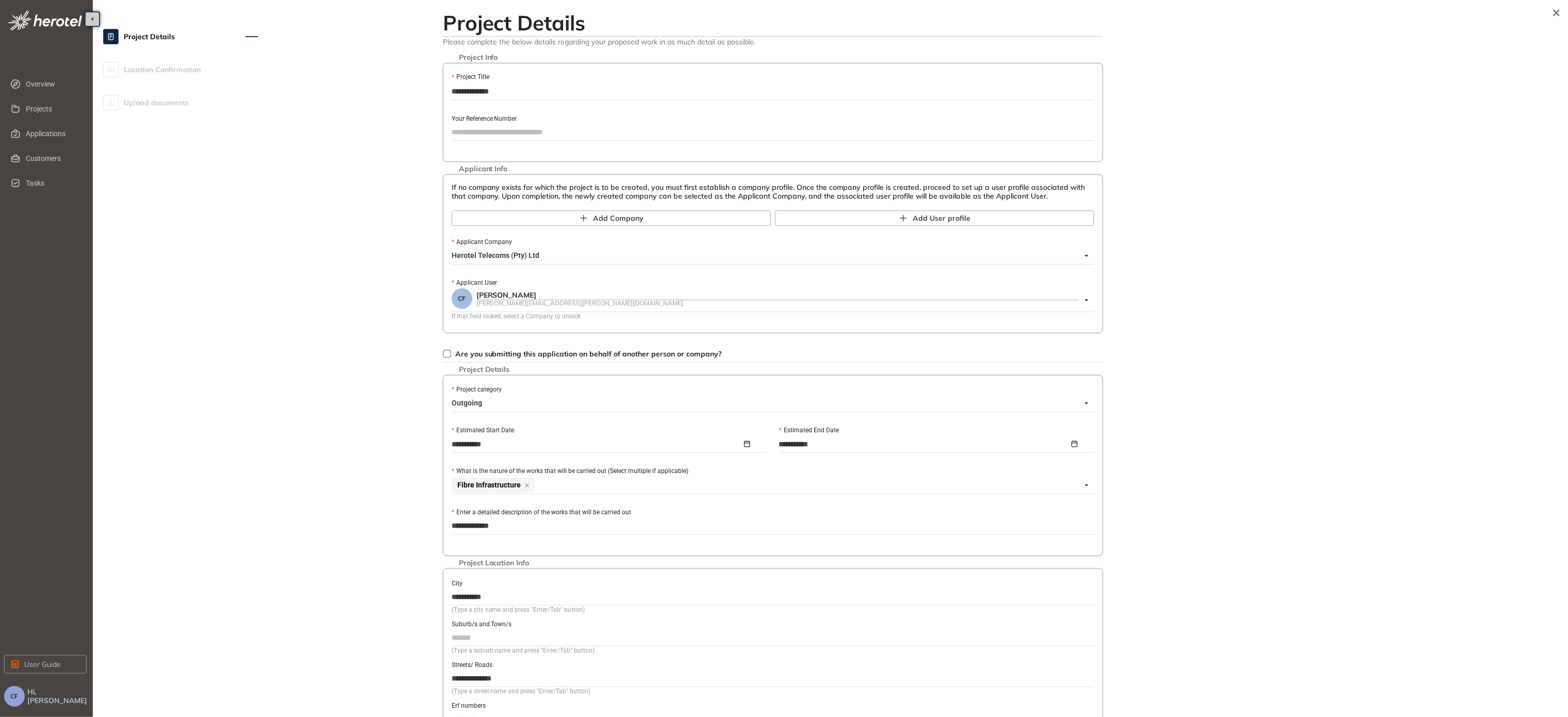
drag, startPoint x: 508, startPoint y: 685, endPoint x: 435, endPoint y: 680, distance: 73.2
click at [435, 467] on div "**********" at bounding box center [772, 400] width 875 height 789
type input "*********"
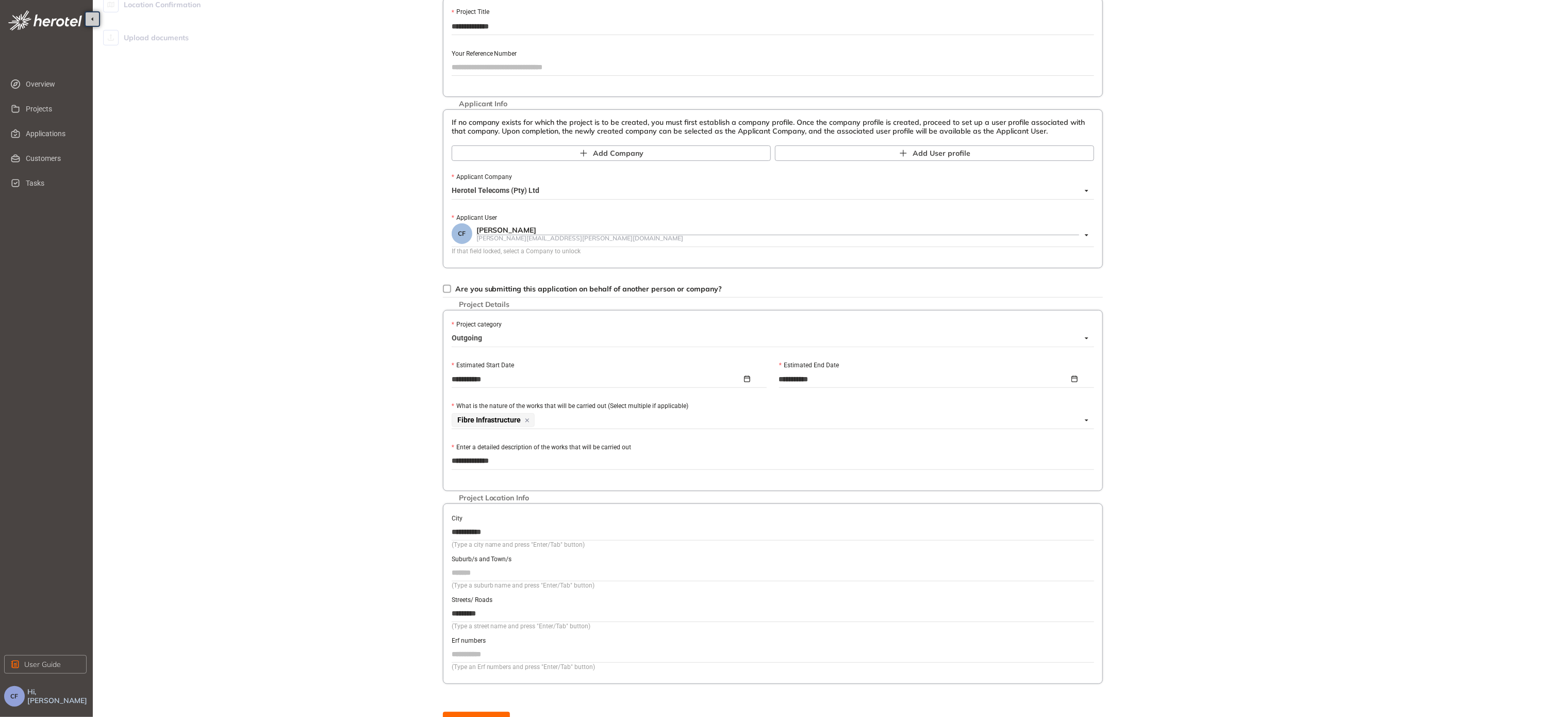
scroll to position [92, 0]
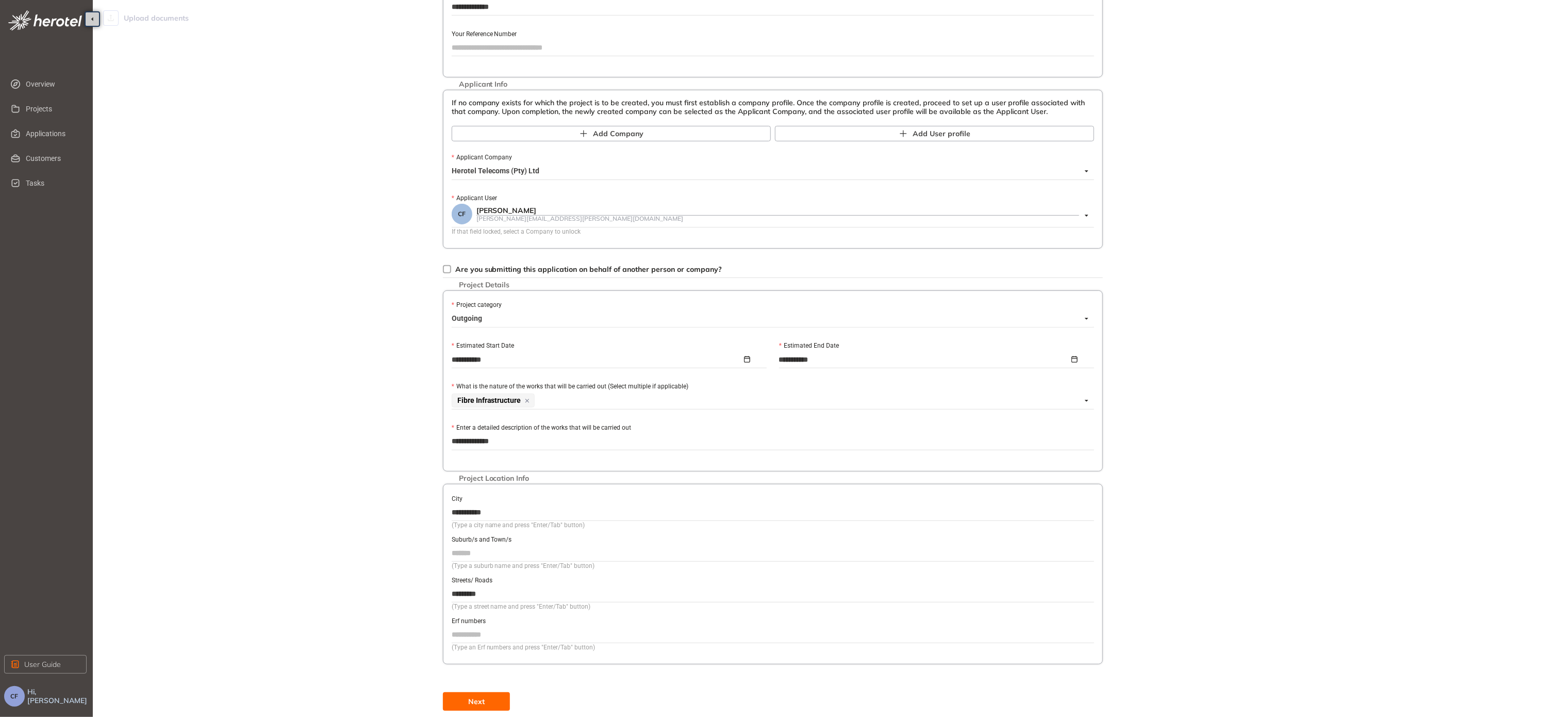
click at [483, 467] on span "Next" at bounding box center [476, 701] width 17 height 11
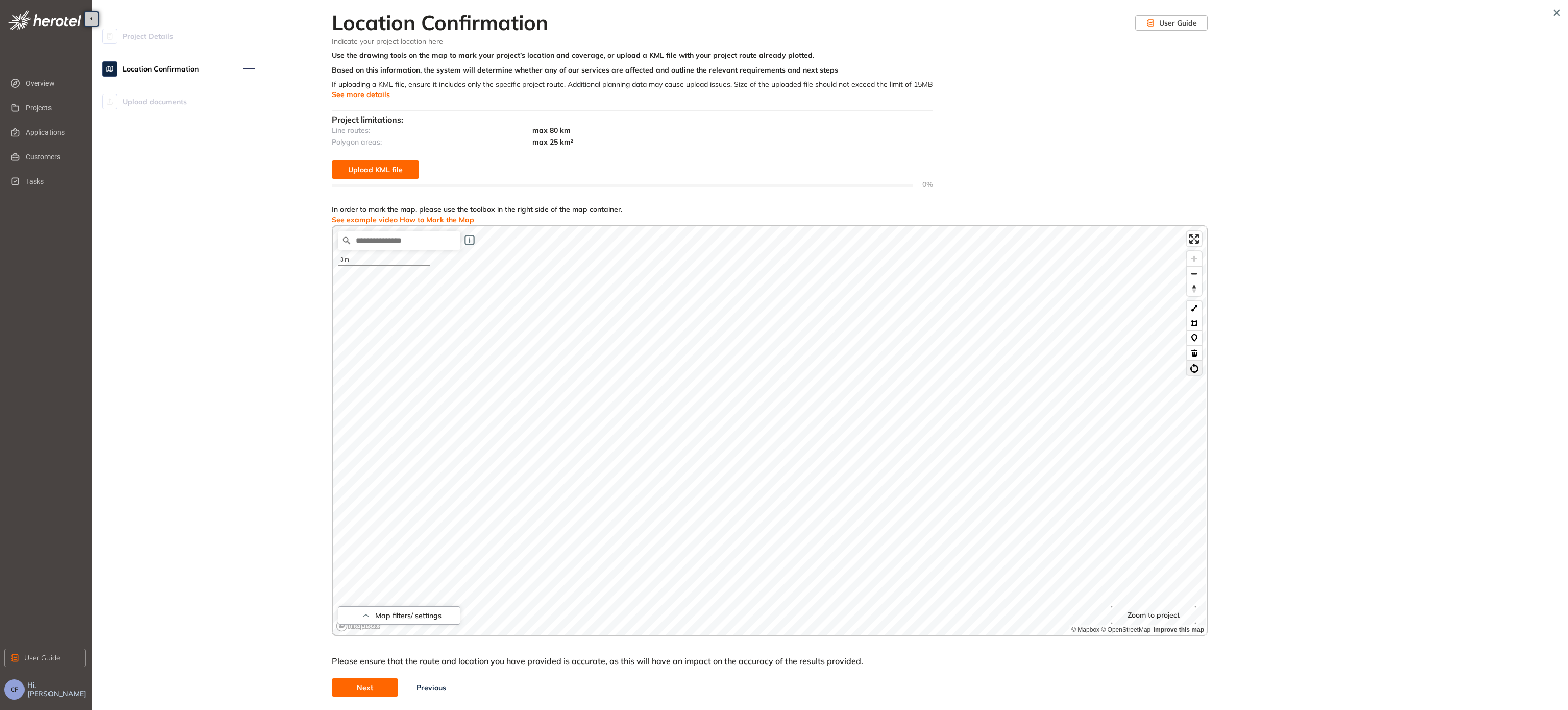
click at [576, 367] on button at bounding box center [1194, 367] width 15 height 15
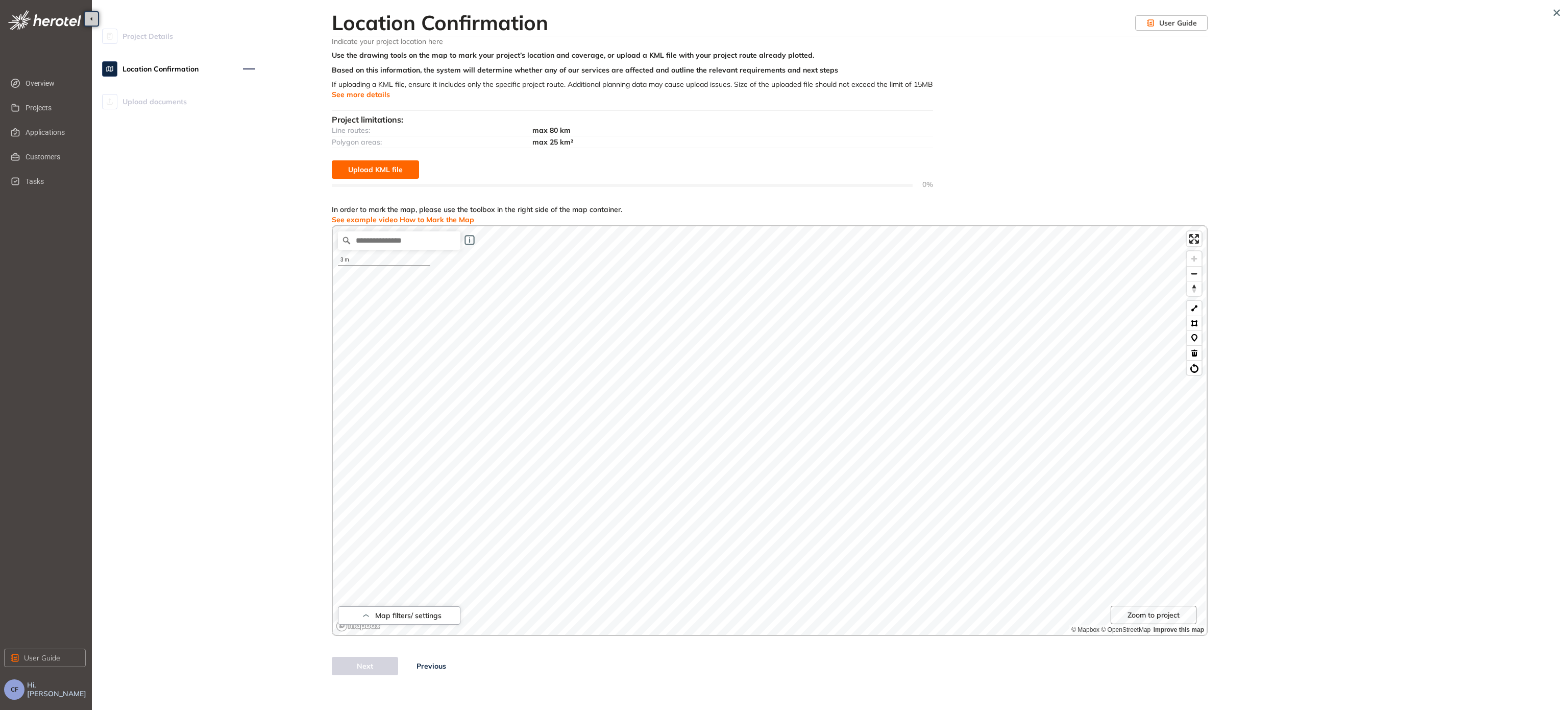
click at [576, 37] on div "Location Confirmation User Guide Indicate your project location here Use the dr…" at bounding box center [769, 343] width 876 height 665
click at [576, 0] on html "Overview Projects Applications Customers Tasks User Guide CF Hi, [PERSON_NAME] …" at bounding box center [784, 355] width 1568 height 710
click at [576, 314] on button at bounding box center [1194, 308] width 15 height 15
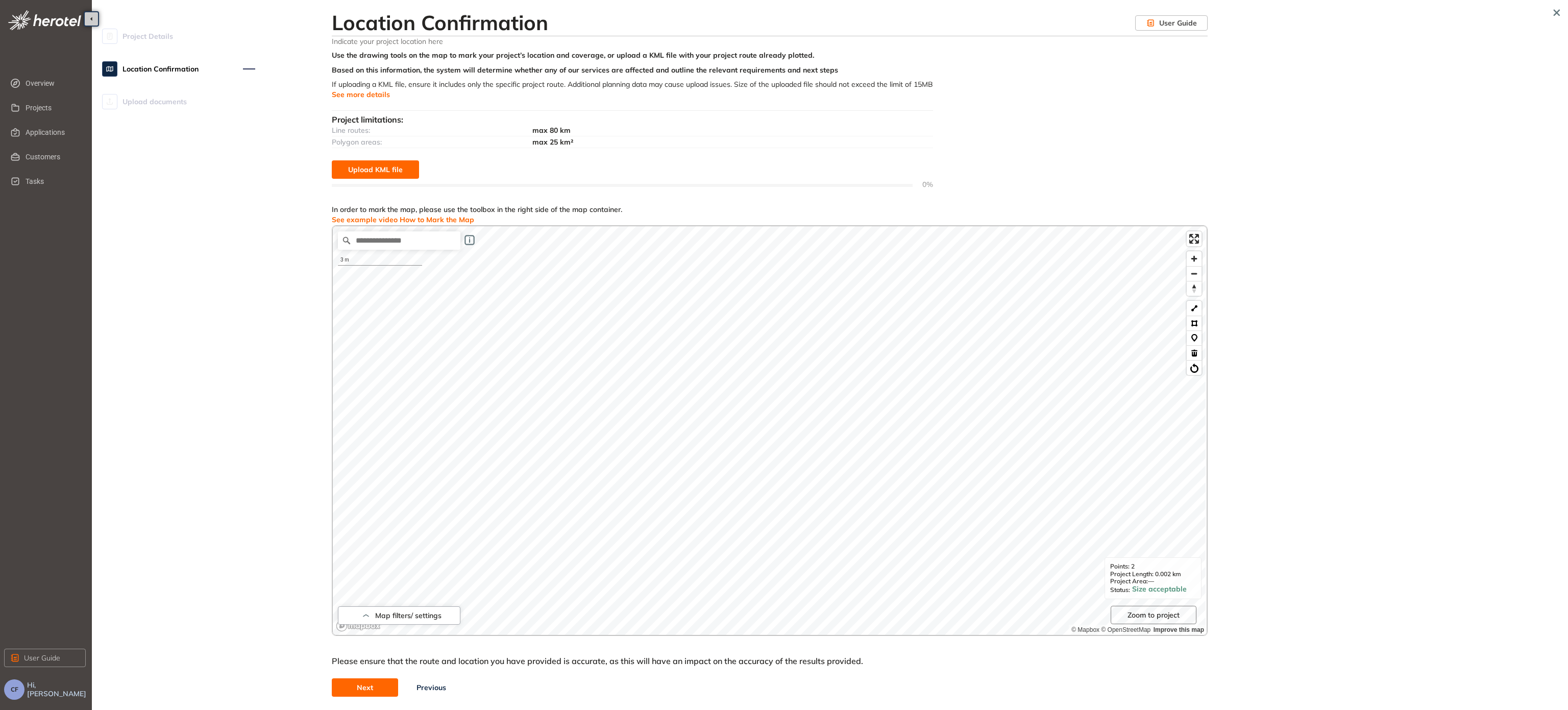
click at [376, 462] on button "Next" at bounding box center [365, 687] width 66 height 18
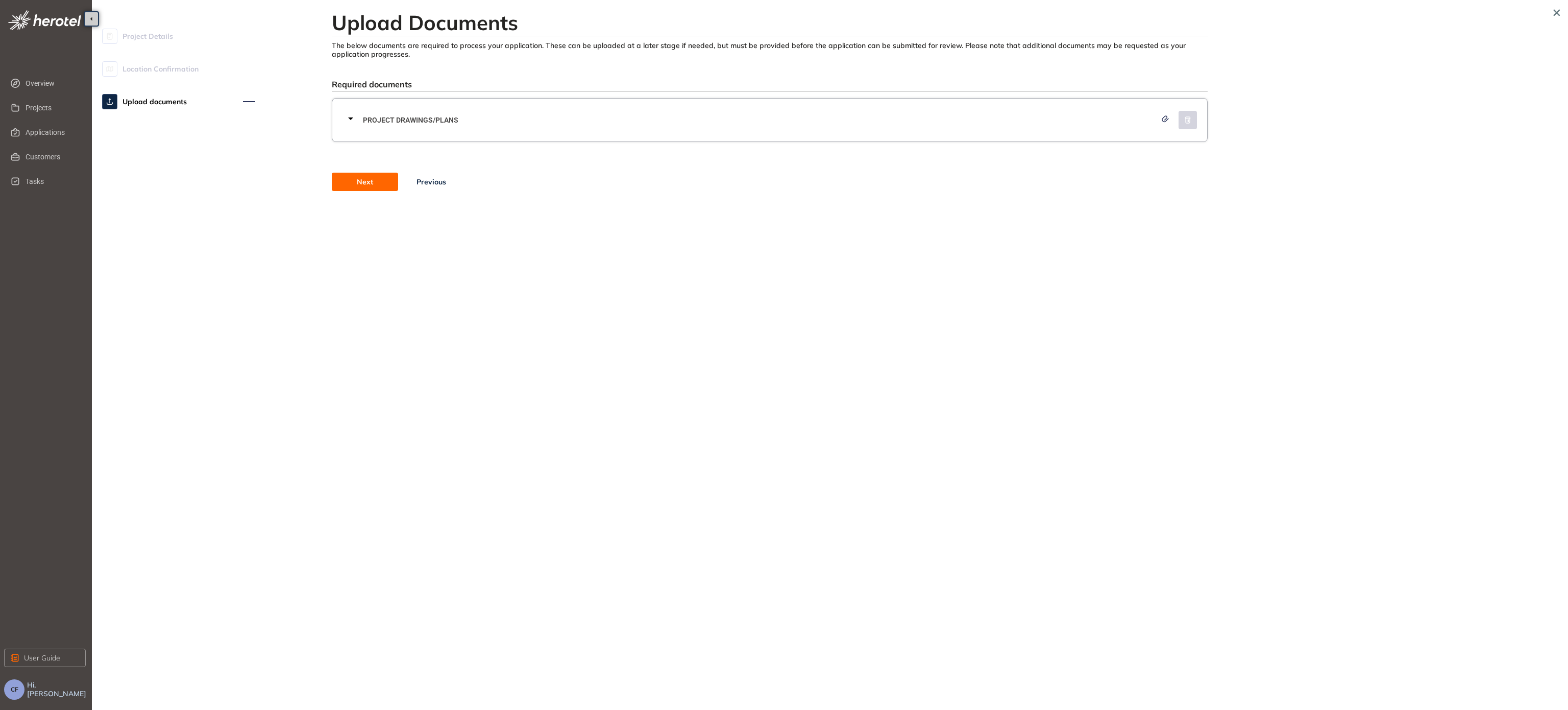
click at [355, 181] on button "Next" at bounding box center [365, 181] width 66 height 18
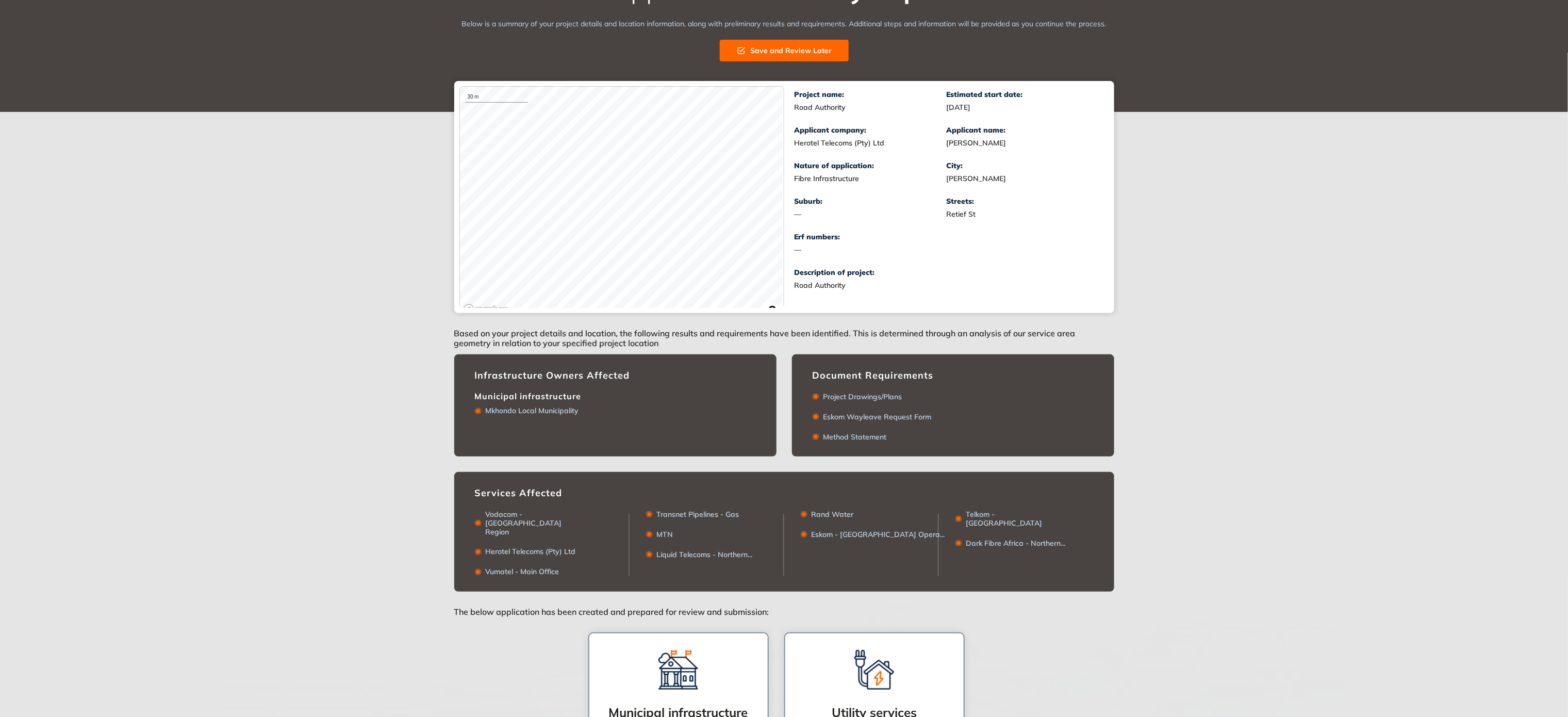
scroll to position [76, 0]
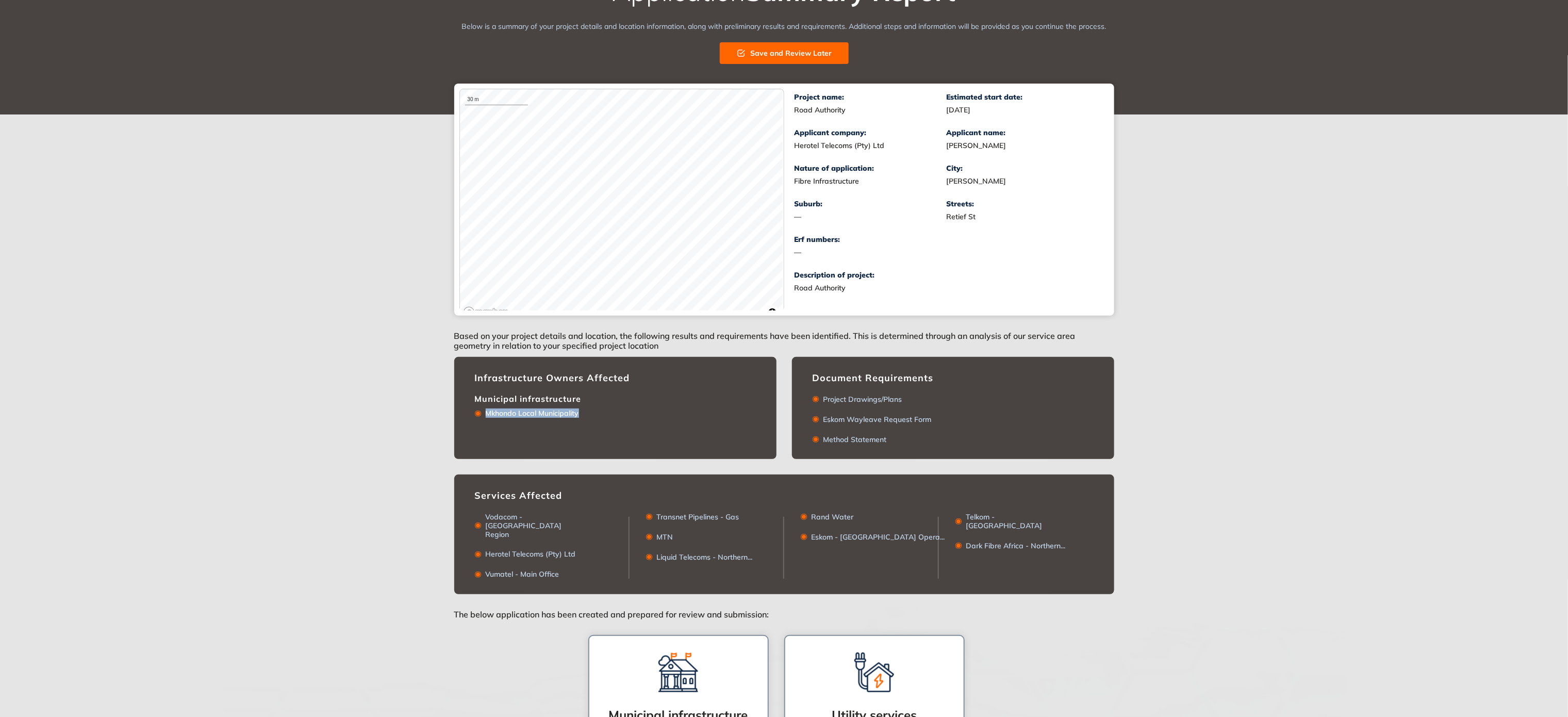
drag, startPoint x: 583, startPoint y: 412, endPoint x: 486, endPoint y: 414, distance: 97.0
click at [486, 414] on div "Mkhondo Local Municipality" at bounding box center [615, 411] width 281 height 14
copy div "Mkhondo Local Municipality"
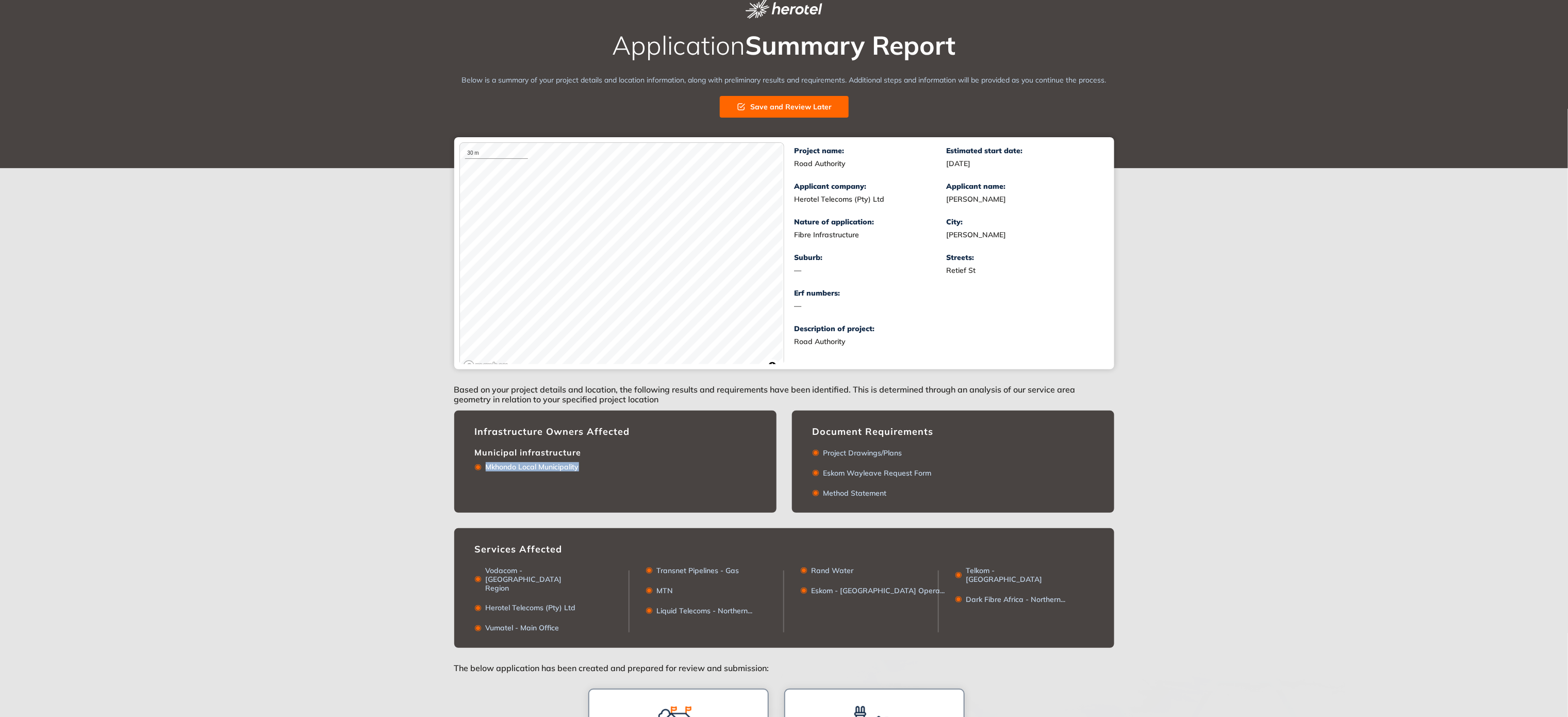
scroll to position [0, 0]
